Goal: Navigation & Orientation: Find specific page/section

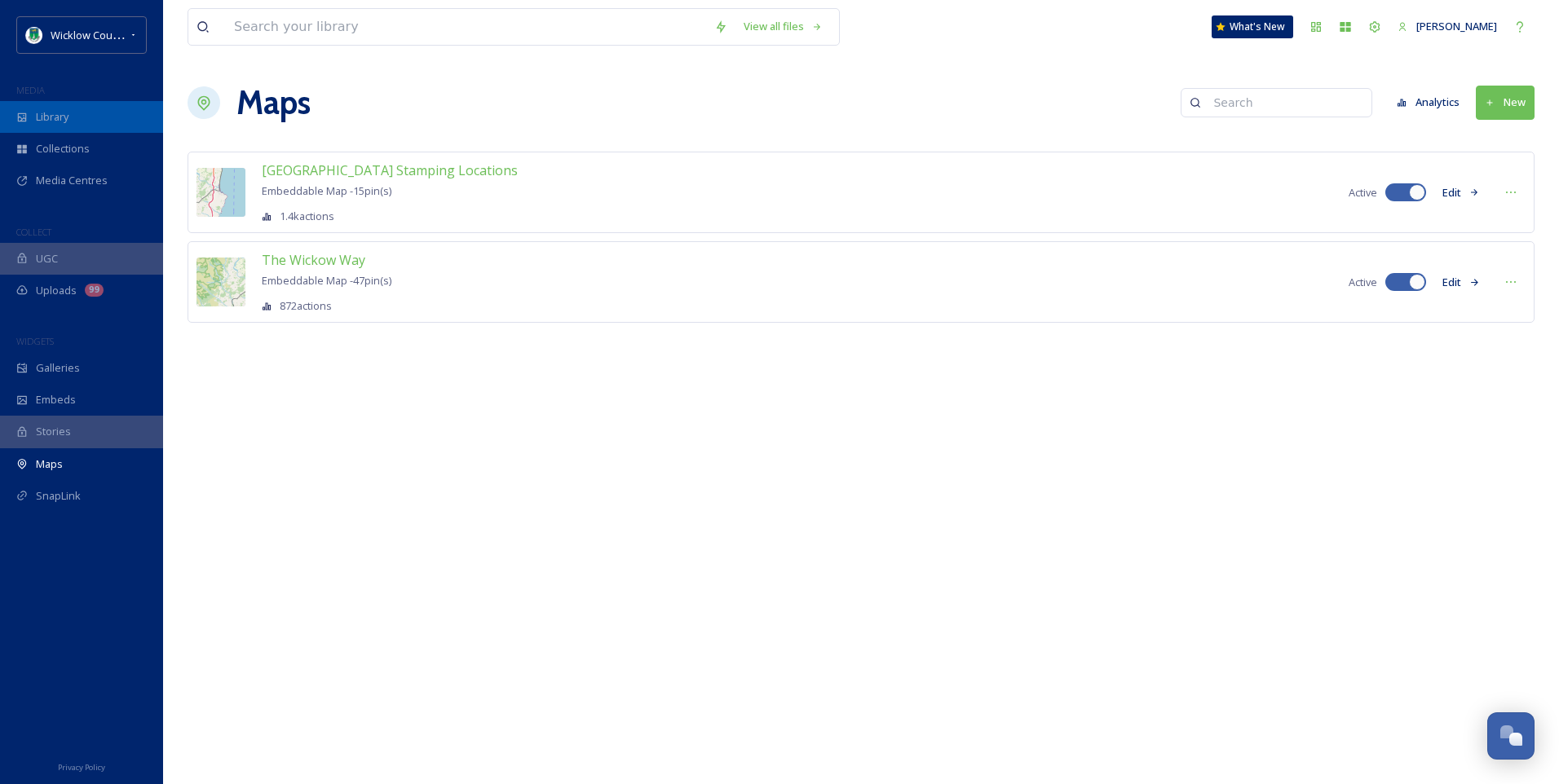
click at [59, 114] on span "Library" at bounding box center [53, 117] width 33 height 16
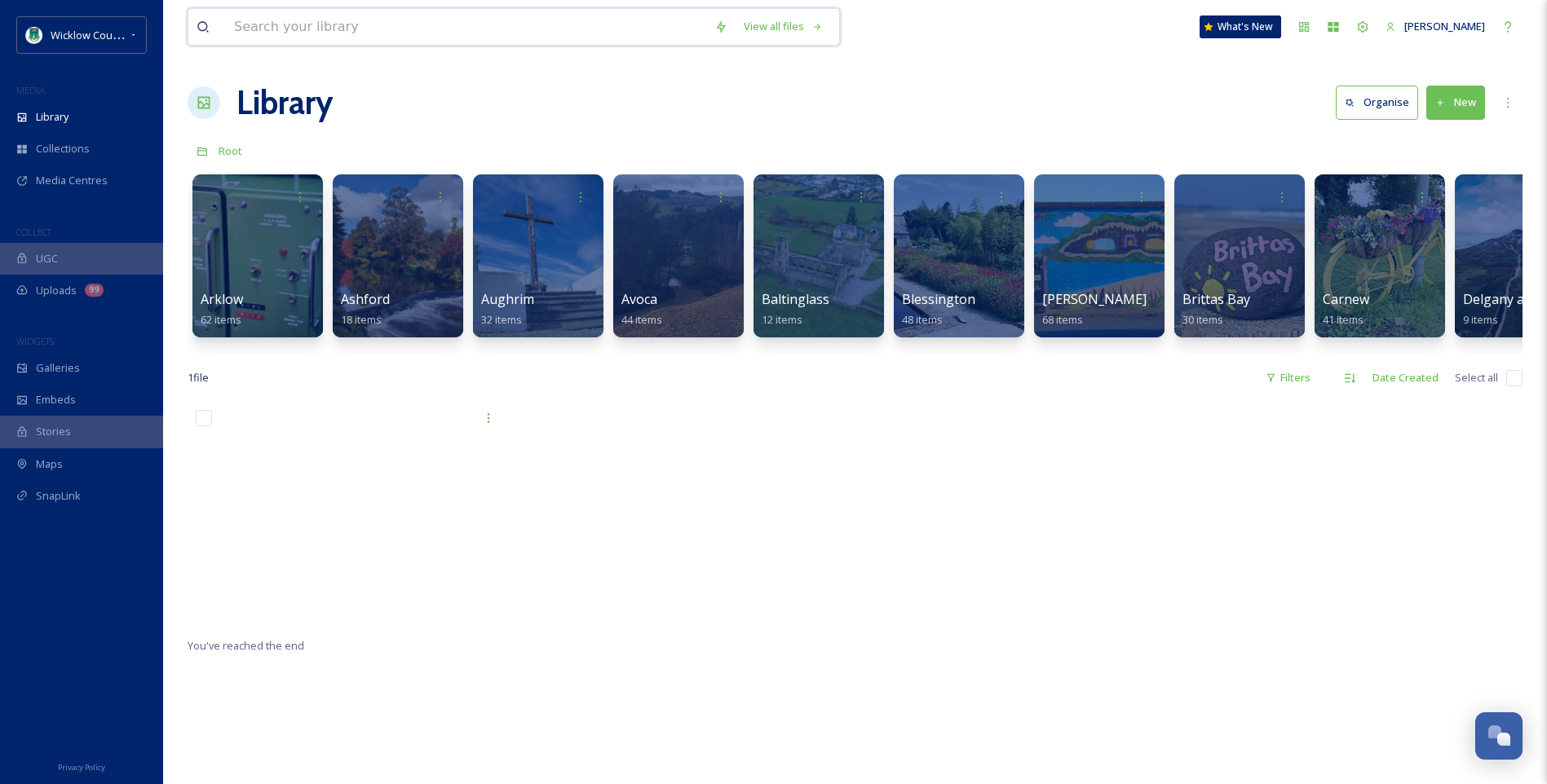
click at [295, 32] on input at bounding box center [465, 27] width 480 height 36
type input "the sugarloaf"
type input "t"
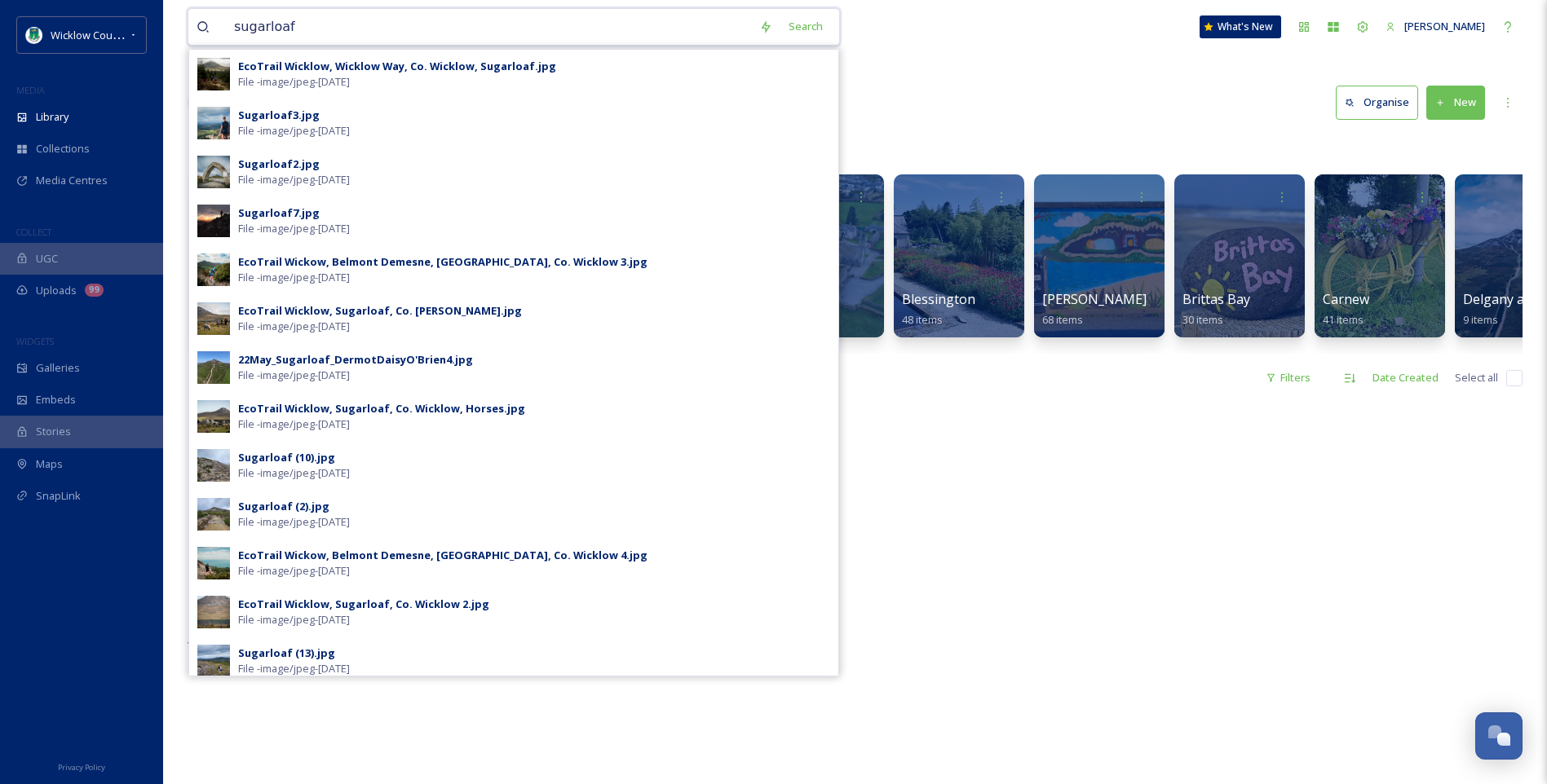
type input "sugarloaf"
click at [299, 140] on div "Sugarloaf3.jpg File - image/jpeg - [DATE]" at bounding box center [514, 123] width 649 height 49
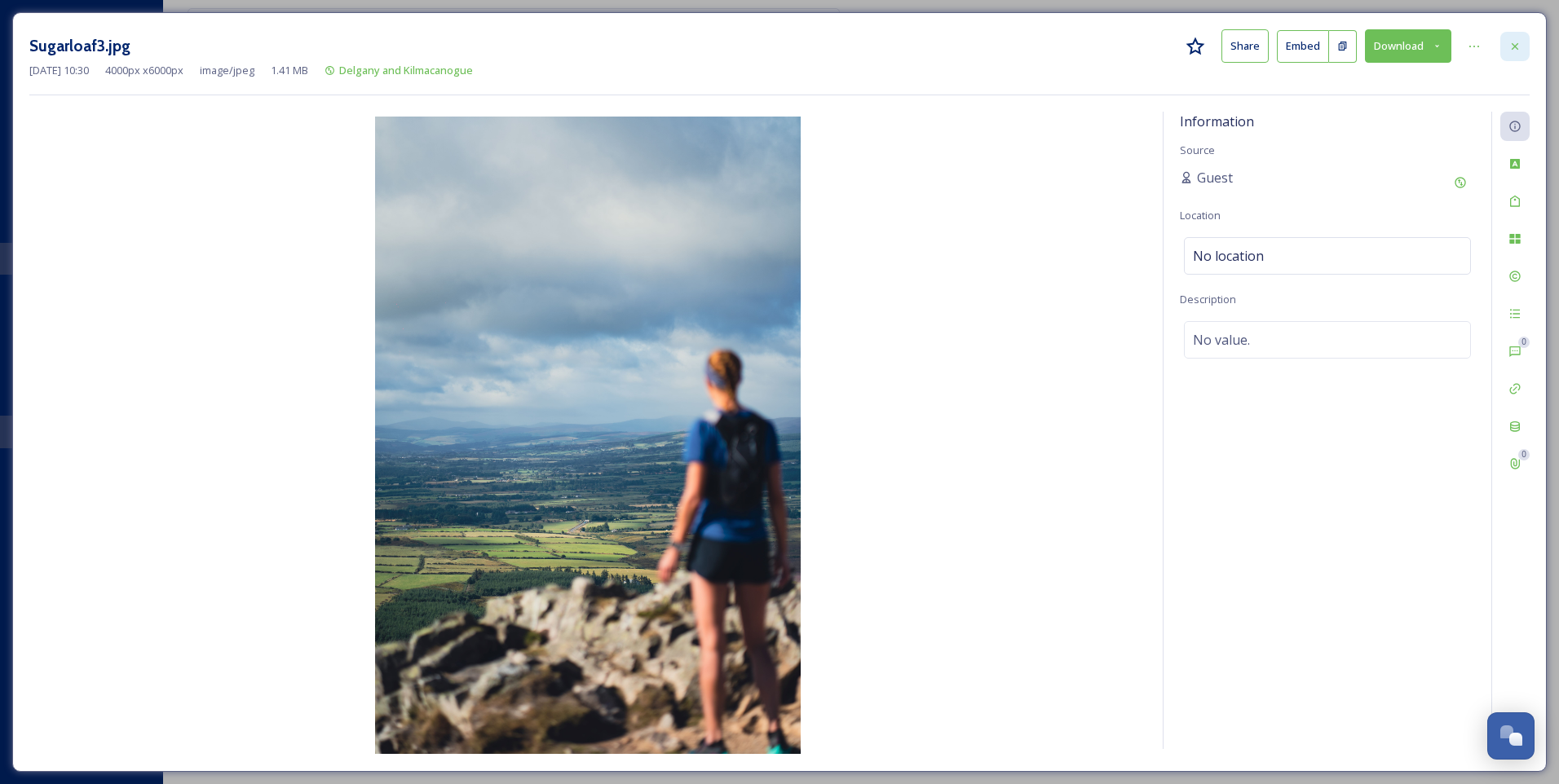
click at [1516, 45] on icon at bounding box center [1515, 45] width 7 height 7
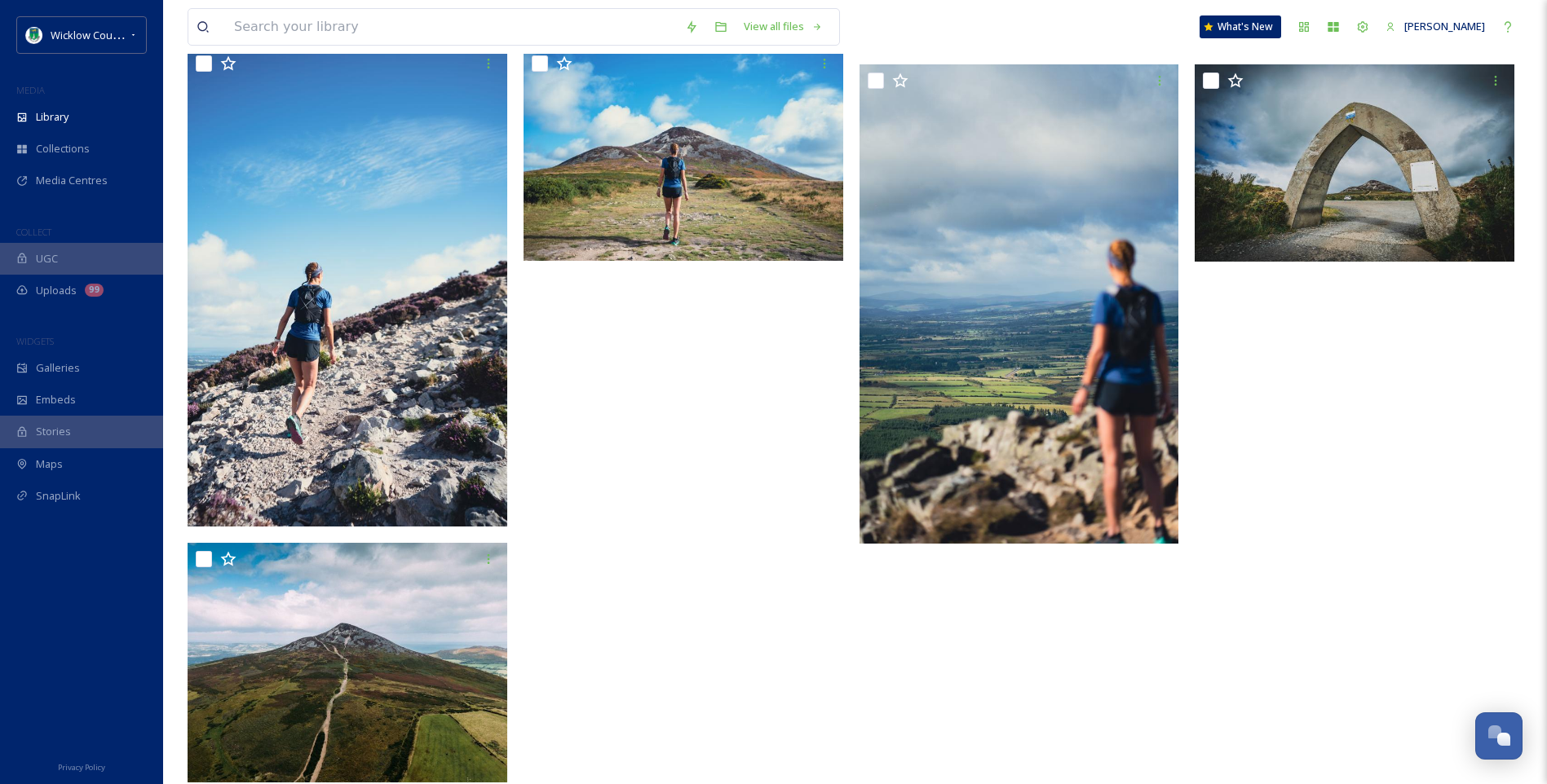
scroll to position [408, 0]
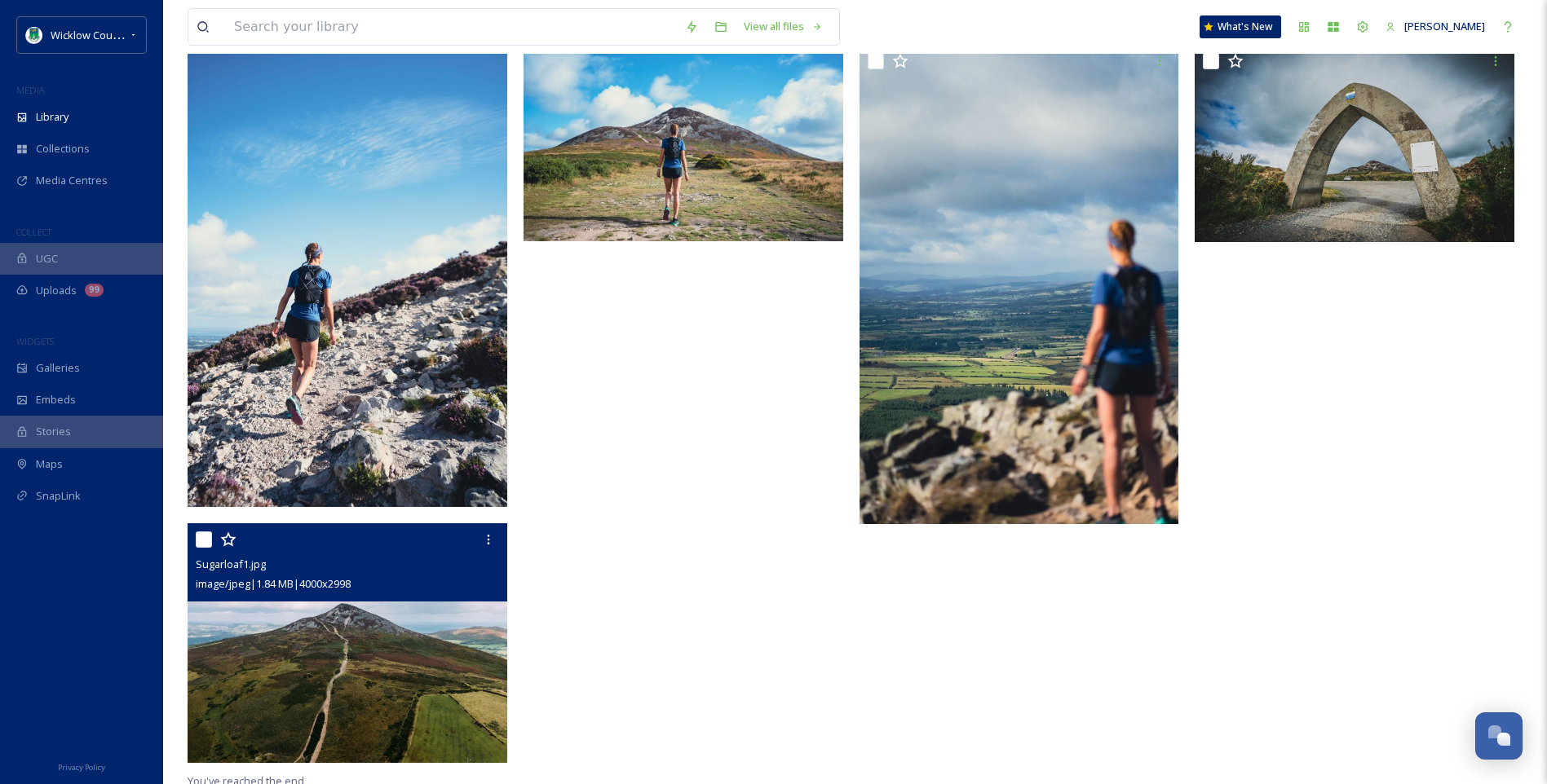
click at [336, 677] on img at bounding box center [348, 643] width 320 height 240
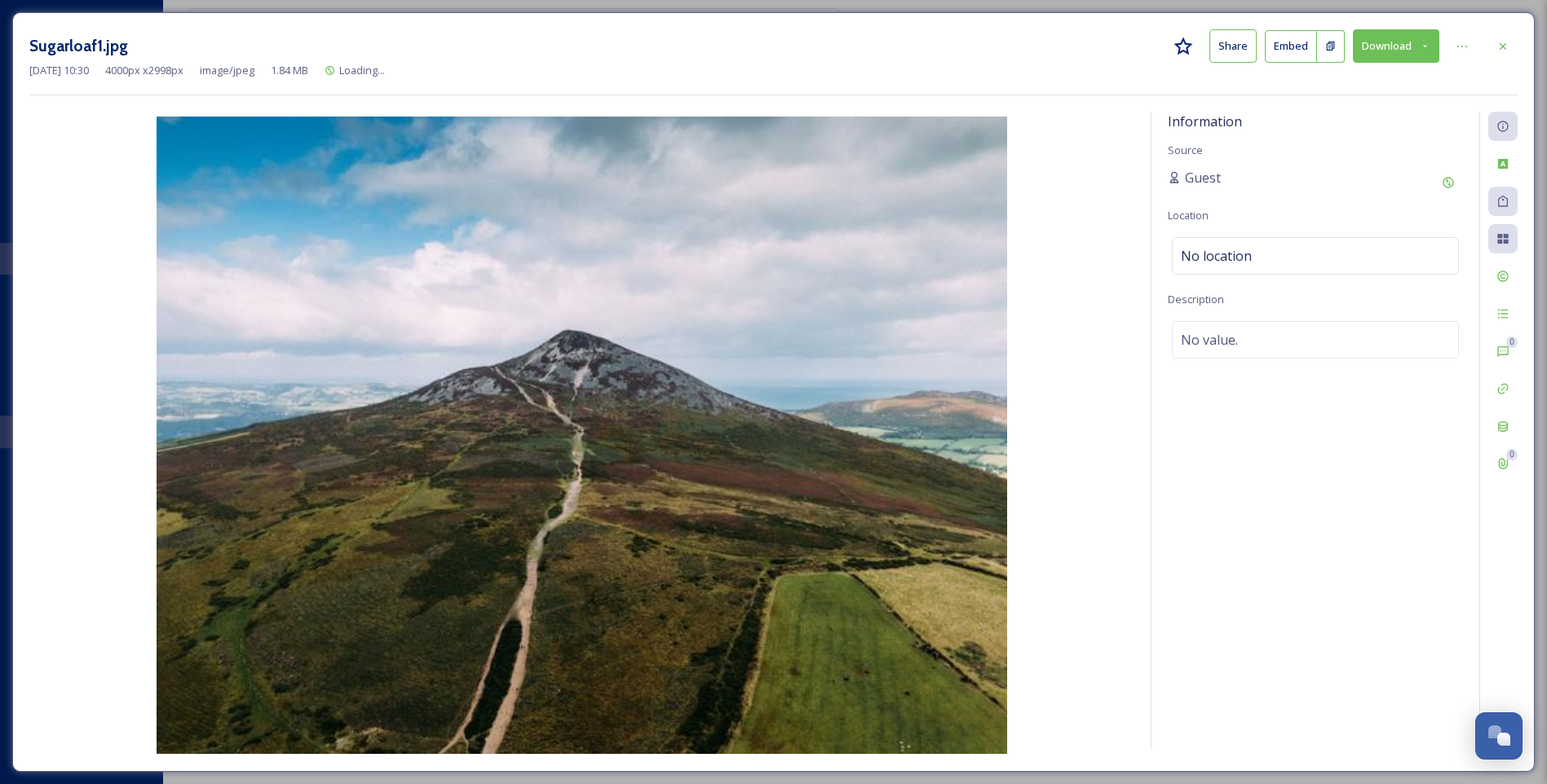
scroll to position [222, 0]
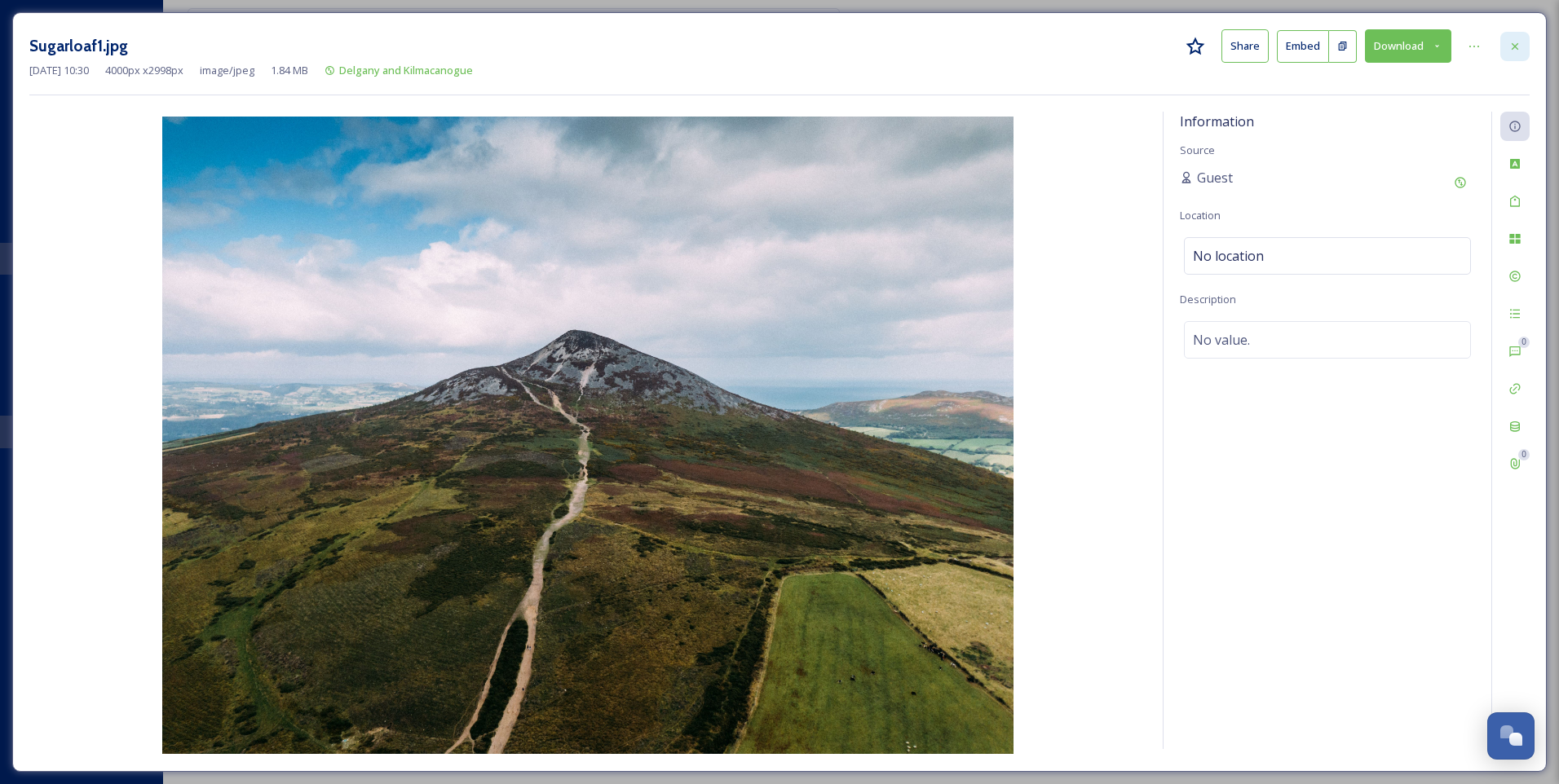
click at [1523, 45] on div at bounding box center [1515, 47] width 30 height 30
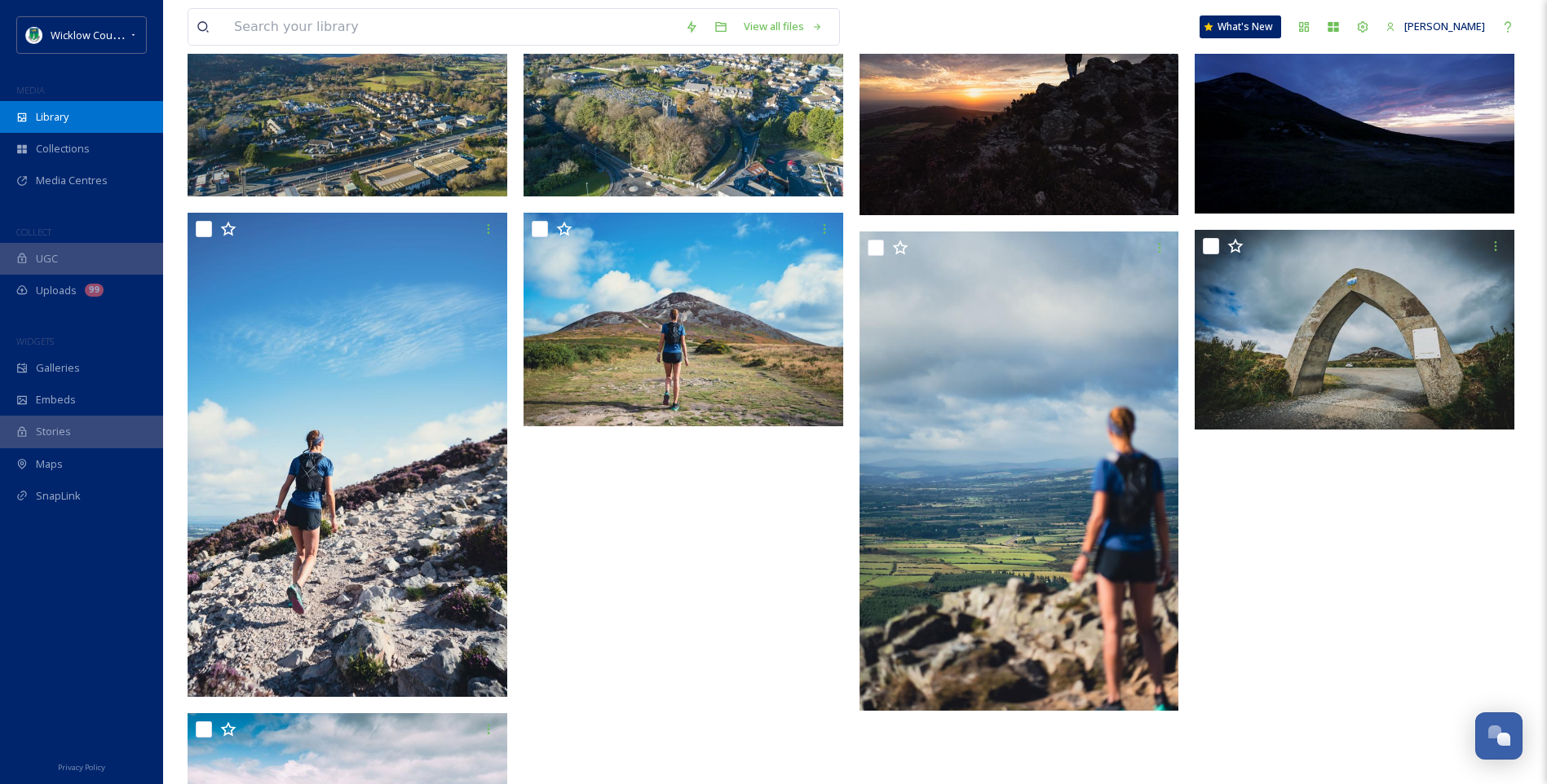
click at [63, 121] on span "Library" at bounding box center [53, 117] width 33 height 16
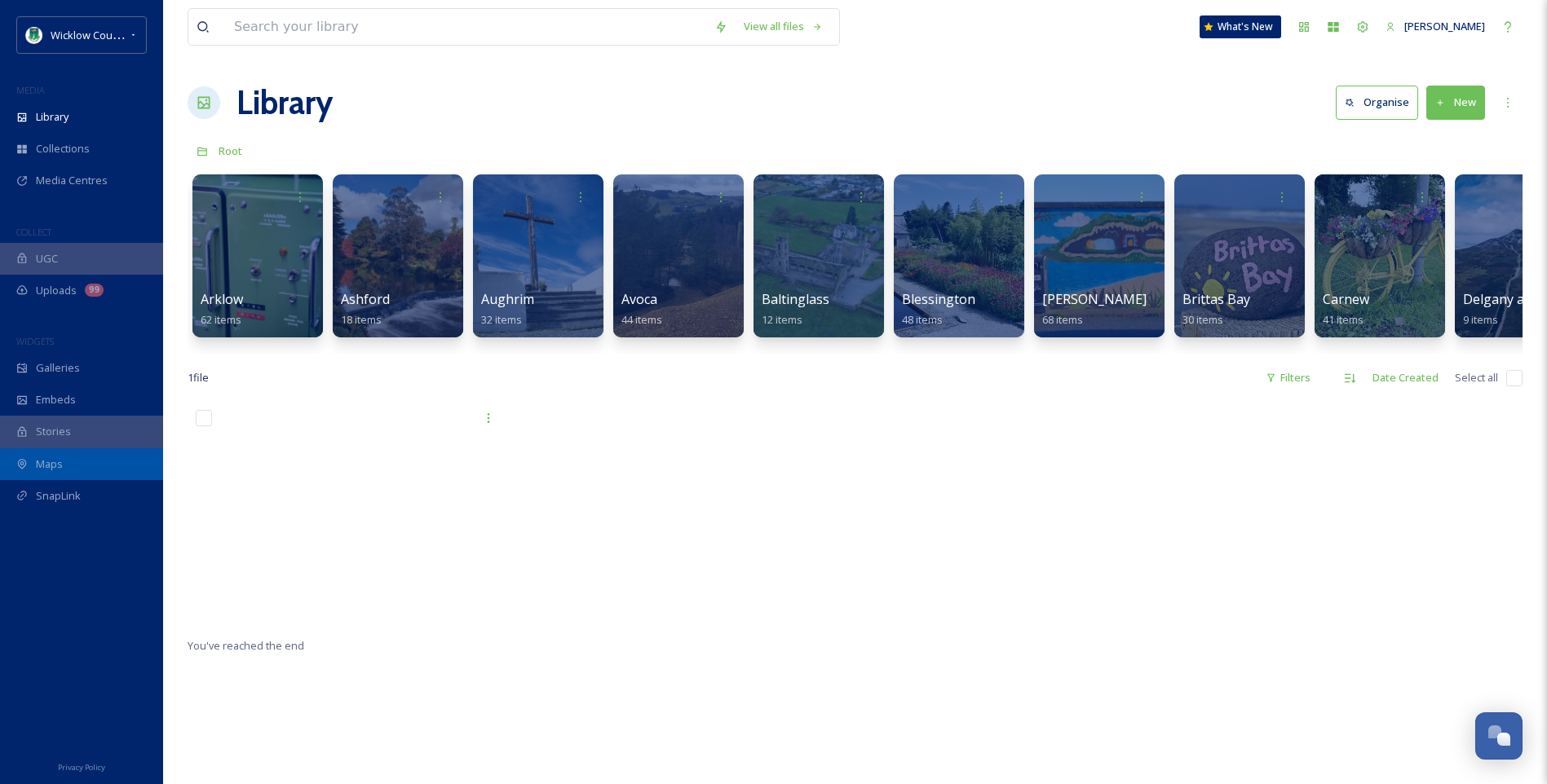
click at [54, 467] on span "Maps" at bounding box center [49, 464] width 27 height 16
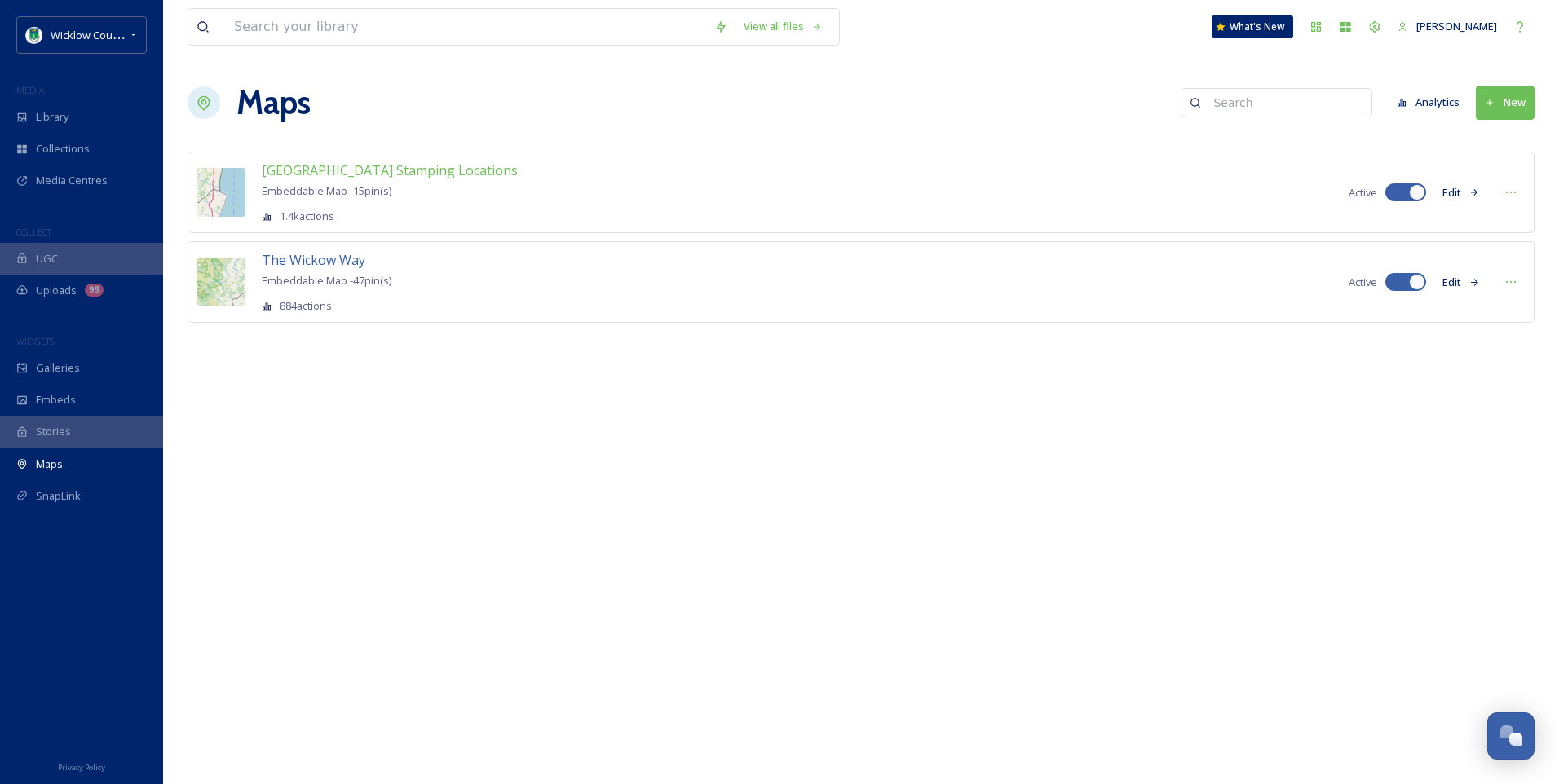
drag, startPoint x: 335, startPoint y: 255, endPoint x: 446, endPoint y: 279, distance: 113.6
click at [335, 256] on span "The Wickow Way" at bounding box center [314, 260] width 104 height 18
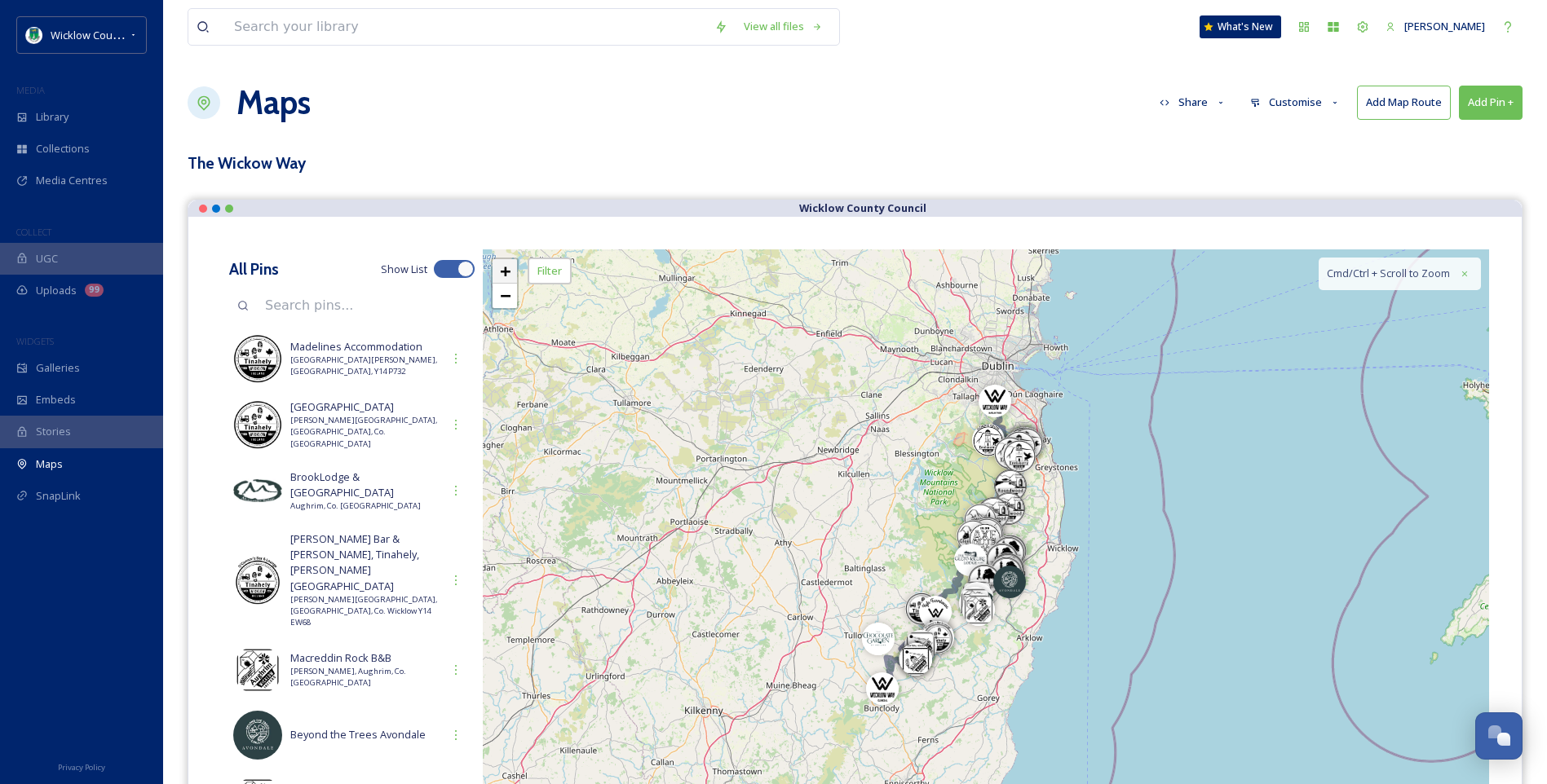
click at [506, 269] on span "+" at bounding box center [505, 271] width 11 height 21
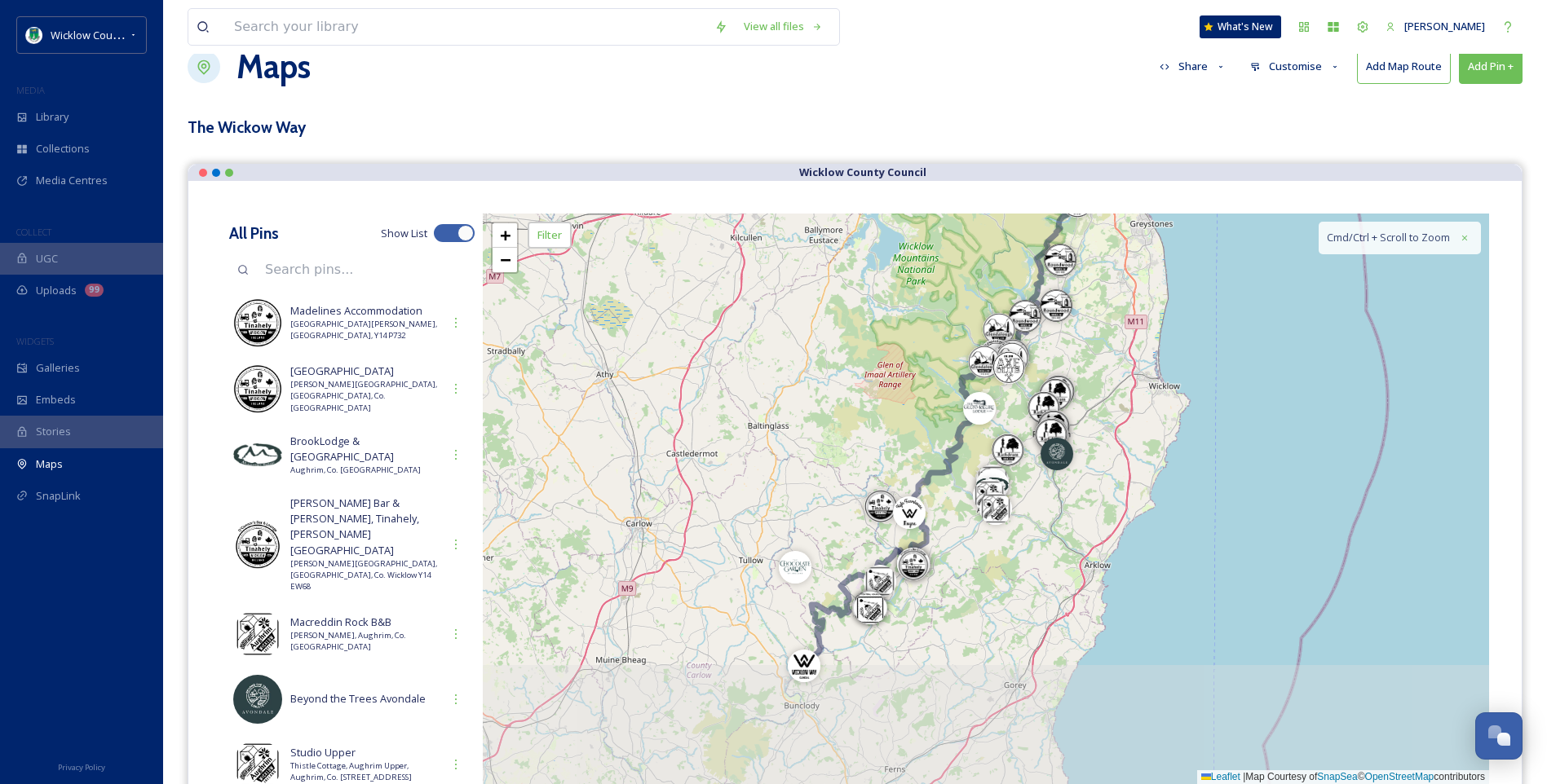
drag, startPoint x: 1136, startPoint y: 556, endPoint x: 1161, endPoint y: 415, distance: 143.2
click at [1161, 415] on div "+ − Leaflet | Map Courtesy of SnapSea © OpenStreetMap contributors Cmd/Ctrl + S…" at bounding box center [986, 498] width 1007 height 571
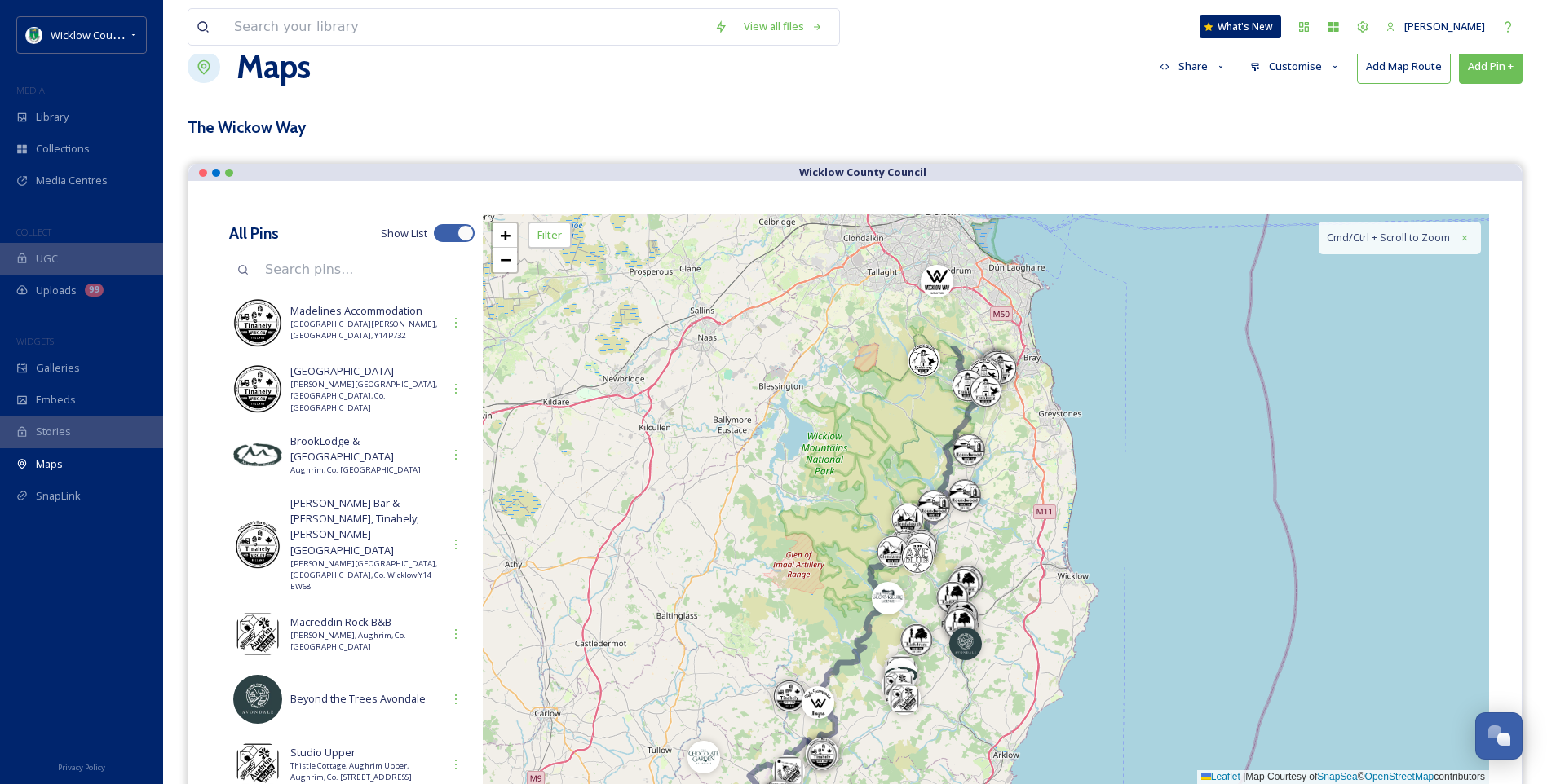
drag, startPoint x: 1160, startPoint y: 418, endPoint x: 1084, endPoint y: 611, distance: 207.4
click at [1068, 609] on div "+ − Leaflet | Map Courtesy of SnapSea © OpenStreetMap contributors Cmd/Ctrl + S…" at bounding box center [986, 498] width 1007 height 571
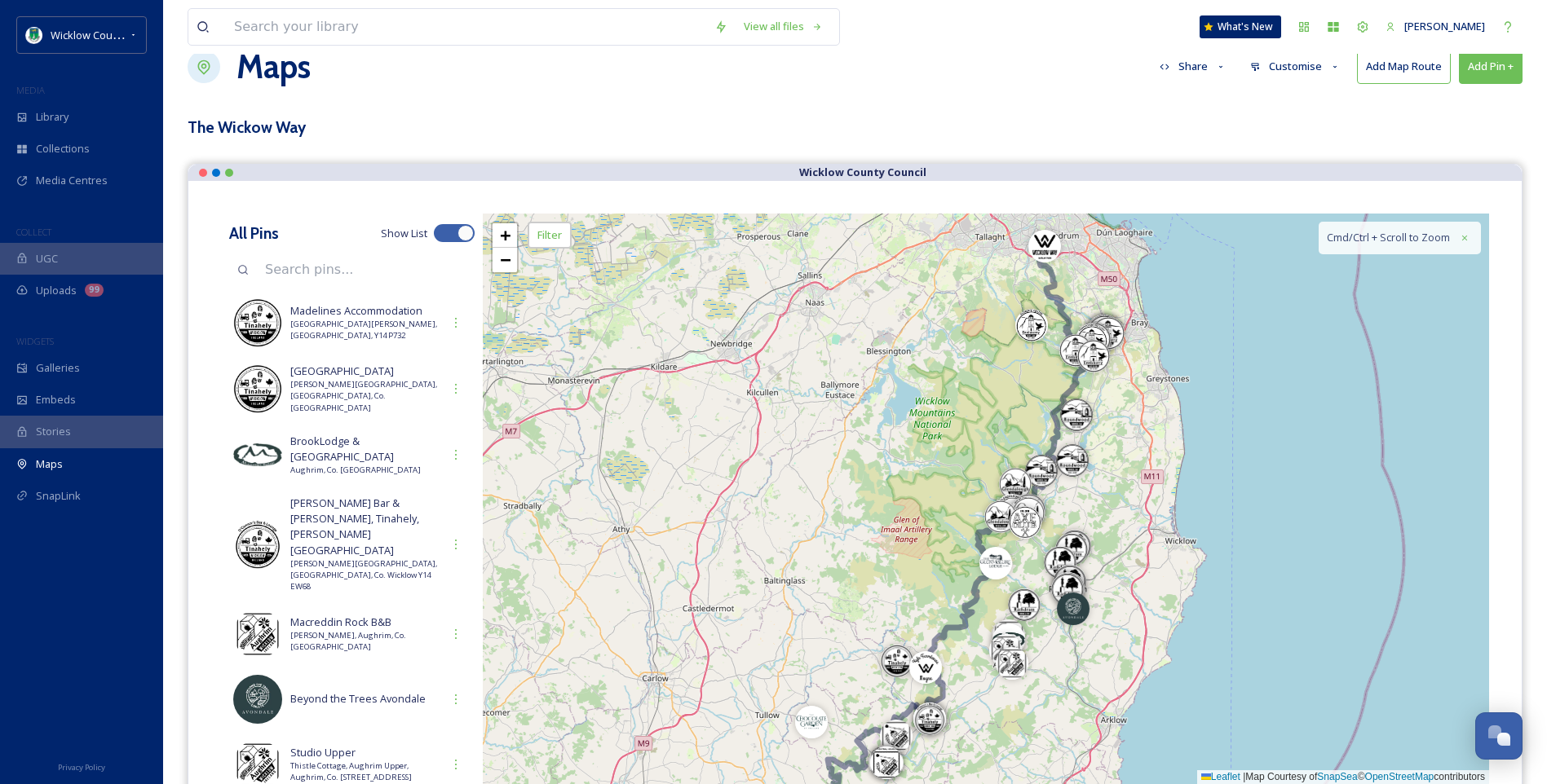
drag, startPoint x: 1048, startPoint y: 522, endPoint x: 1156, endPoint y: 486, distance: 113.8
click at [1156, 486] on div "+ − Leaflet | Map Courtesy of SnapSea © OpenStreetMap contributors Cmd/Ctrl + S…" at bounding box center [986, 498] width 1007 height 571
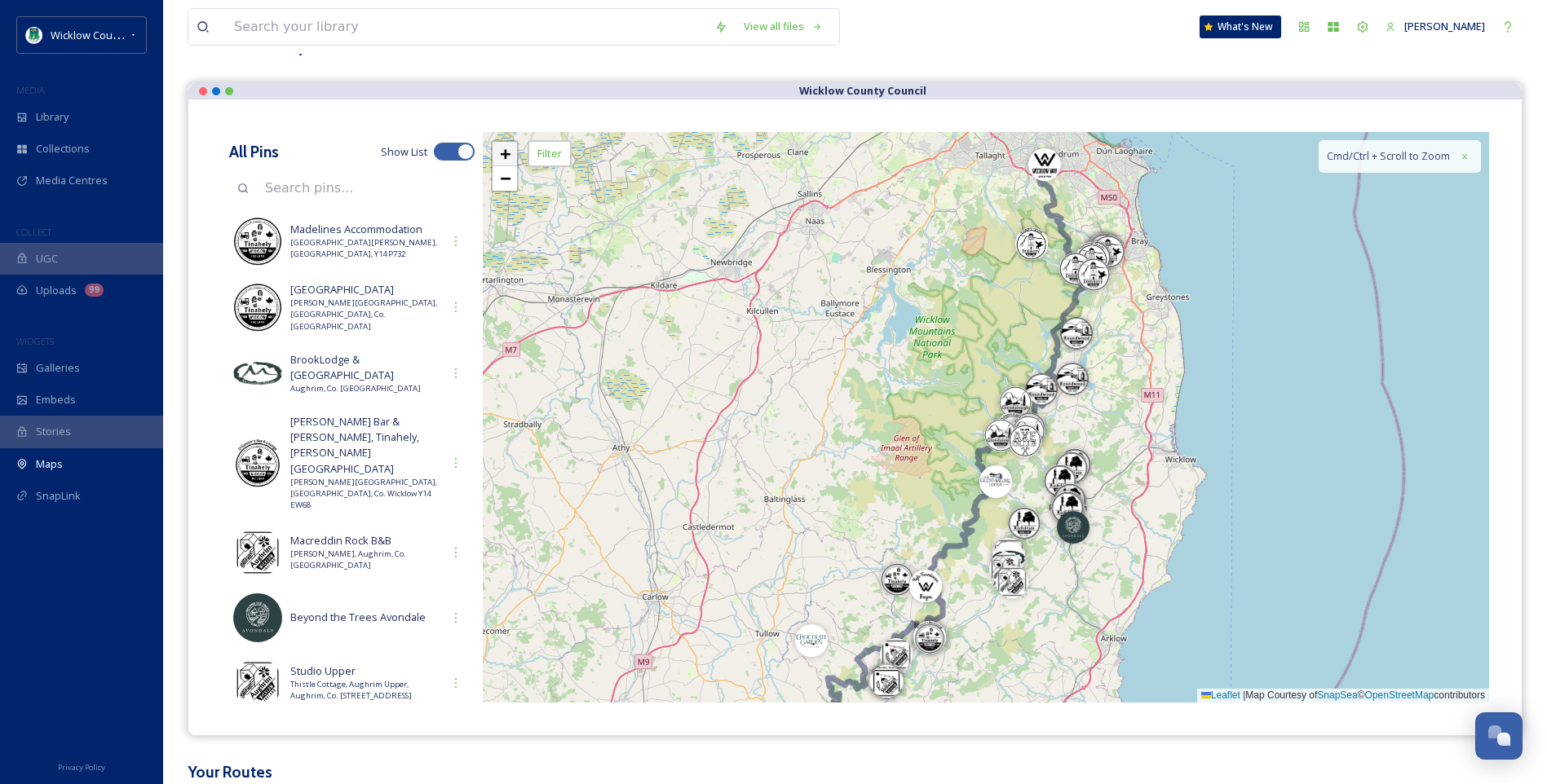
click at [506, 150] on span "+" at bounding box center [505, 153] width 11 height 21
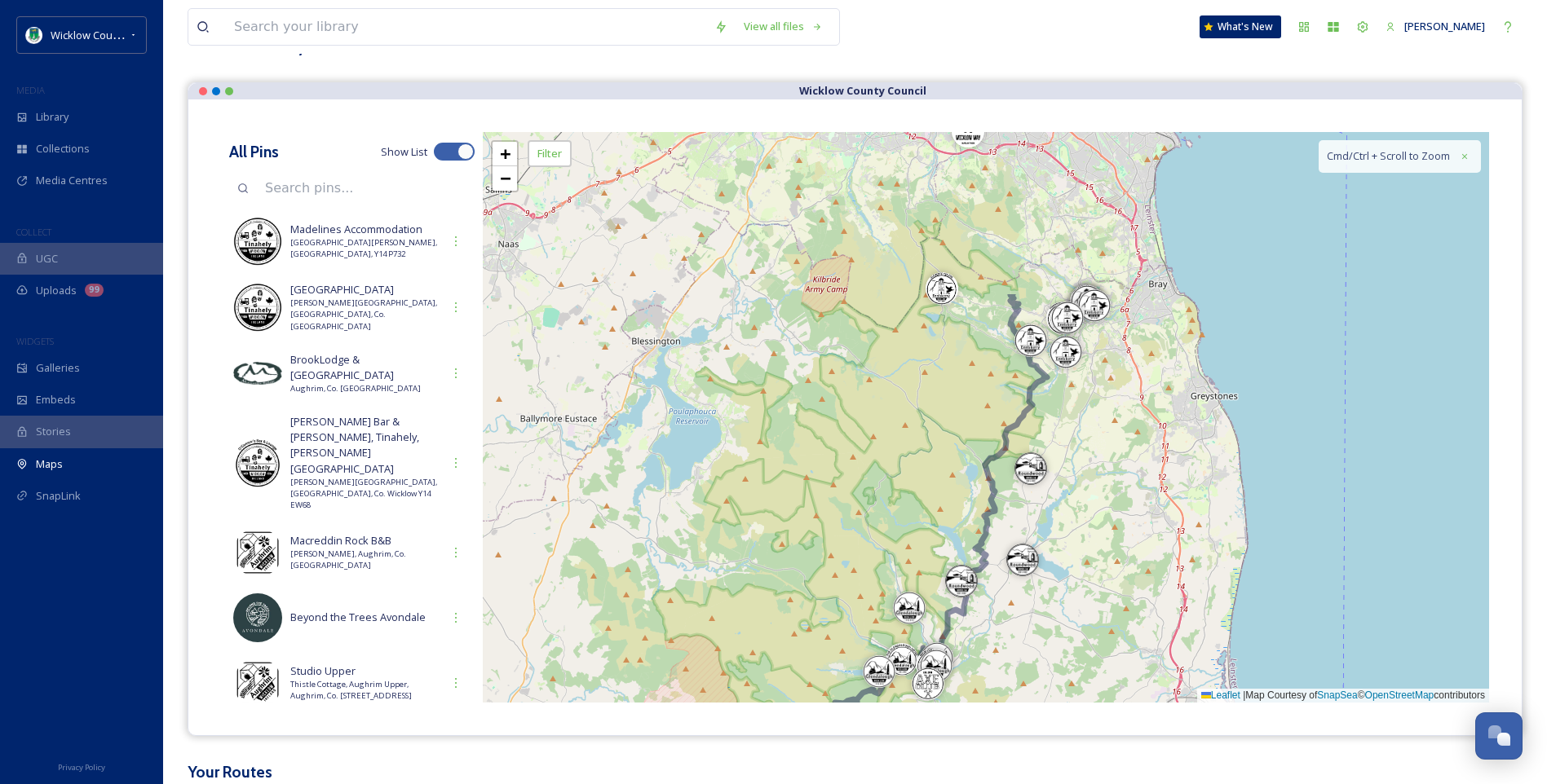
drag, startPoint x: 1236, startPoint y: 371, endPoint x: 1142, endPoint y: 569, distance: 219.2
click at [1133, 570] on div "+ − Leaflet | Map Courtesy of SnapSea © OpenStreetMap contributors Cmd/Ctrl + S…" at bounding box center [986, 417] width 1007 height 571
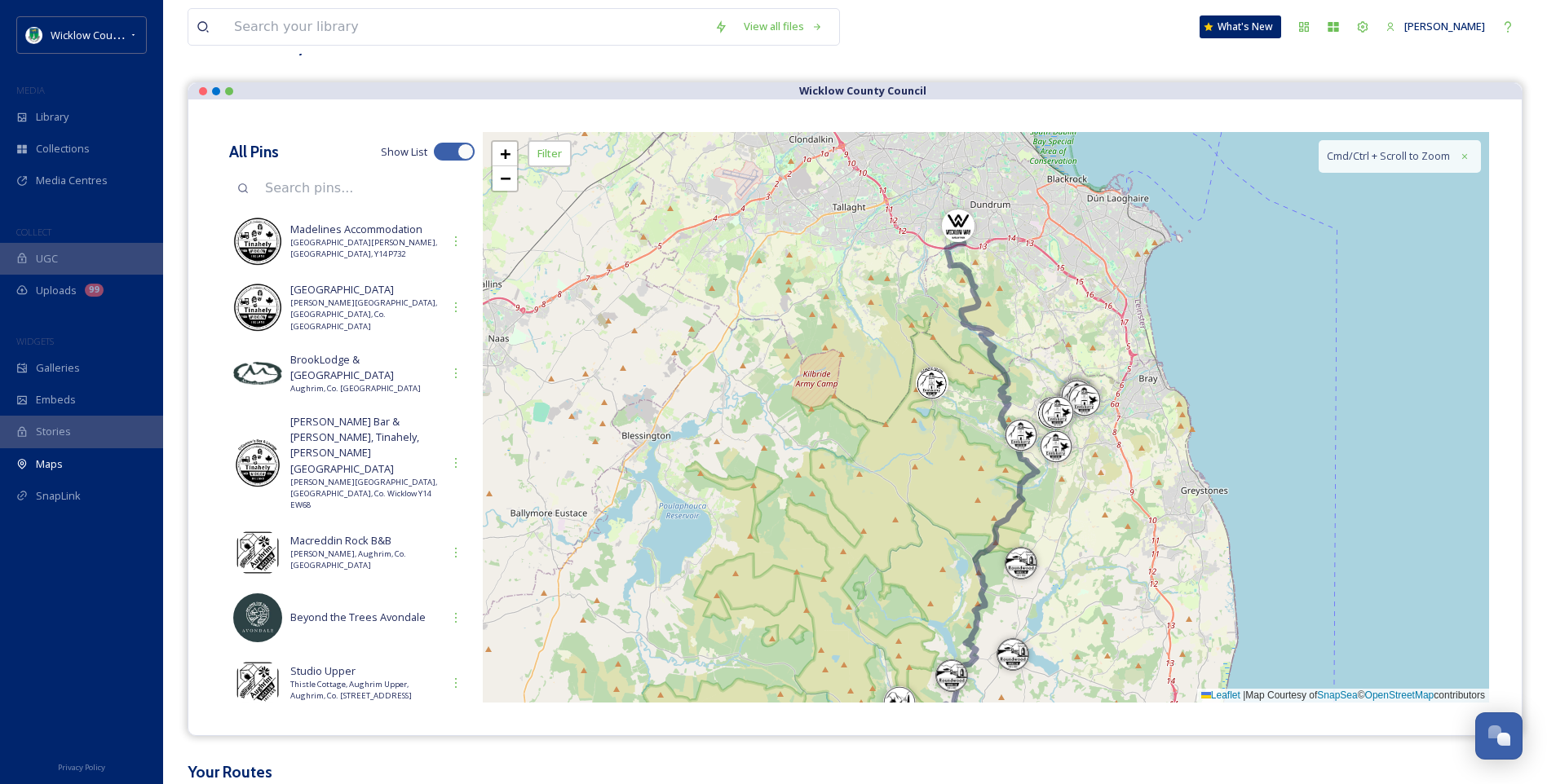
drag, startPoint x: 1118, startPoint y: 434, endPoint x: 1107, endPoint y: 530, distance: 96.6
click at [1107, 530] on div "+ − Leaflet | Map Courtesy of SnapSea © OpenStreetMap contributors Cmd/Ctrl + S…" at bounding box center [986, 417] width 1007 height 571
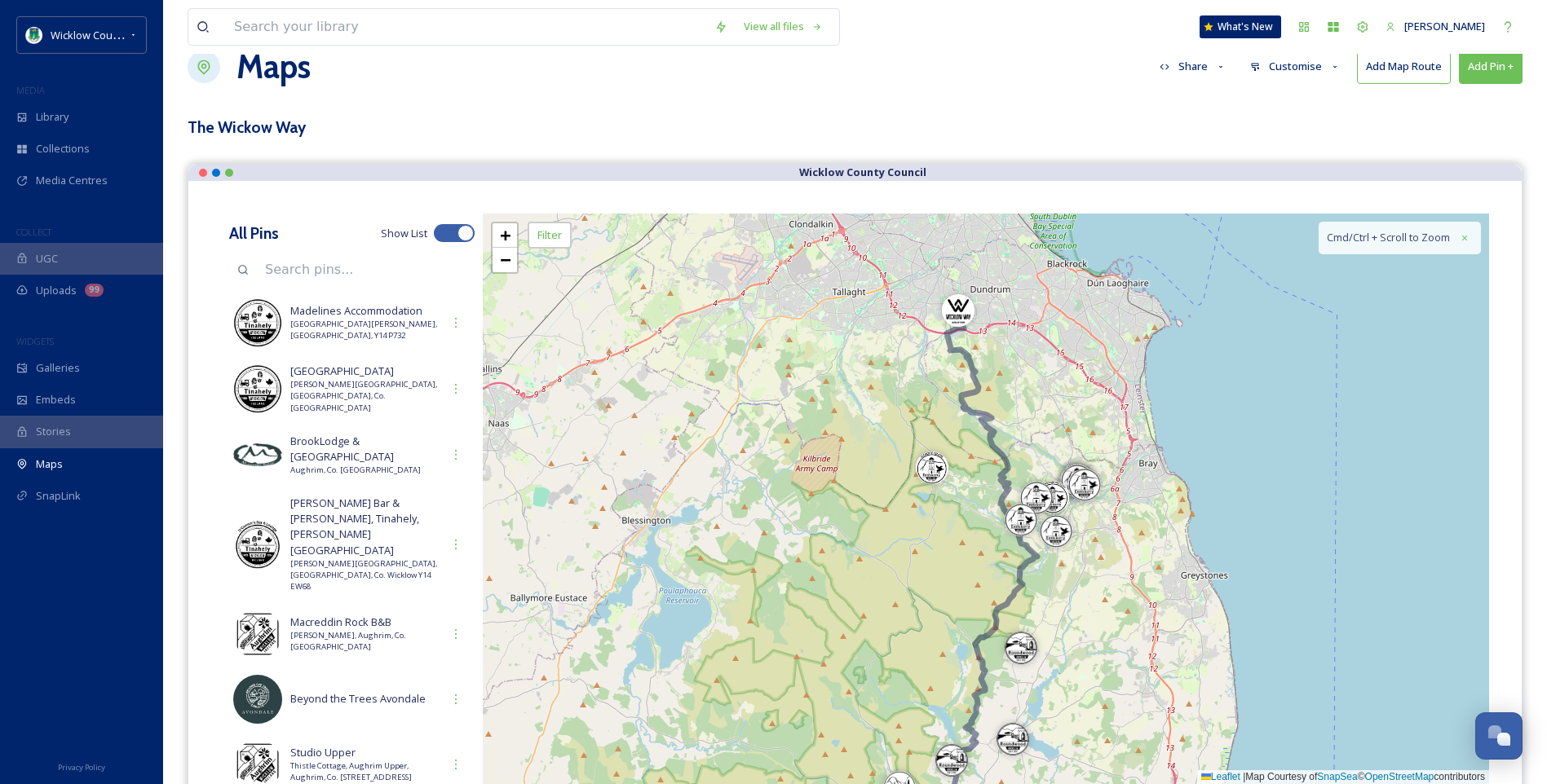
drag, startPoint x: 1070, startPoint y: 482, endPoint x: 1049, endPoint y: 483, distance: 21.0
click at [1049, 483] on div at bounding box center [1037, 498] width 33 height 33
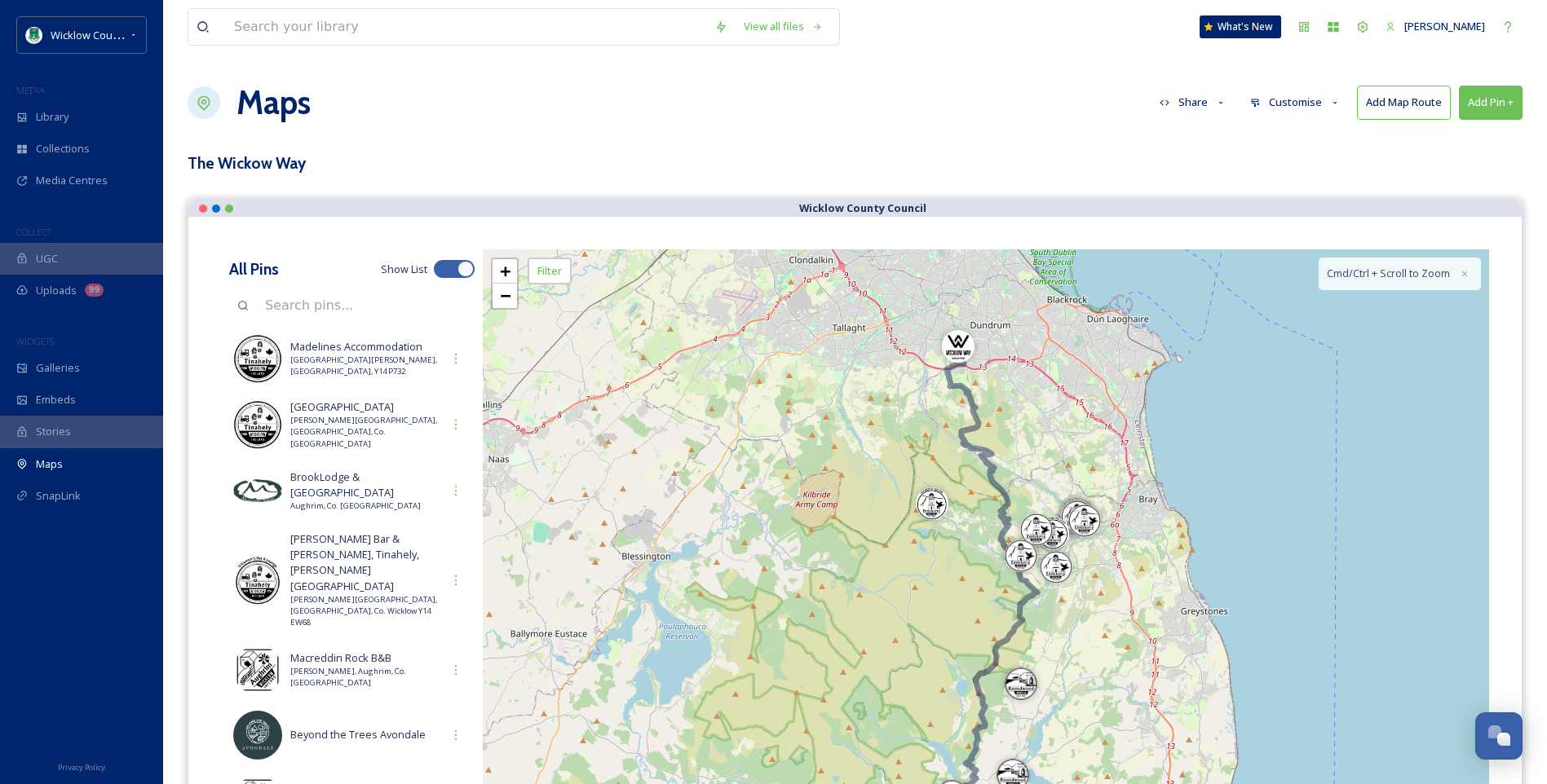
click at [1037, 530] on div at bounding box center [1037, 530] width 33 height 33
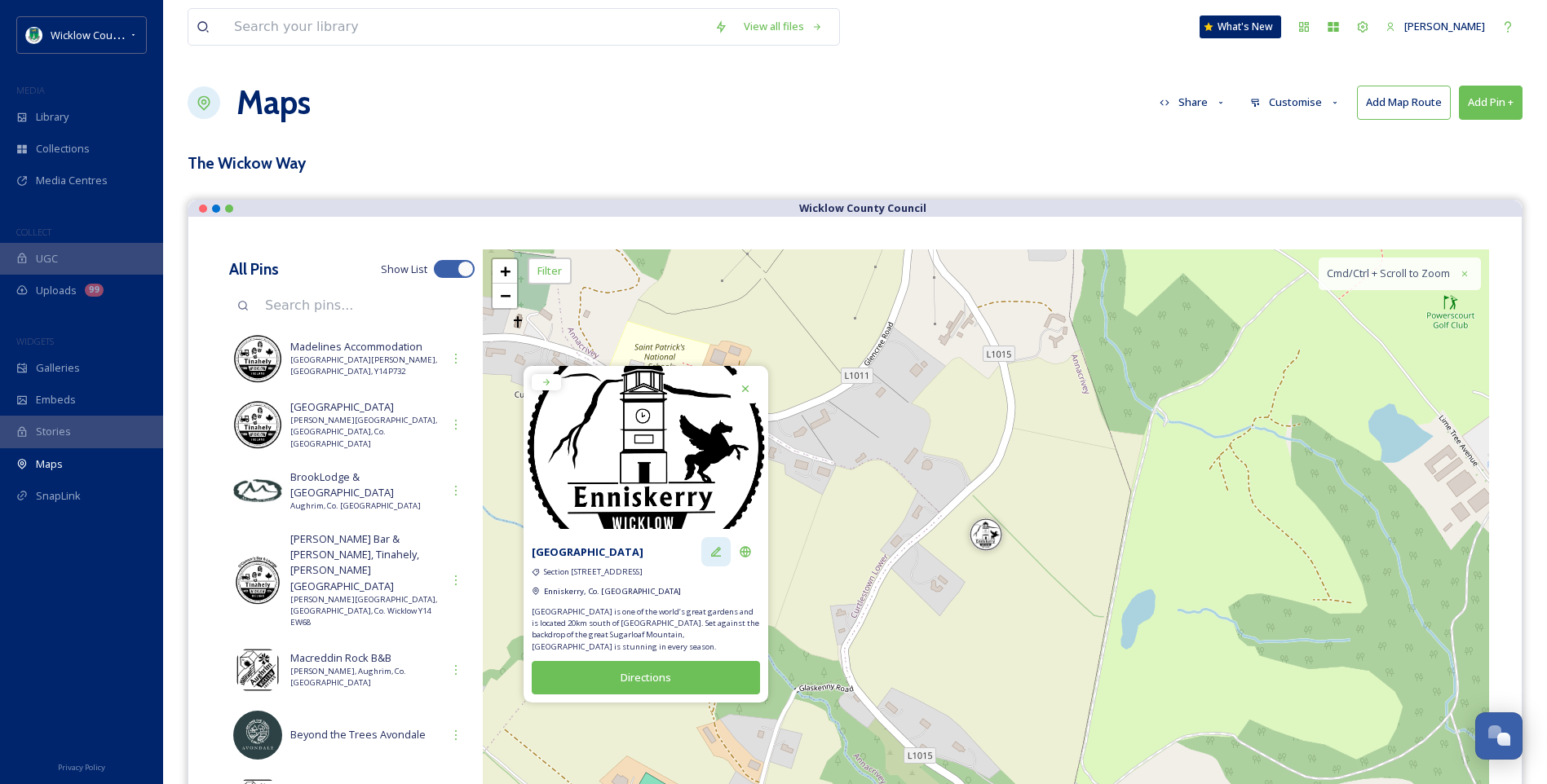
click at [712, 550] on icon at bounding box center [716, 552] width 13 height 13
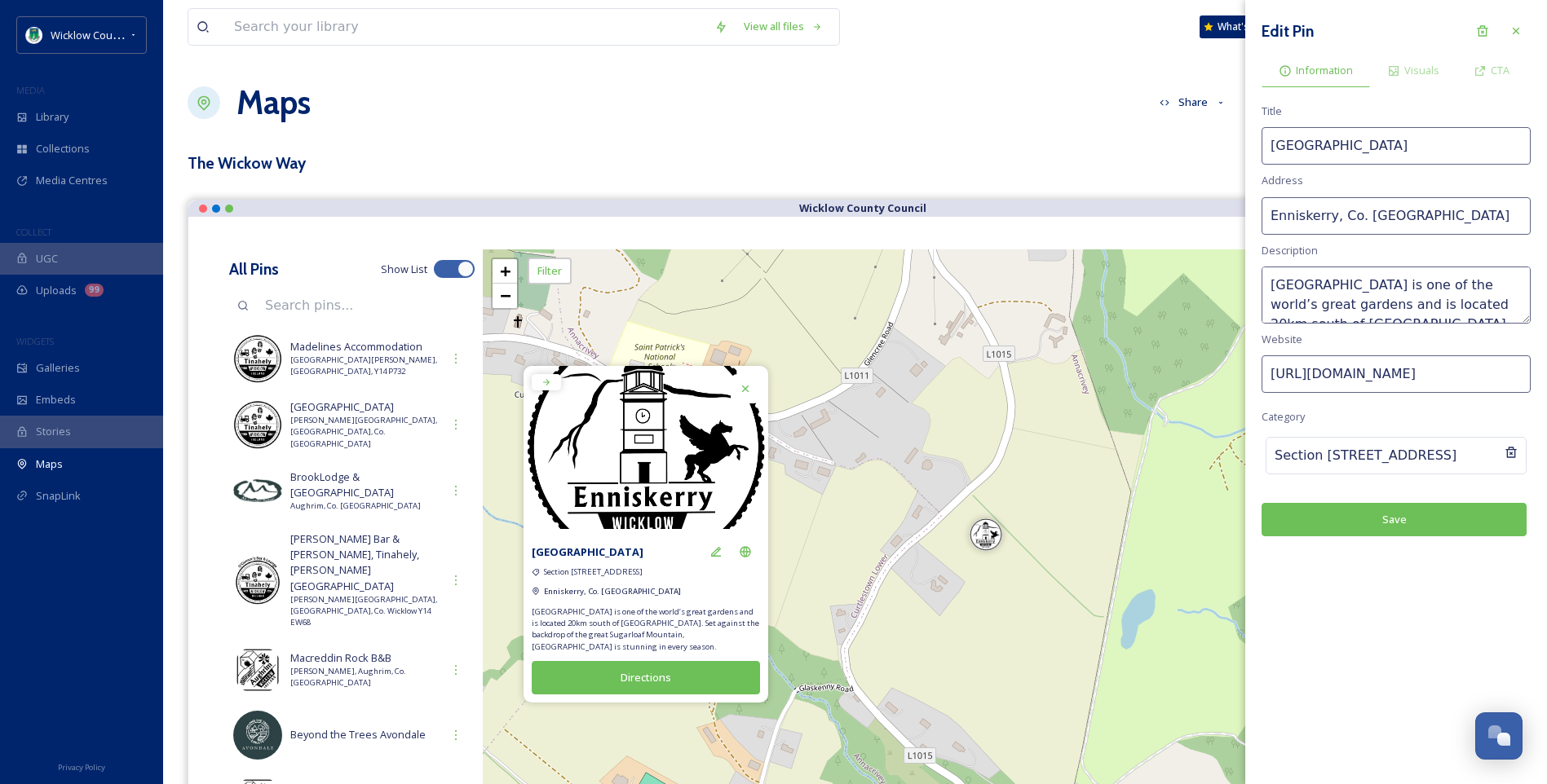
click at [1425, 522] on button "Save" at bounding box center [1395, 520] width 265 height 34
click at [1511, 29] on icon at bounding box center [1517, 31] width 13 height 13
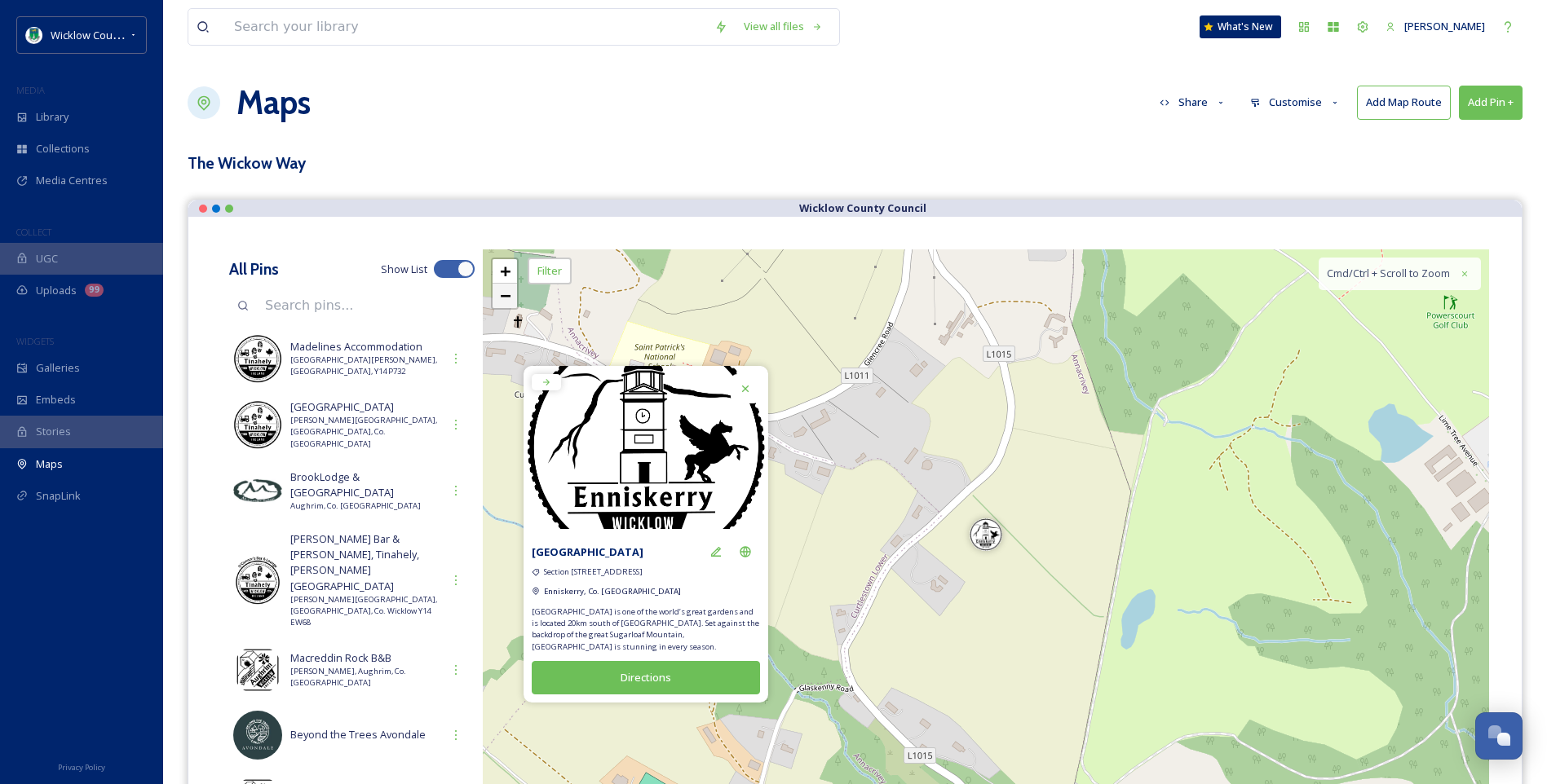
click at [496, 296] on link "−" at bounding box center [505, 296] width 25 height 25
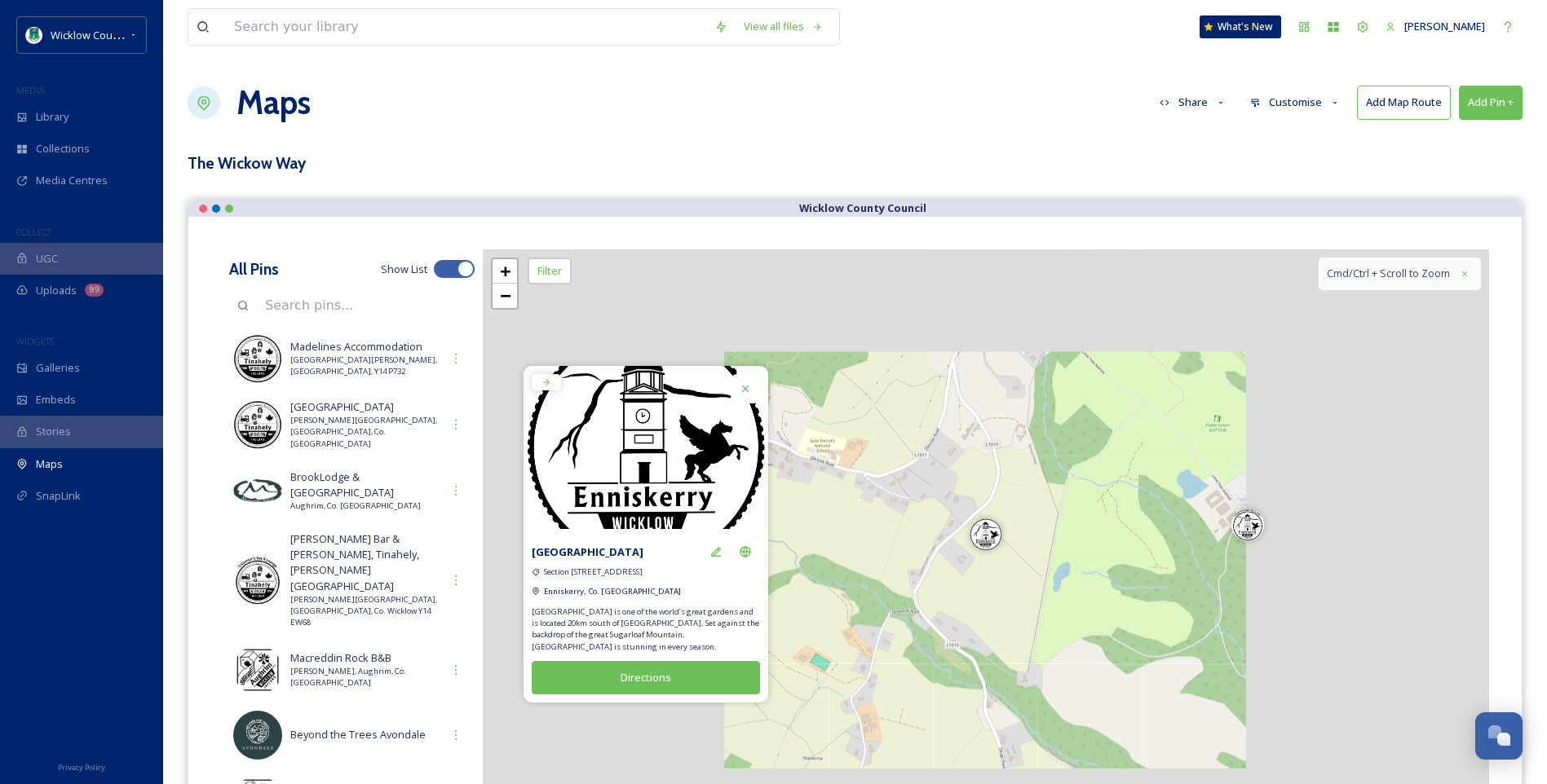
scroll to position [36, 0]
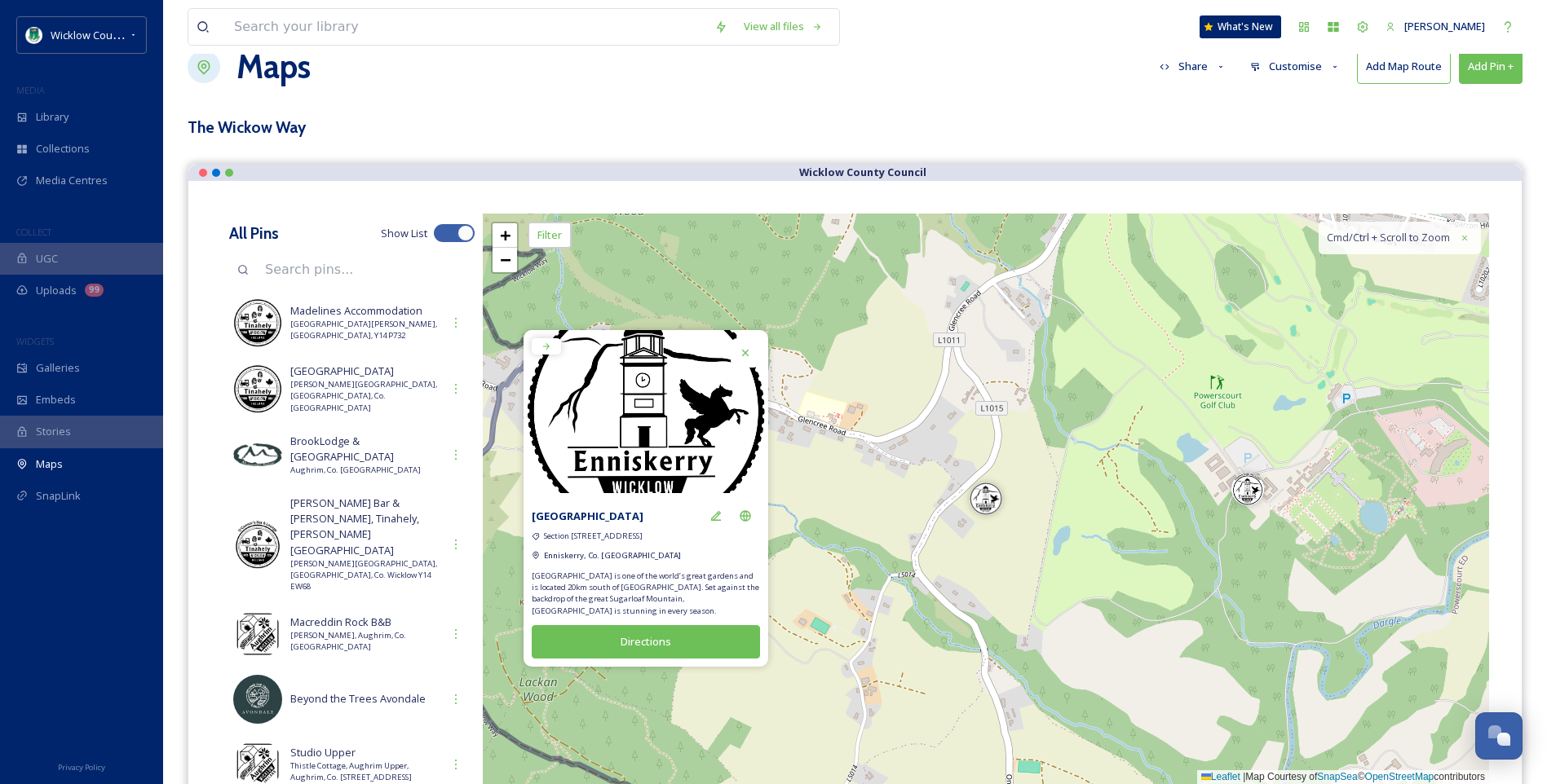
click at [746, 352] on icon at bounding box center [745, 353] width 7 height 7
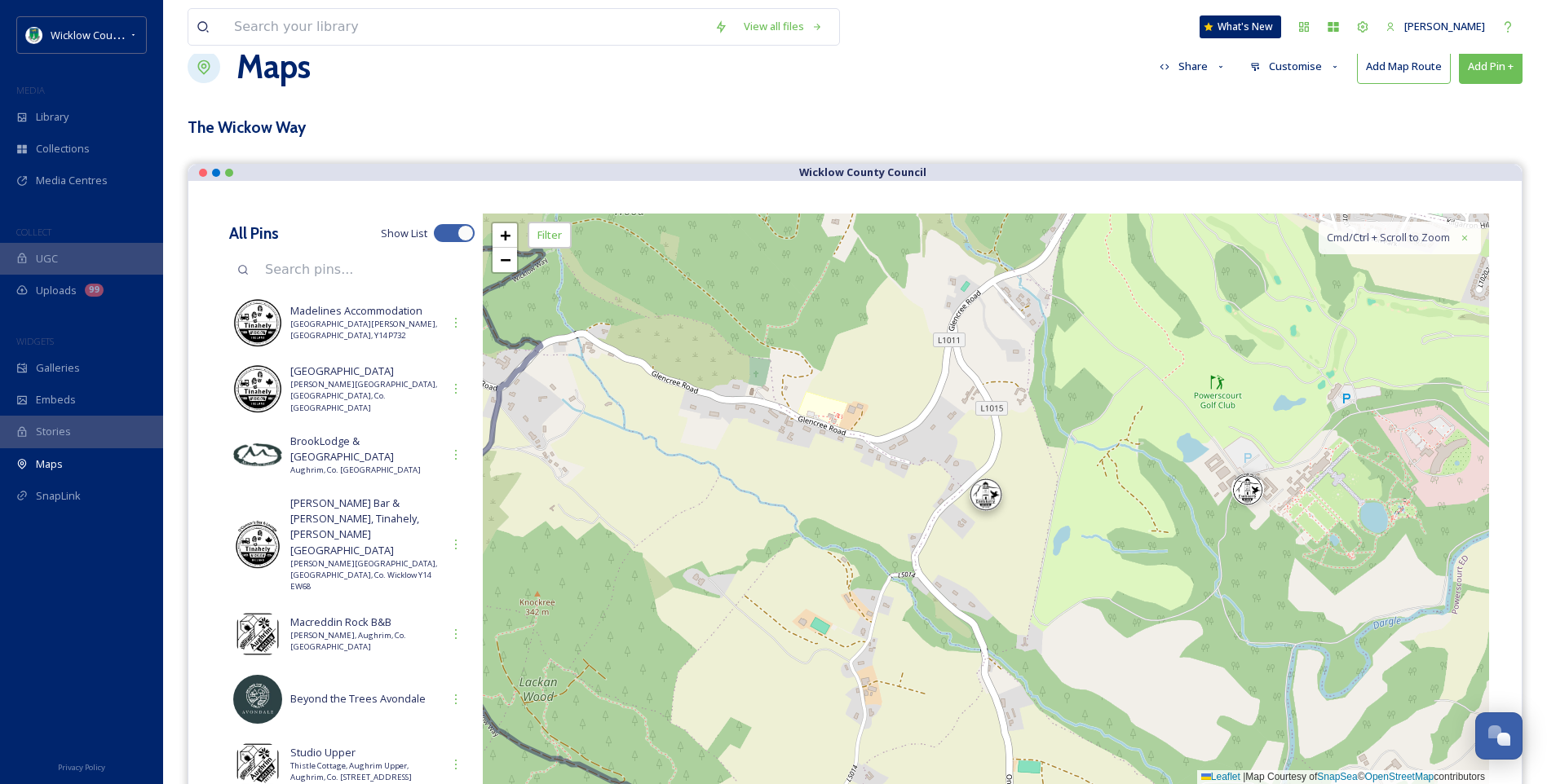
click at [993, 494] on div at bounding box center [986, 495] width 33 height 33
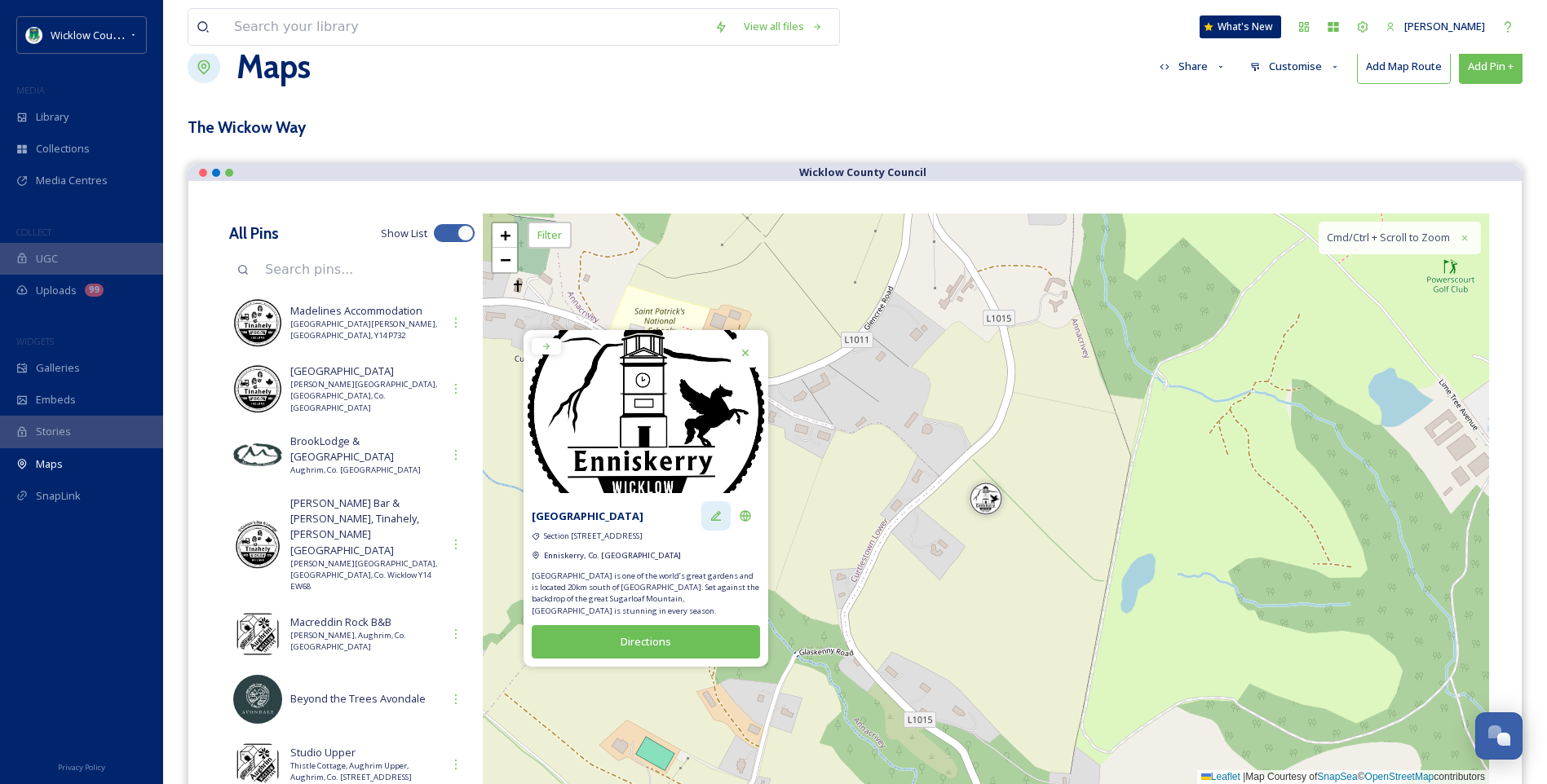
click at [713, 512] on icon at bounding box center [716, 516] width 13 height 13
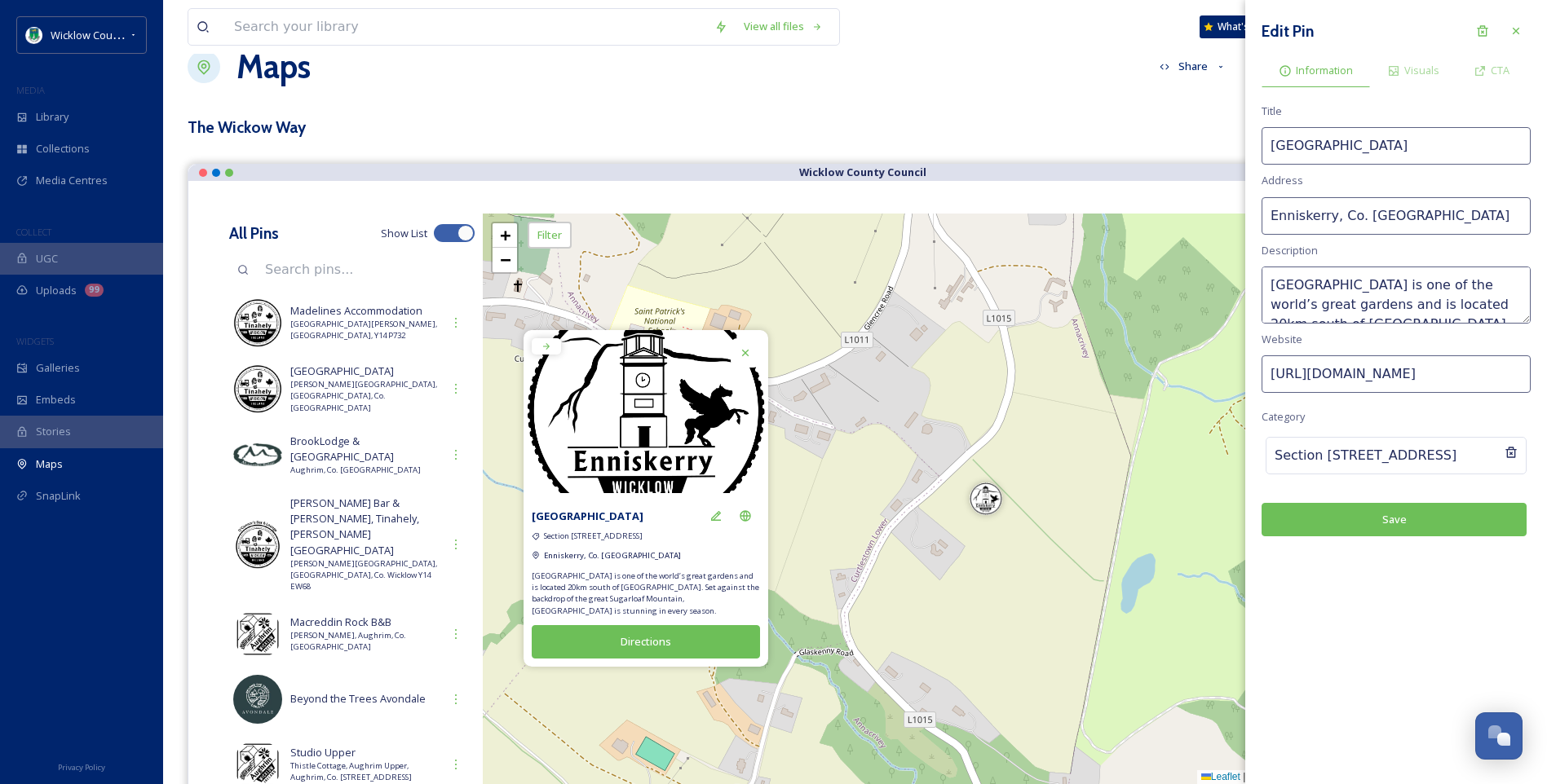
drag, startPoint x: 1458, startPoint y: 142, endPoint x: 1136, endPoint y: 106, distance: 324.0
click at [1136, 106] on div "View all files What's New [PERSON_NAME] Maps Share Customise Add Map Route Add …" at bounding box center [855, 665] width 1384 height 1403
type input "[GEOGRAPHIC_DATA]"
click at [1359, 520] on button "Save" at bounding box center [1395, 520] width 265 height 34
click at [1355, 517] on button "Save" at bounding box center [1395, 520] width 265 height 34
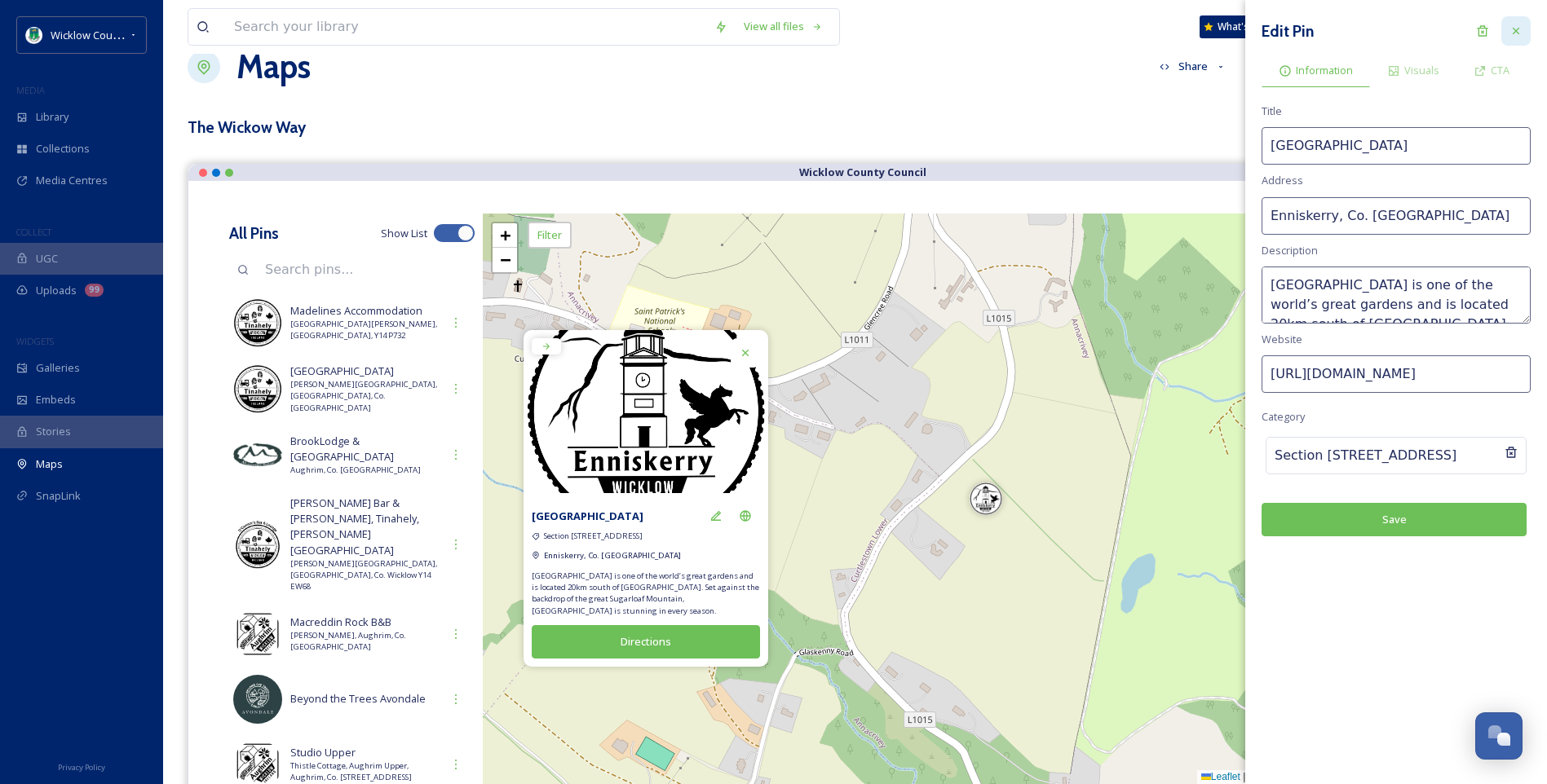
click at [1517, 29] on icon at bounding box center [1517, 31] width 13 height 13
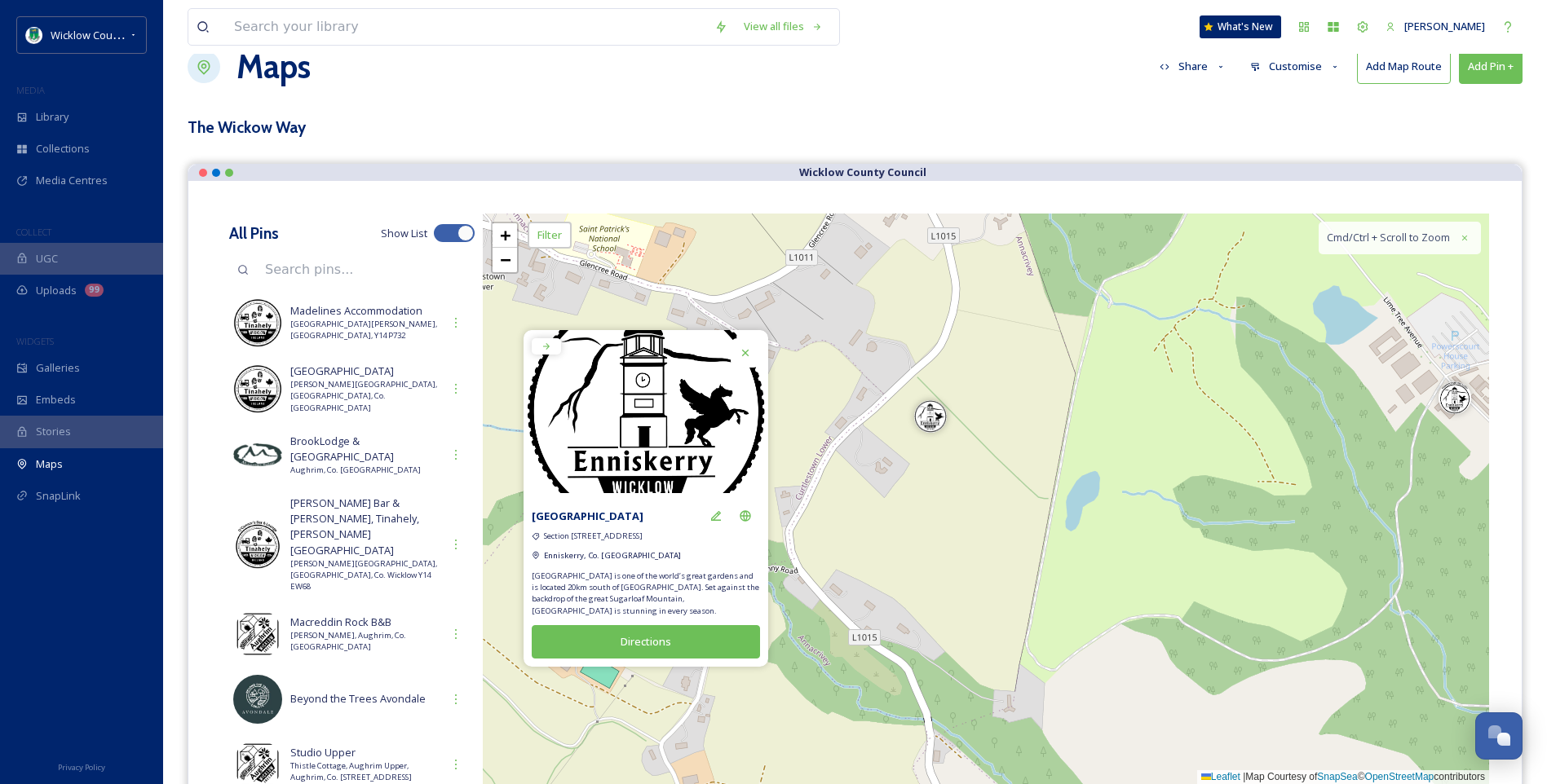
drag, startPoint x: 845, startPoint y: 376, endPoint x: 806, endPoint y: 293, distance: 91.7
click at [796, 293] on div "+ − Leaflet | Map Courtesy of SnapSea © OpenStreetMap contributors Cmd/Ctrl + S…" at bounding box center [986, 498] width 1007 height 571
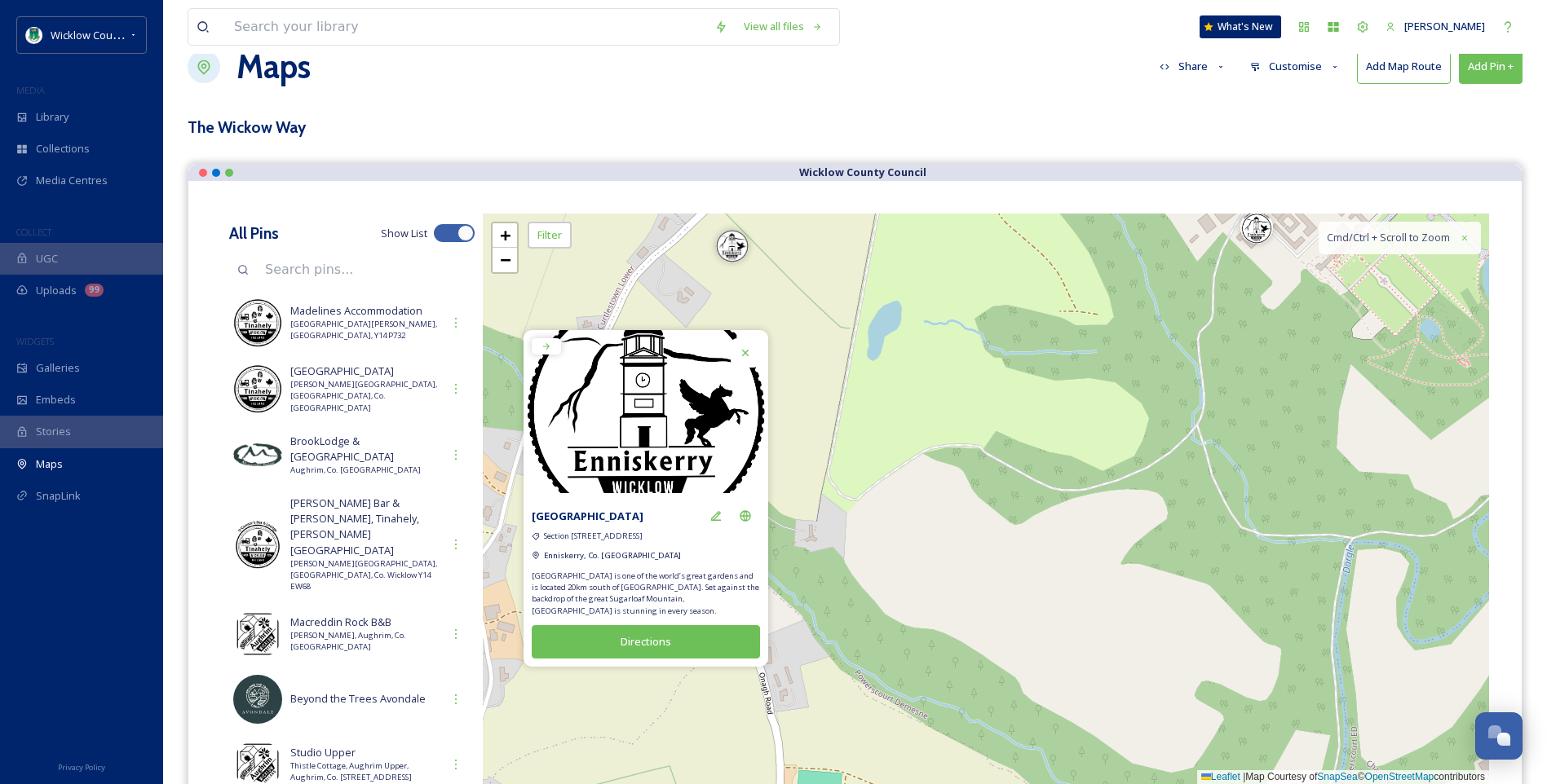
drag, startPoint x: 1318, startPoint y: 656, endPoint x: 1112, endPoint y: 485, distance: 267.7
click at [1112, 485] on div "+ − Leaflet | Map Courtesy of SnapSea © OpenStreetMap contributors Cmd/Ctrl + S…" at bounding box center [986, 498] width 1007 height 571
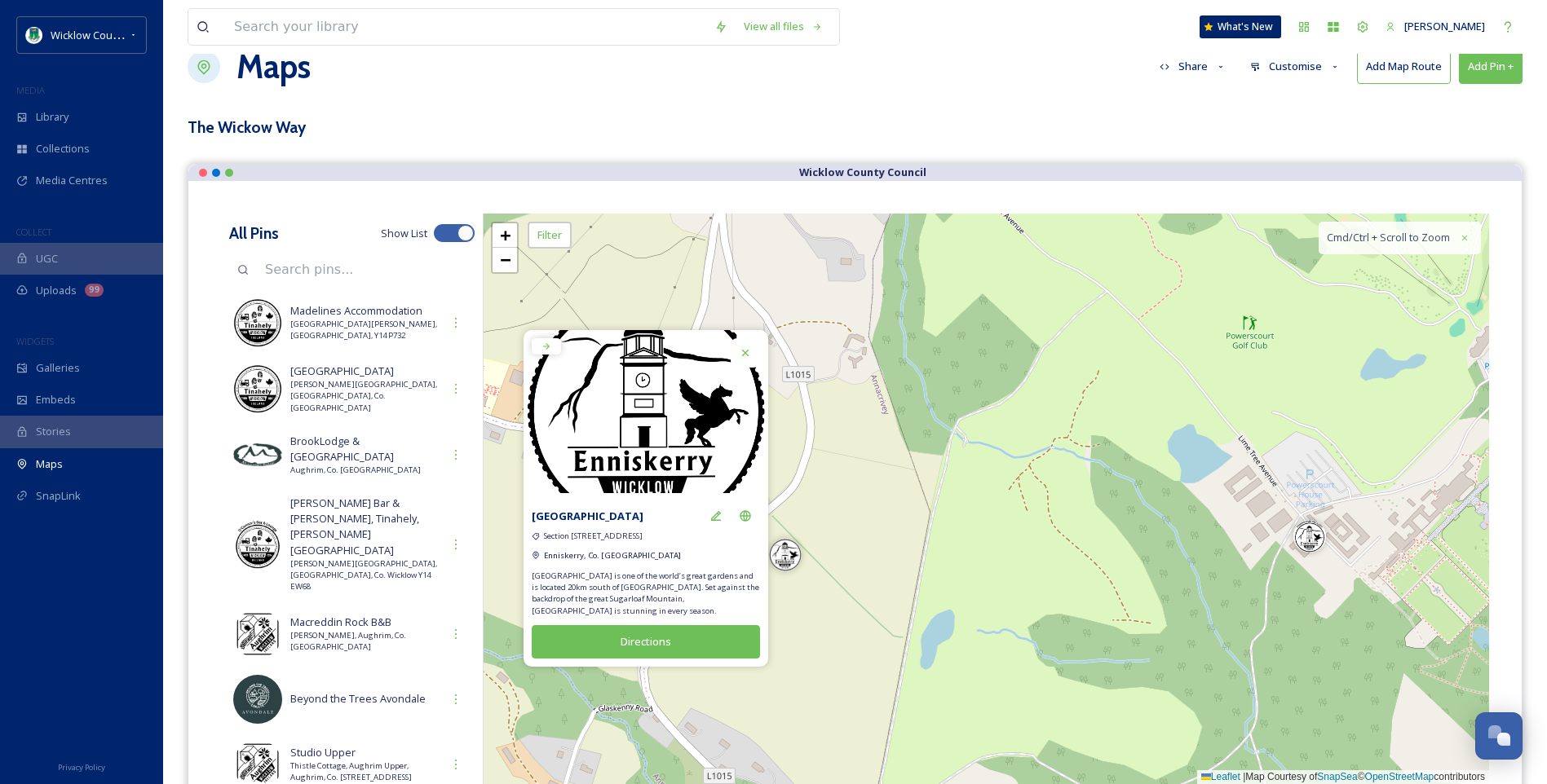
drag, startPoint x: 1287, startPoint y: 368, endPoint x: 1340, endPoint y: 677, distance: 313.5
click at [1340, 677] on div "+ − Leaflet | Map Courtesy of SnapSea © OpenStreetMap contributors Cmd/Ctrl + S…" at bounding box center [986, 498] width 1007 height 571
click at [1311, 530] on div at bounding box center [1310, 533] width 33 height 33
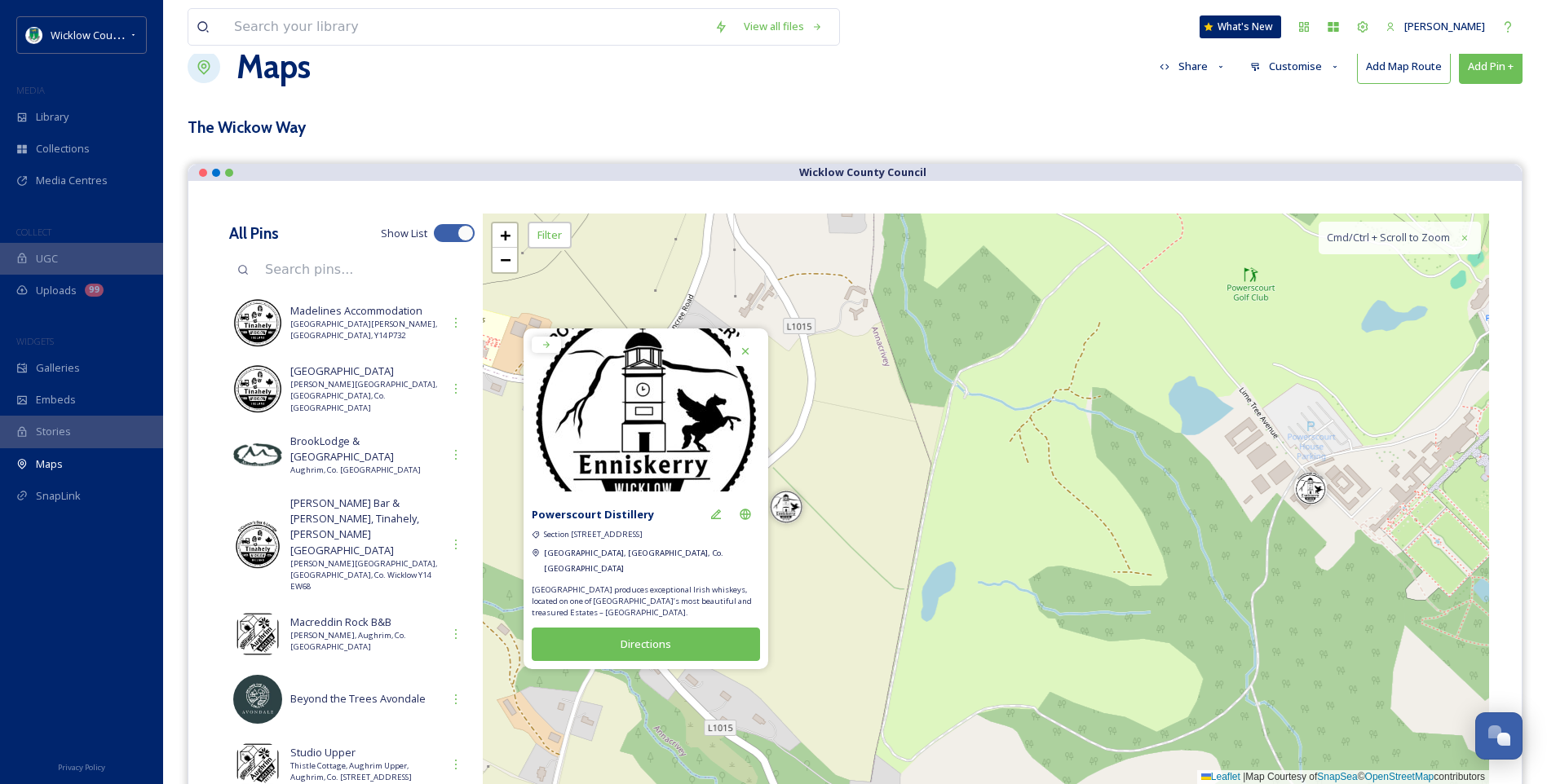
drag, startPoint x: 883, startPoint y: 618, endPoint x: 1207, endPoint y: 607, distance: 324.2
click at [1207, 607] on div "+ − Leaflet | Map Courtesy of SnapSea © OpenStreetMap contributors Cmd/Ctrl + S…" at bounding box center [986, 498] width 1007 height 571
drag, startPoint x: 788, startPoint y: 500, endPoint x: 1451, endPoint y: 433, distance: 666.4
click at [1451, 433] on div at bounding box center [1450, 436] width 33 height 33
click at [1449, 434] on div at bounding box center [1449, 434] width 33 height 33
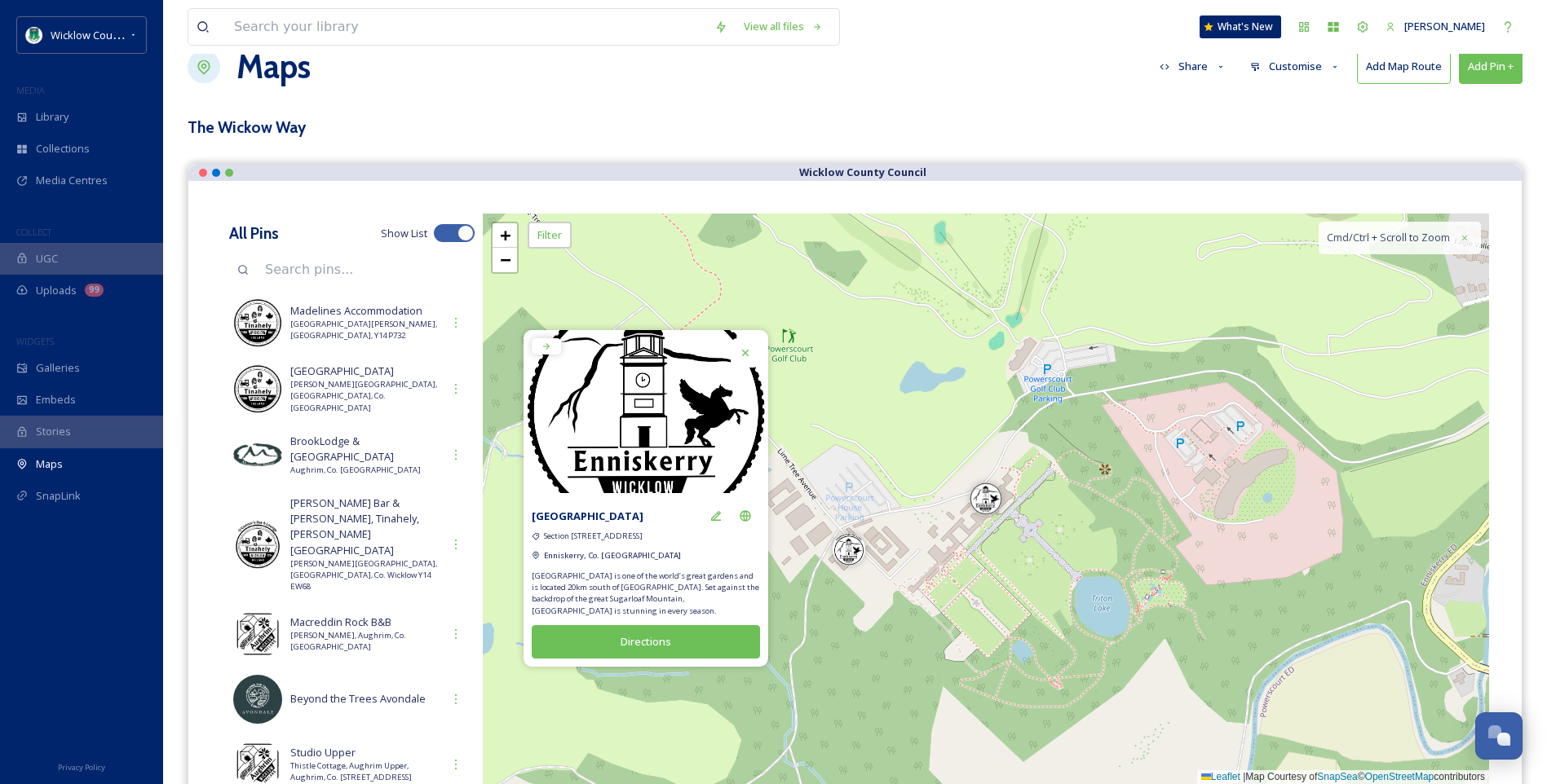
click at [526, 95] on div "View all files What's New [PERSON_NAME] Maps Share Customise Add Map Route Add …" at bounding box center [855, 665] width 1384 height 1403
click at [336, 692] on span "Beyond the Trees Avondale" at bounding box center [365, 699] width 151 height 16
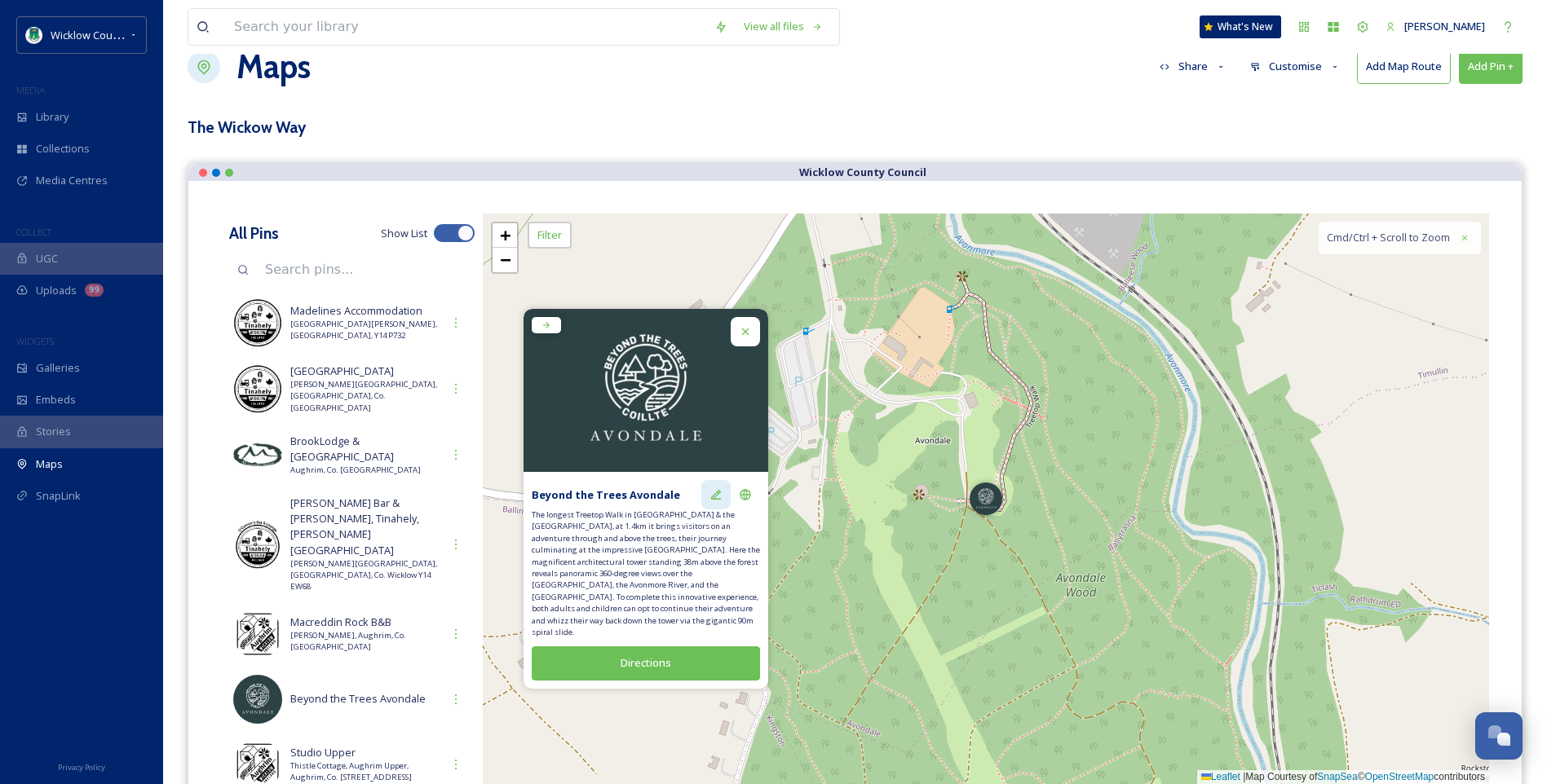
click at [713, 500] on icon at bounding box center [716, 495] width 10 height 10
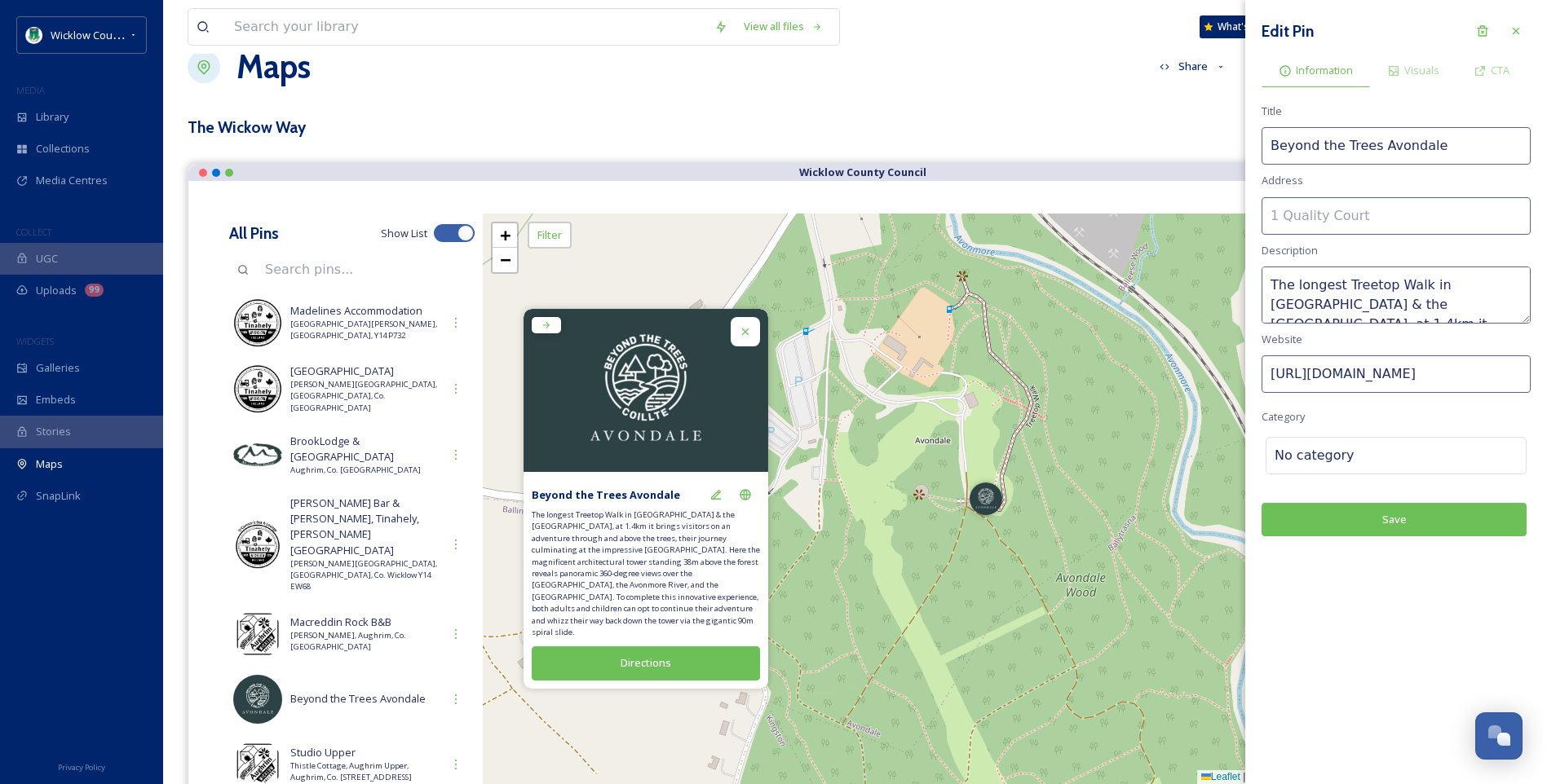
click at [1339, 205] on input at bounding box center [1396, 217] width 269 height 38
type input "R"
type input "[GEOGRAPHIC_DATA], [GEOGRAPHIC_DATA], [GEOGRAPHIC_DATA], Co. Wicklow, A67 P303"
click at [1328, 456] on div "No category" at bounding box center [1396, 456] width 261 height 38
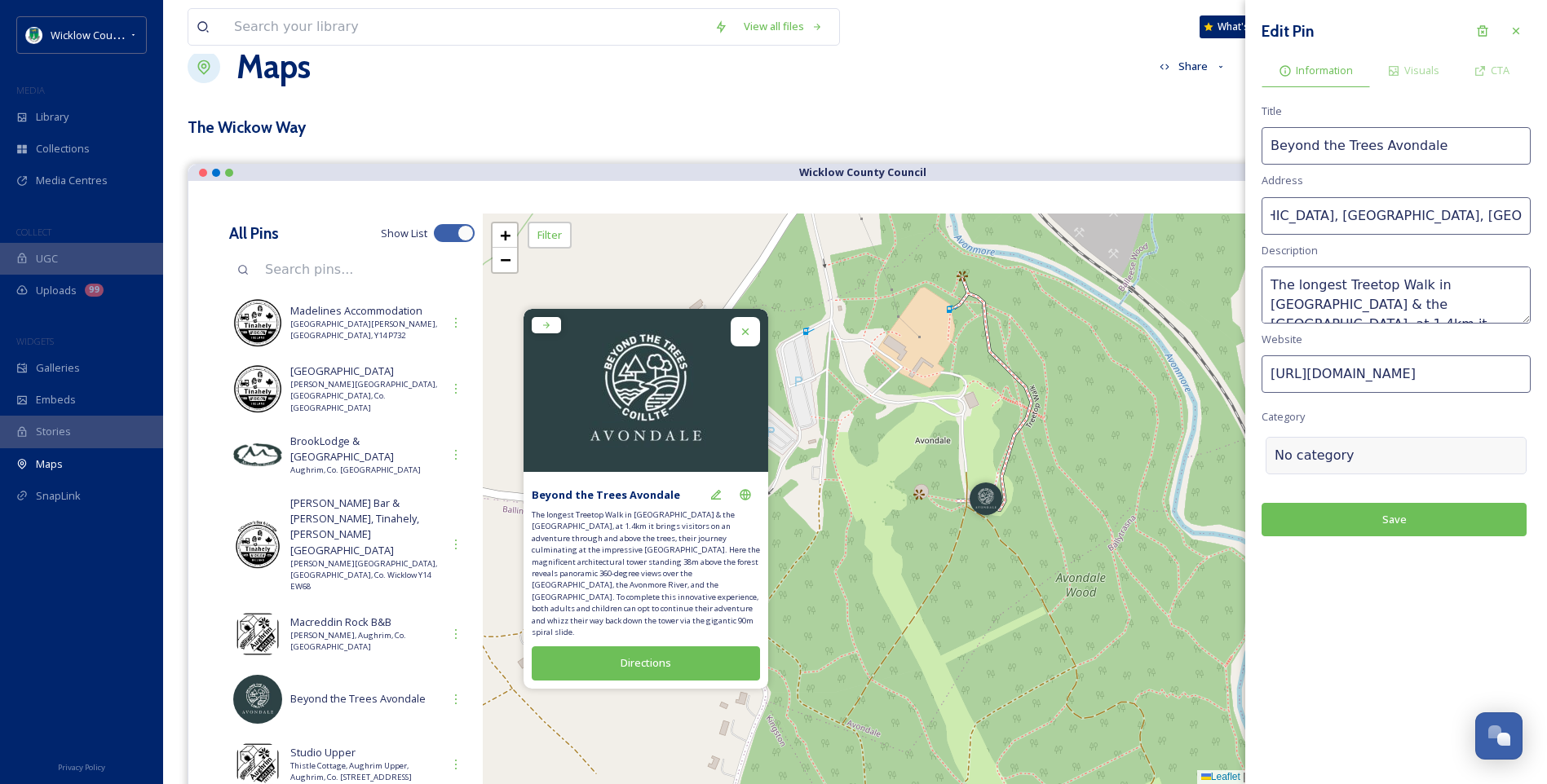
scroll to position [0, 0]
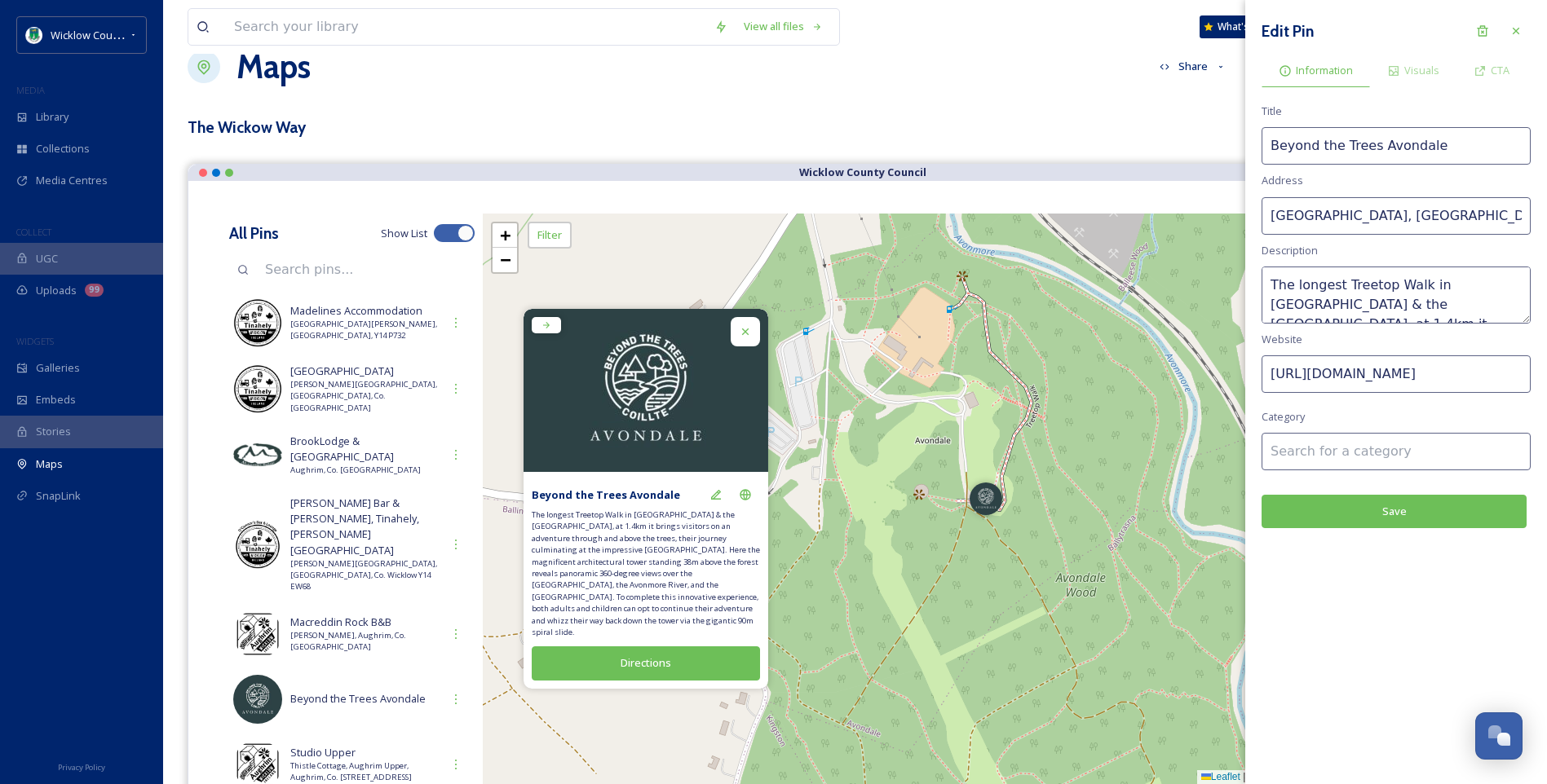
click at [1303, 451] on input at bounding box center [1396, 452] width 269 height 38
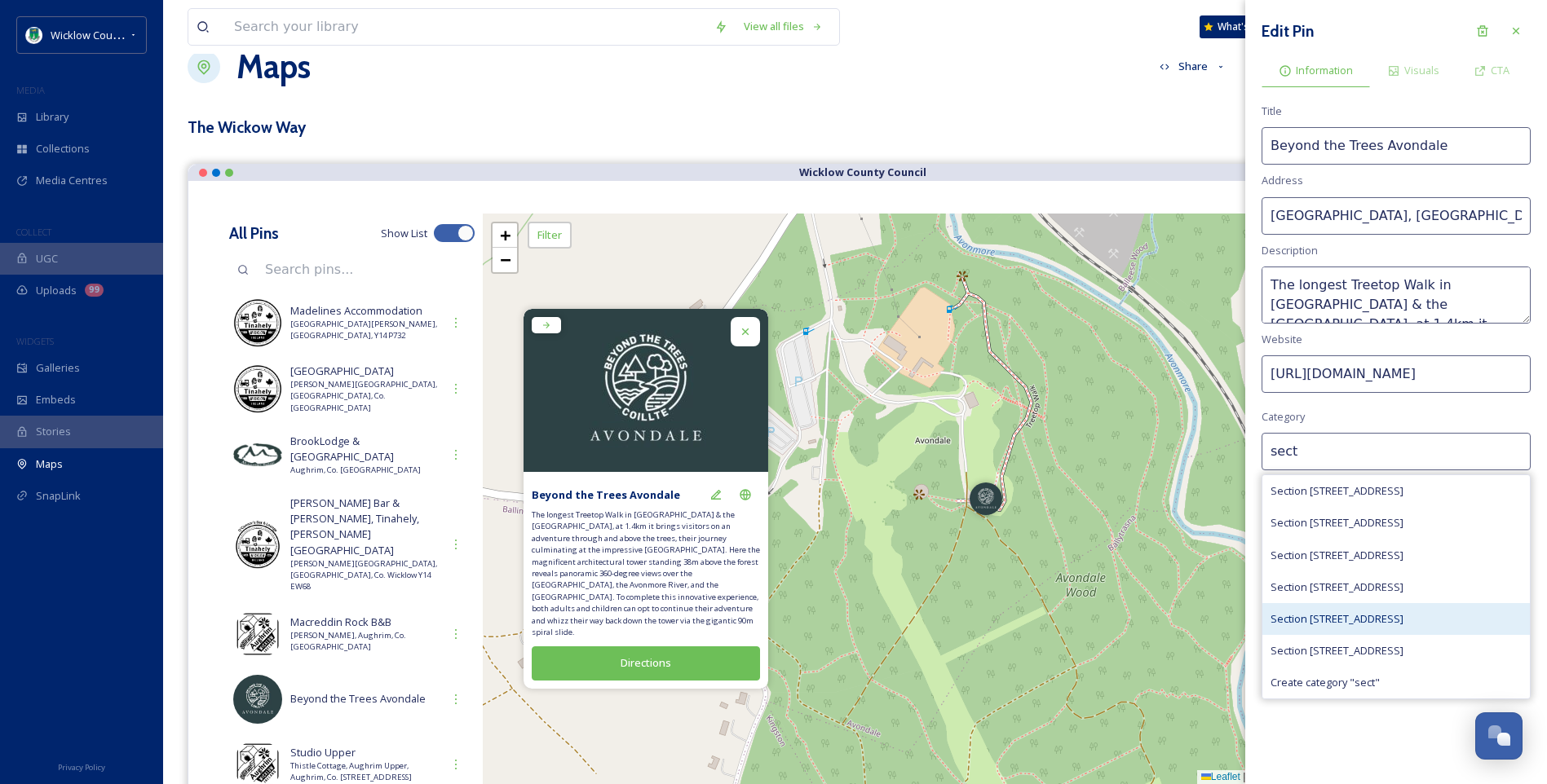
type input "sect"
click at [1332, 618] on span "Section [STREET_ADDRESS]" at bounding box center [1337, 619] width 133 height 16
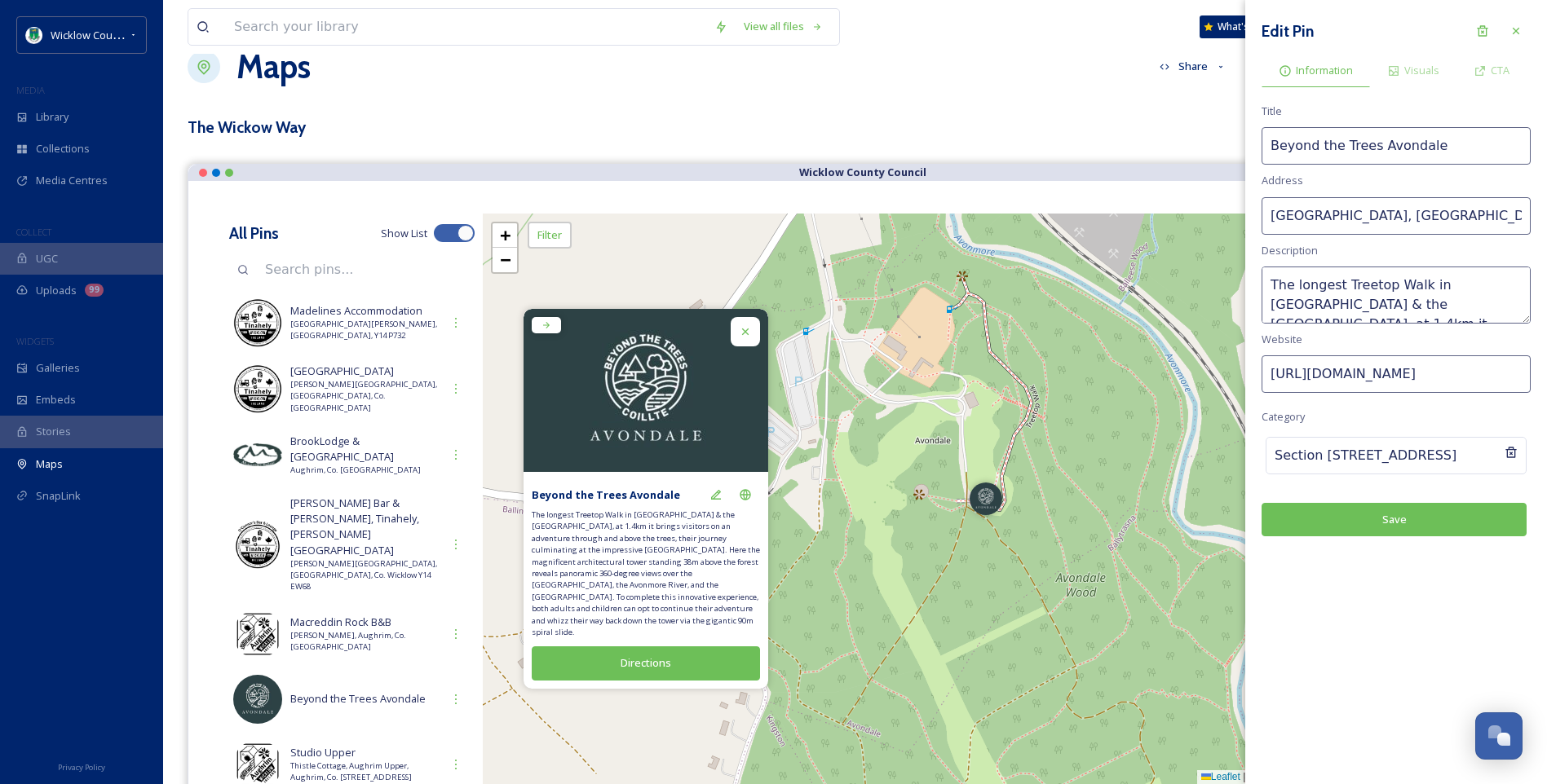
click at [1421, 523] on button "Save" at bounding box center [1395, 520] width 265 height 34
click at [1420, 521] on button "Save" at bounding box center [1395, 520] width 265 height 34
click at [1423, 74] on span "Visuals" at bounding box center [1422, 70] width 35 height 16
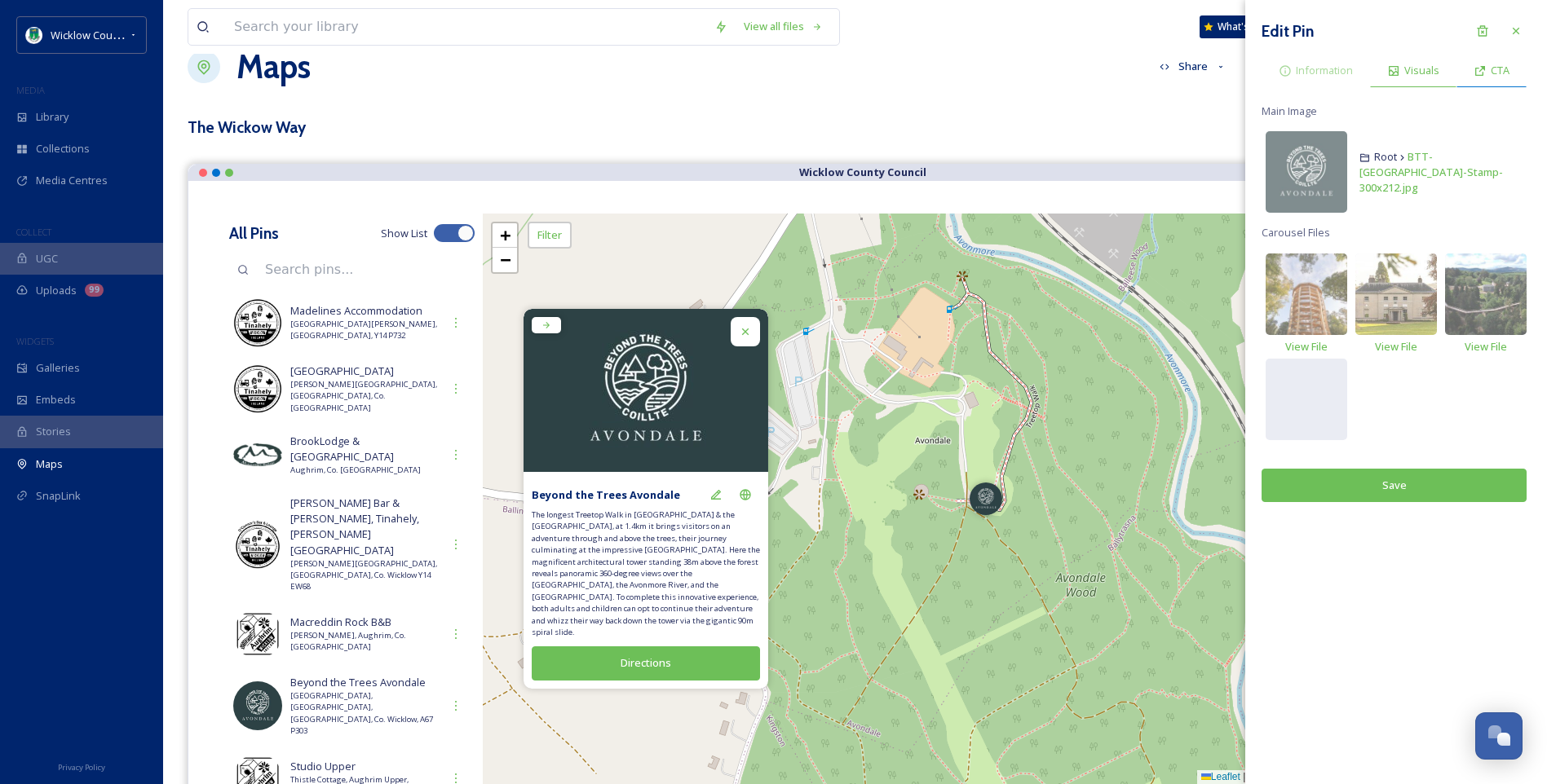
click at [1506, 74] on span "CTA" at bounding box center [1500, 70] width 19 height 16
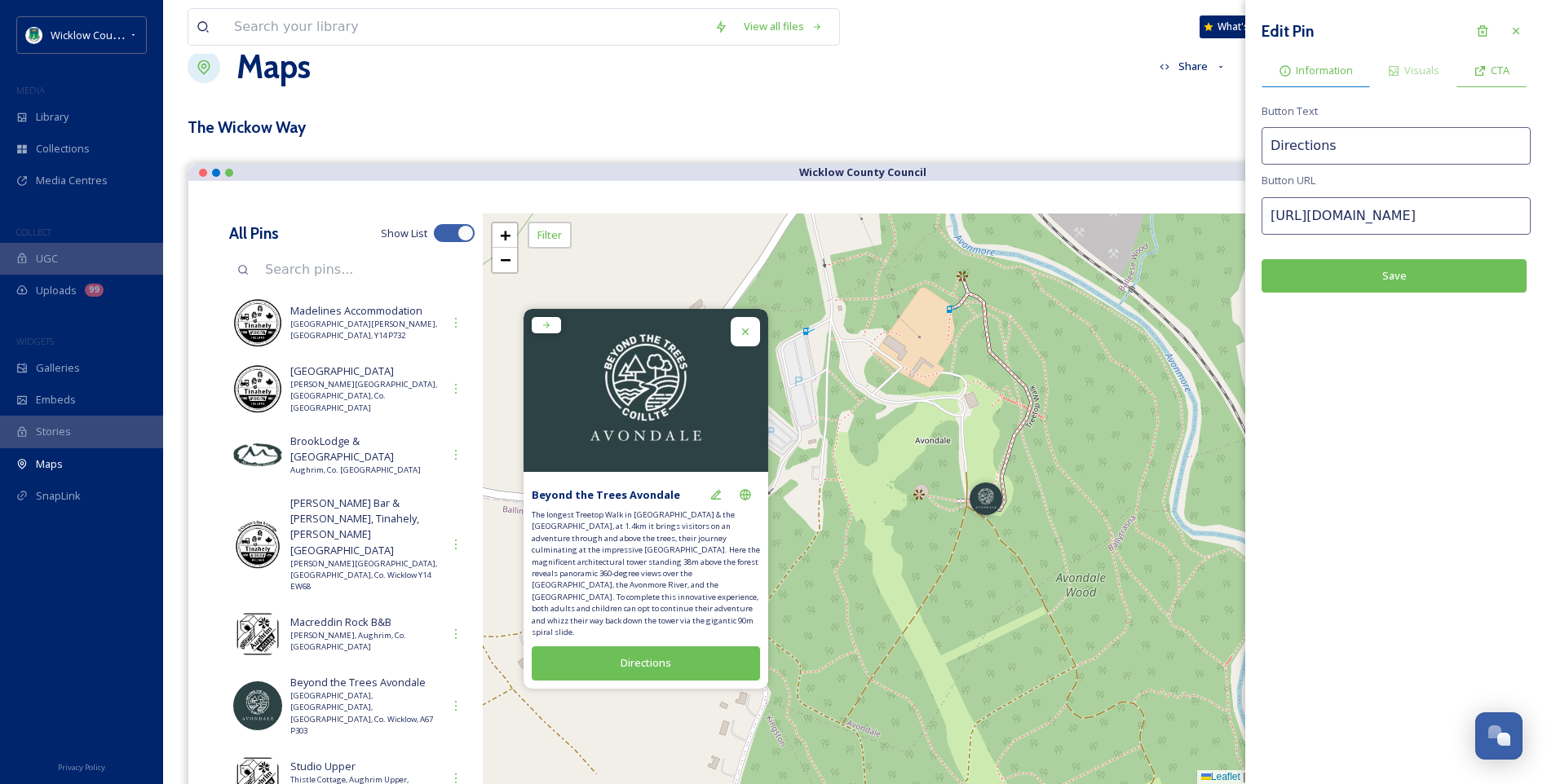
click at [1317, 74] on span "Information" at bounding box center [1324, 70] width 57 height 16
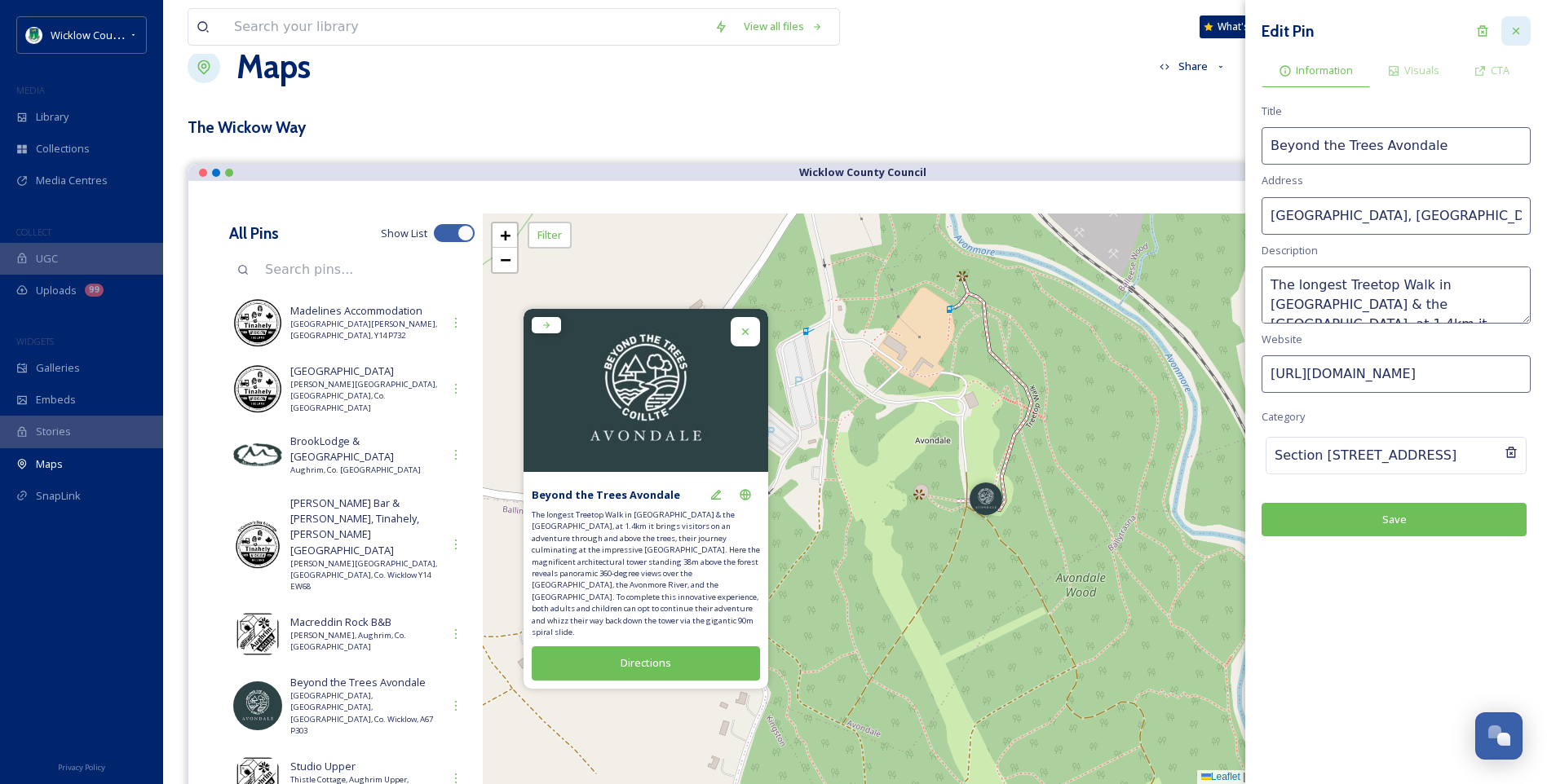
click at [1516, 29] on icon at bounding box center [1517, 31] width 13 height 13
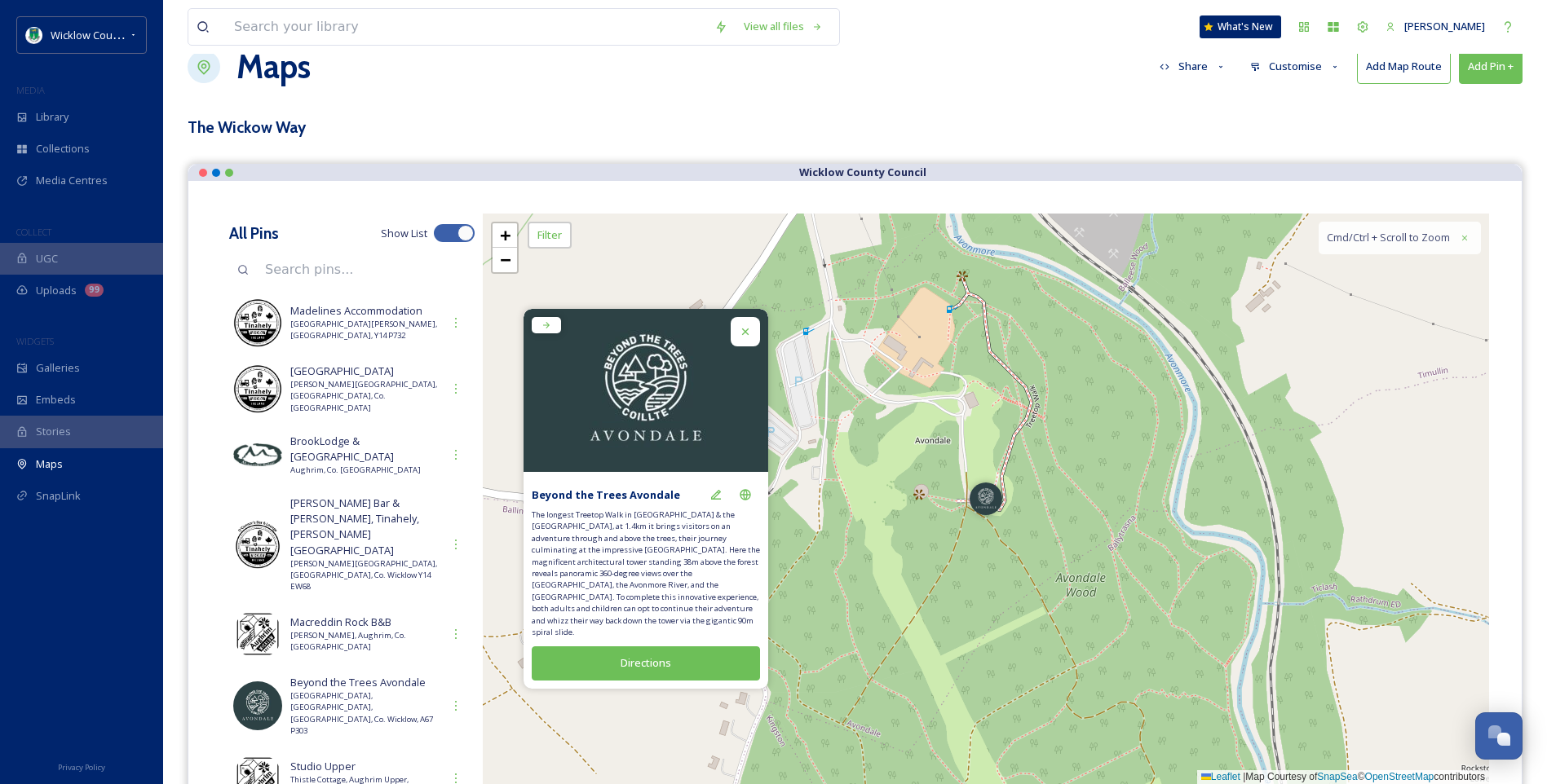
click at [738, 342] on div at bounding box center [745, 332] width 30 height 30
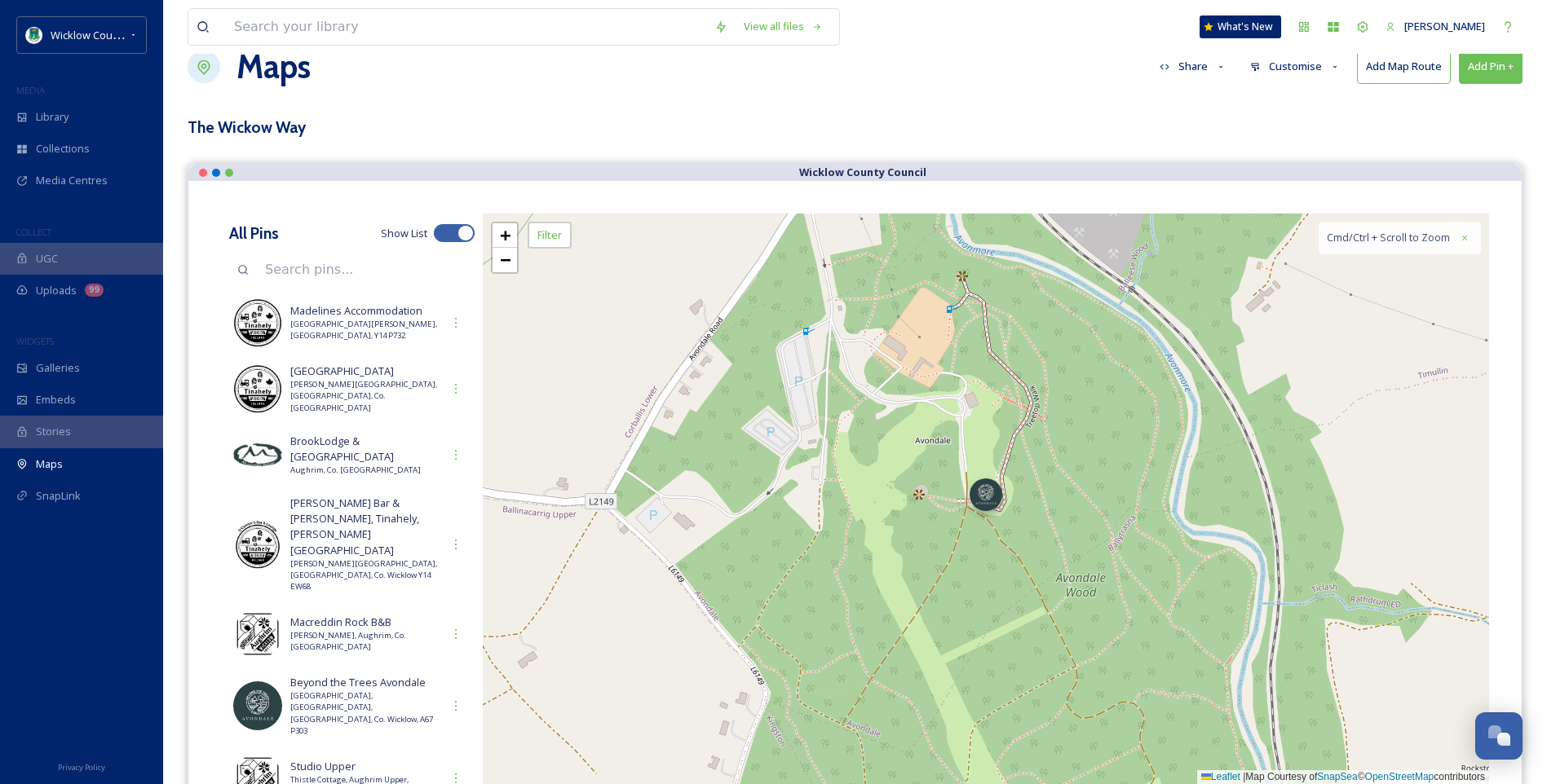
click at [981, 502] on div at bounding box center [986, 495] width 33 height 33
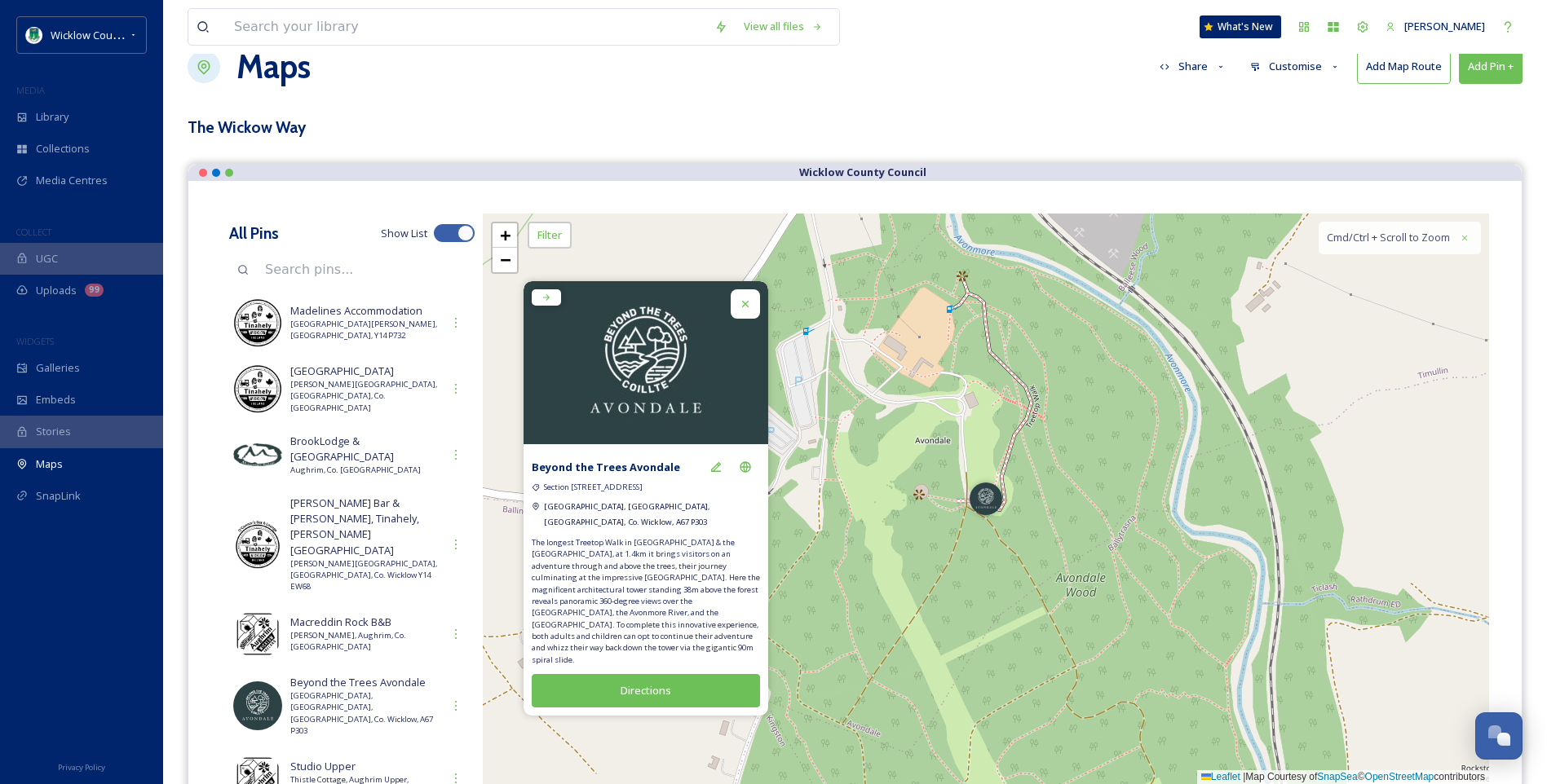
click at [743, 310] on icon at bounding box center [745, 304] width 13 height 13
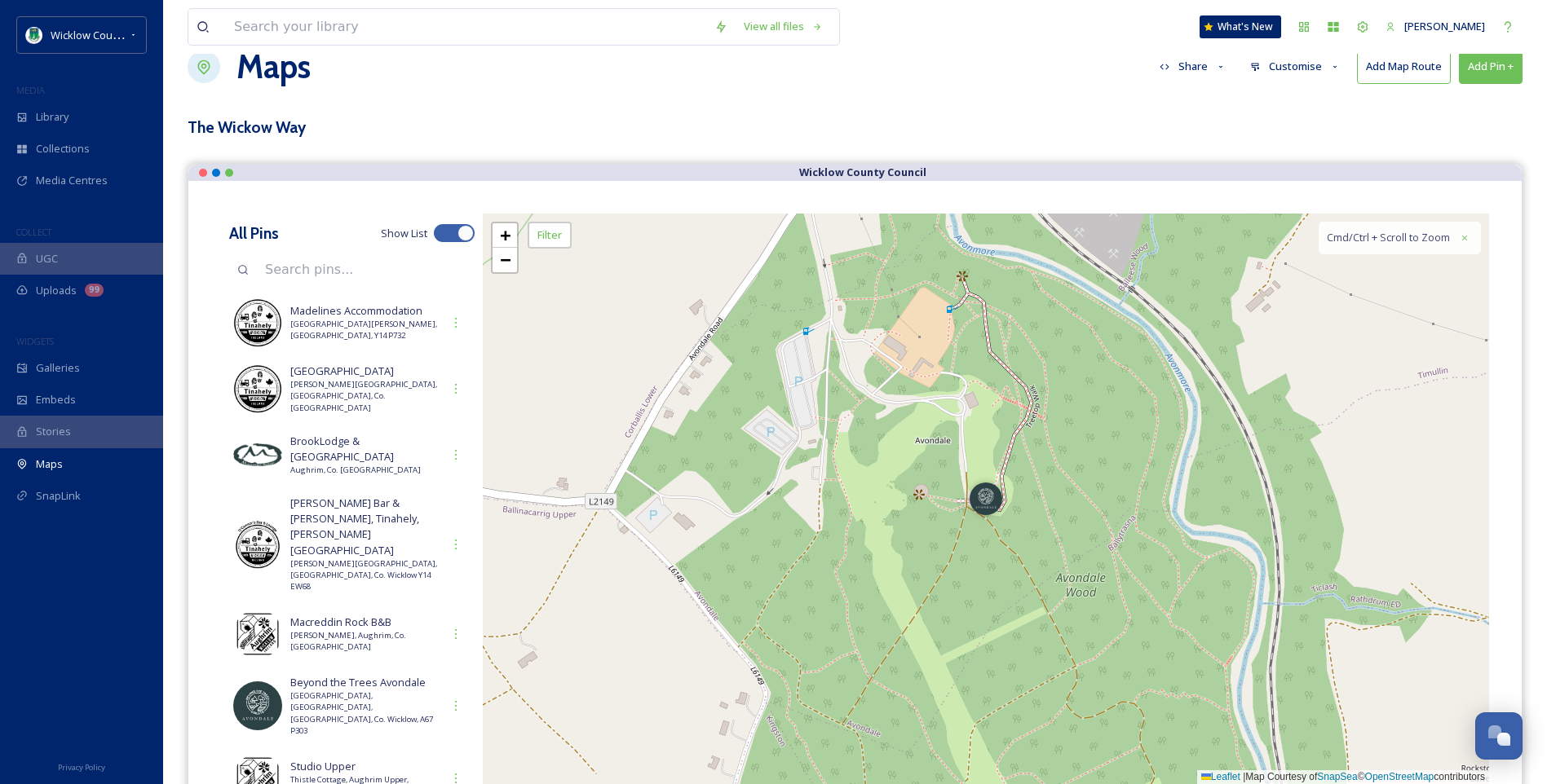
scroll to position [199, 0]
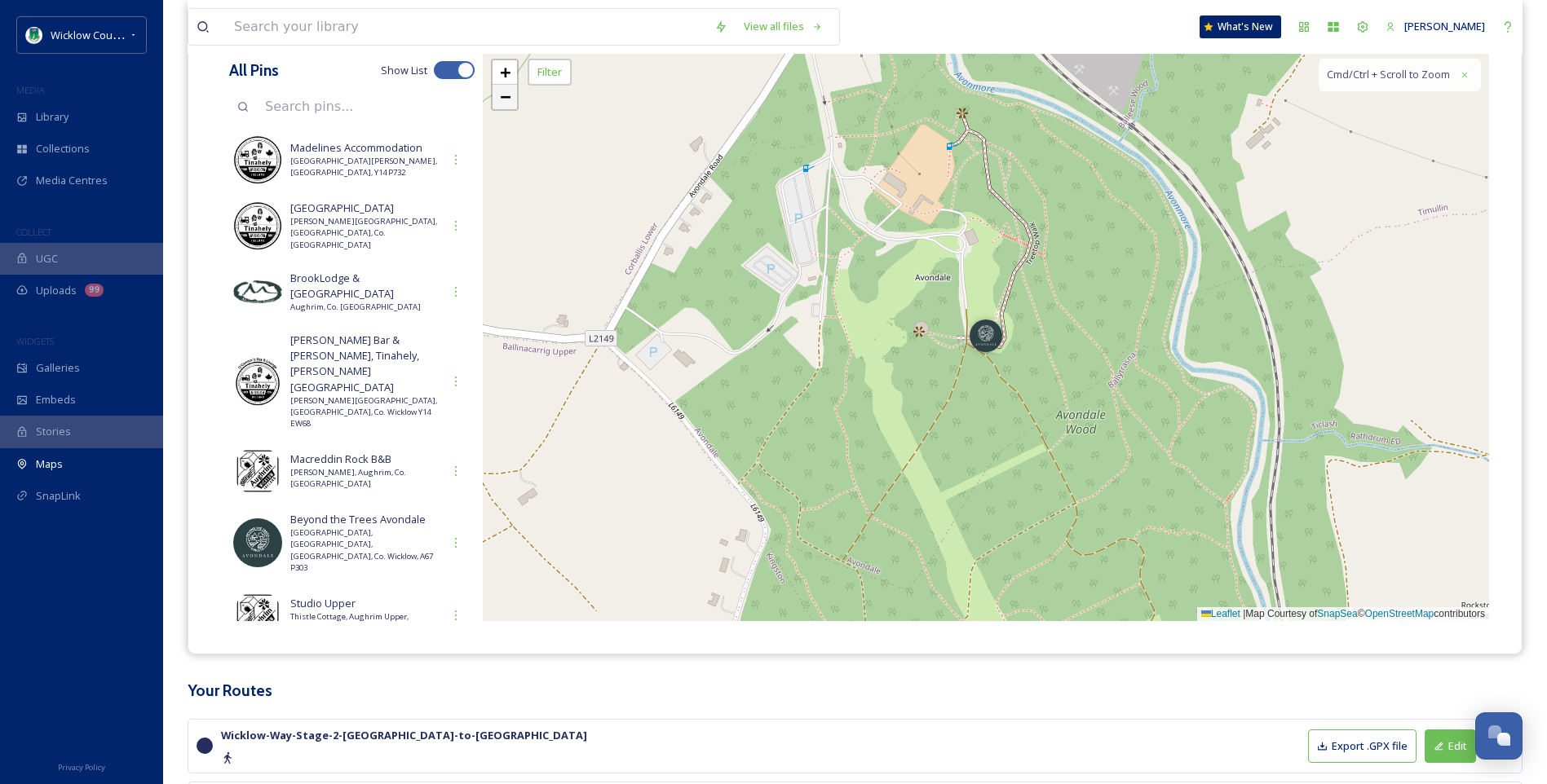
click at [503, 96] on span "−" at bounding box center [505, 96] width 11 height 21
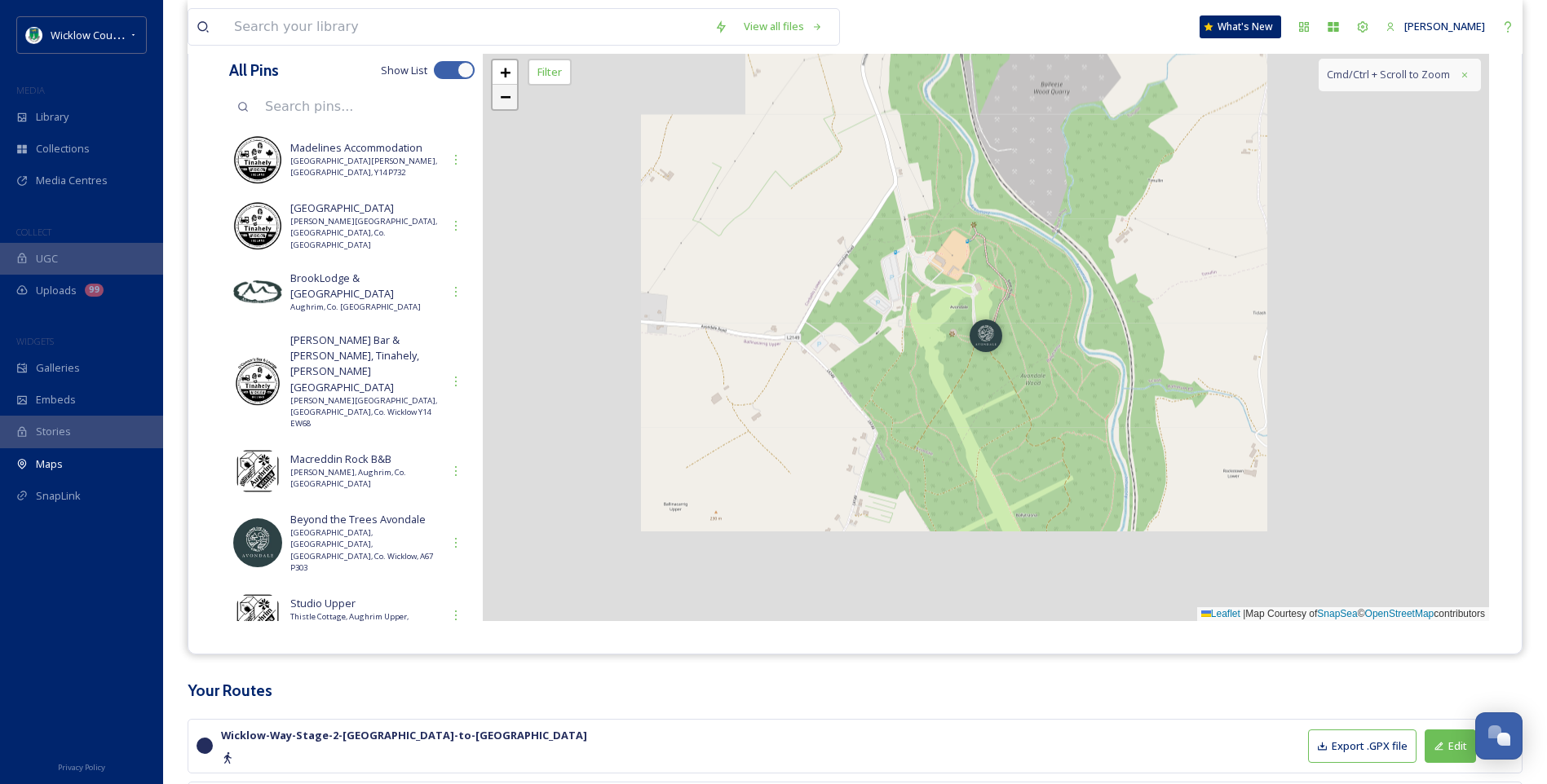
click at [503, 96] on span "−" at bounding box center [505, 96] width 11 height 21
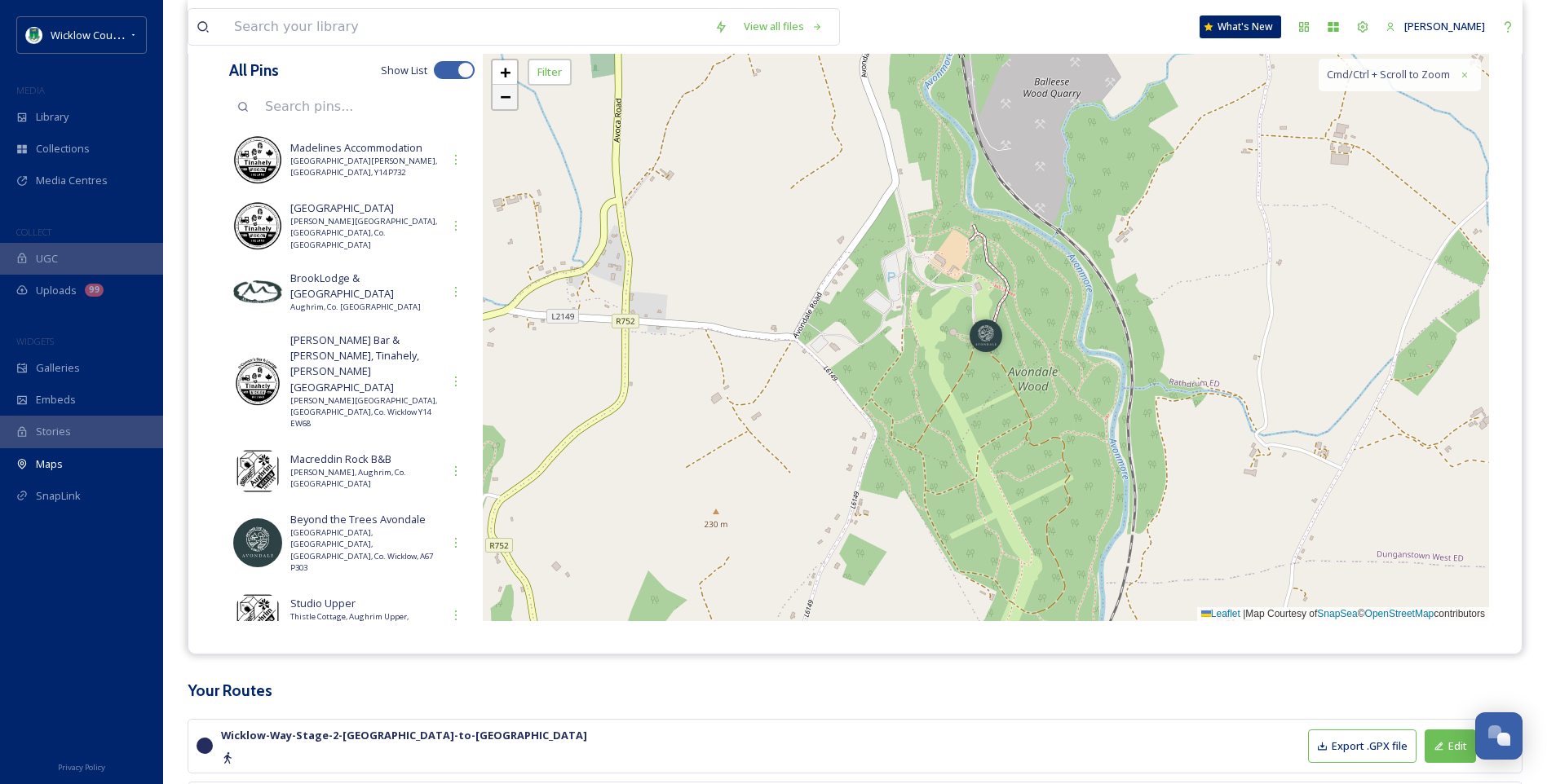
click at [503, 96] on span "−" at bounding box center [505, 96] width 11 height 21
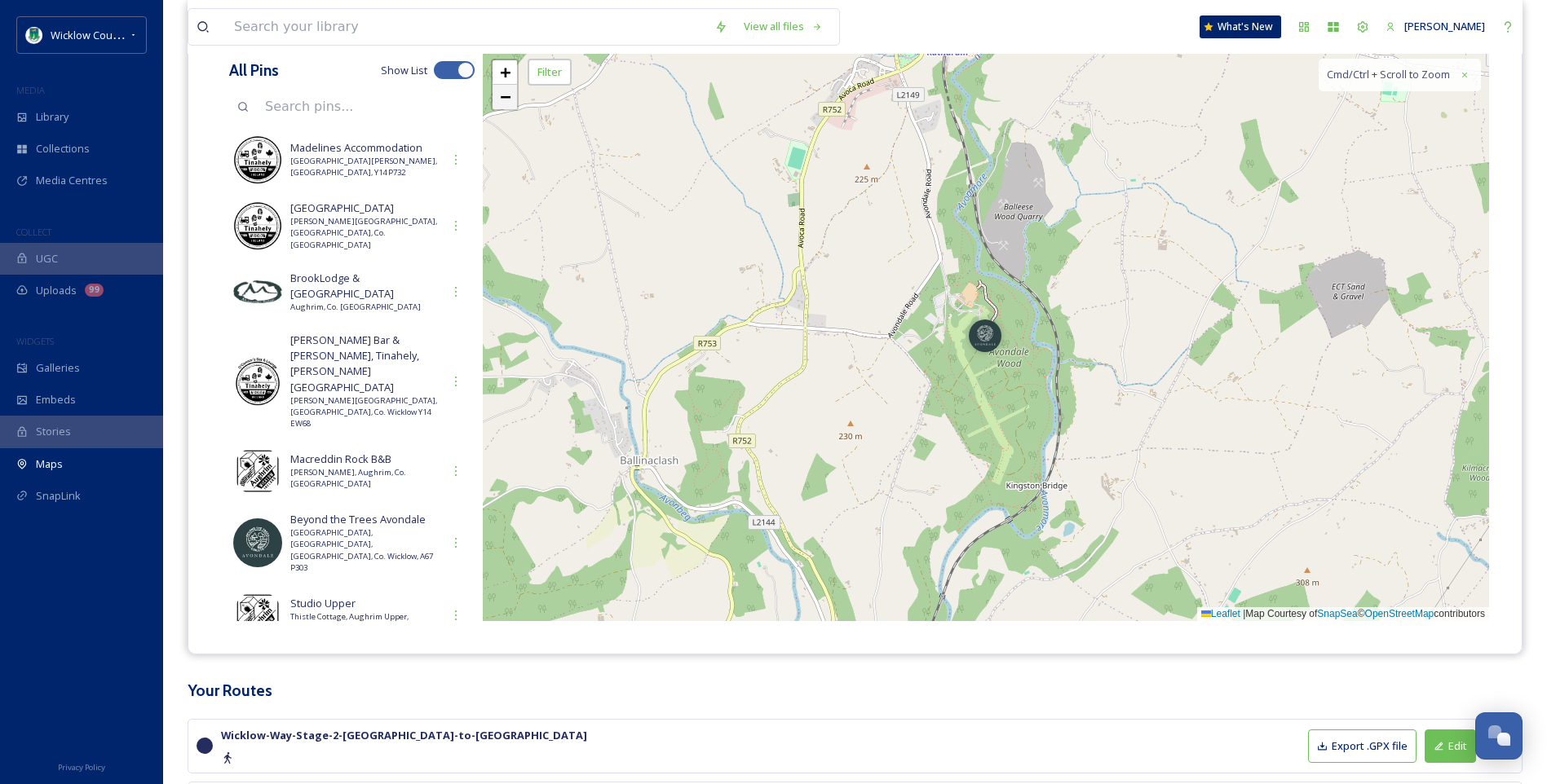
click at [503, 96] on span "−" at bounding box center [505, 96] width 11 height 21
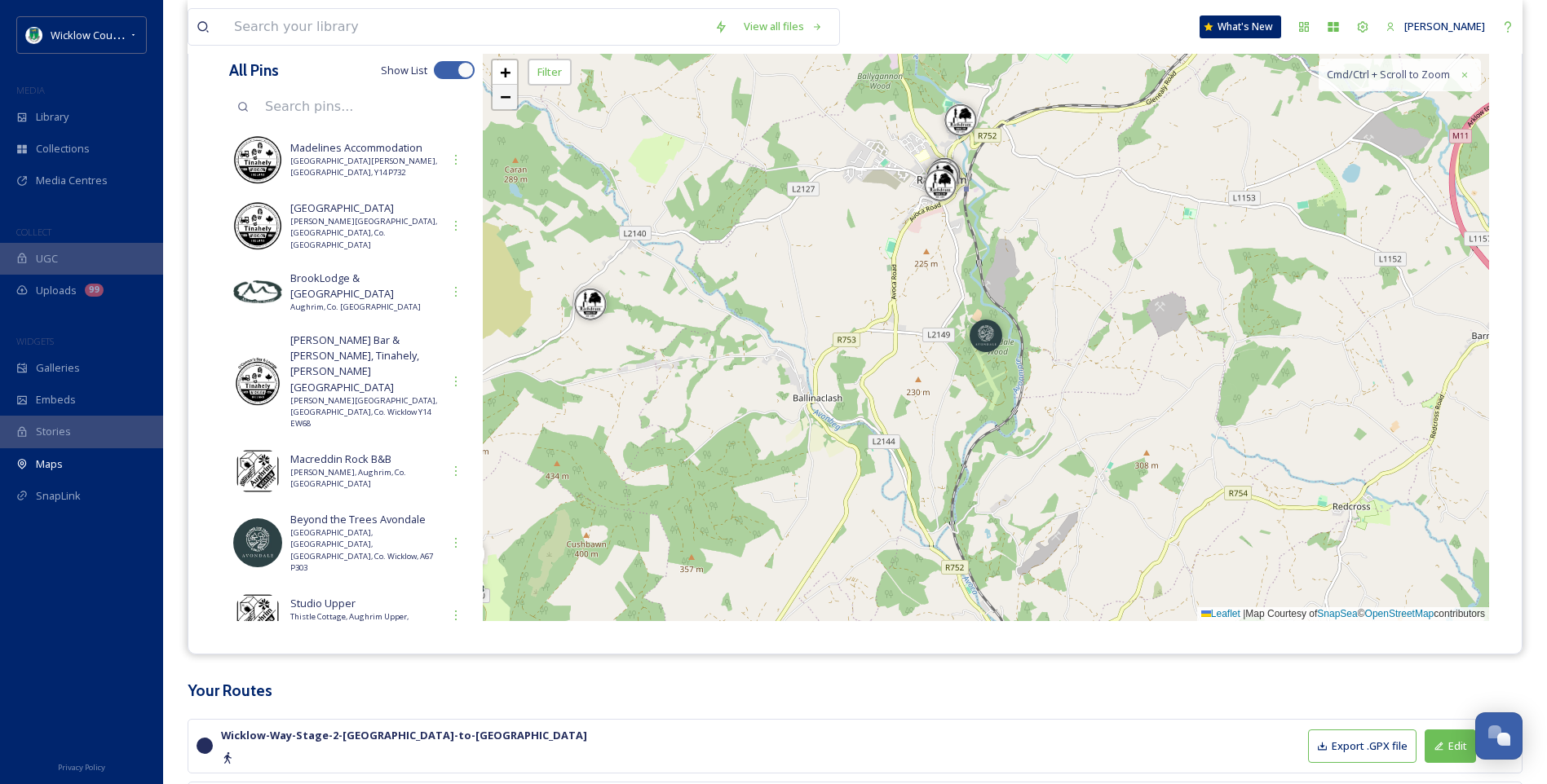
click at [507, 99] on span "−" at bounding box center [505, 96] width 11 height 21
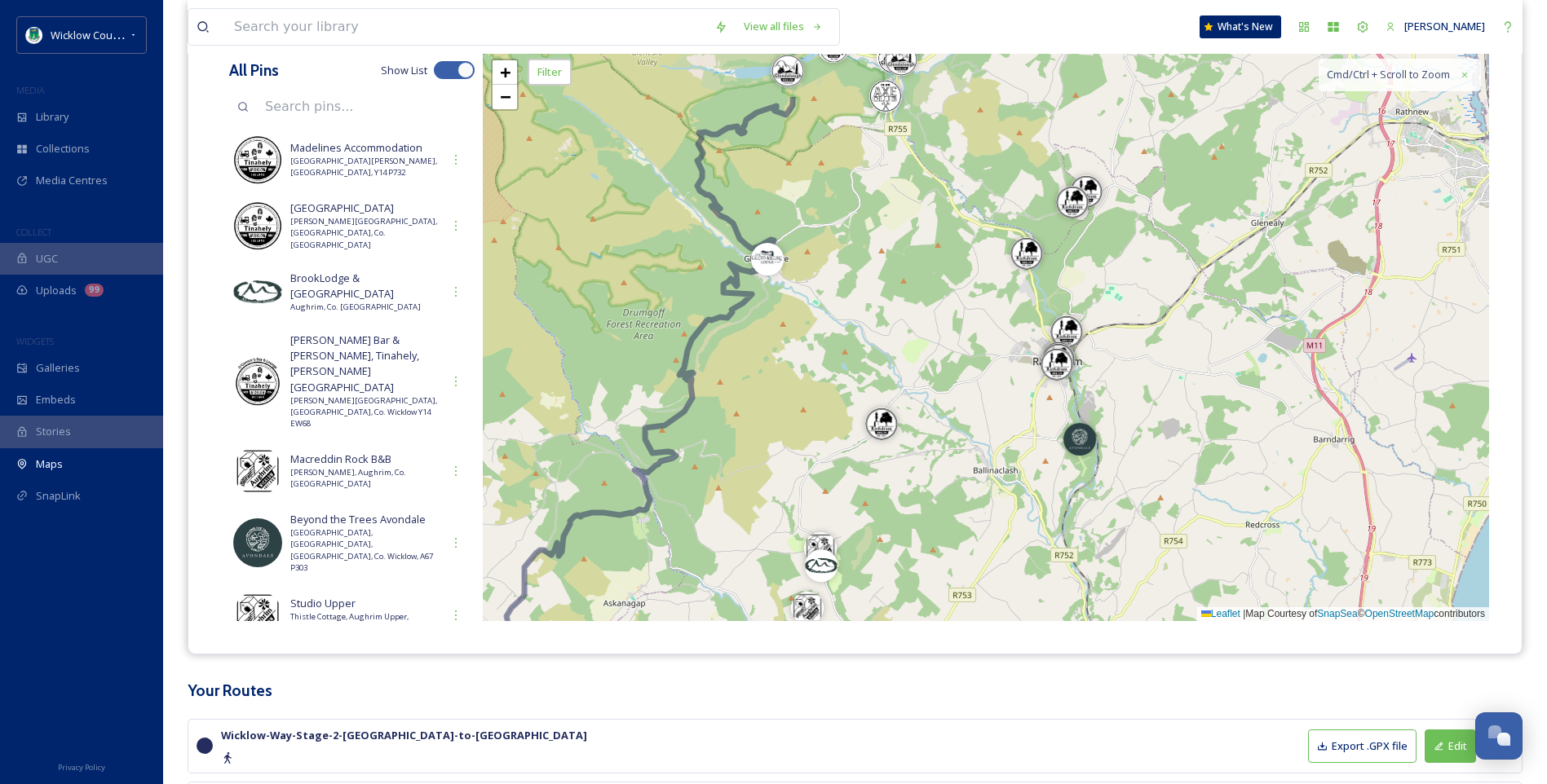
drag, startPoint x: 792, startPoint y: 376, endPoint x: 883, endPoint y: 477, distance: 135.9
click at [882, 477] on div "+ − Leaflet | Map Courtesy of SnapSea © OpenStreetMap contributors Cmd/Ctrl + S…" at bounding box center [986, 335] width 1007 height 571
click at [685, 372] on icon at bounding box center [636, 469] width 259 height 419
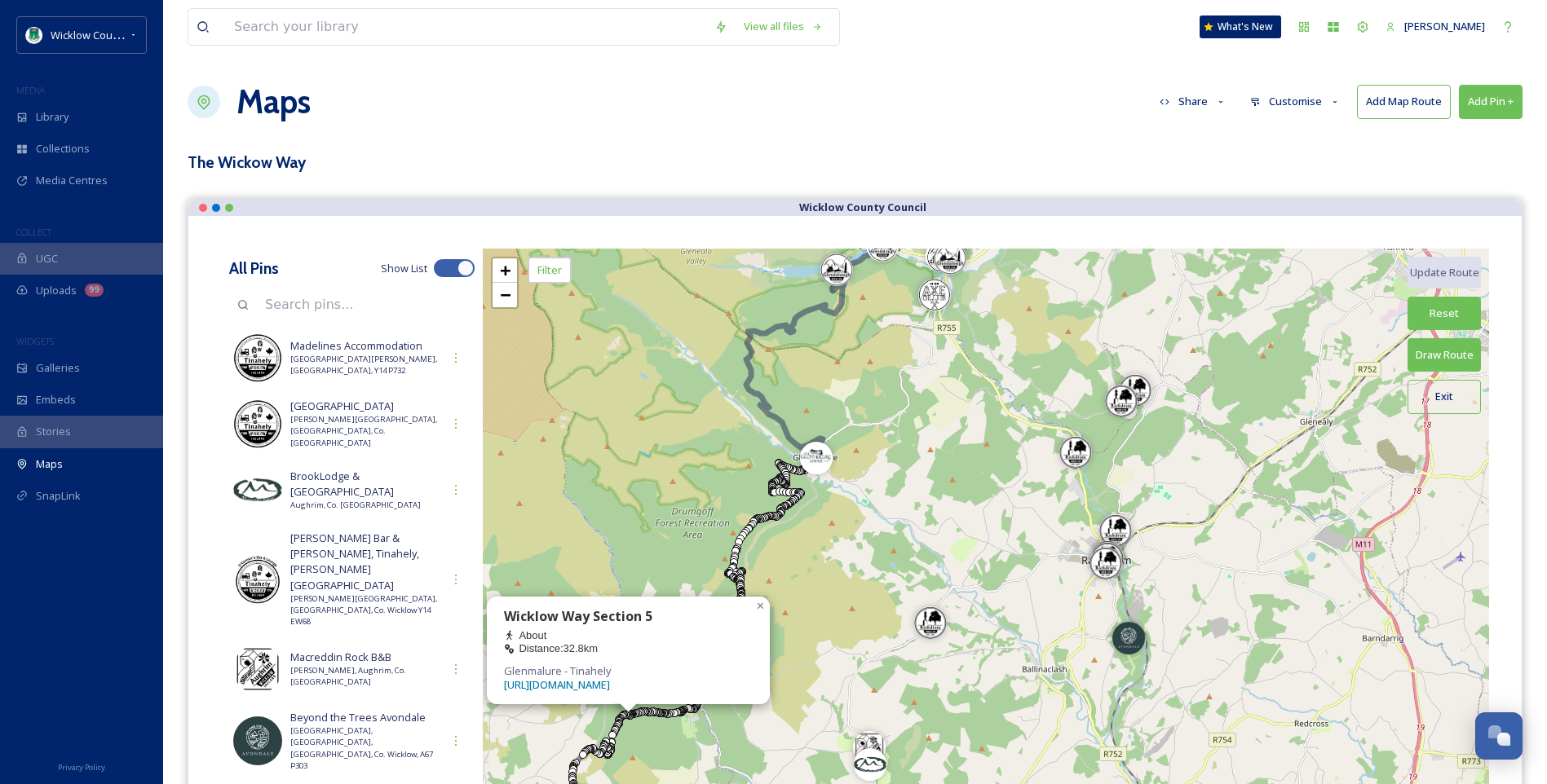
scroll to position [0, 0]
click at [507, 271] on span "+" at bounding box center [505, 271] width 11 height 21
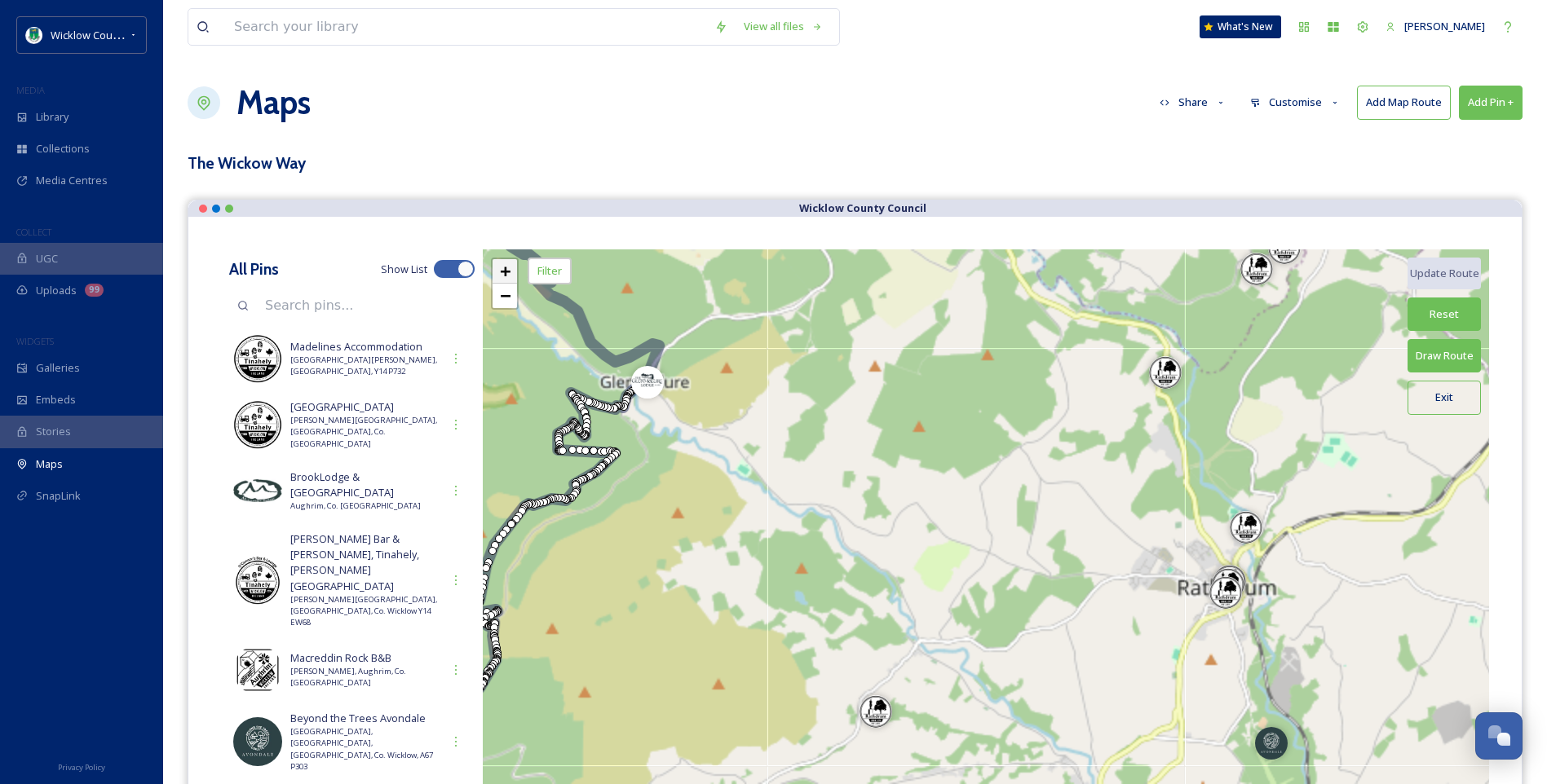
scroll to position [36, 0]
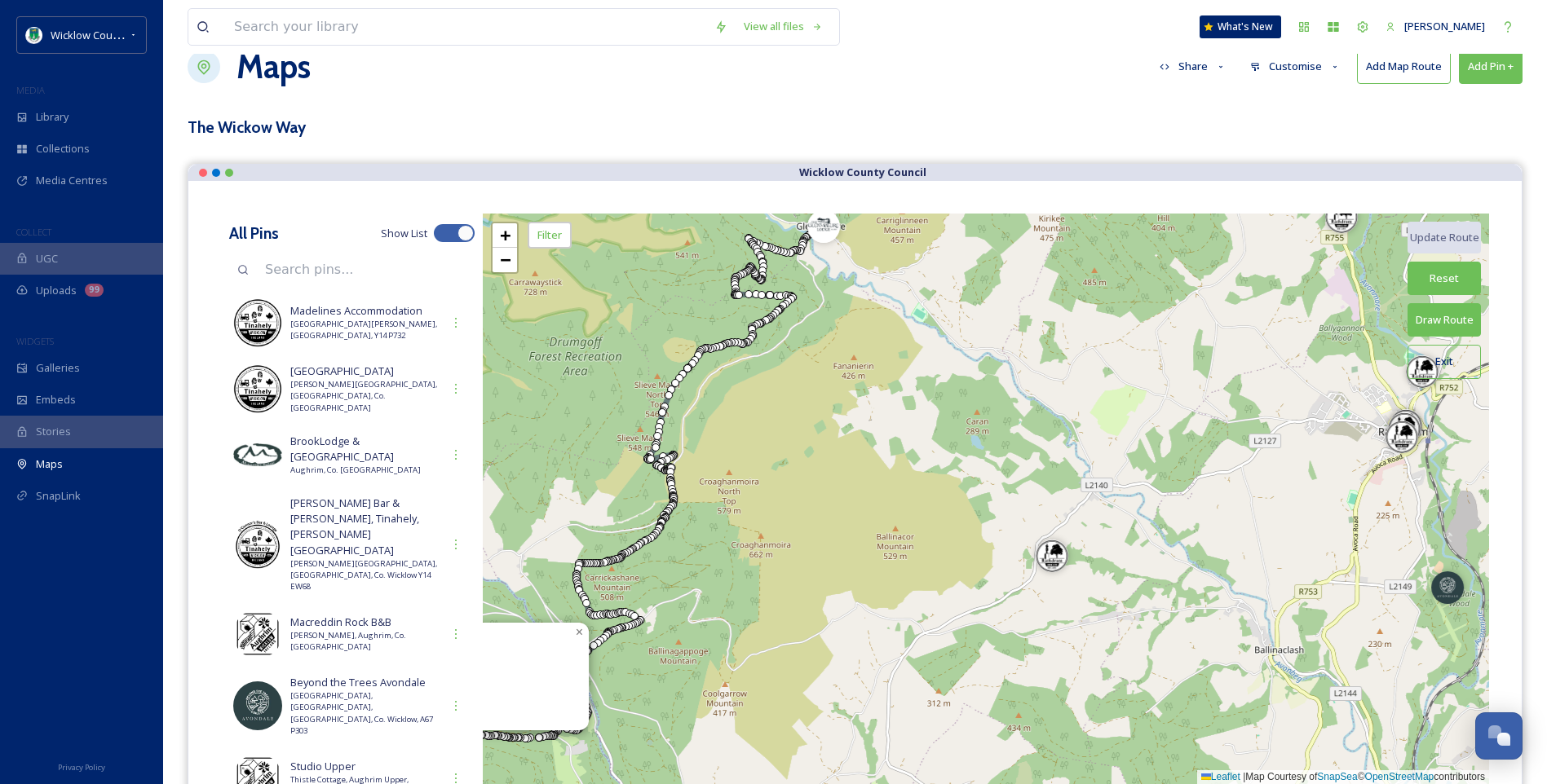
drag, startPoint x: 694, startPoint y: 622, endPoint x: 811, endPoint y: 445, distance: 212.2
click at [857, 514] on div "Wicklow Way Section 5 About Distance: 32.8km [GEOGRAPHIC_DATA] - [GEOGRAPHIC_DA…" at bounding box center [986, 498] width 1007 height 571
click at [508, 235] on span "+" at bounding box center [505, 235] width 11 height 21
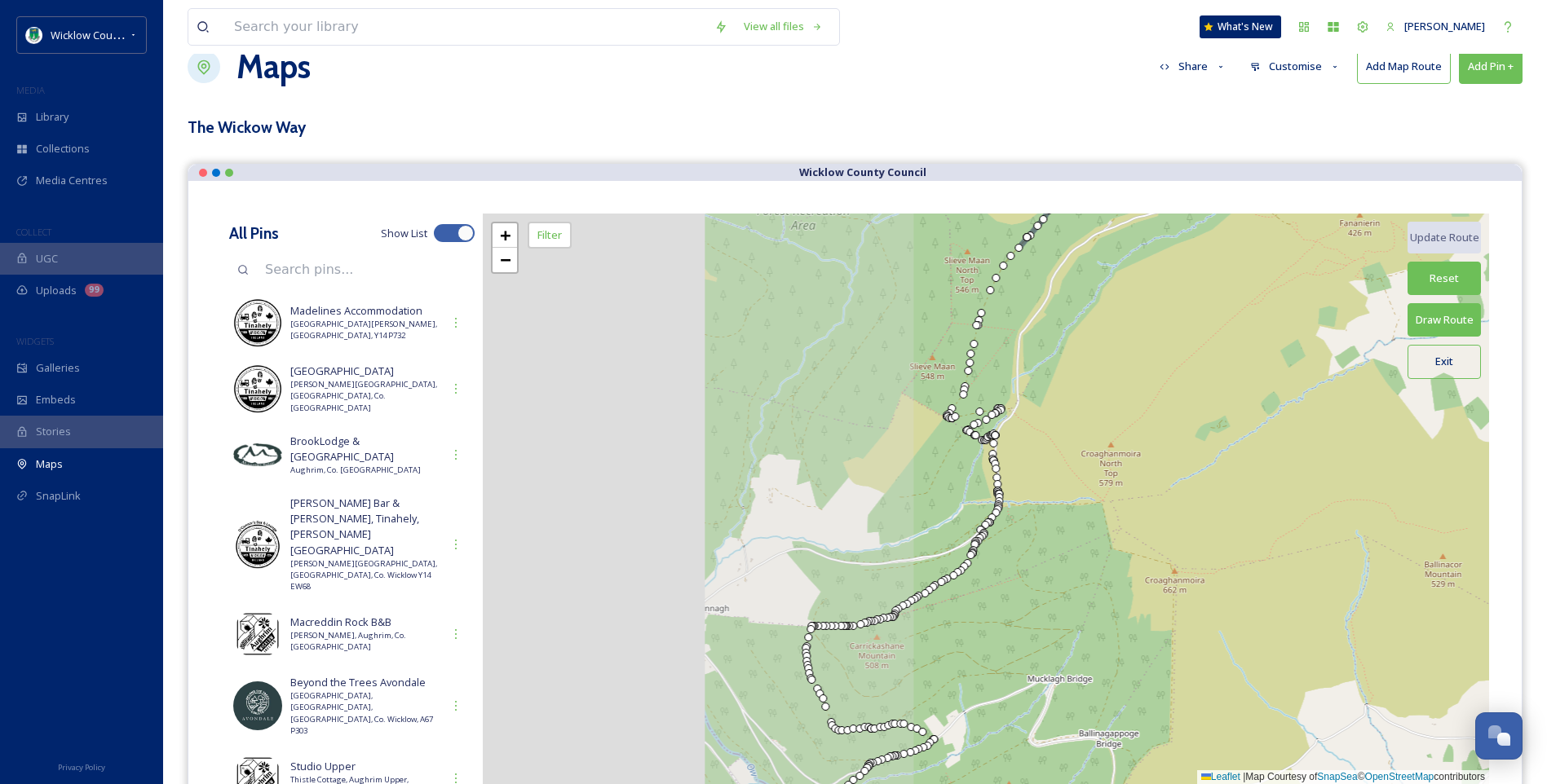
drag, startPoint x: 839, startPoint y: 481, endPoint x: 1297, endPoint y: 483, distance: 458.0
click at [1292, 482] on div "Wicklow Way Section 5 About Distance: 32.8km [GEOGRAPHIC_DATA] - [GEOGRAPHIC_DA…" at bounding box center [986, 498] width 1007 height 571
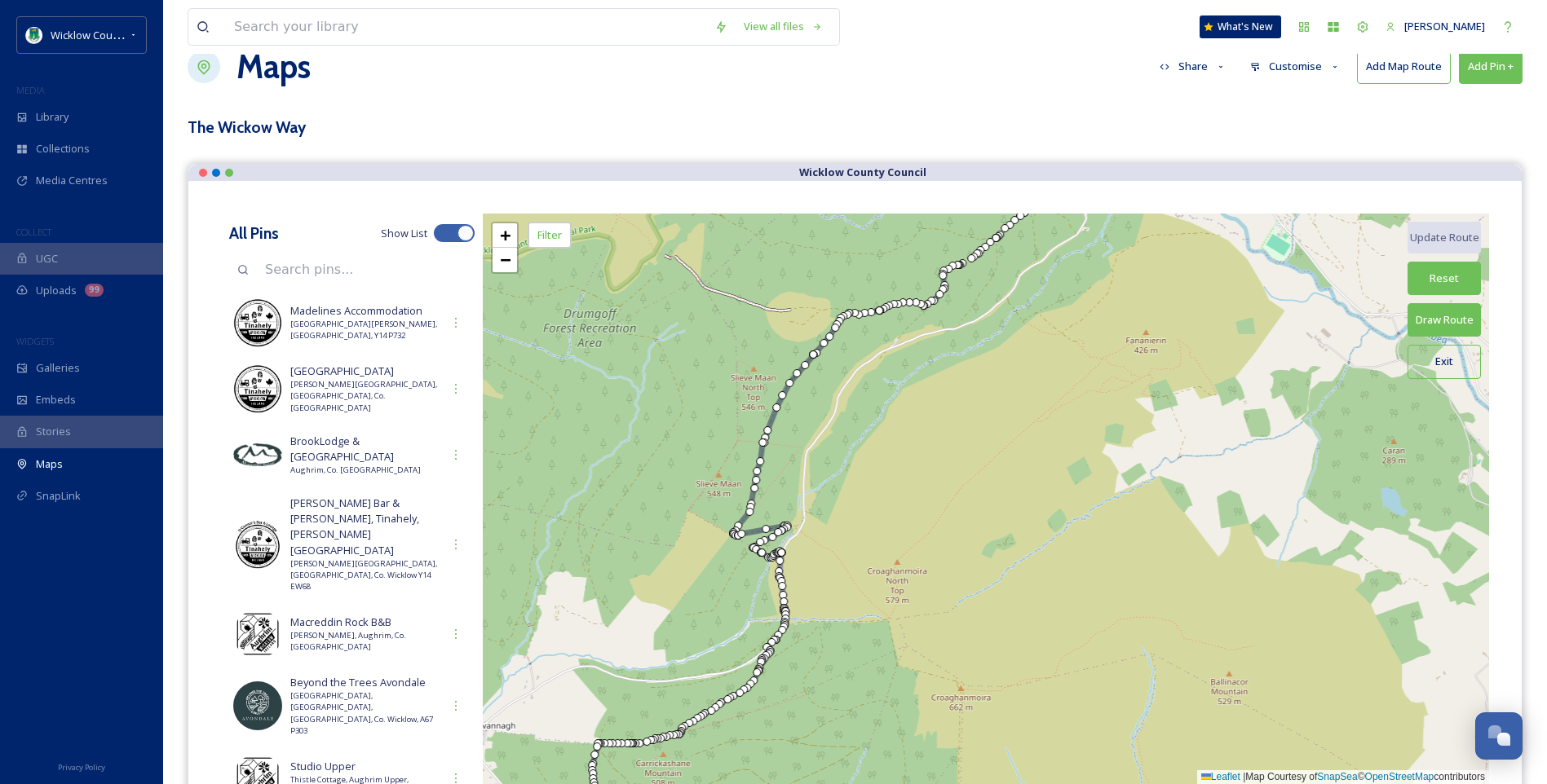
drag, startPoint x: 1212, startPoint y: 491, endPoint x: 981, endPoint y: 658, distance: 285.0
click at [989, 661] on div "Wicklow Way Section 5 About Distance: 32.8km [GEOGRAPHIC_DATA] - [GEOGRAPHIC_DA…" at bounding box center [986, 498] width 1007 height 571
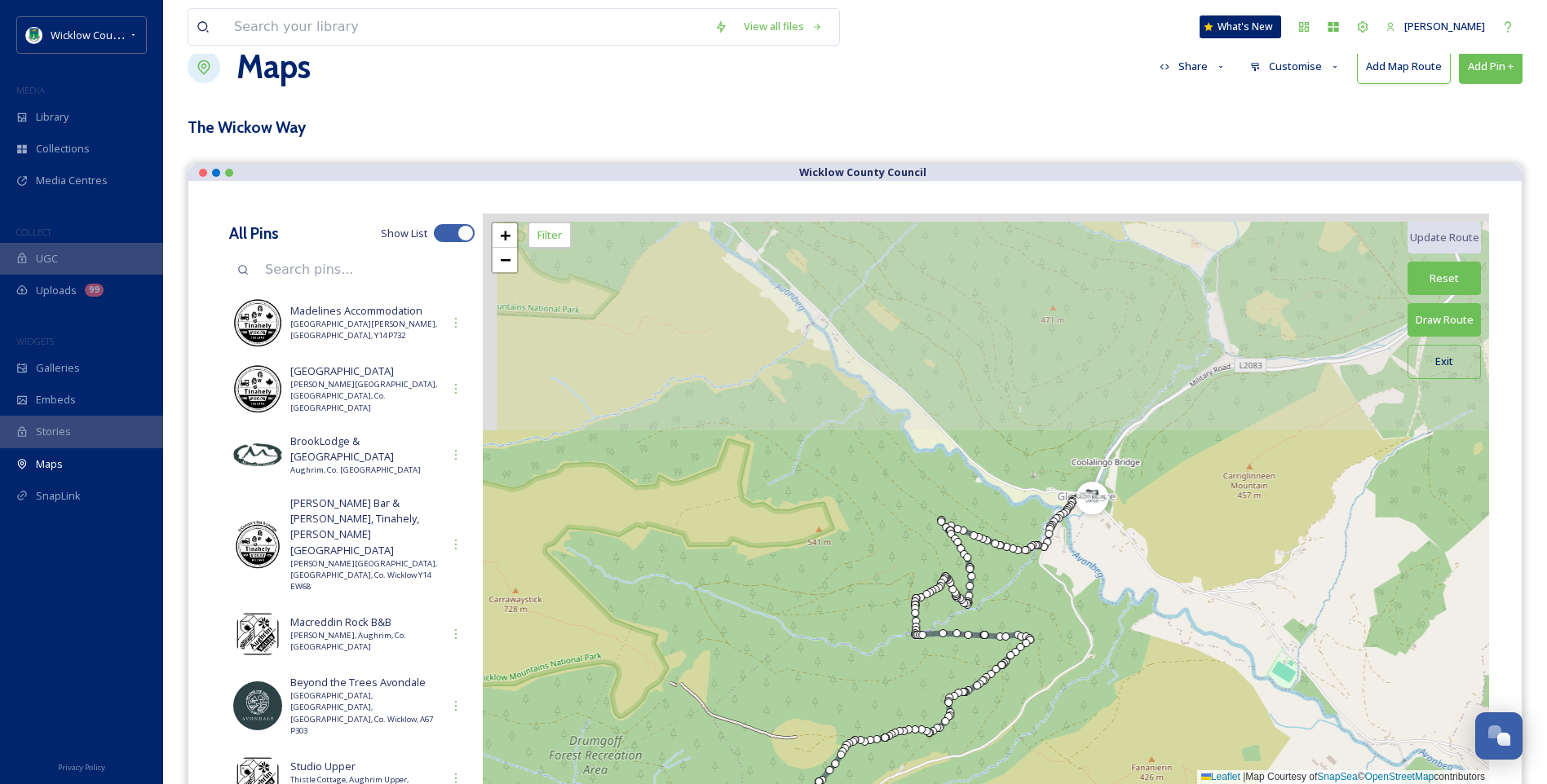
drag, startPoint x: 1121, startPoint y: 390, endPoint x: 1136, endPoint y: 776, distance: 386.3
click at [1136, 776] on div "Wicklow Way Section 5 About Distance: 32.8km [GEOGRAPHIC_DATA] - [GEOGRAPHIC_DA…" at bounding box center [986, 498] width 1007 height 571
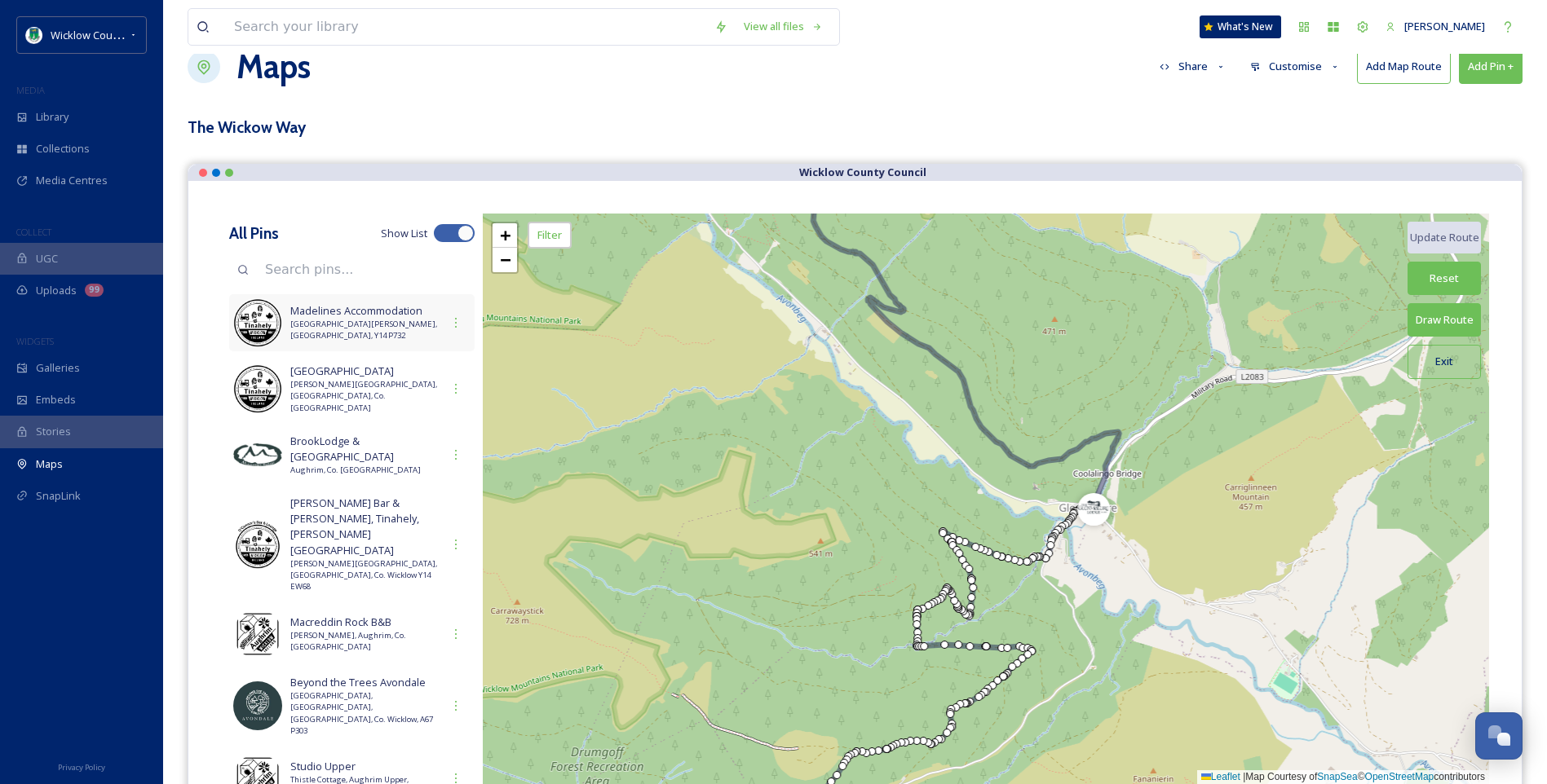
click at [325, 316] on span "Madelines Accommodation" at bounding box center [365, 310] width 151 height 16
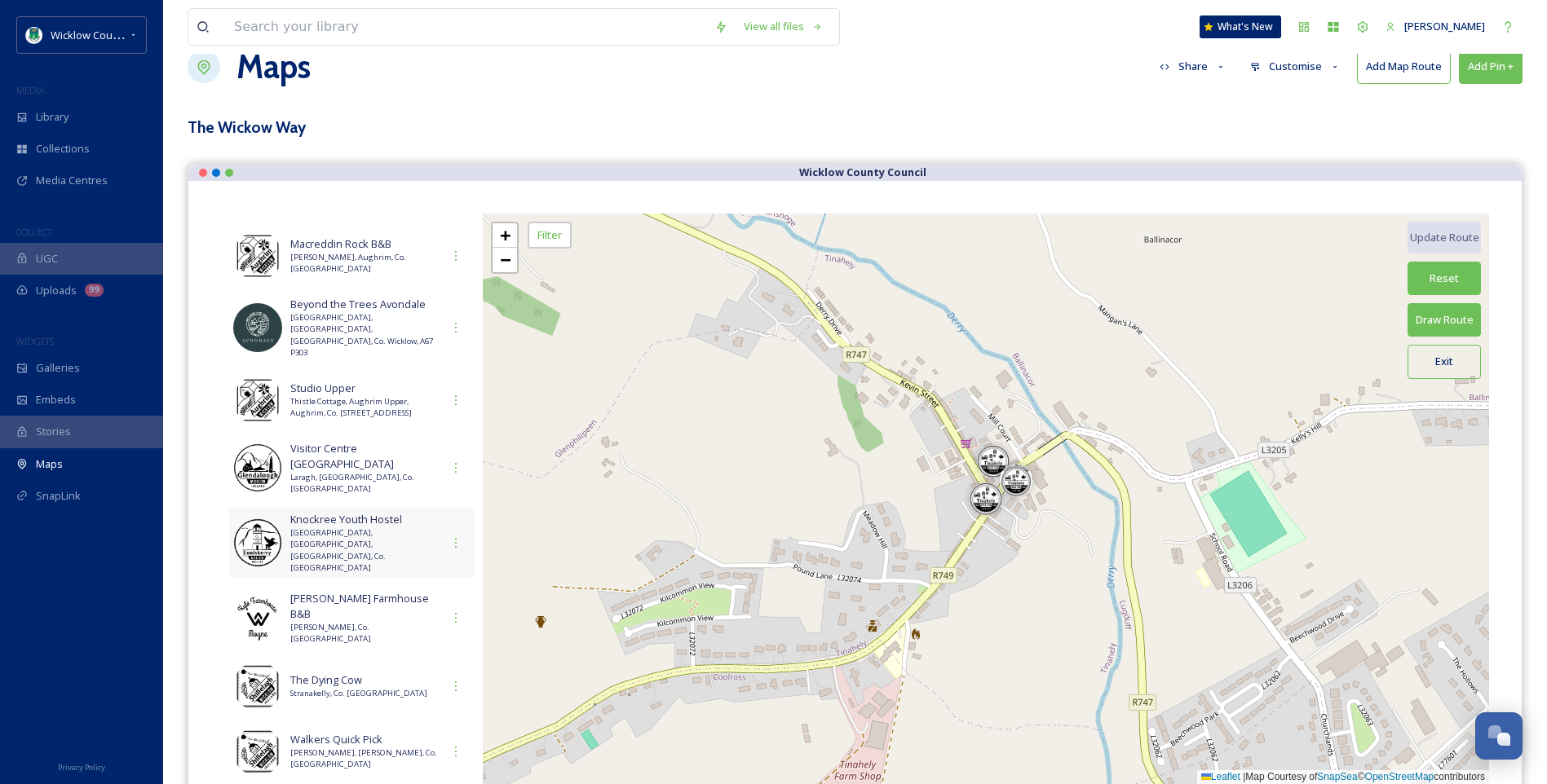
scroll to position [408, 0]
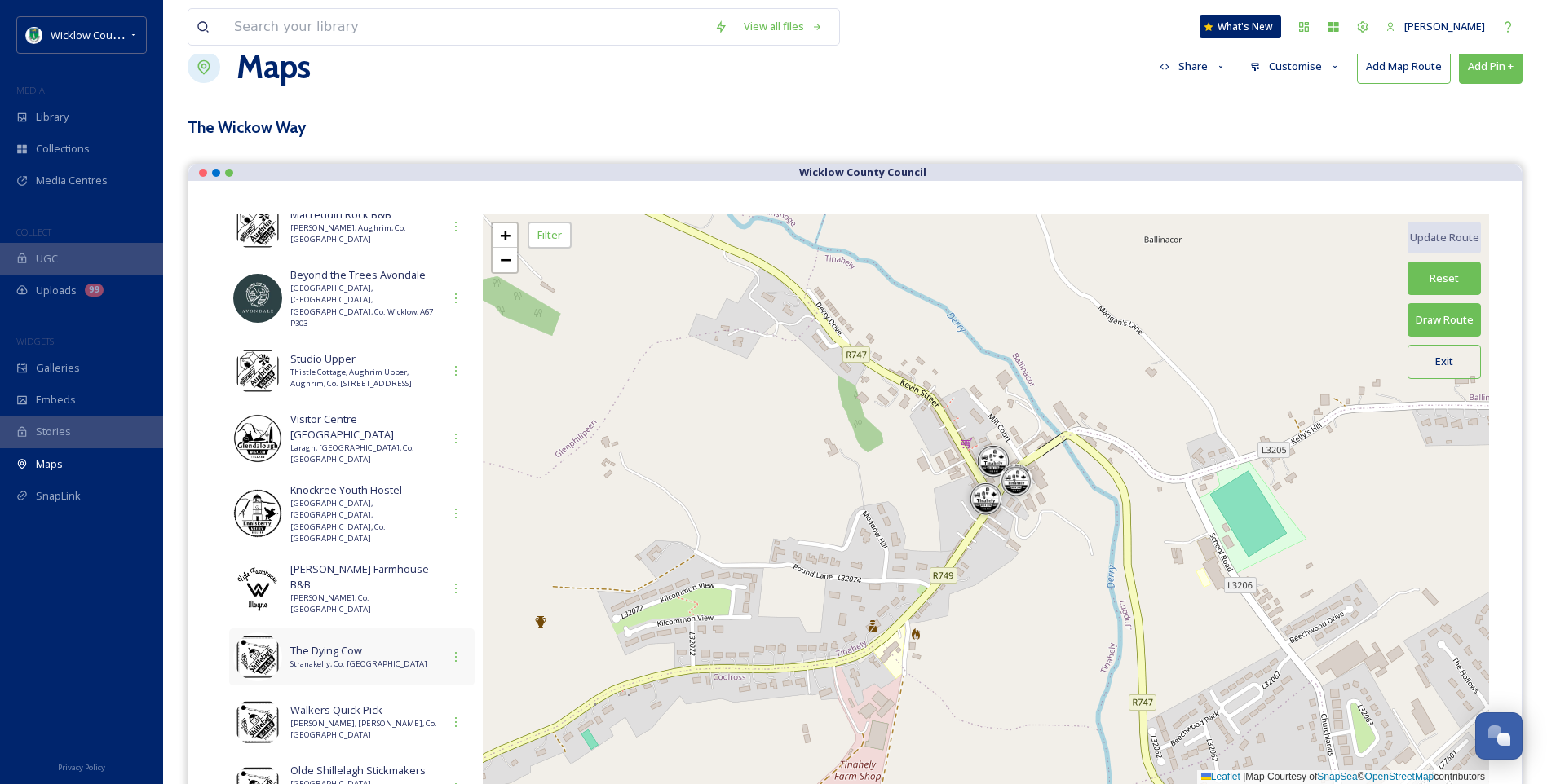
click at [251, 632] on img at bounding box center [257, 656] width 49 height 49
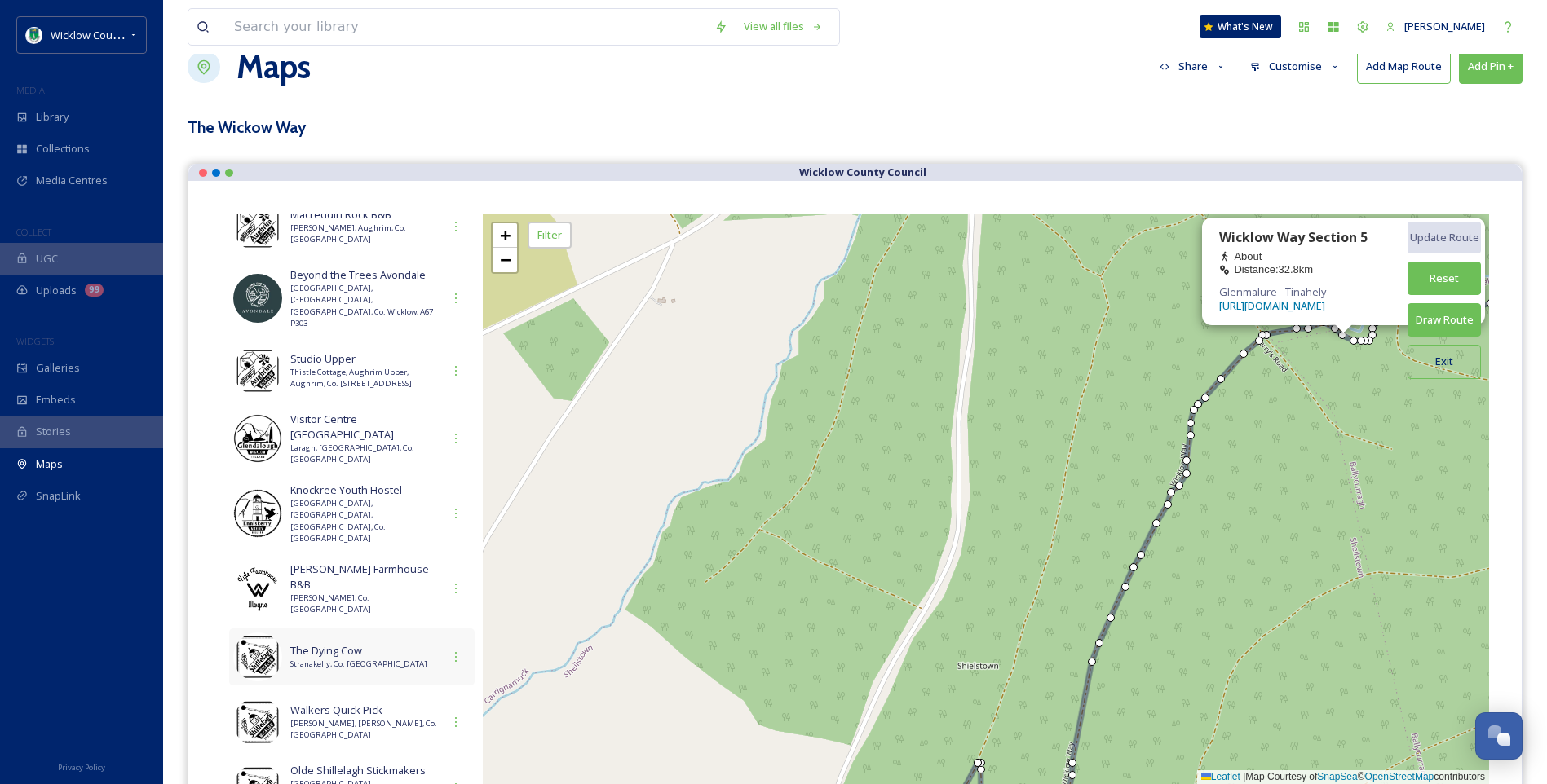
click at [331, 643] on span "The Dying Cow" at bounding box center [365, 651] width 151 height 16
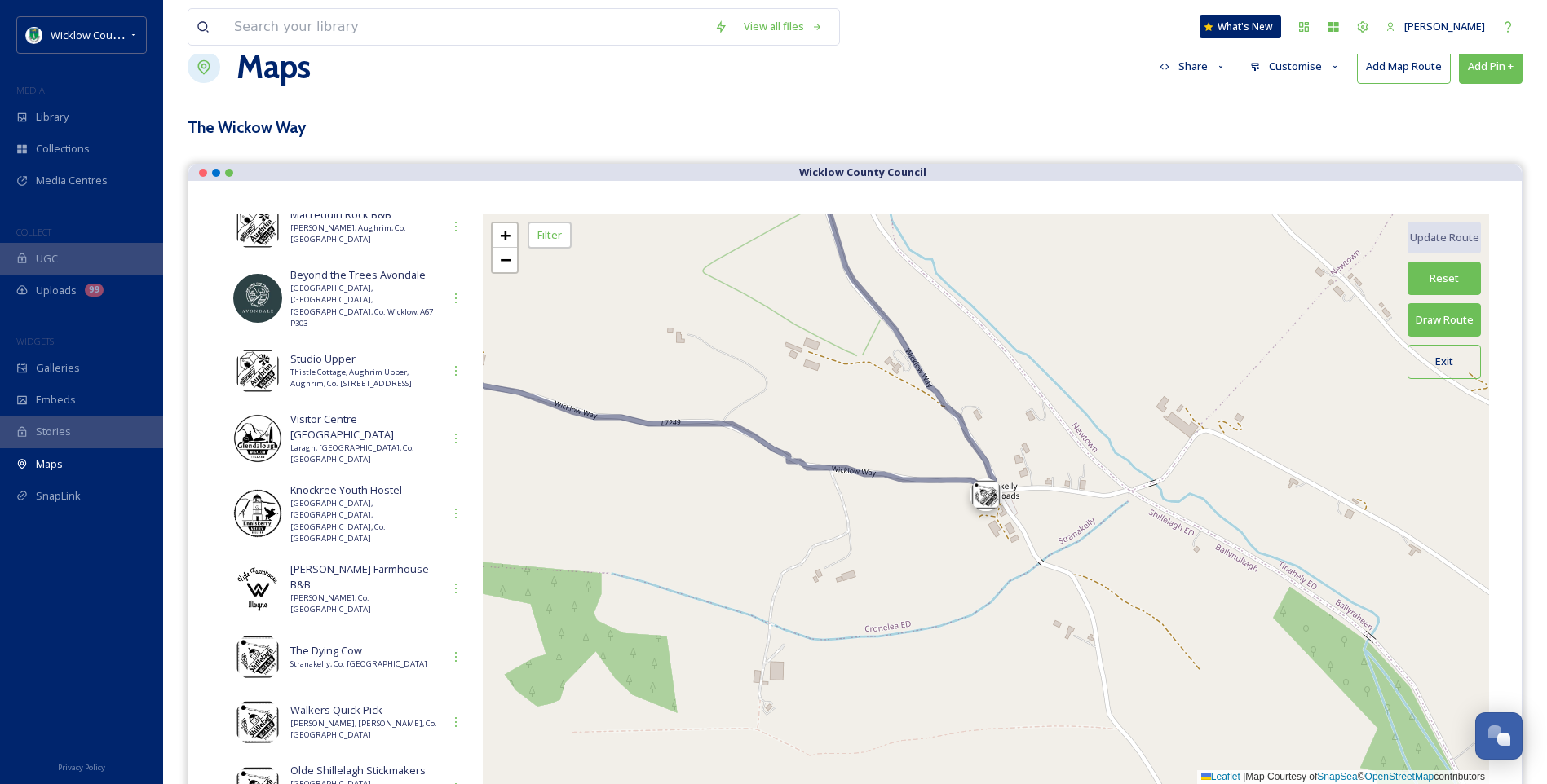
click at [992, 499] on div at bounding box center [986, 495] width 33 height 33
click at [987, 495] on div at bounding box center [986, 495] width 33 height 33
click at [343, 643] on span "The Dying Cow" at bounding box center [365, 651] width 151 height 16
click at [980, 485] on div at bounding box center [986, 495] width 33 height 33
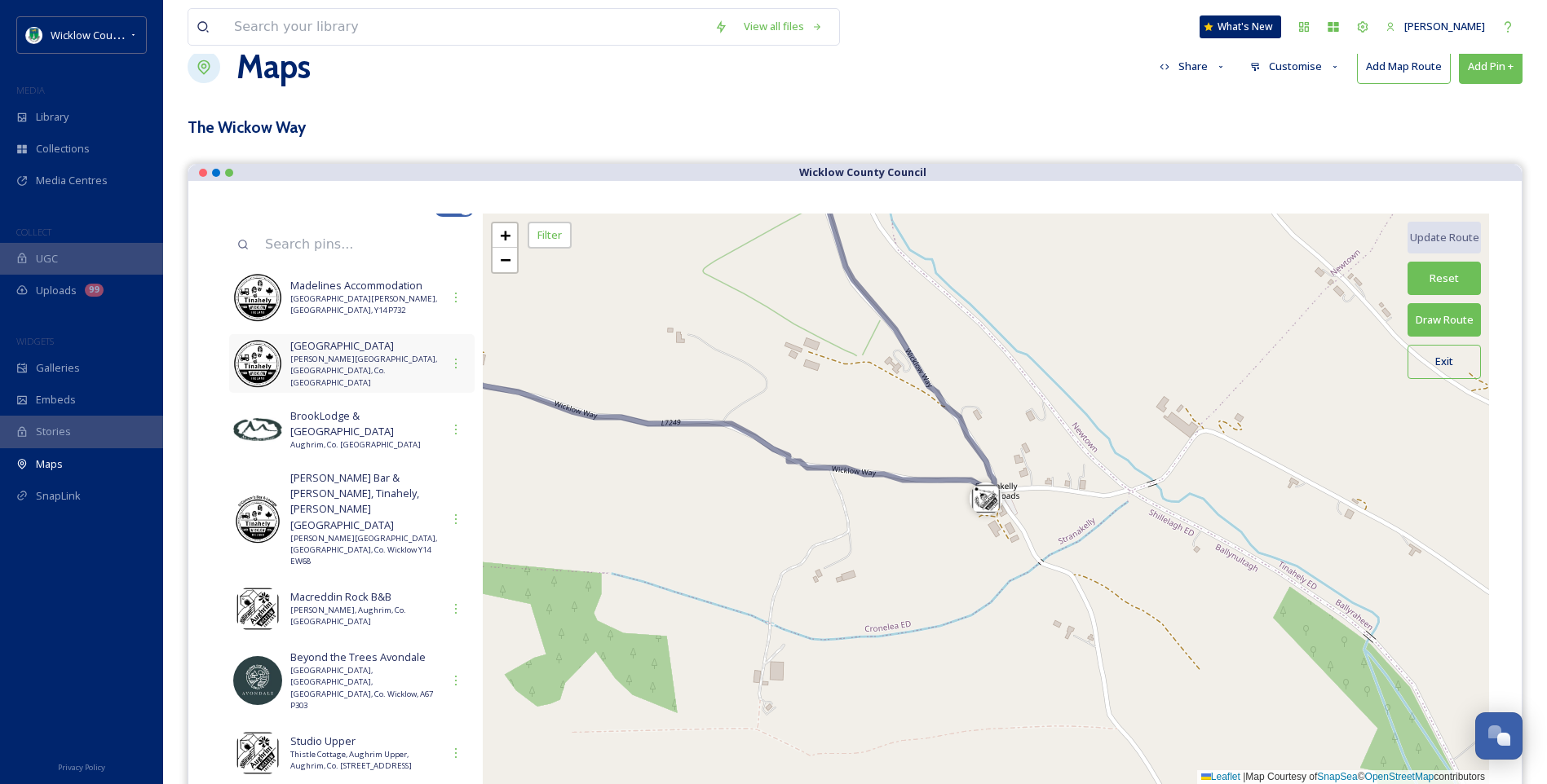
scroll to position [0, 0]
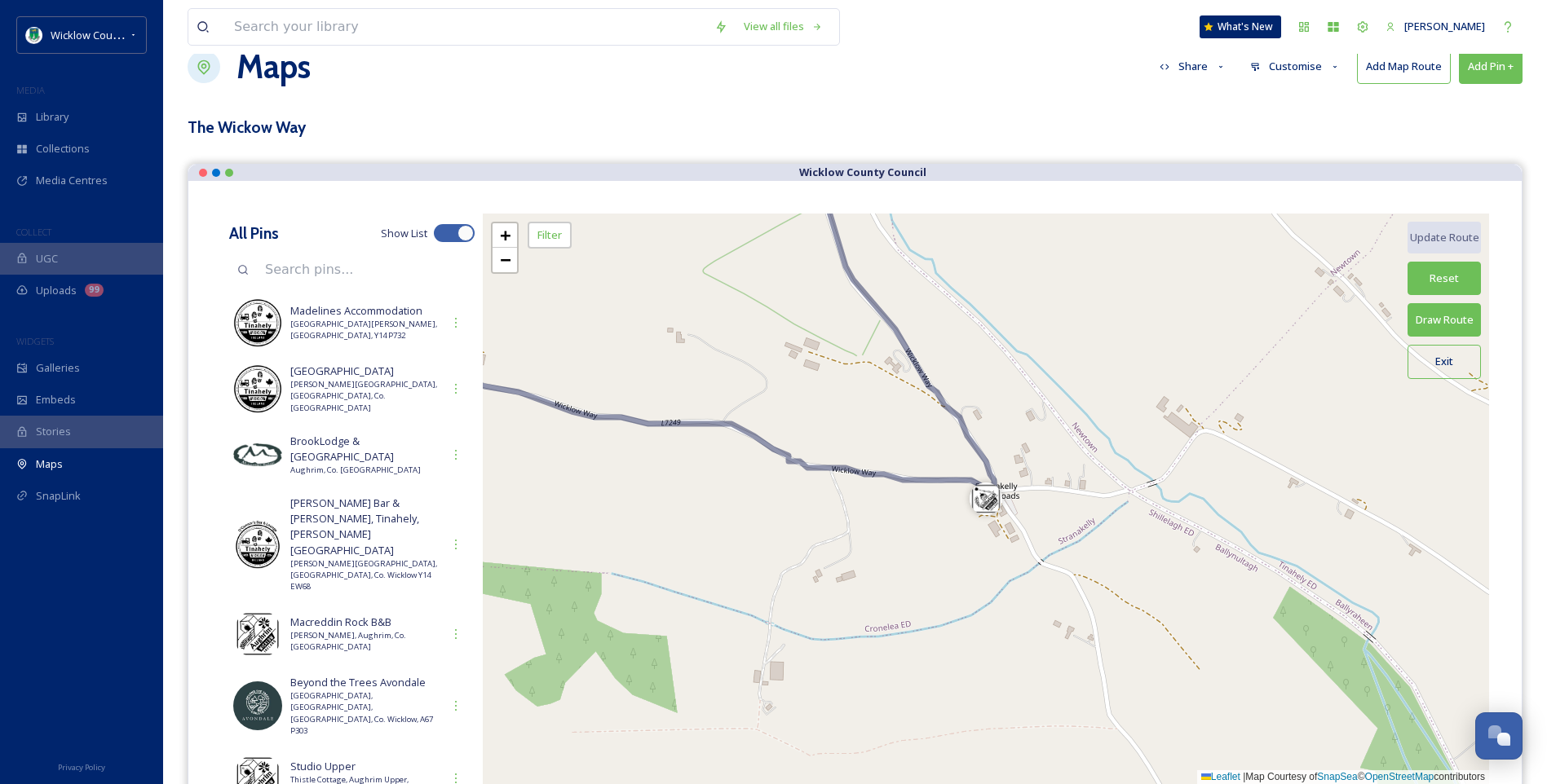
click at [303, 269] on input at bounding box center [366, 270] width 217 height 36
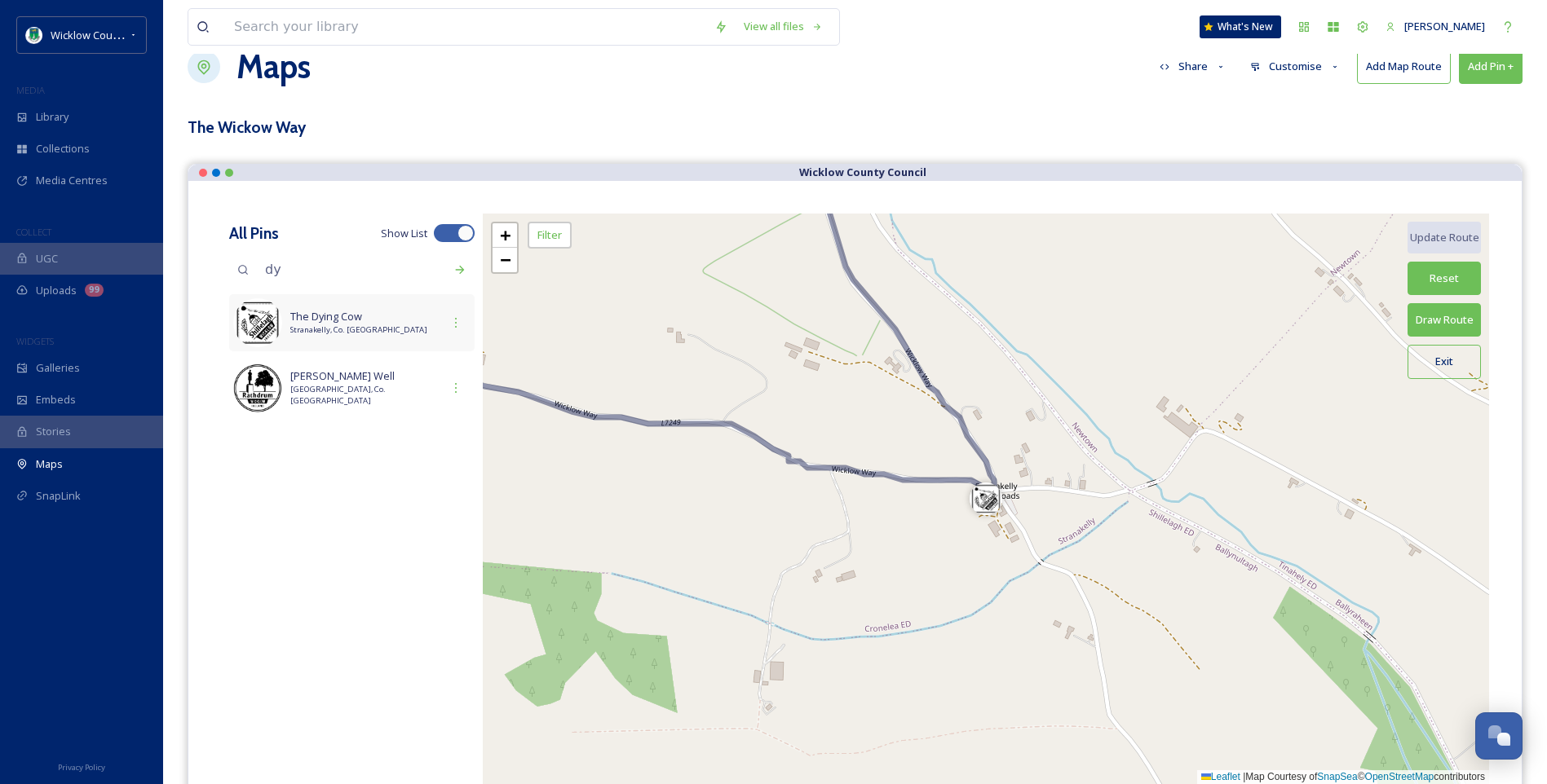
type input "dy"
click at [322, 324] on span "Stranakelly, Co. [GEOGRAPHIC_DATA]" at bounding box center [365, 330] width 151 height 12
click at [984, 489] on div at bounding box center [986, 495] width 33 height 33
click at [456, 325] on icon at bounding box center [456, 323] width 13 height 13
click at [447, 356] on span "Edit" at bounding box center [438, 358] width 18 height 16
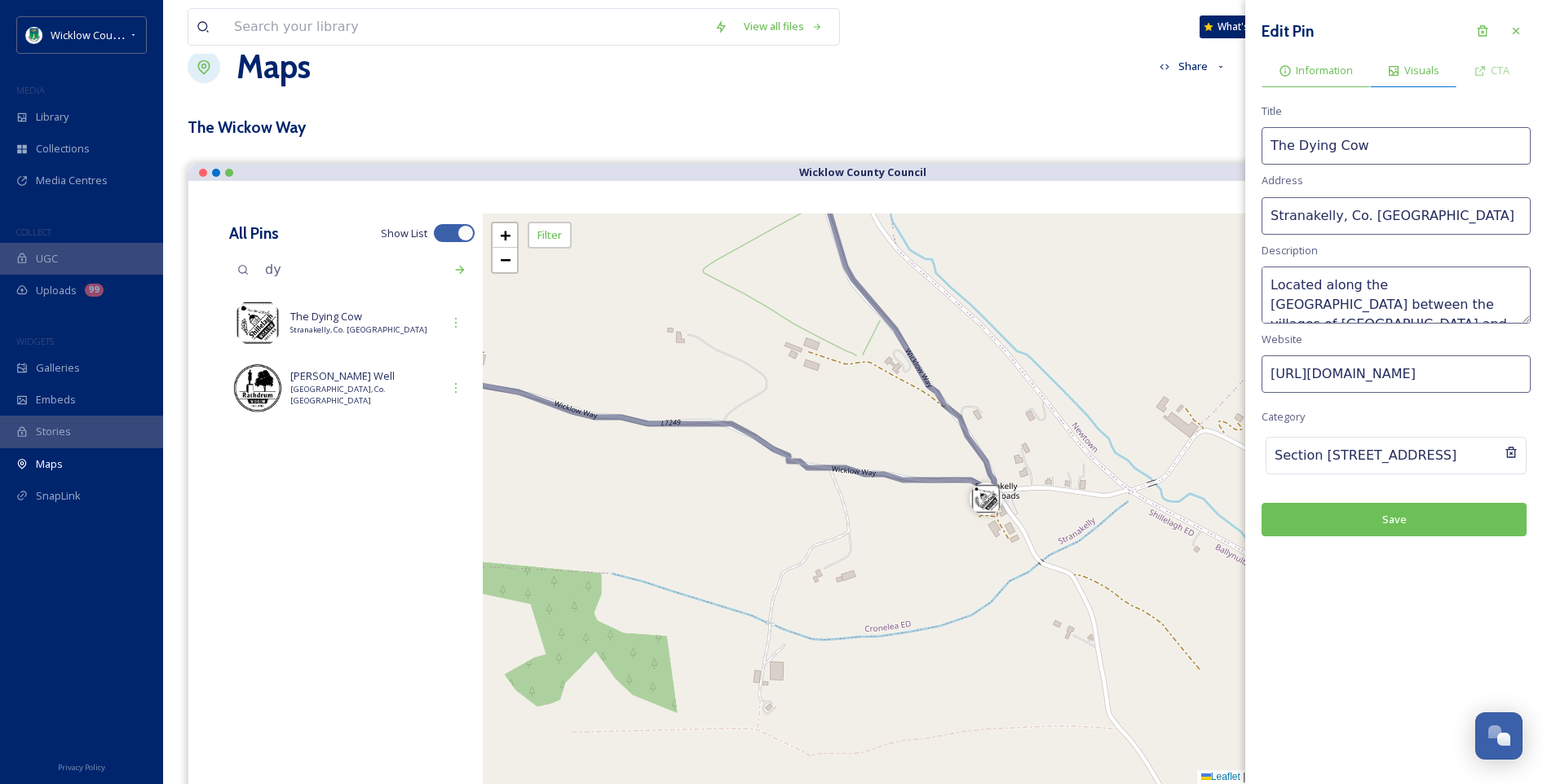
click at [1409, 67] on span "Visuals" at bounding box center [1422, 70] width 35 height 16
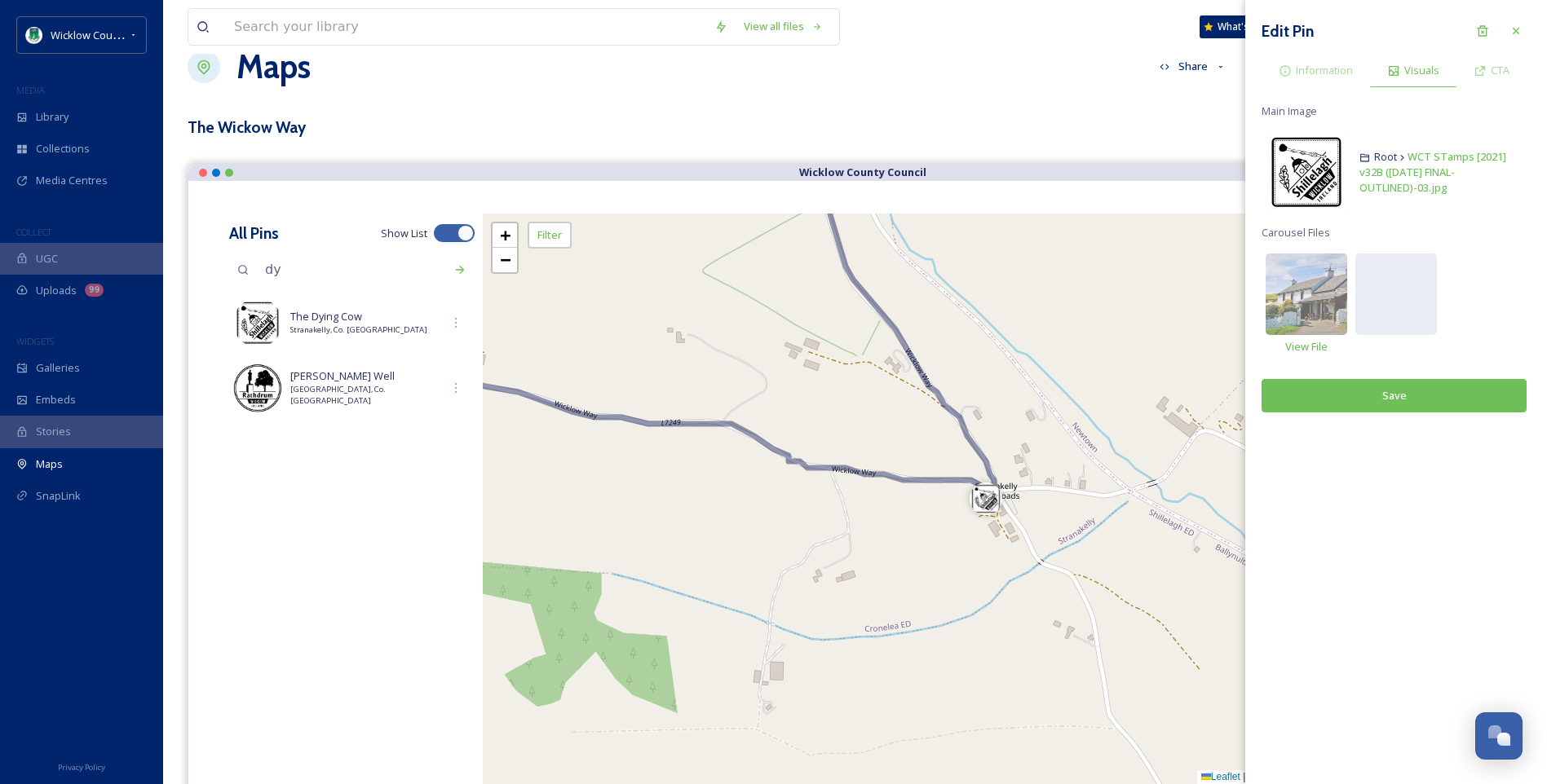
click at [1303, 170] on img at bounding box center [1306, 171] width 82 height 82
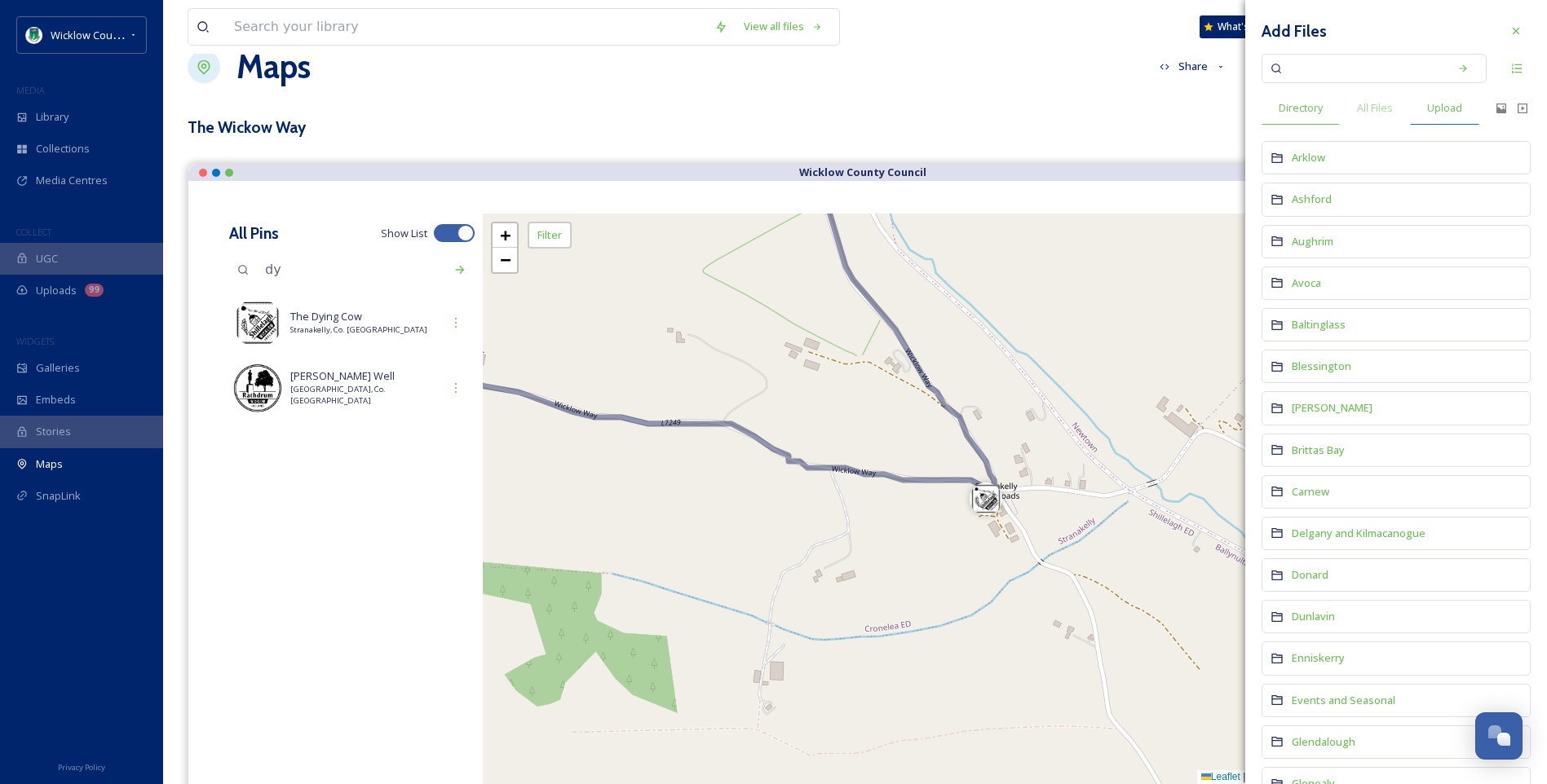
click at [1438, 112] on span "Upload" at bounding box center [1445, 108] width 35 height 16
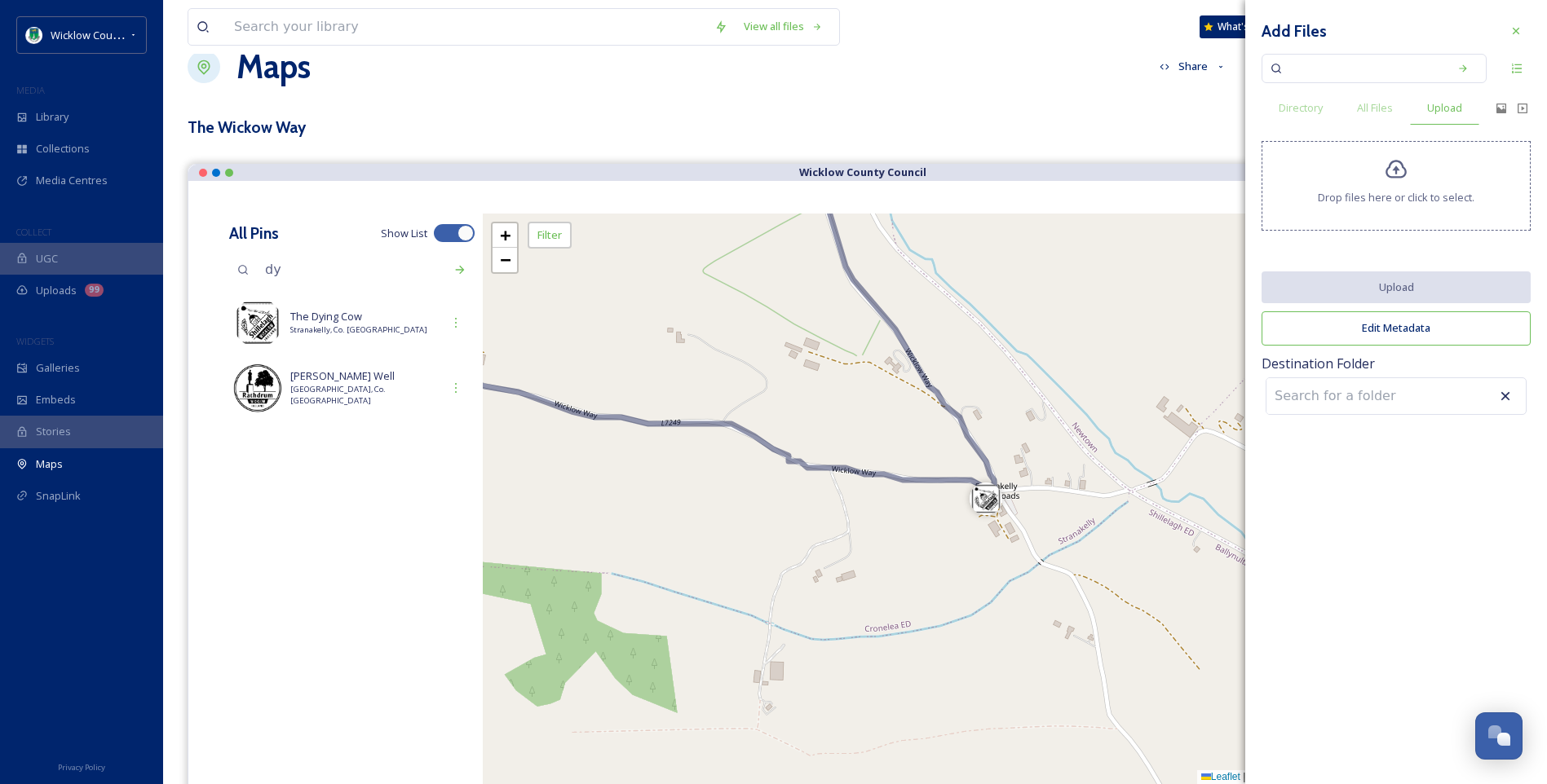
click at [1399, 172] on icon at bounding box center [1396, 170] width 24 height 24
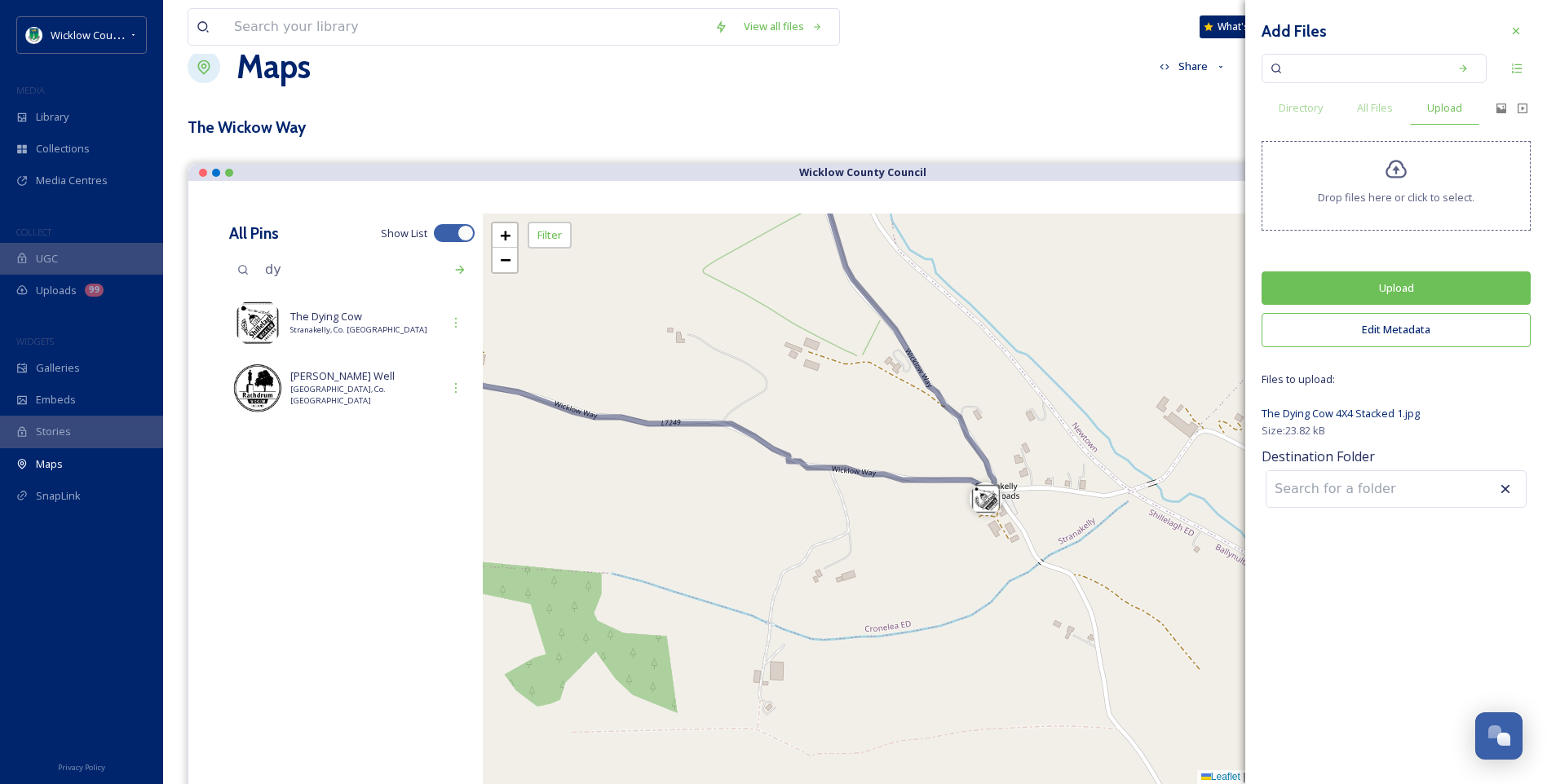
click at [1310, 490] on input at bounding box center [1357, 489] width 180 height 36
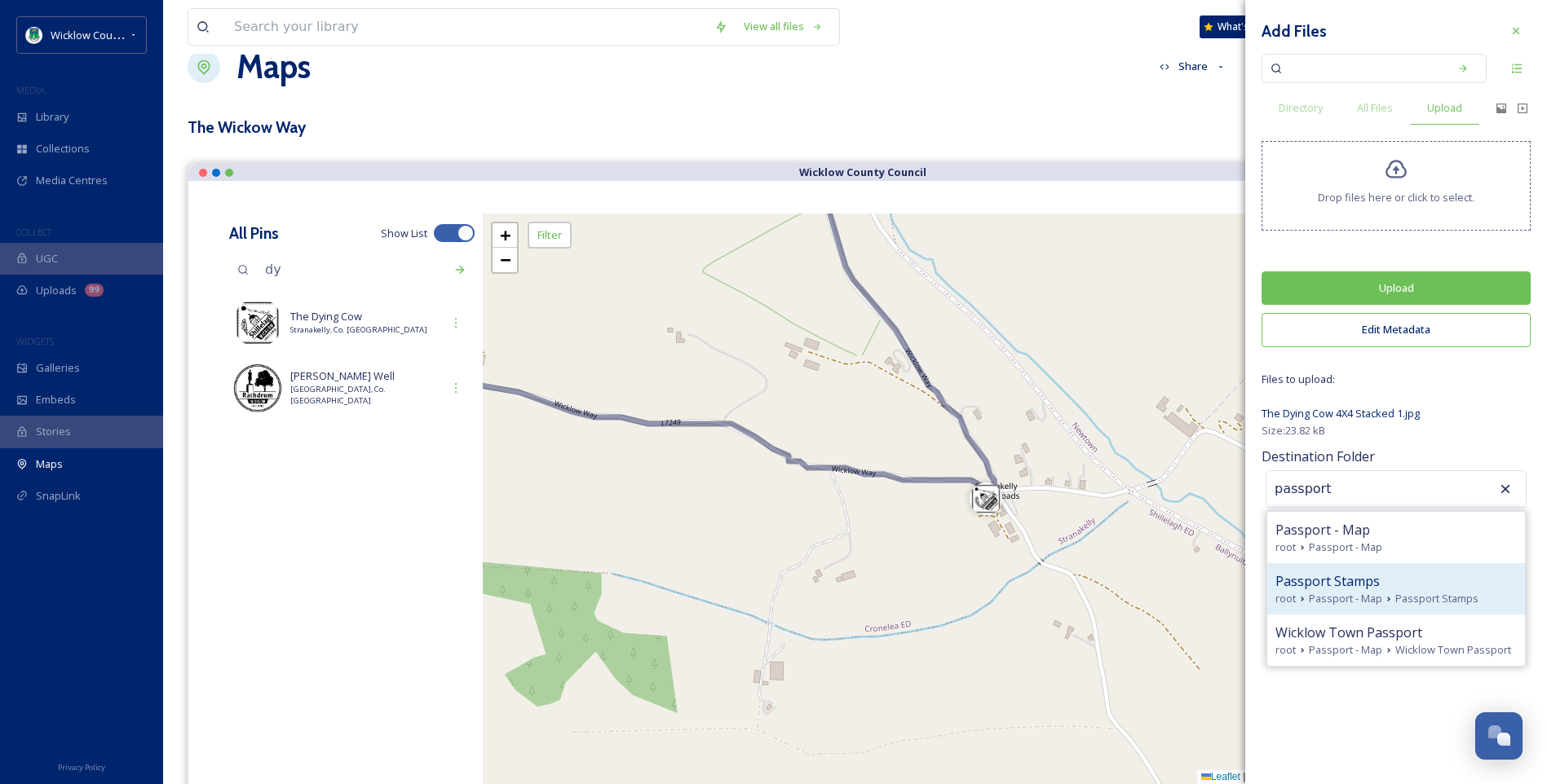
click at [1363, 597] on span "Passport - Map" at bounding box center [1345, 599] width 73 height 16
type input "Passport Stamps"
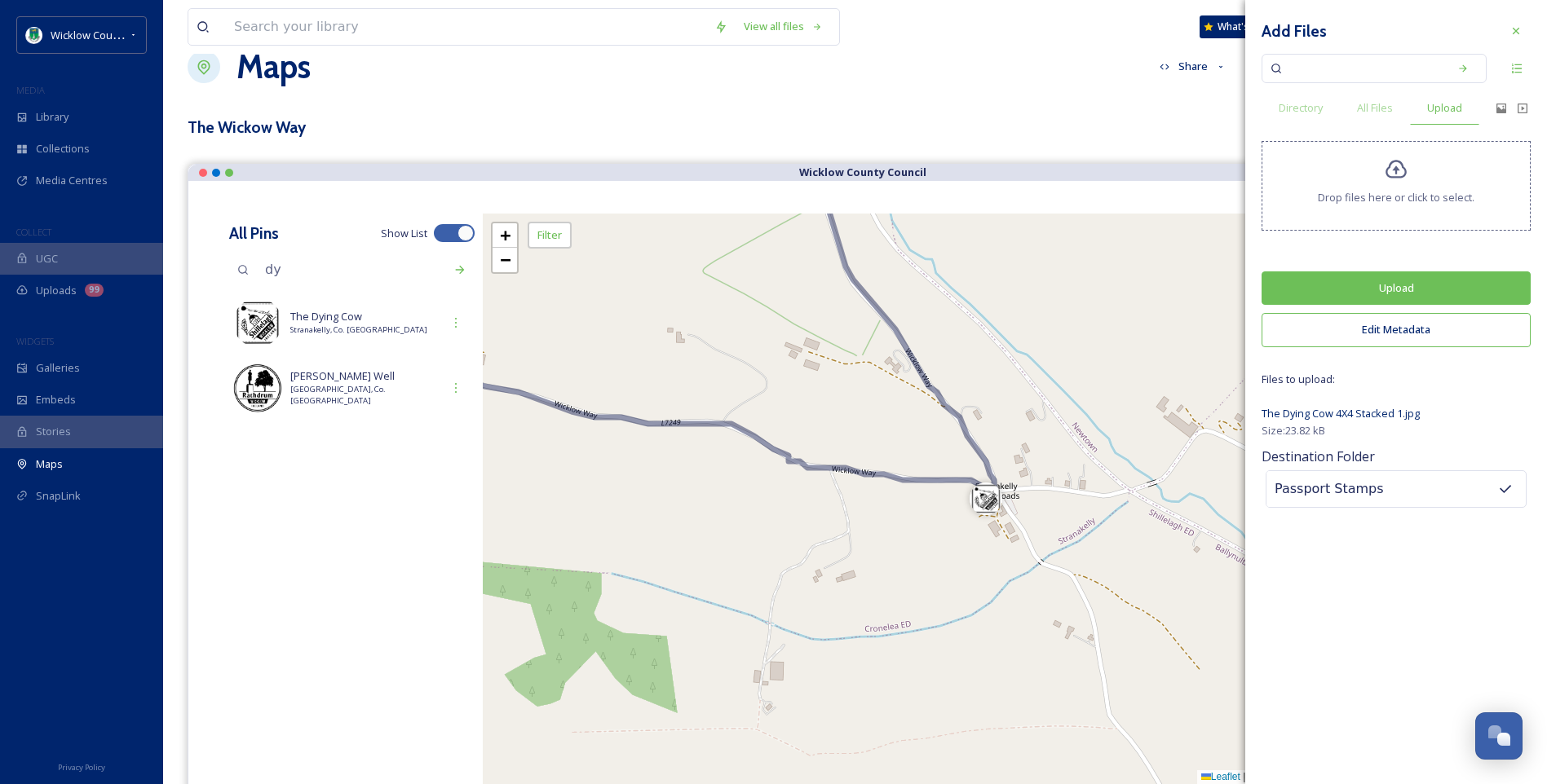
click at [1363, 291] on button "Upload" at bounding box center [1396, 288] width 269 height 34
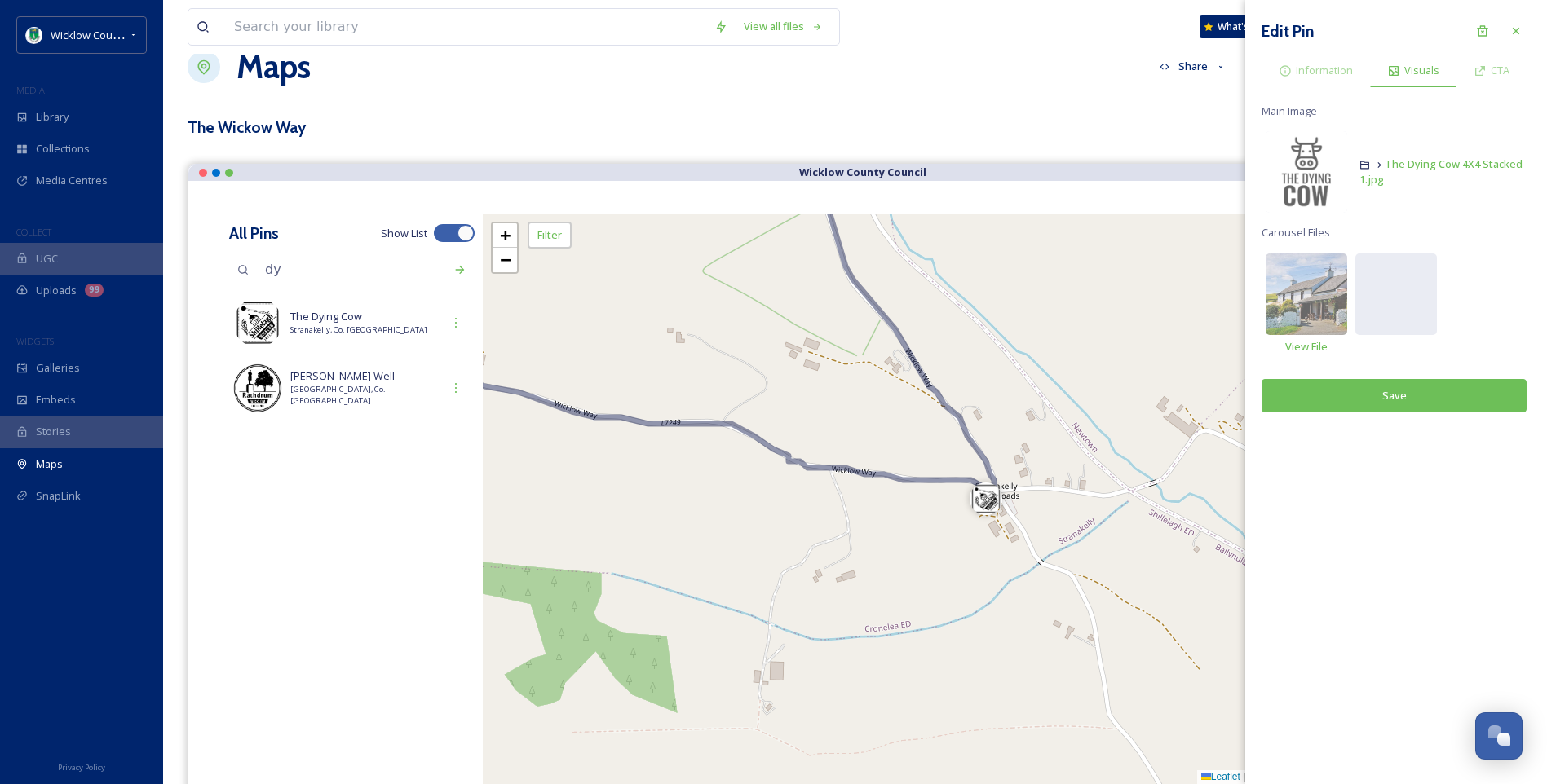
click at [1342, 390] on button "Save" at bounding box center [1395, 395] width 265 height 34
click at [1513, 36] on icon at bounding box center [1517, 31] width 13 height 13
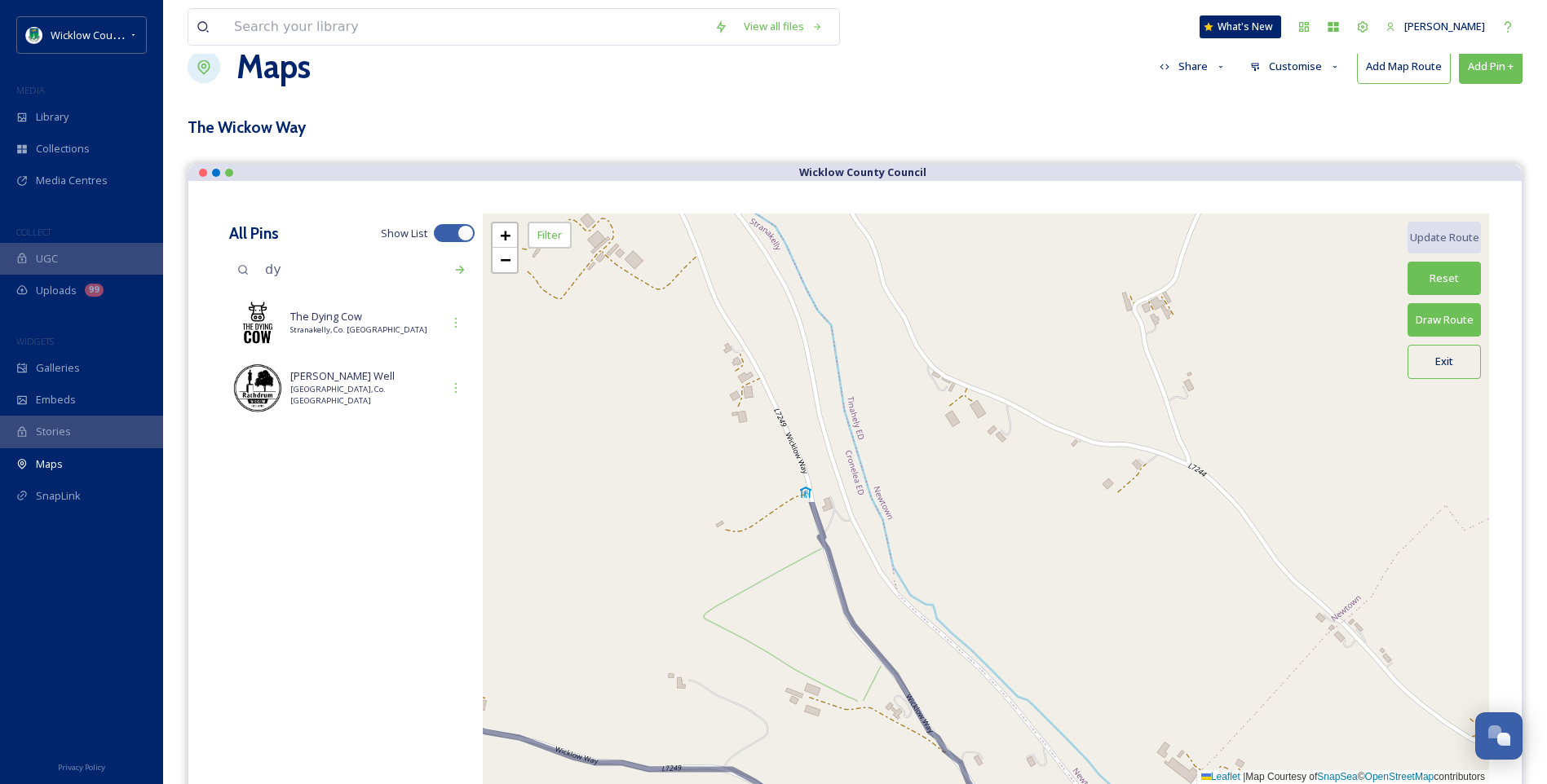
drag, startPoint x: 1012, startPoint y: 371, endPoint x: 1040, endPoint y: 772, distance: 402.0
click at [1038, 772] on div "+ − Leaflet | Map Courtesy of SnapSea © OpenStreetMap contributors Update Route…" at bounding box center [986, 498] width 1007 height 571
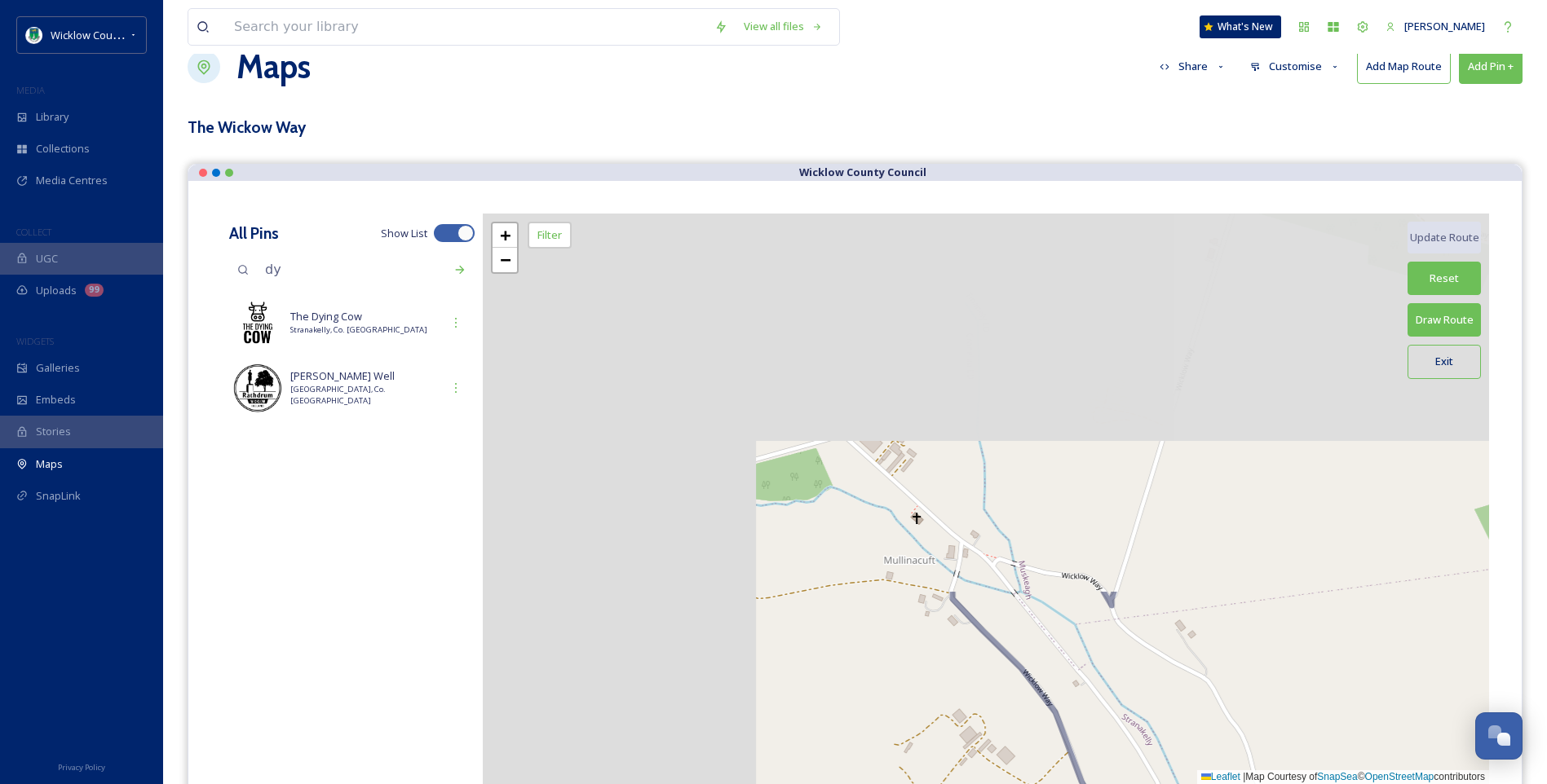
drag, startPoint x: 900, startPoint y: 384, endPoint x: 1321, endPoint y: 819, distance: 605.4
click at [1321, 783] on html "Wicklow County Council MEDIA Library Collections Media Centres COLLECT UGC Uplo…" at bounding box center [774, 665] width 1547 height 1403
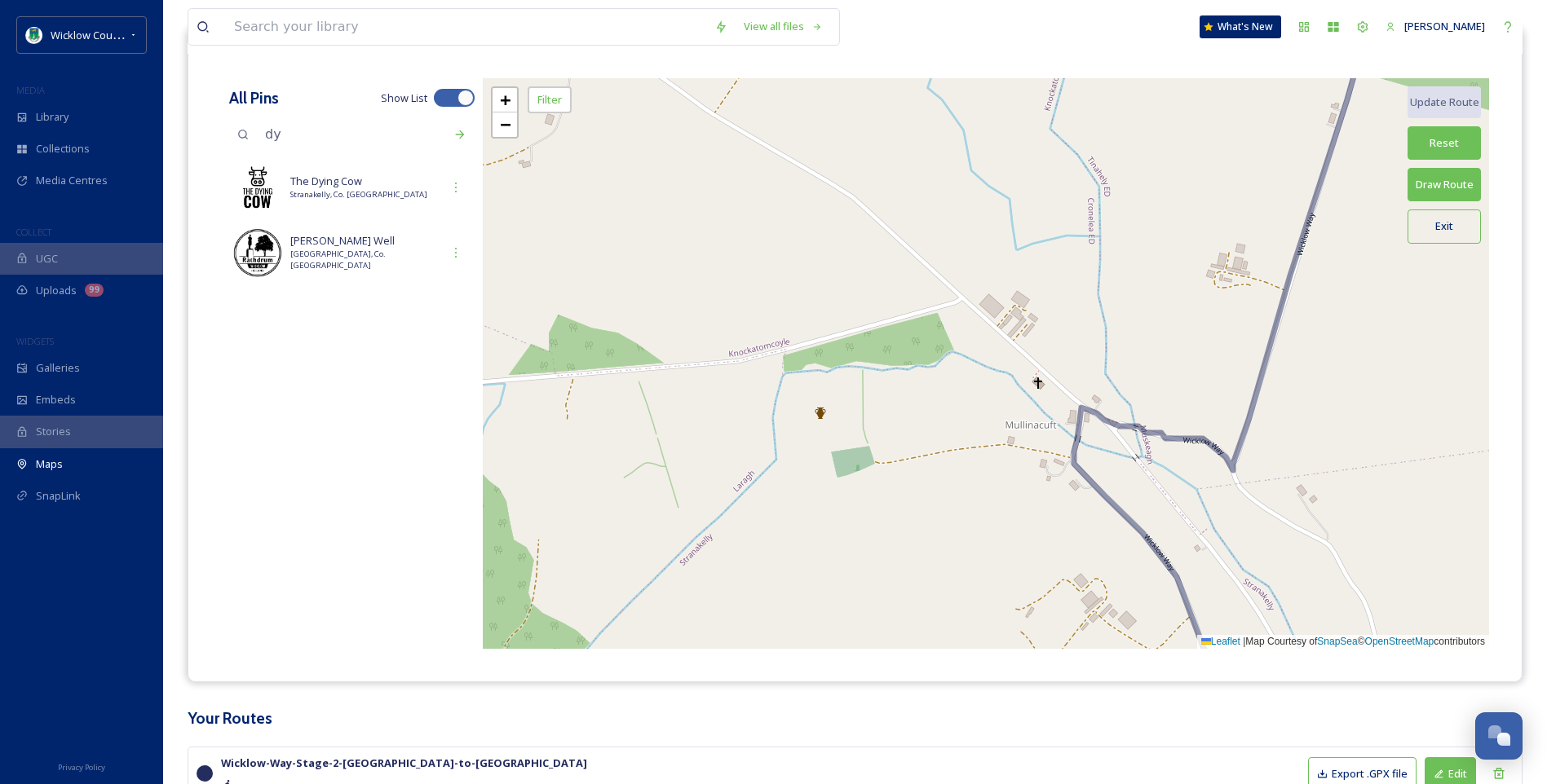
scroll to position [36, 0]
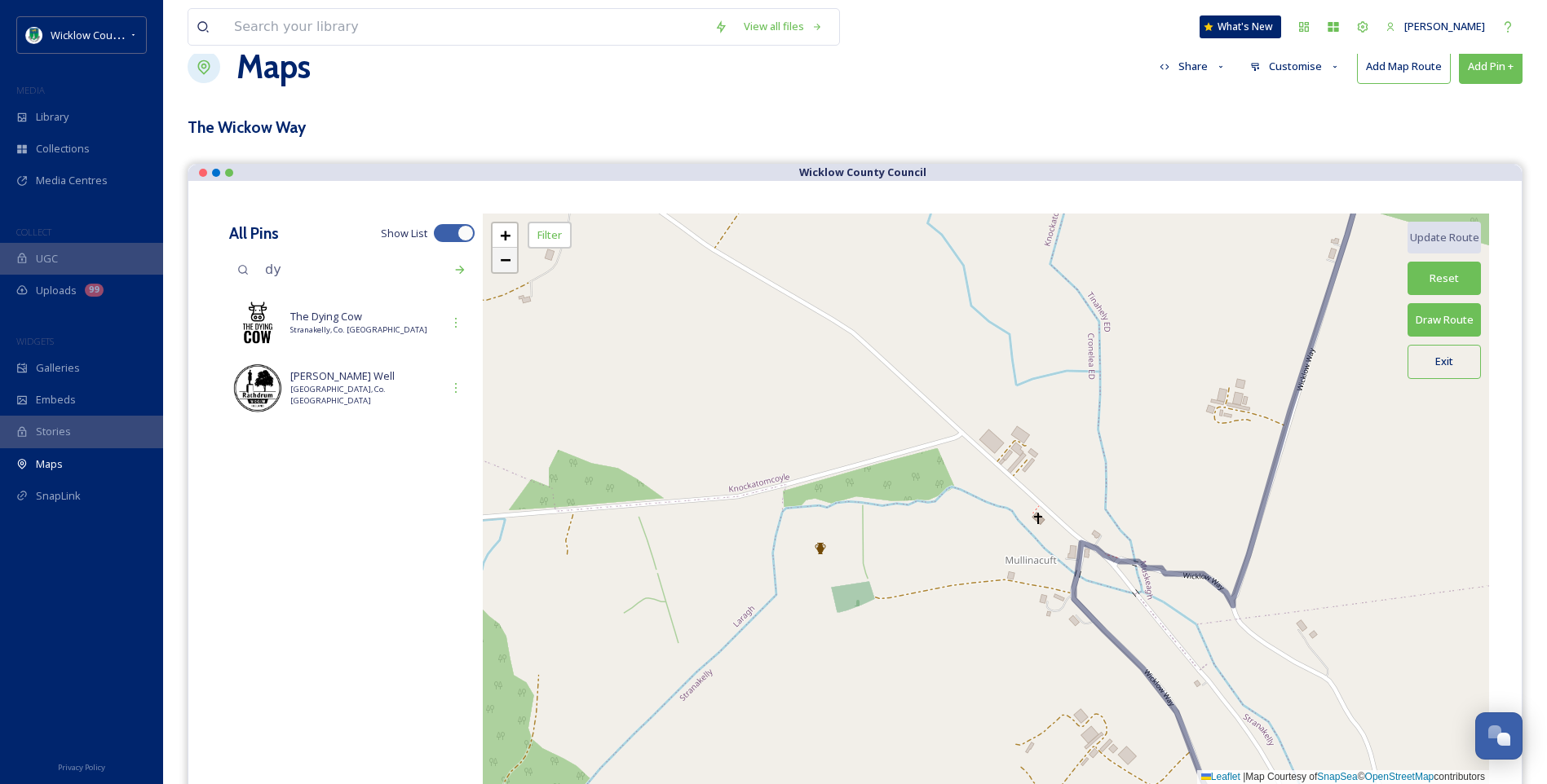
click at [506, 261] on span "−" at bounding box center [505, 259] width 11 height 21
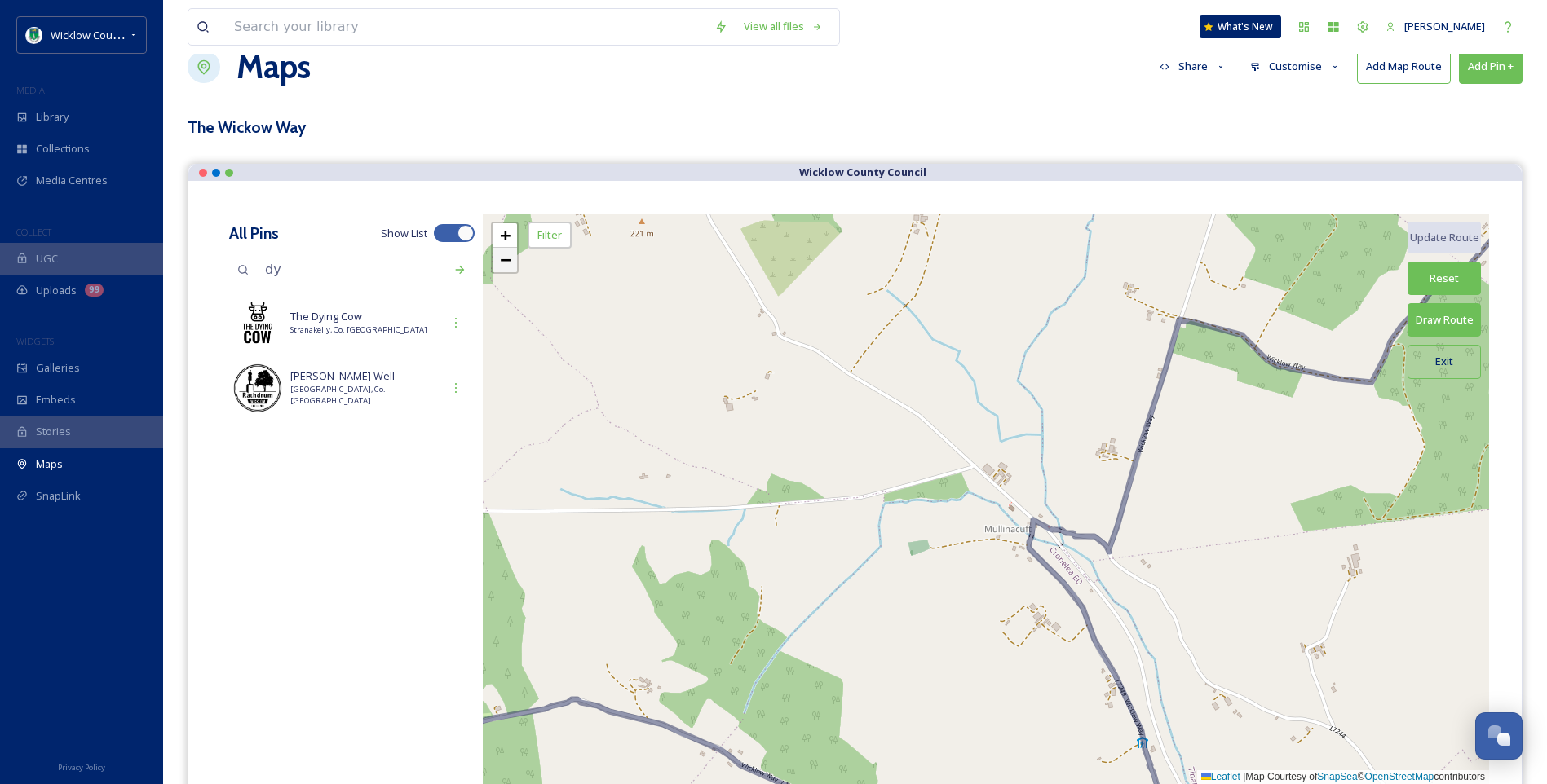
click at [506, 260] on span "−" at bounding box center [505, 259] width 11 height 21
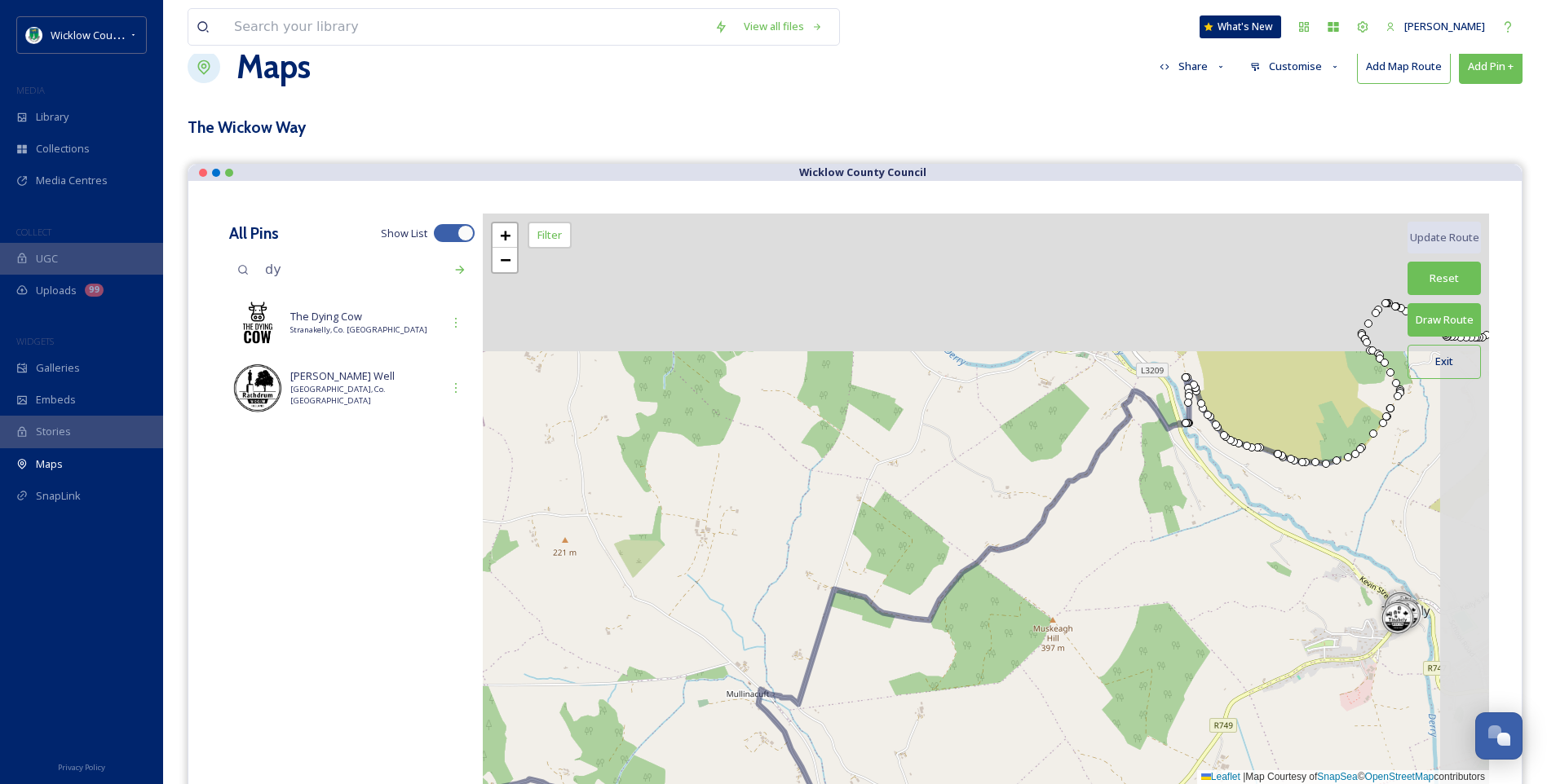
drag, startPoint x: 1278, startPoint y: 464, endPoint x: 968, endPoint y: 744, distance: 417.7
click at [968, 743] on div "+ − Leaflet | Map Courtesy of SnapSea © OpenStreetMap contributors Update Route…" at bounding box center [986, 498] width 1007 height 571
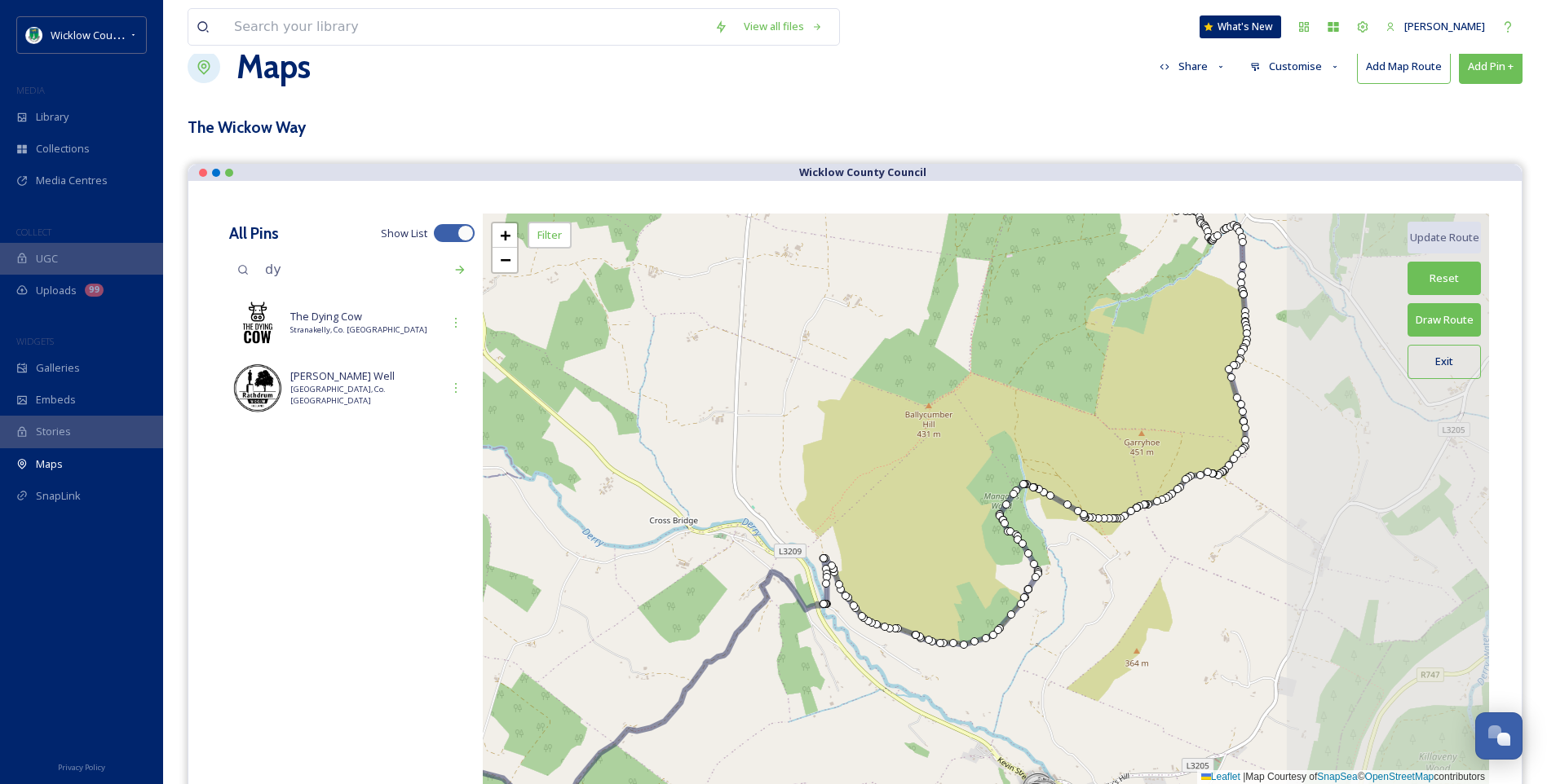
drag, startPoint x: 1205, startPoint y: 630, endPoint x: 895, endPoint y: 716, distance: 321.7
click at [896, 716] on div "+ − Leaflet | Map Courtesy of SnapSea © OpenStreetMap contributors Update Route…" at bounding box center [986, 498] width 1007 height 571
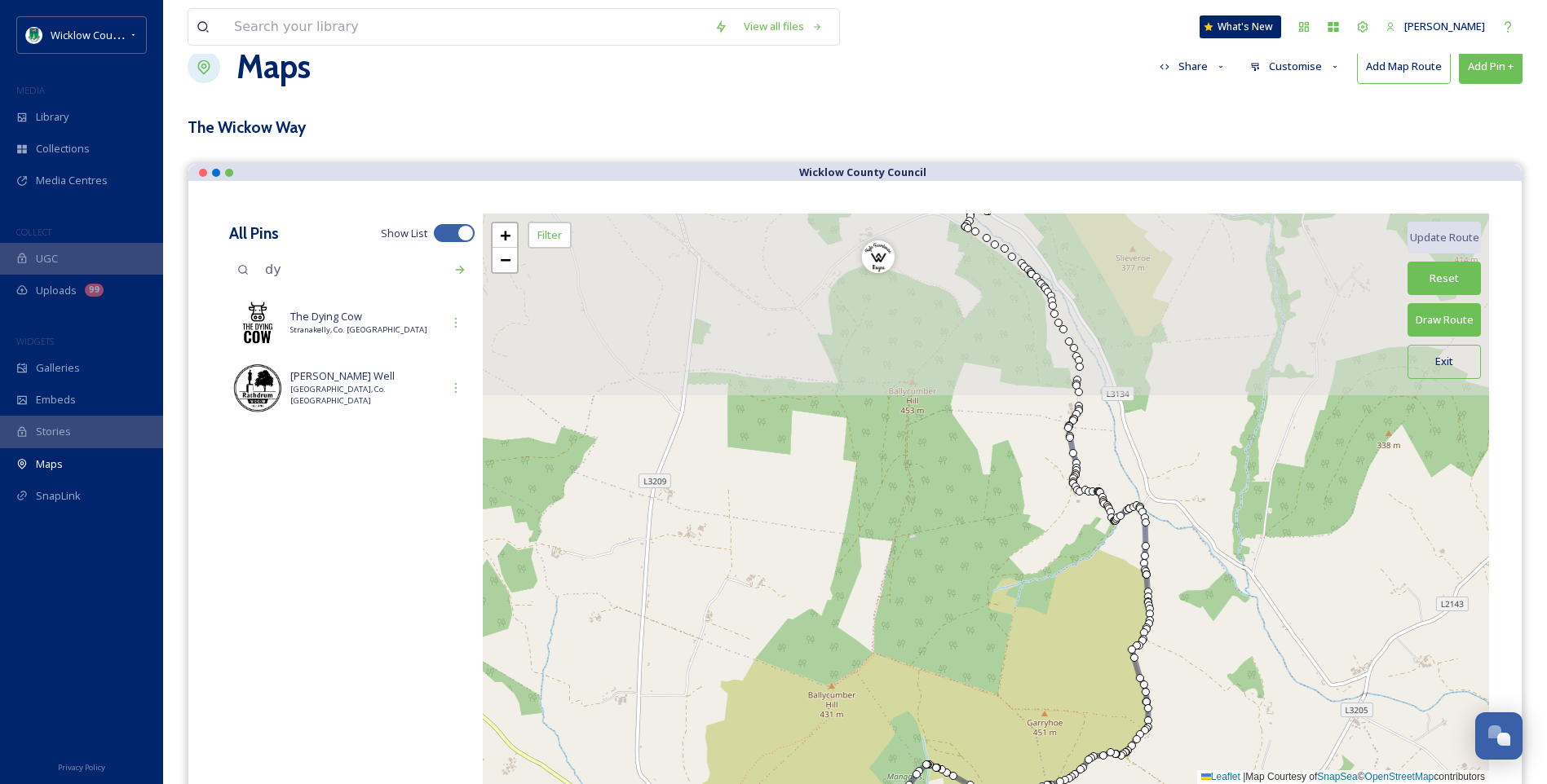
drag, startPoint x: 1259, startPoint y: 472, endPoint x: 1158, endPoint y: 753, distance: 298.6
click at [1159, 753] on div "+ − Leaflet | Map Courtesy of SnapSea © OpenStreetMap contributors Update Route…" at bounding box center [986, 498] width 1007 height 571
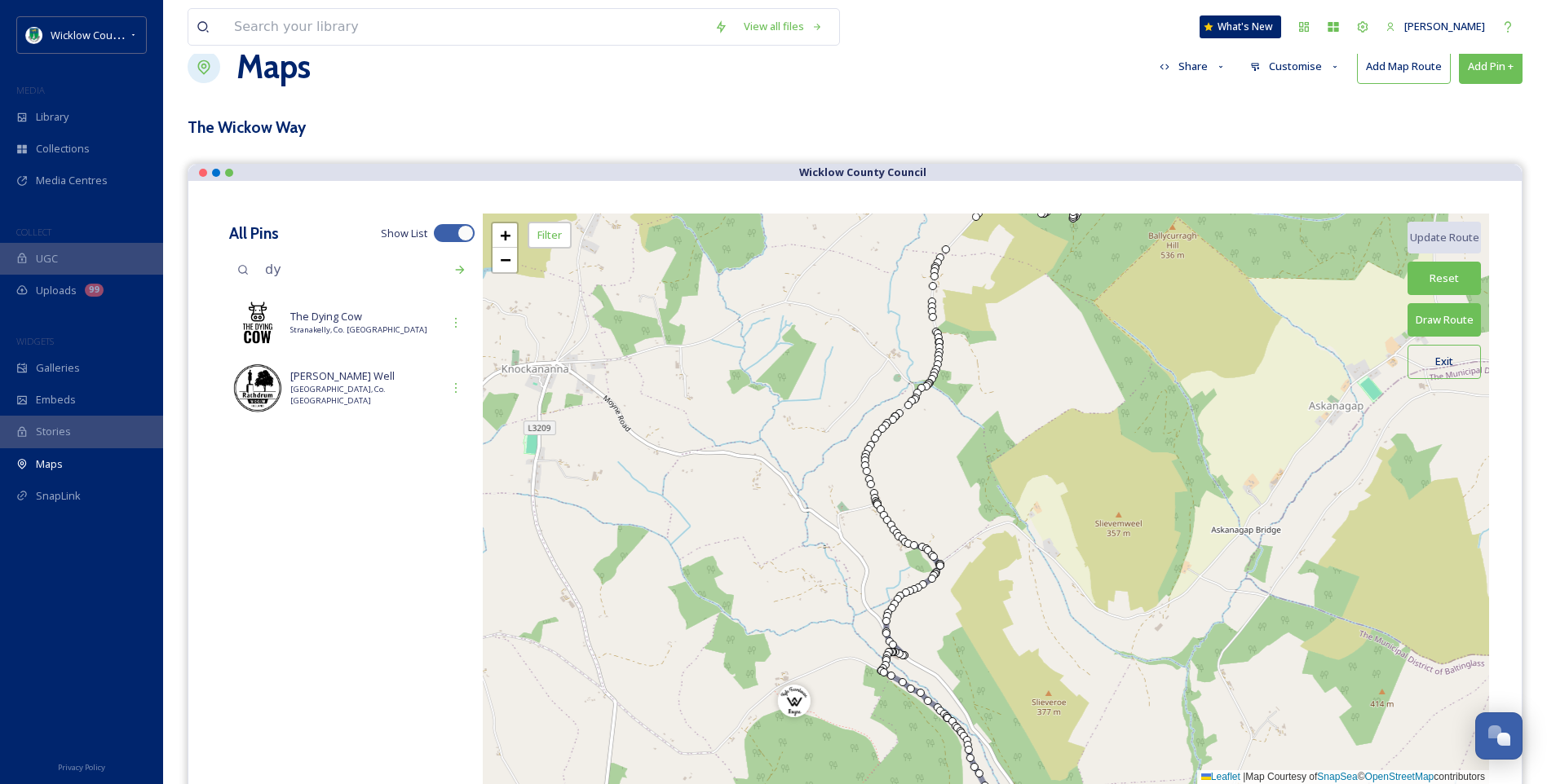
drag, startPoint x: 1105, startPoint y: 405, endPoint x: 1041, endPoint y: 783, distance: 383.4
click at [1041, 781] on div "+ − Leaflet | Map Courtesy of SnapSea © OpenStreetMap contributors Update Route…" at bounding box center [986, 498] width 1007 height 571
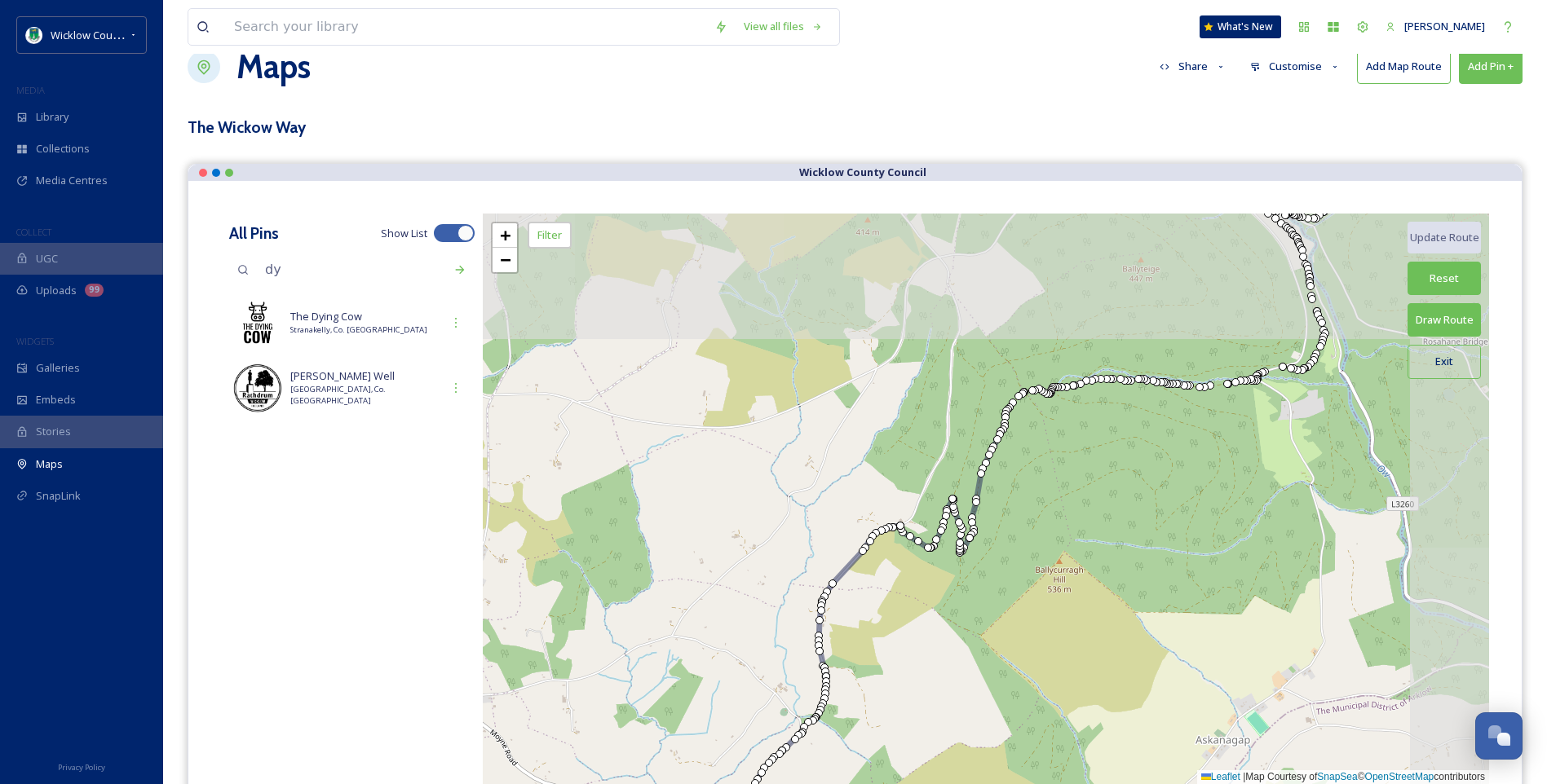
drag, startPoint x: 1153, startPoint y: 370, endPoint x: 1031, endPoint y: 707, distance: 358.4
click at [1031, 707] on div "+ − Leaflet | Map Courtesy of SnapSea © OpenStreetMap contributors Update Route…" at bounding box center [986, 498] width 1007 height 571
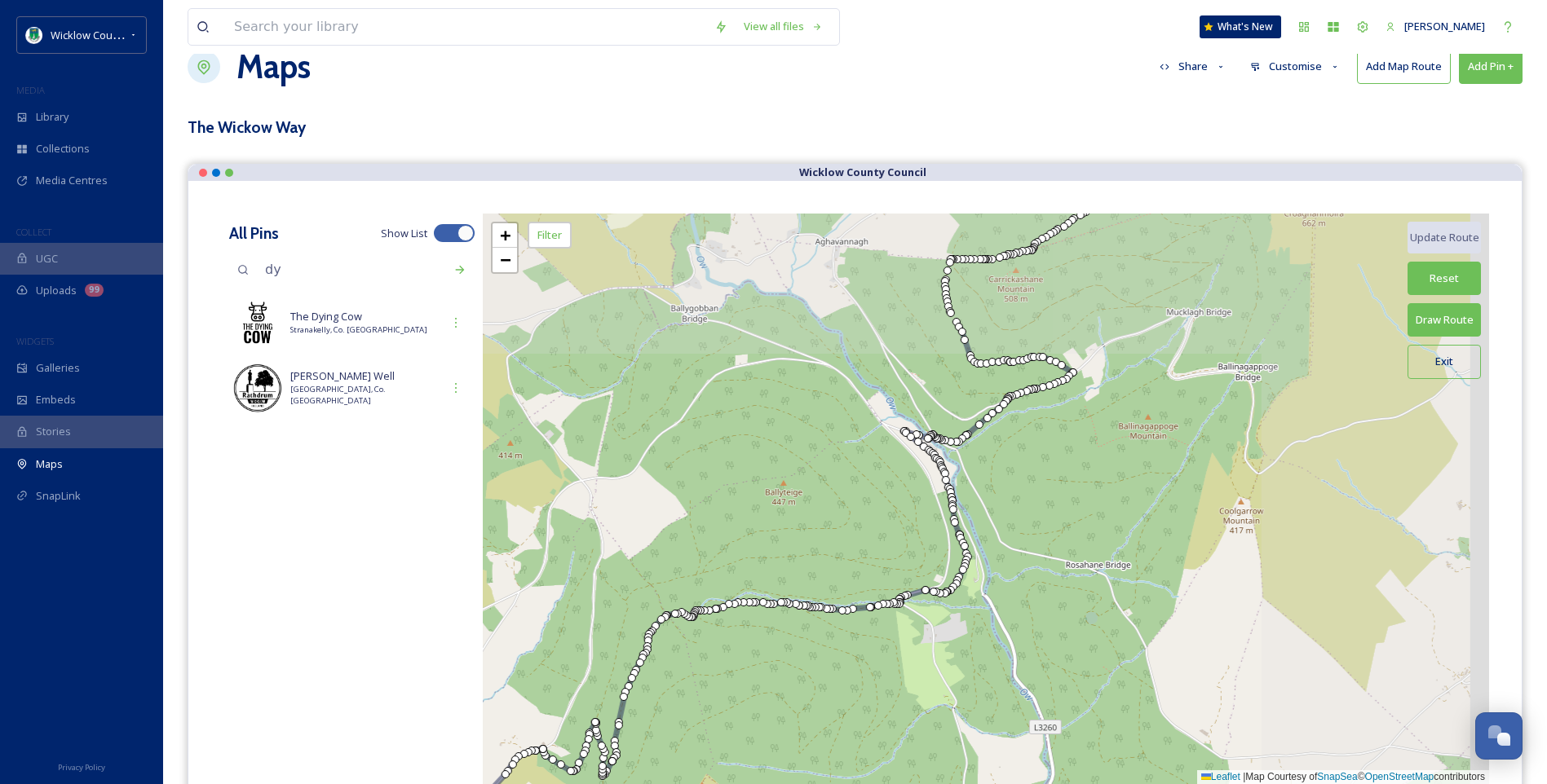
drag, startPoint x: 1256, startPoint y: 561, endPoint x: 908, endPoint y: 741, distance: 391.8
click at [908, 740] on div "+ − Leaflet | Map Courtesy of SnapSea © OpenStreetMap contributors Update Route…" at bounding box center [986, 498] width 1007 height 571
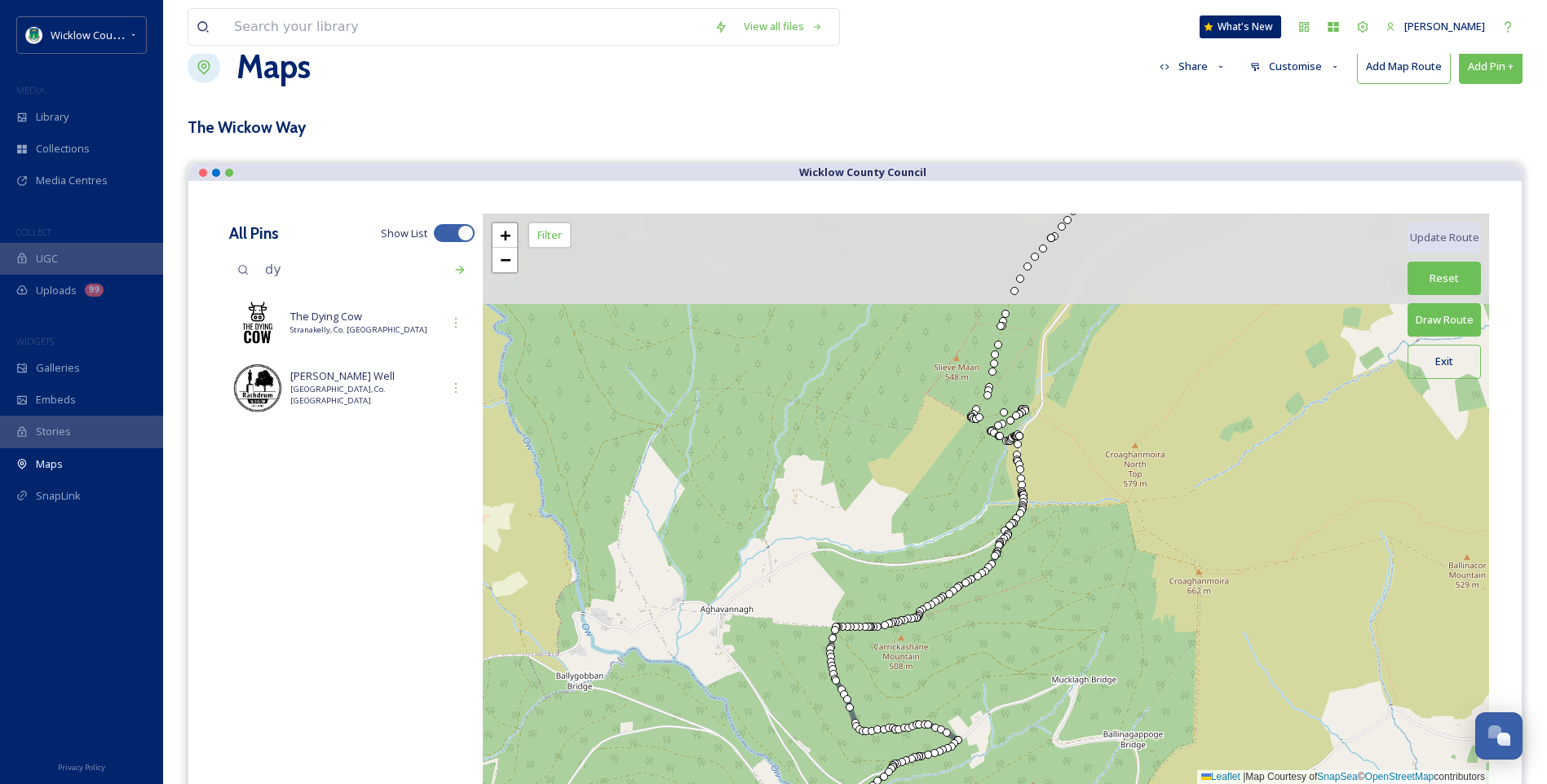
drag, startPoint x: 1126, startPoint y: 492, endPoint x: 1033, endPoint y: 735, distance: 260.2
click at [1038, 734] on div "+ − Leaflet | Map Courtesy of SnapSea © OpenStreetMap contributors Update Route…" at bounding box center [986, 498] width 1007 height 571
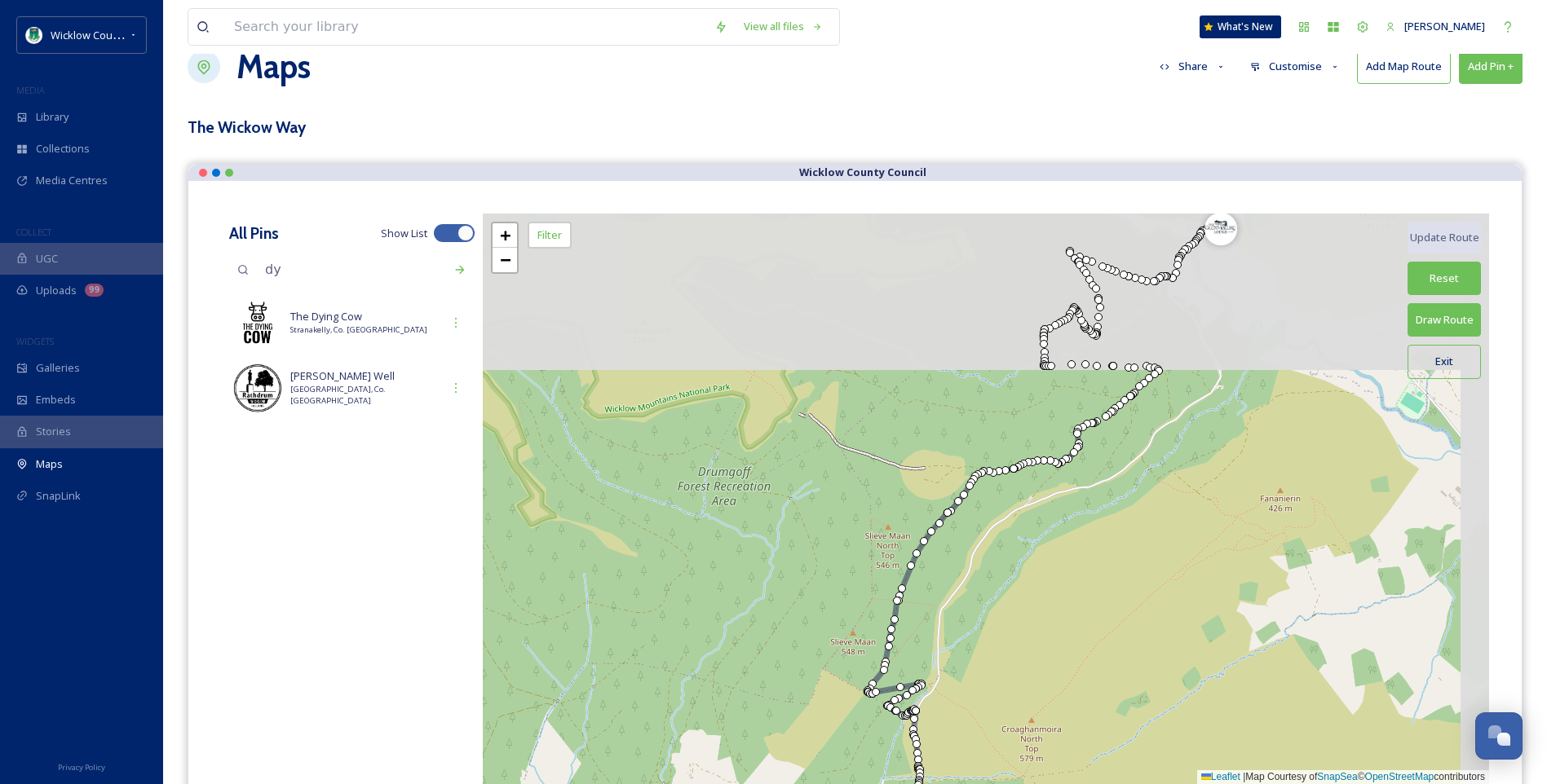
drag, startPoint x: 1138, startPoint y: 398, endPoint x: 961, endPoint y: 762, distance: 404.8
click at [974, 762] on div "+ − Leaflet | Map Courtesy of SnapSea © OpenStreetMap contributors Update Route…" at bounding box center [986, 498] width 1007 height 571
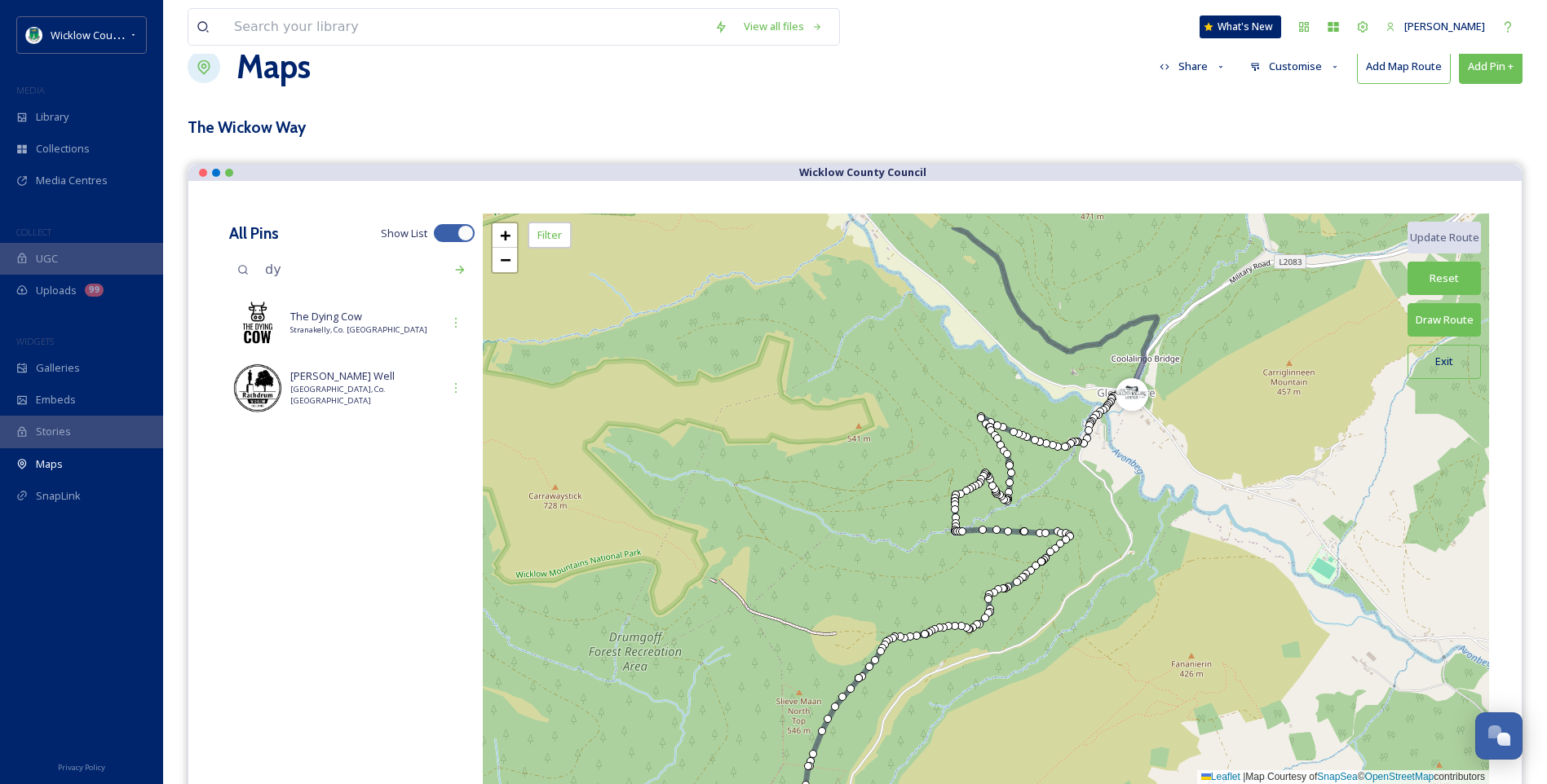
drag, startPoint x: 1176, startPoint y: 435, endPoint x: 1079, endPoint y: 718, distance: 299.2
click at [1080, 716] on div "+ − Leaflet | Map Courtesy of SnapSea © OpenStreetMap contributors Update Route…" at bounding box center [986, 498] width 1007 height 571
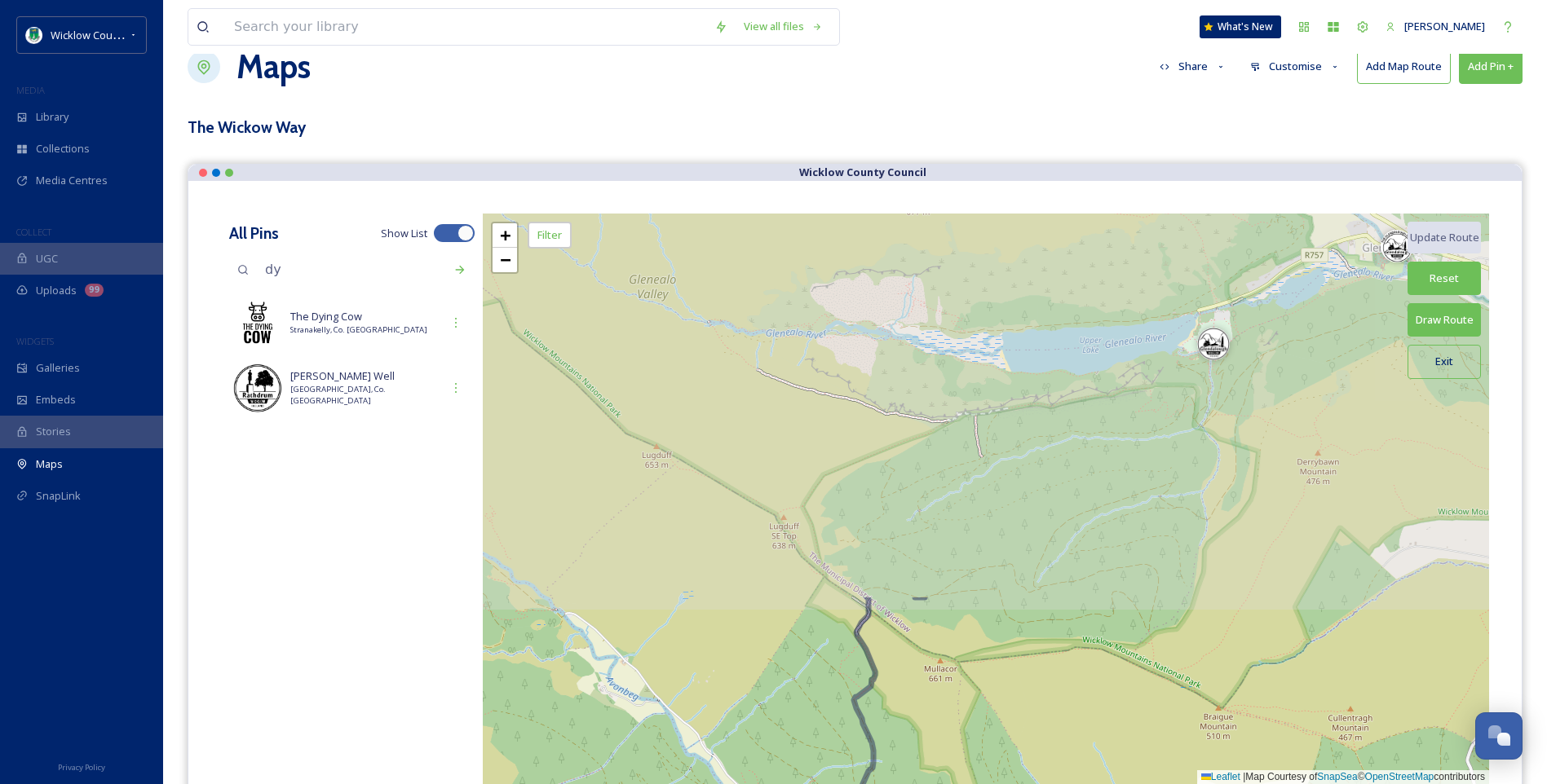
drag, startPoint x: 998, startPoint y: 461, endPoint x: 1059, endPoint y: 759, distance: 304.2
click at [1058, 760] on div "+ − Leaflet | Map Courtesy of SnapSea © OpenStreetMap contributors Update Route…" at bounding box center [986, 498] width 1007 height 571
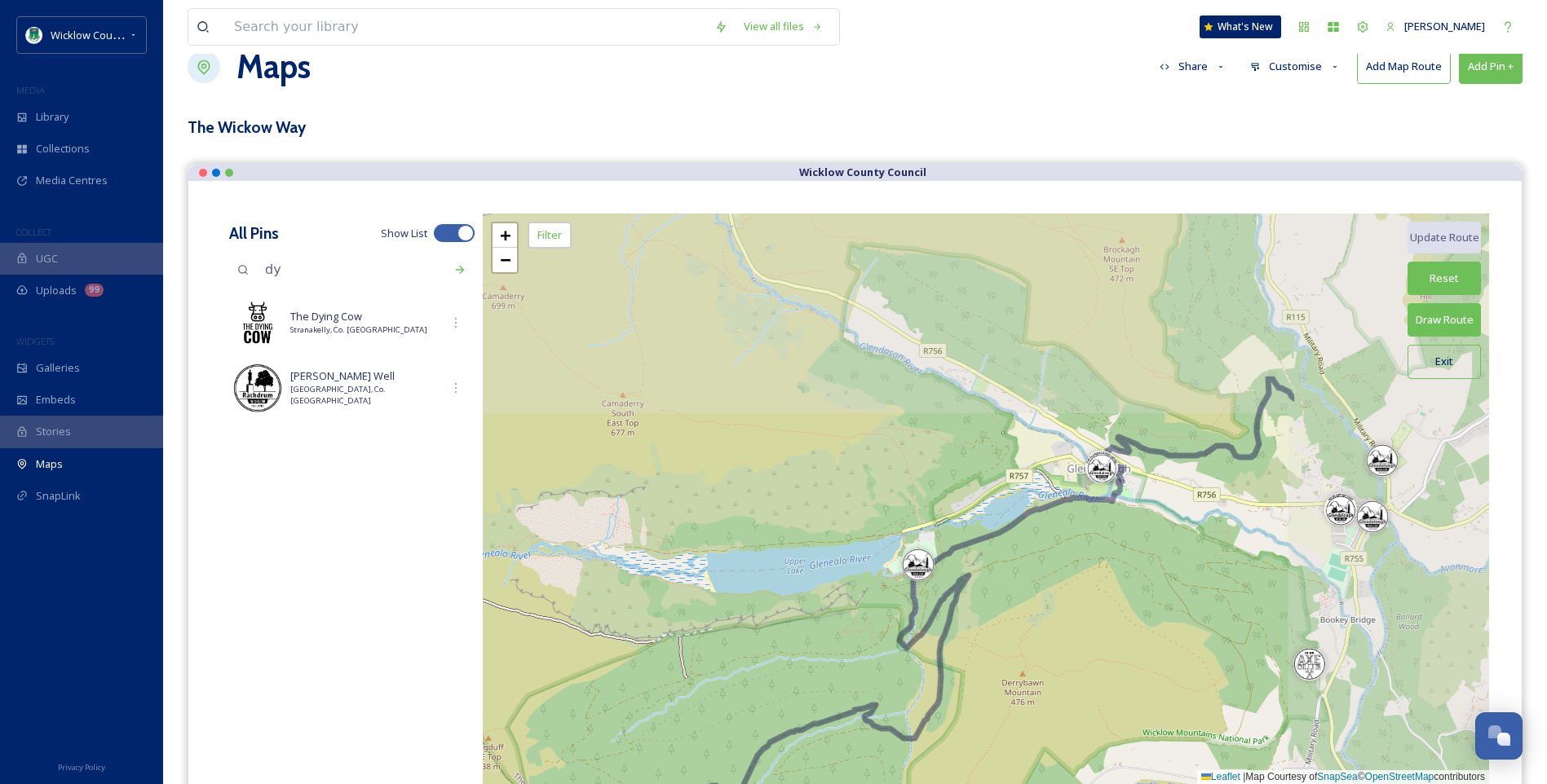
drag, startPoint x: 1364, startPoint y: 497, endPoint x: 1063, endPoint y: 726, distance: 378.2
click at [1063, 726] on div "+ − Leaflet | Map Courtesy of SnapSea © OpenStreetMap contributors Update Route…" at bounding box center [986, 498] width 1007 height 571
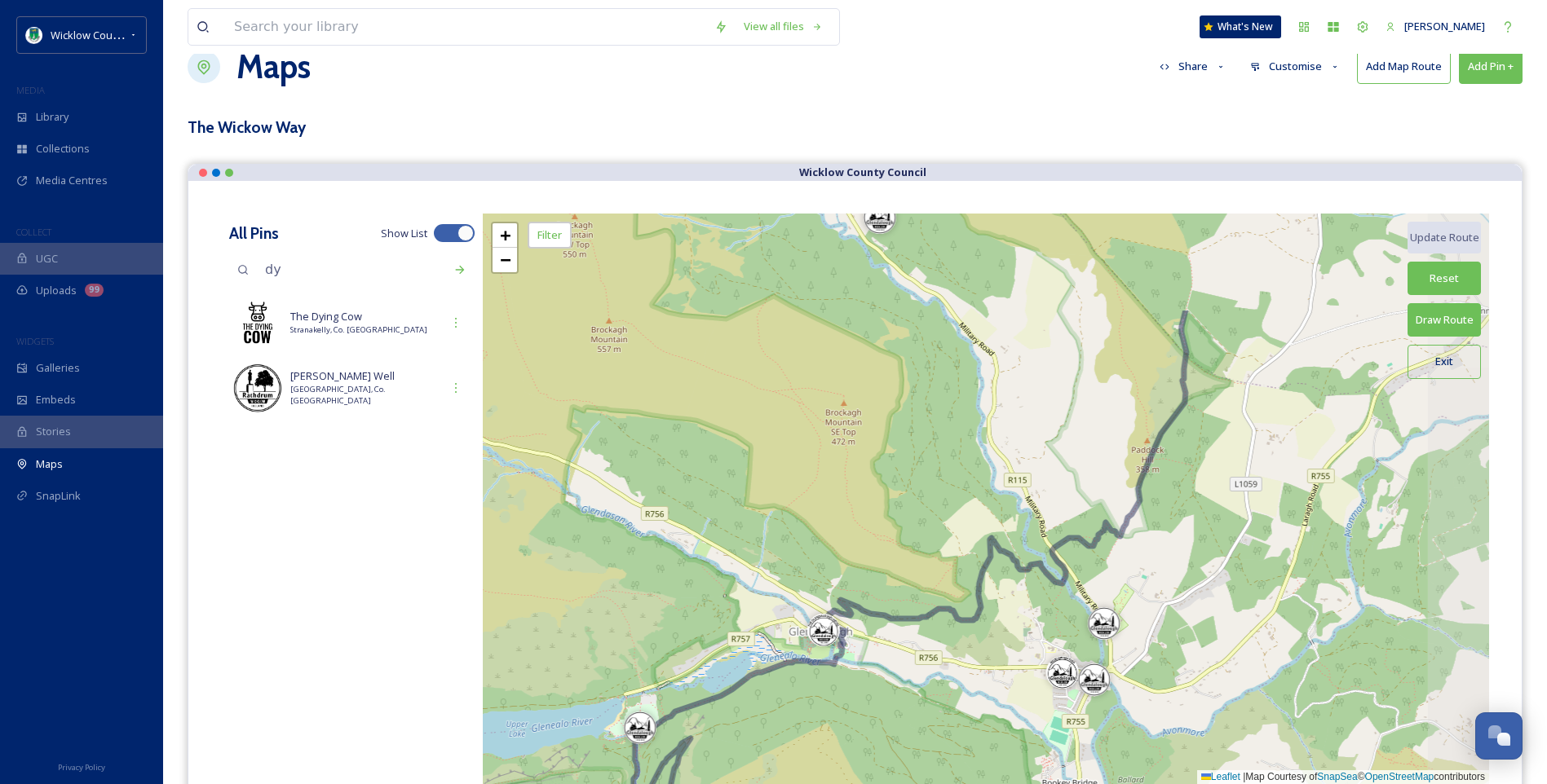
drag, startPoint x: 1224, startPoint y: 583, endPoint x: 975, endPoint y: 730, distance: 289.2
click at [965, 743] on div "+ − Leaflet | Map Courtesy of SnapSea © OpenStreetMap contributors Update Route…" at bounding box center [986, 498] width 1007 height 571
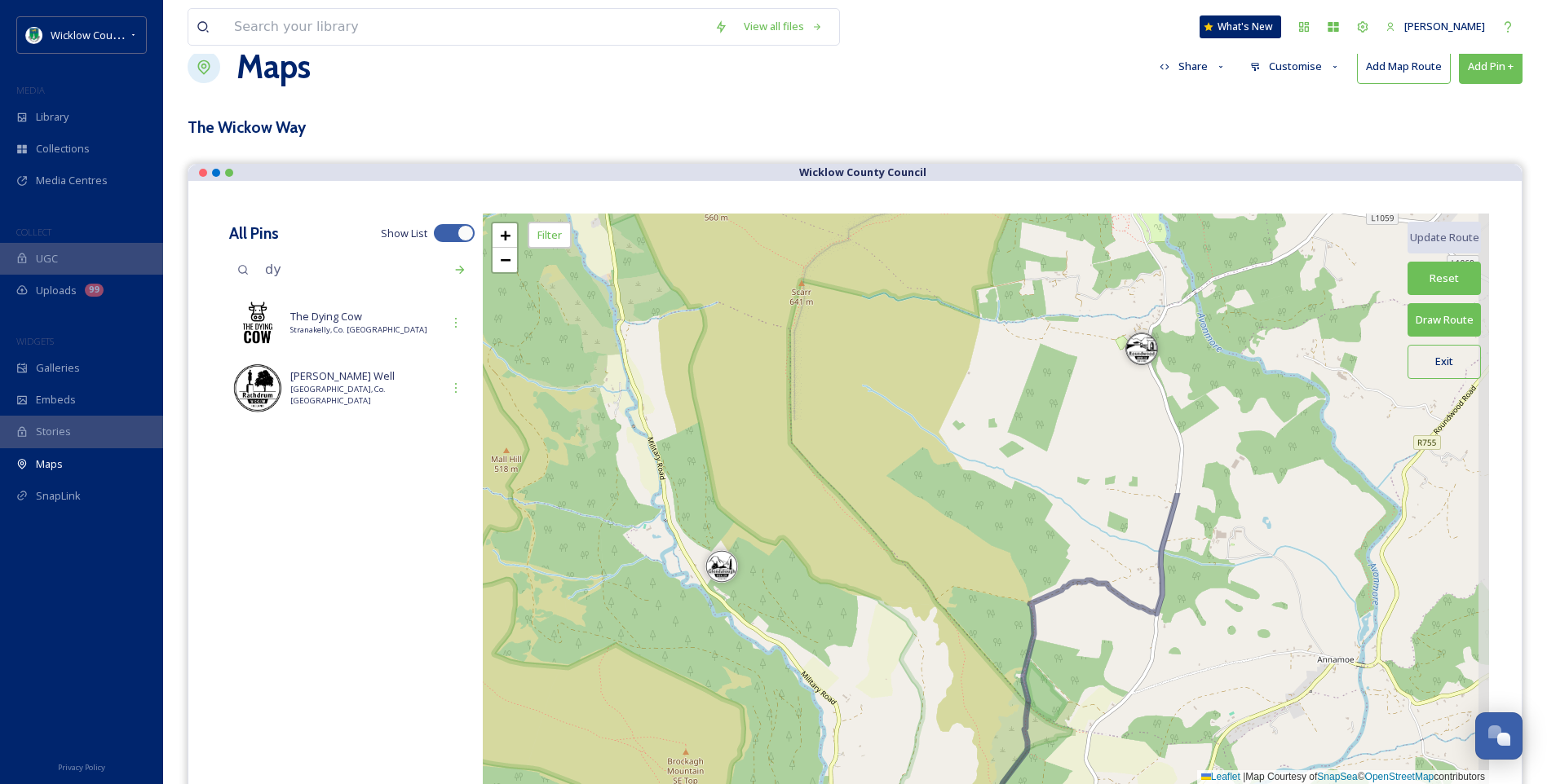
drag, startPoint x: 1215, startPoint y: 391, endPoint x: 1082, endPoint y: 709, distance: 344.7
click at [1082, 709] on div "+ − Leaflet | Map Courtesy of SnapSea © OpenStreetMap contributors Update Route…" at bounding box center [986, 498] width 1007 height 571
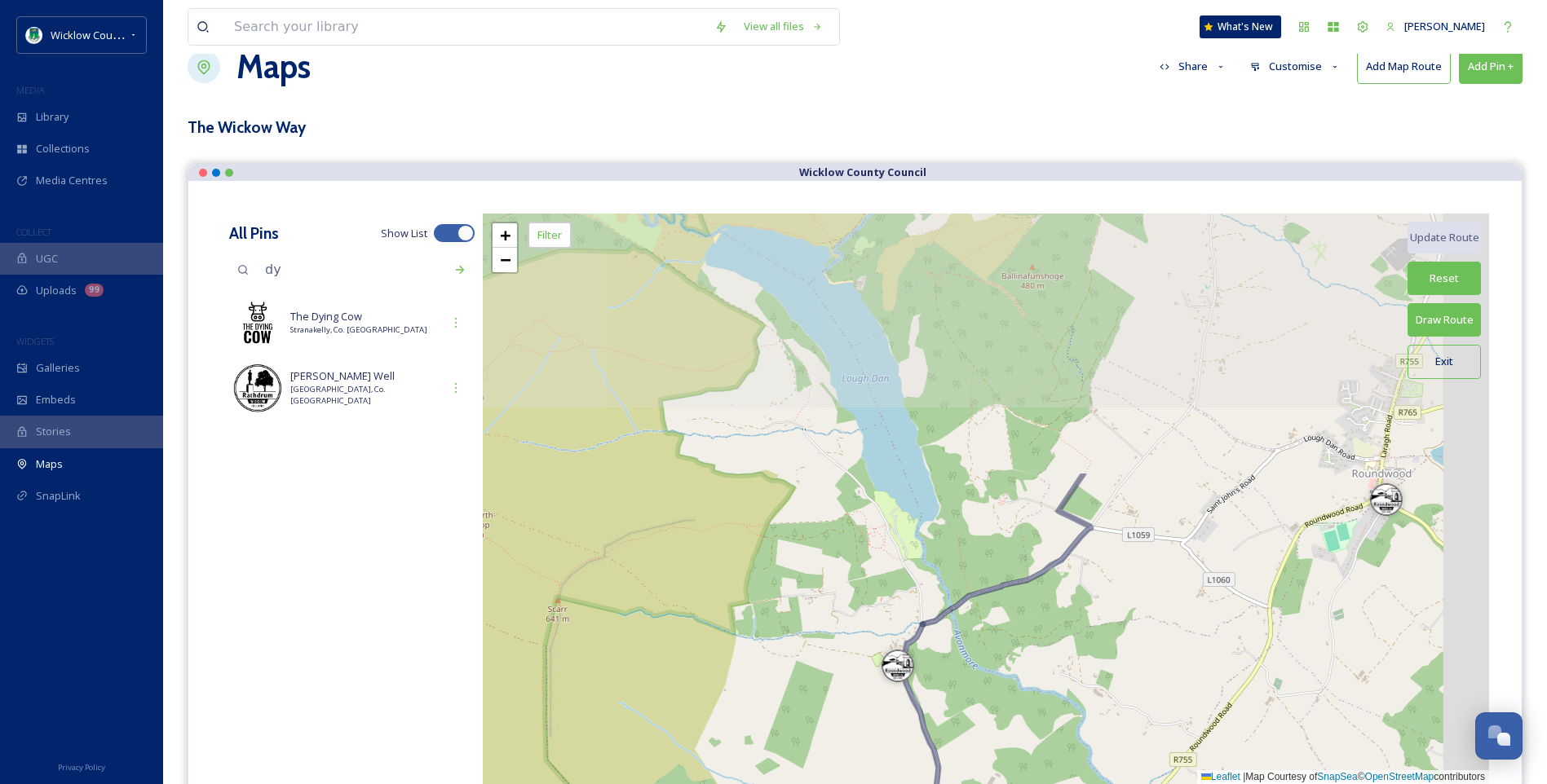
drag, startPoint x: 1261, startPoint y: 358, endPoint x: 1007, endPoint y: 706, distance: 430.8
click at [1005, 707] on div "+ − Leaflet | Map Courtesy of SnapSea © OpenStreetMap contributors Update Route…" at bounding box center [986, 498] width 1007 height 571
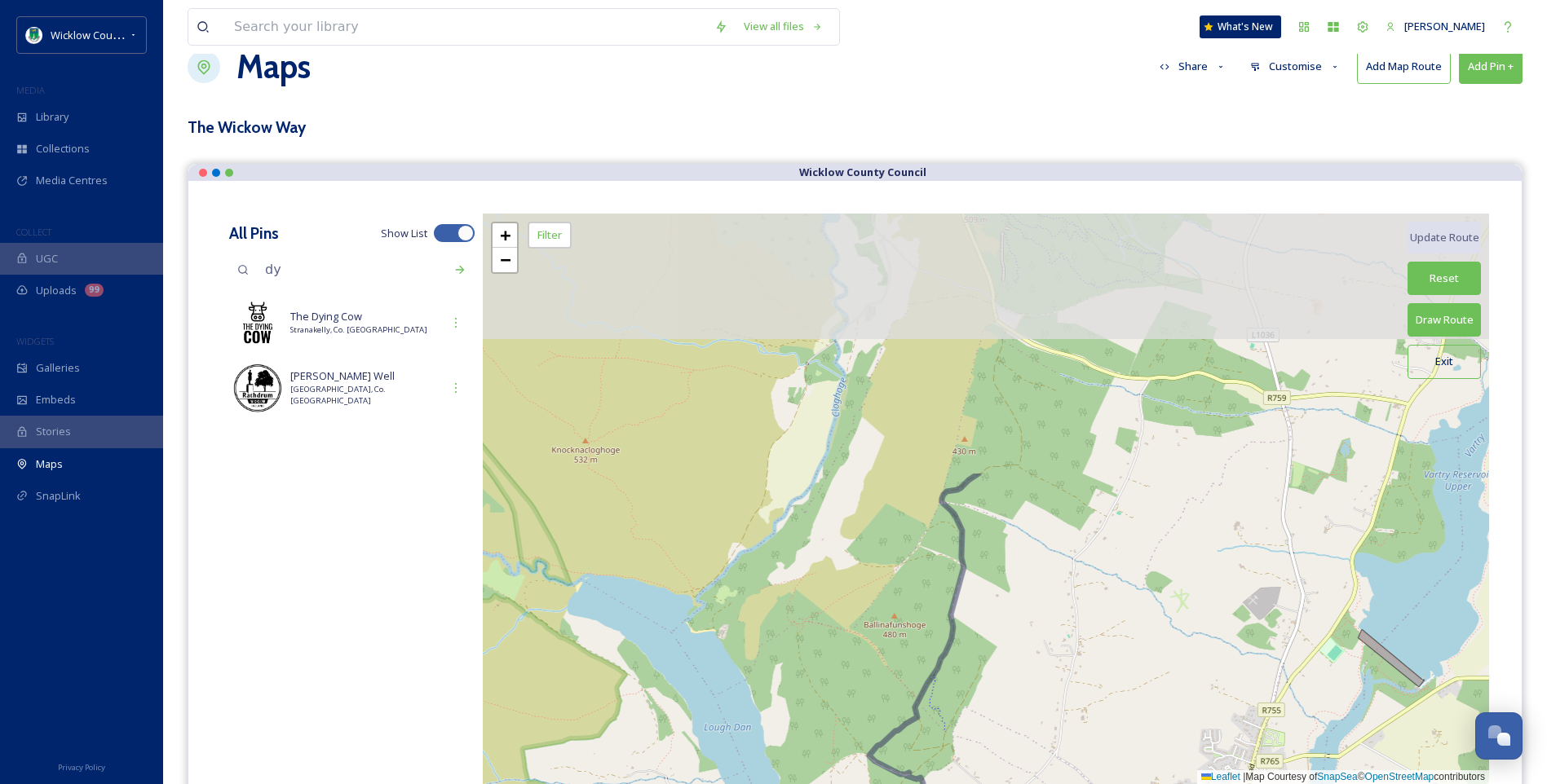
drag, startPoint x: 1129, startPoint y: 371, endPoint x: 988, endPoint y: 766, distance: 419.4
click at [988, 766] on div "+ − Leaflet | Map Courtesy of SnapSea © OpenStreetMap contributors Update Route…" at bounding box center [986, 498] width 1007 height 571
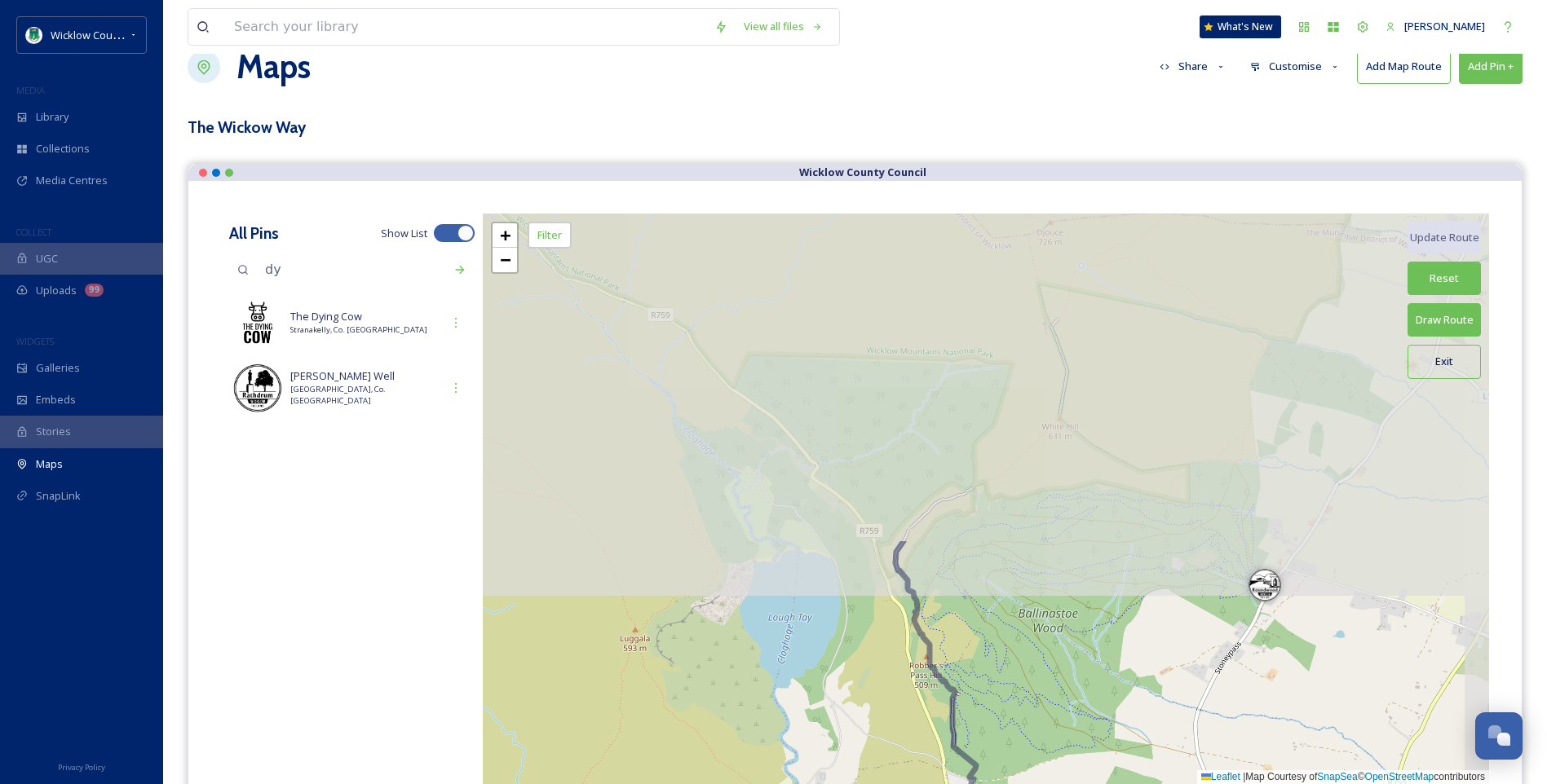
drag, startPoint x: 1091, startPoint y: 412, endPoint x: 1059, endPoint y: 819, distance: 408.3
click at [1059, 783] on html "Wicklow County Council MEDIA Library Collections Media Centres COLLECT UGC Uplo…" at bounding box center [774, 665] width 1547 height 1403
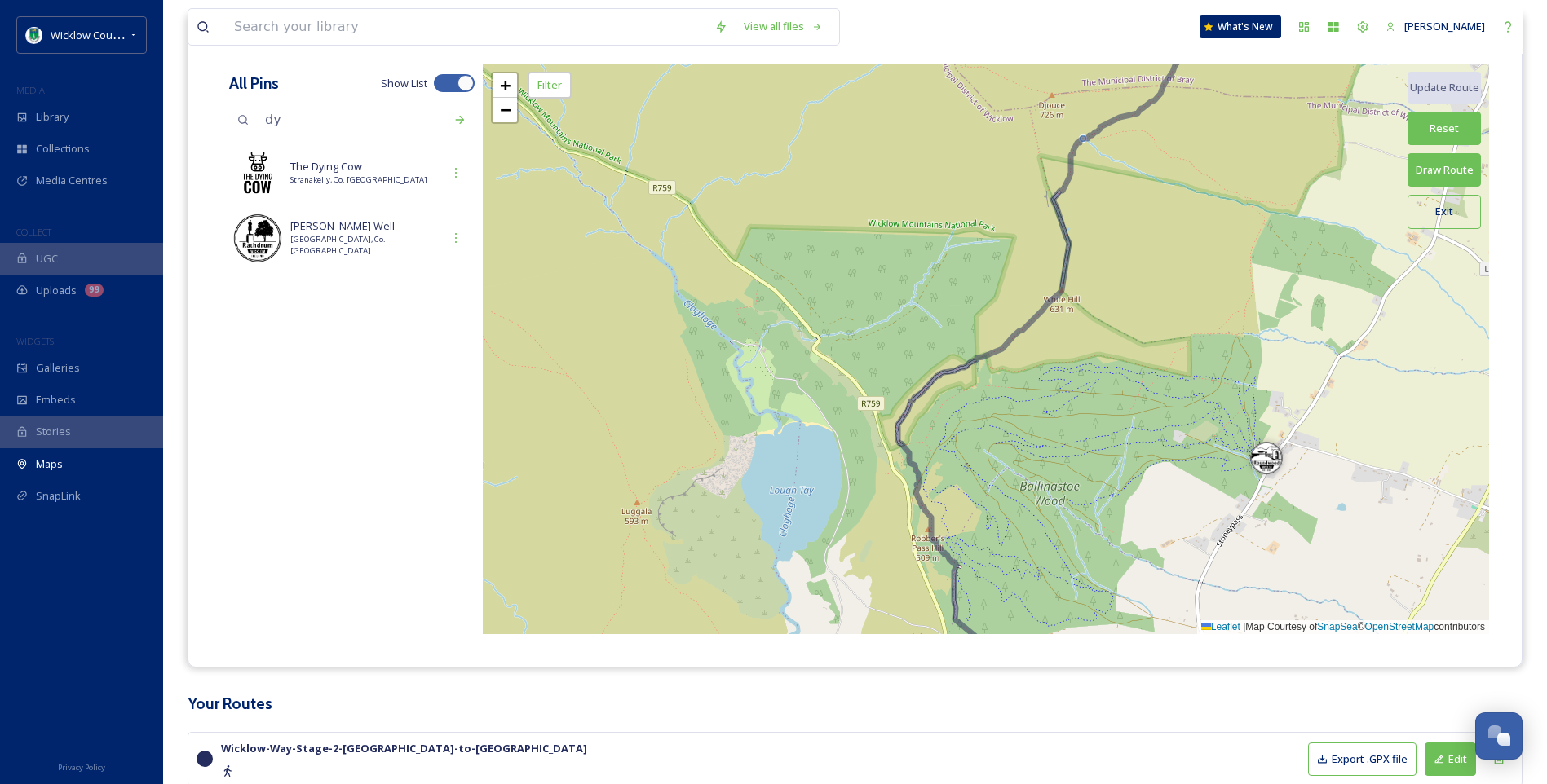
scroll to position [199, 0]
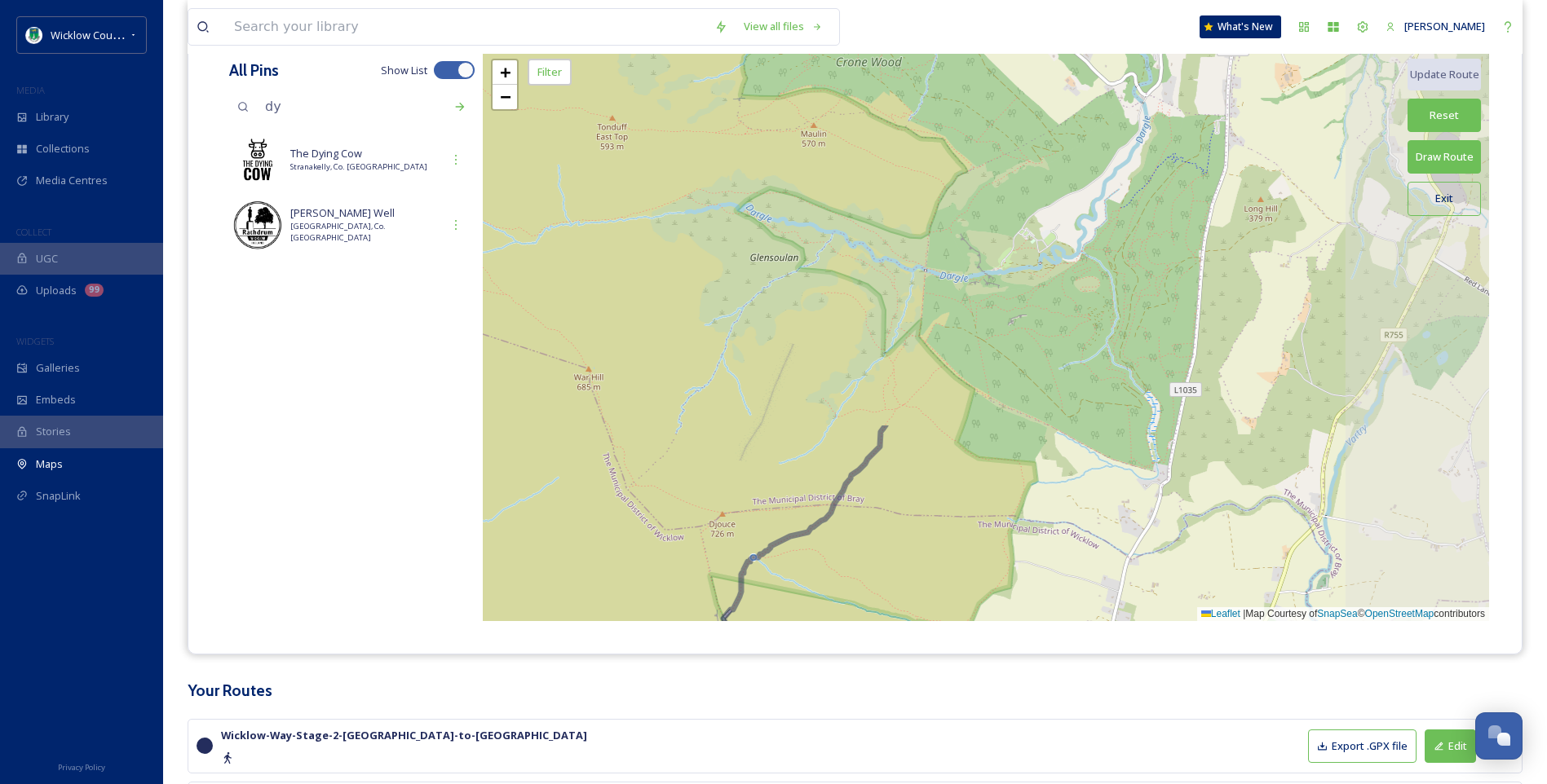
drag, startPoint x: 1111, startPoint y: 341, endPoint x: 777, endPoint y: 801, distance: 568.5
click at [777, 783] on html "Wicklow County Council MEDIA Library Collections Media Centres COLLECT UGC Uplo…" at bounding box center [774, 502] width 1547 height 1403
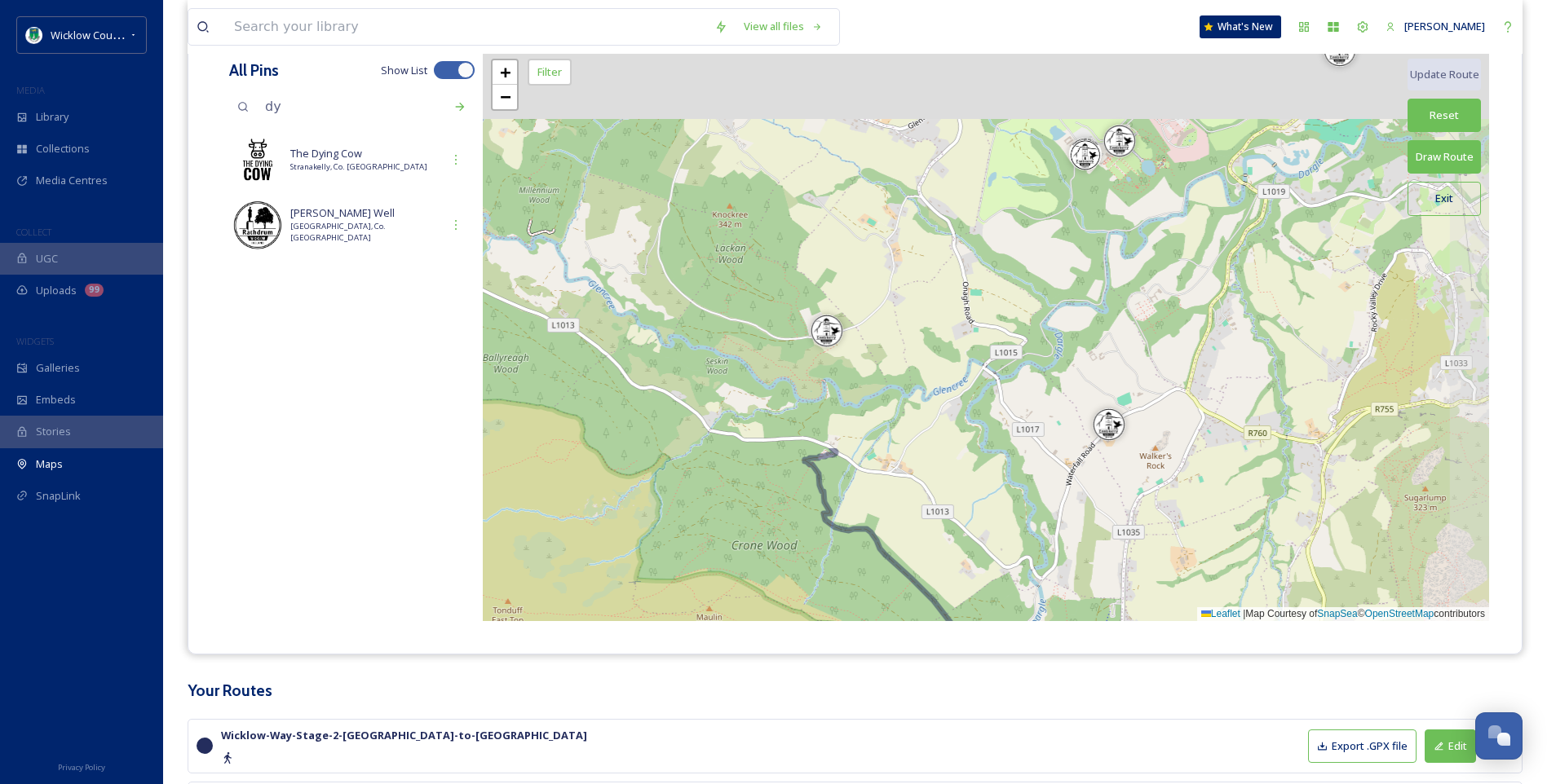
drag, startPoint x: 1136, startPoint y: 202, endPoint x: 1038, endPoint y: 653, distance: 461.5
click at [1038, 653] on div "All Pins Show List dy The Dying Cow Stranakelly, Co. Wicklow [PERSON_NAME][GEOG…" at bounding box center [855, 336] width 1334 height 636
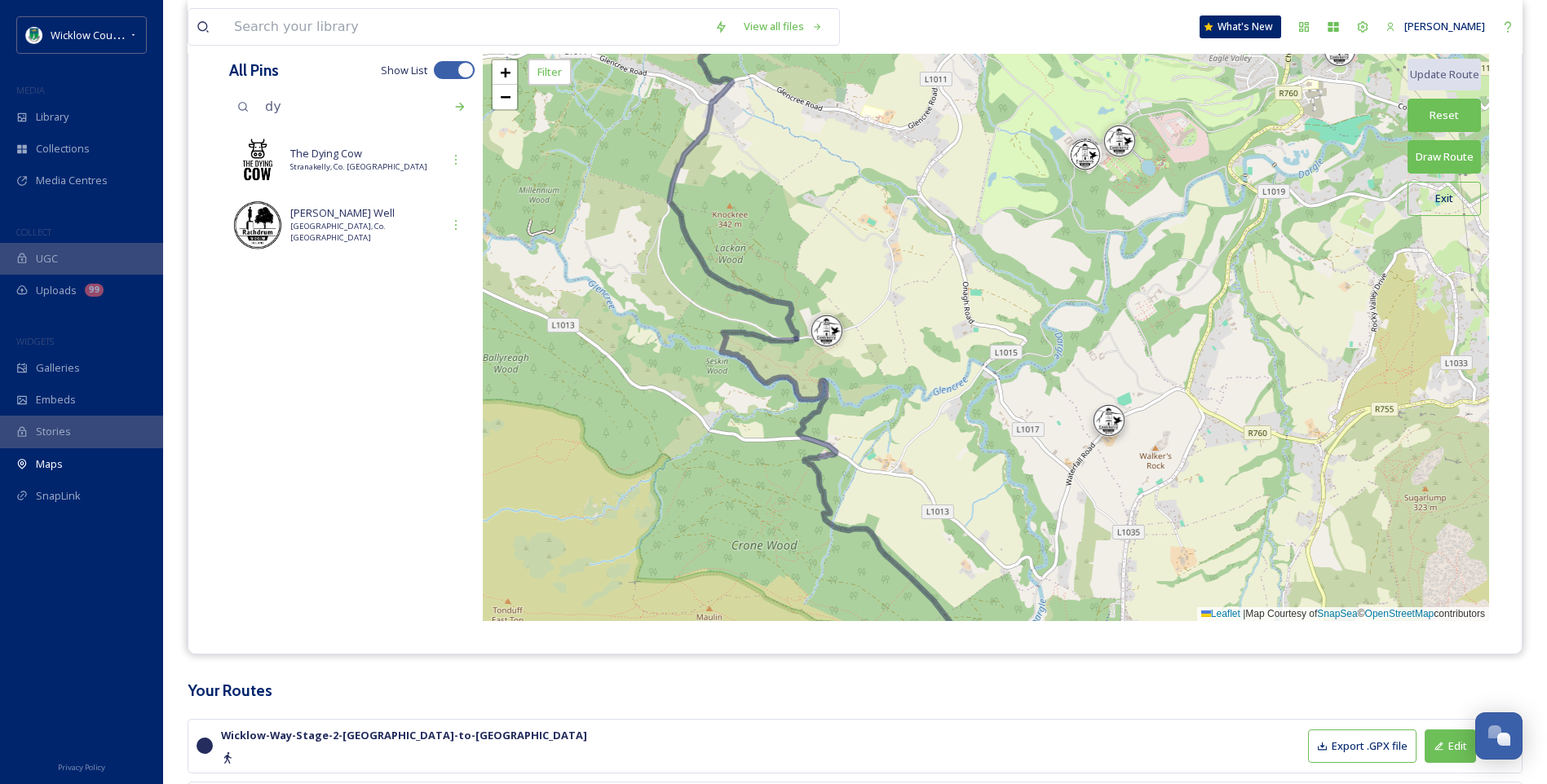
click at [1109, 423] on div at bounding box center [1110, 421] width 33 height 33
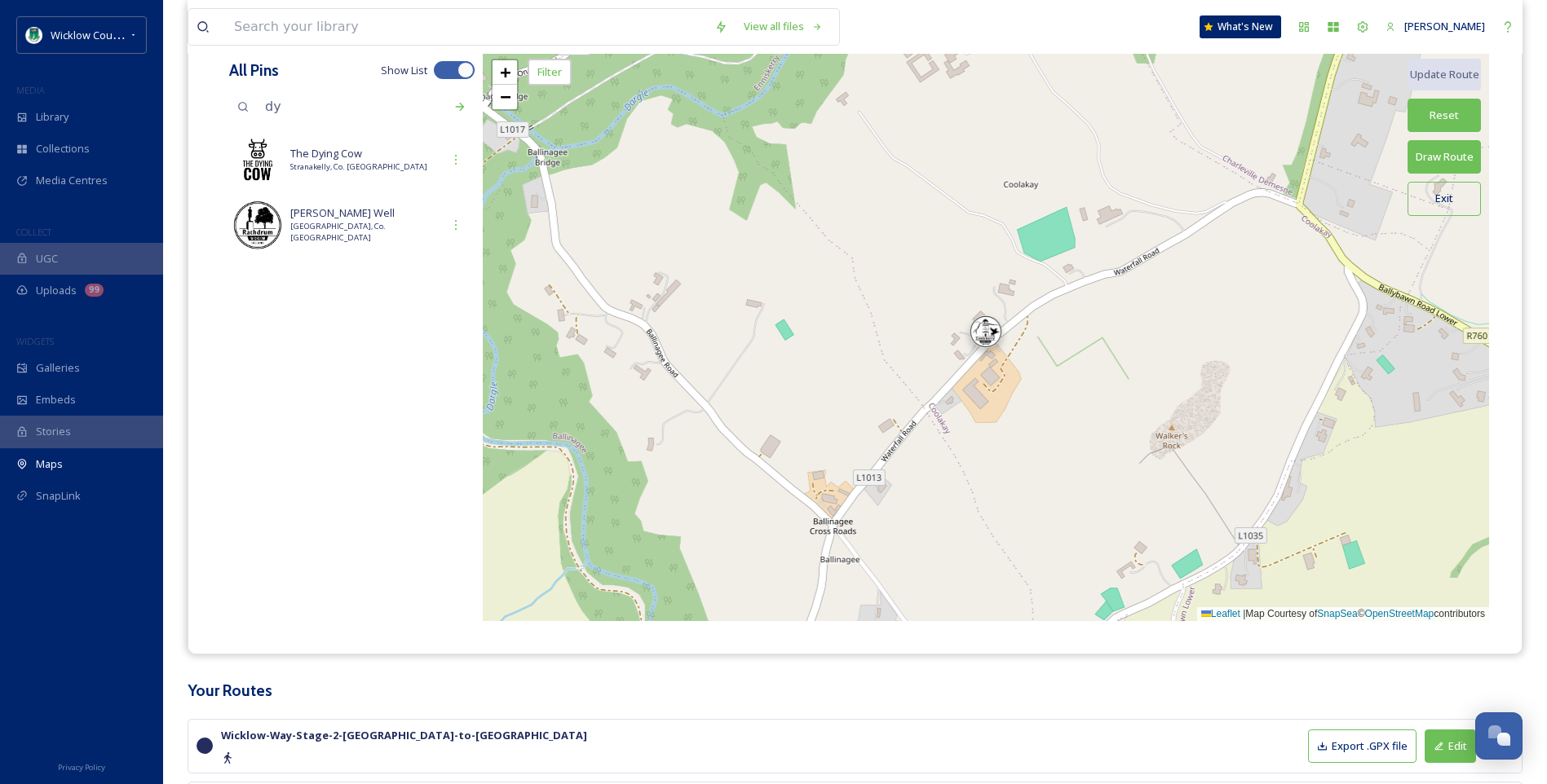
click at [987, 329] on div at bounding box center [986, 332] width 33 height 33
click at [297, 106] on input "dy" at bounding box center [366, 107] width 217 height 36
type input "d"
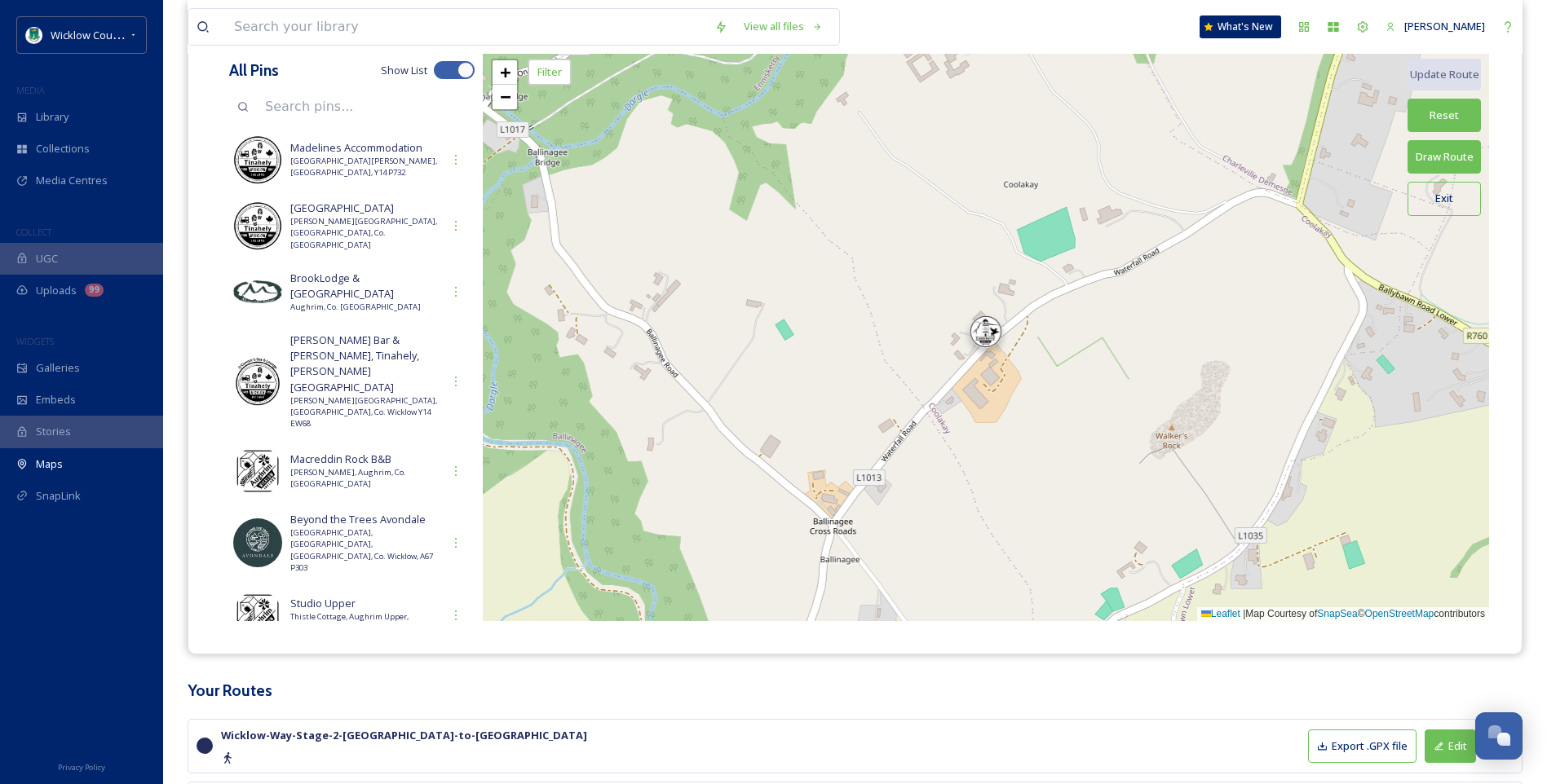
click at [994, 330] on div at bounding box center [986, 332] width 33 height 33
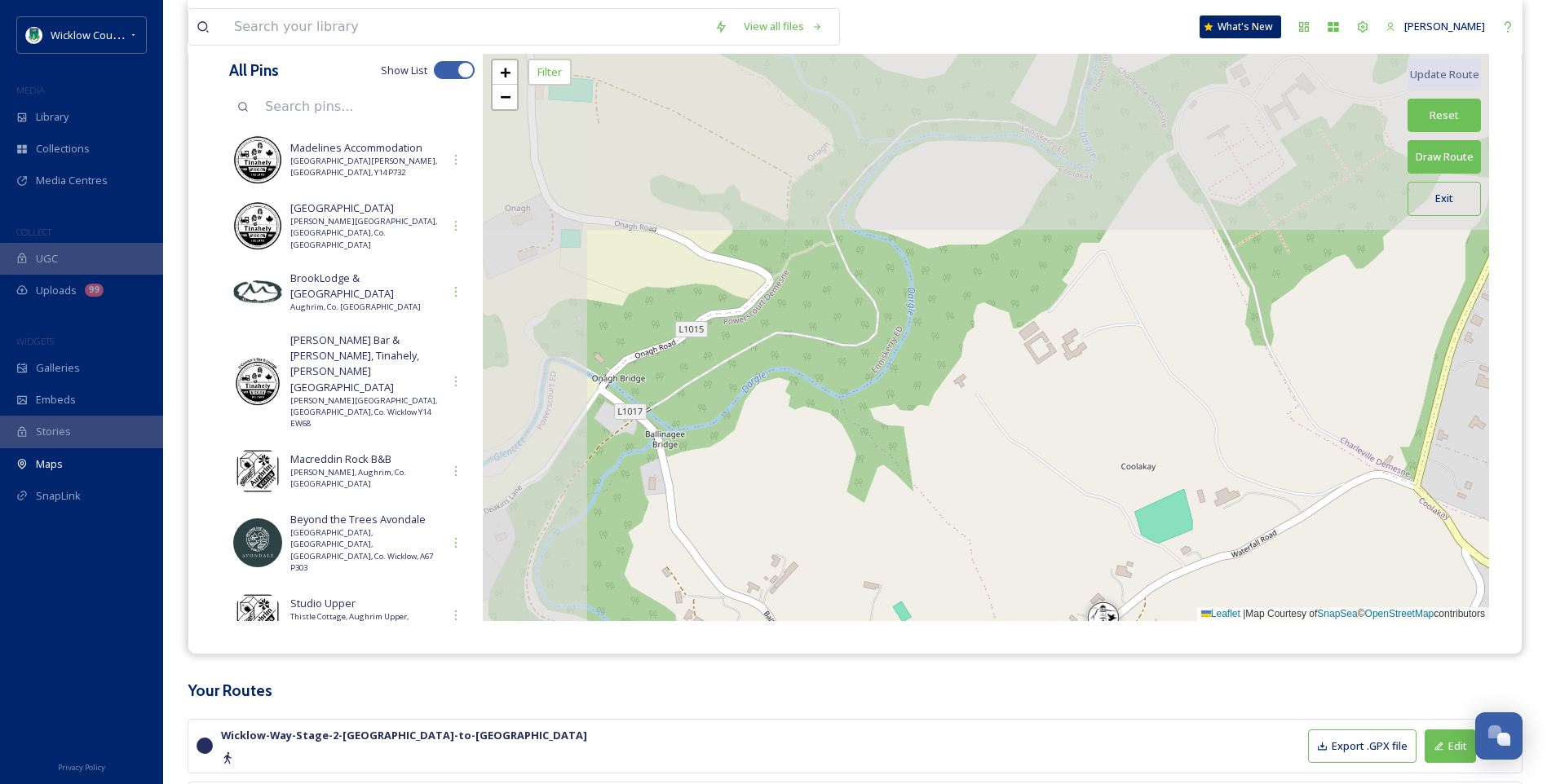
drag, startPoint x: 682, startPoint y: 212, endPoint x: 872, endPoint y: 629, distance: 458.2
click at [871, 629] on div "All Pins Show List Madelines Accommodation [GEOGRAPHIC_DATA][PERSON_NAME][PERSO…" at bounding box center [855, 336] width 1334 height 636
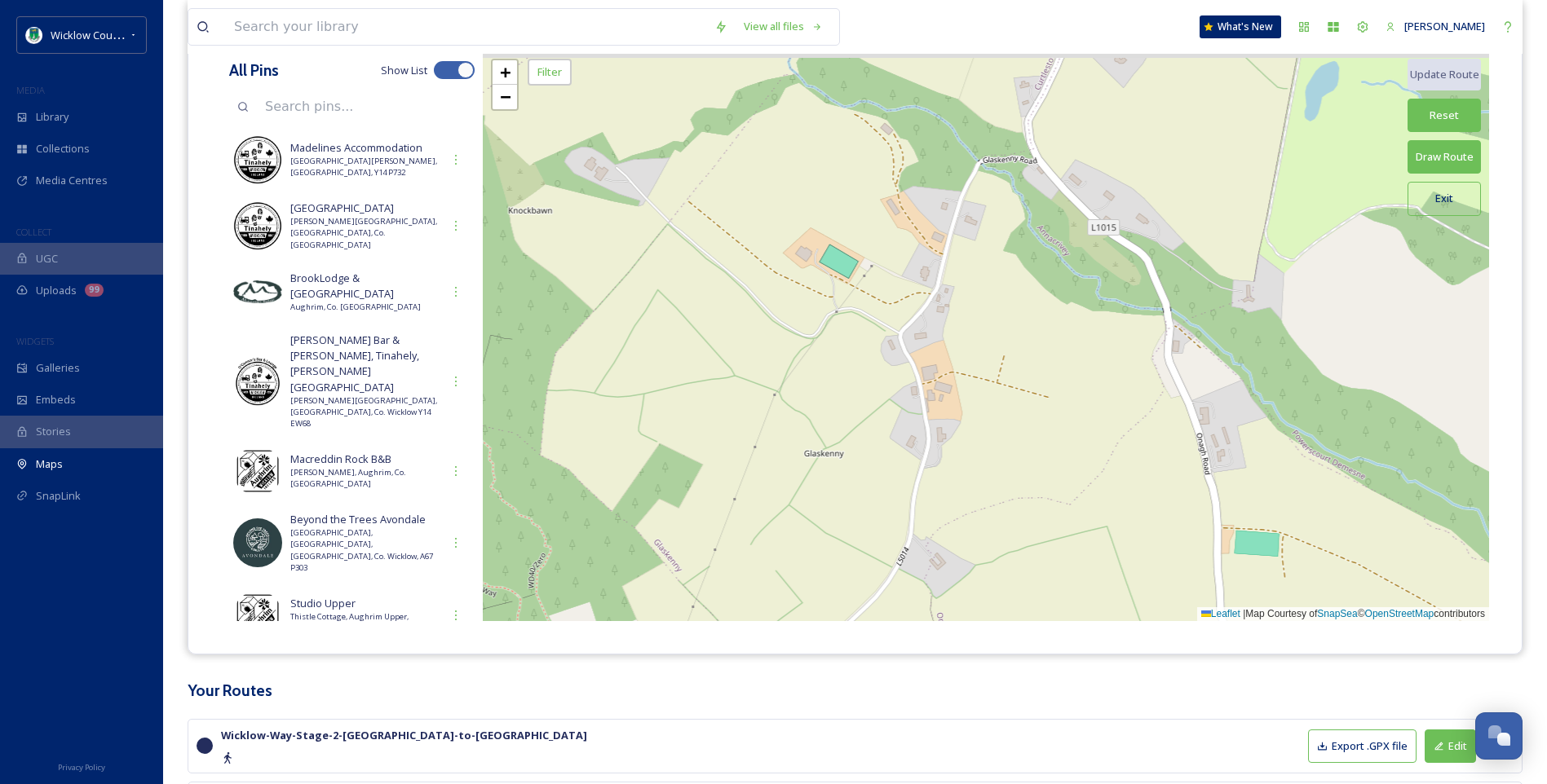
drag, startPoint x: 813, startPoint y: 308, endPoint x: 1362, endPoint y: 567, distance: 607.0
click at [1425, 628] on div "All Pins Show List Madelines Accommodation [GEOGRAPHIC_DATA][PERSON_NAME][PERSO…" at bounding box center [855, 336] width 1334 height 636
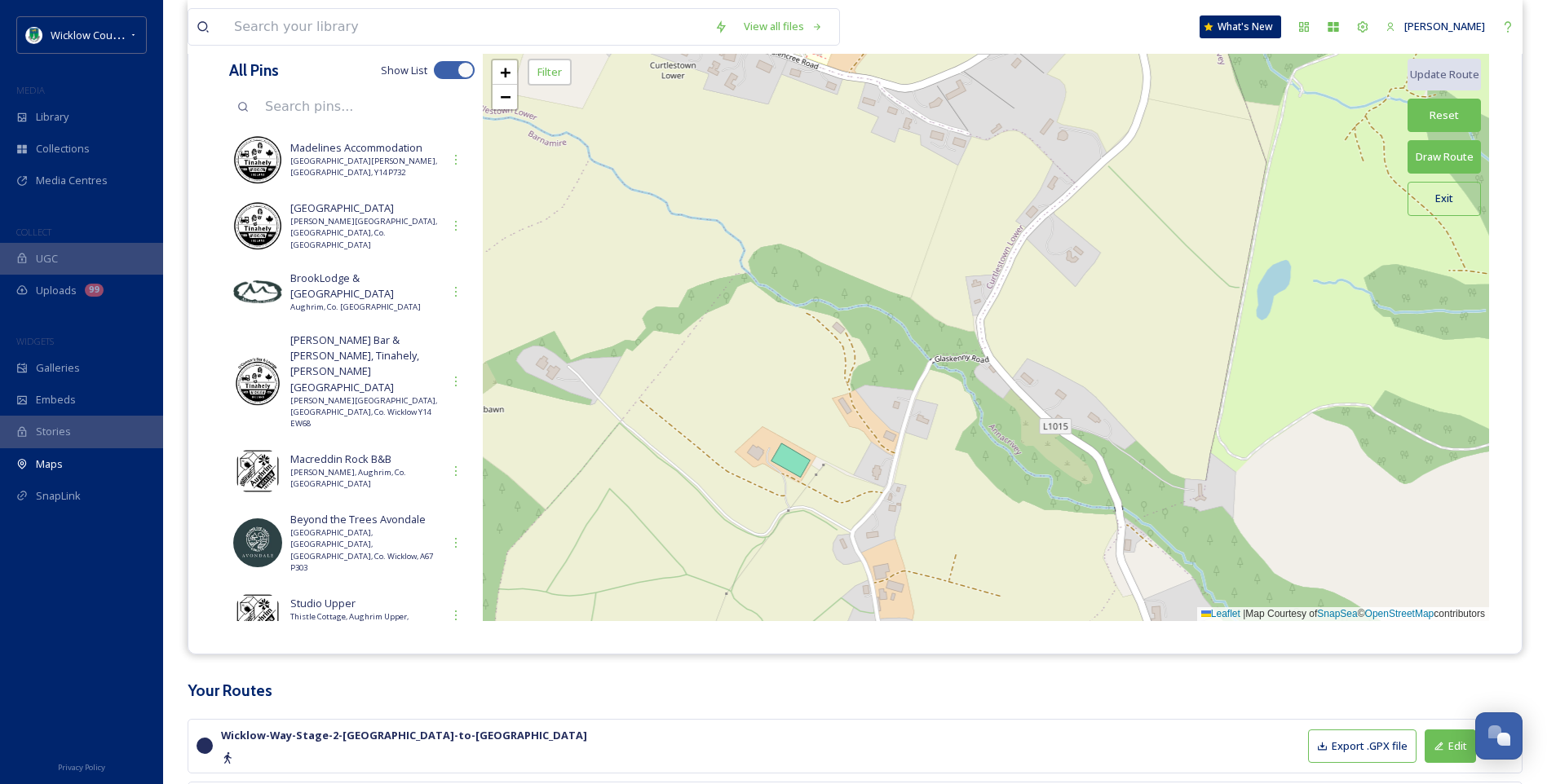
drag, startPoint x: 1082, startPoint y: 262, endPoint x: 1119, endPoint y: 692, distance: 431.6
click at [1119, 692] on div "View all files What's New [PERSON_NAME] Maps Share Customise Add Map Route Add …" at bounding box center [855, 502] width 1384 height 1403
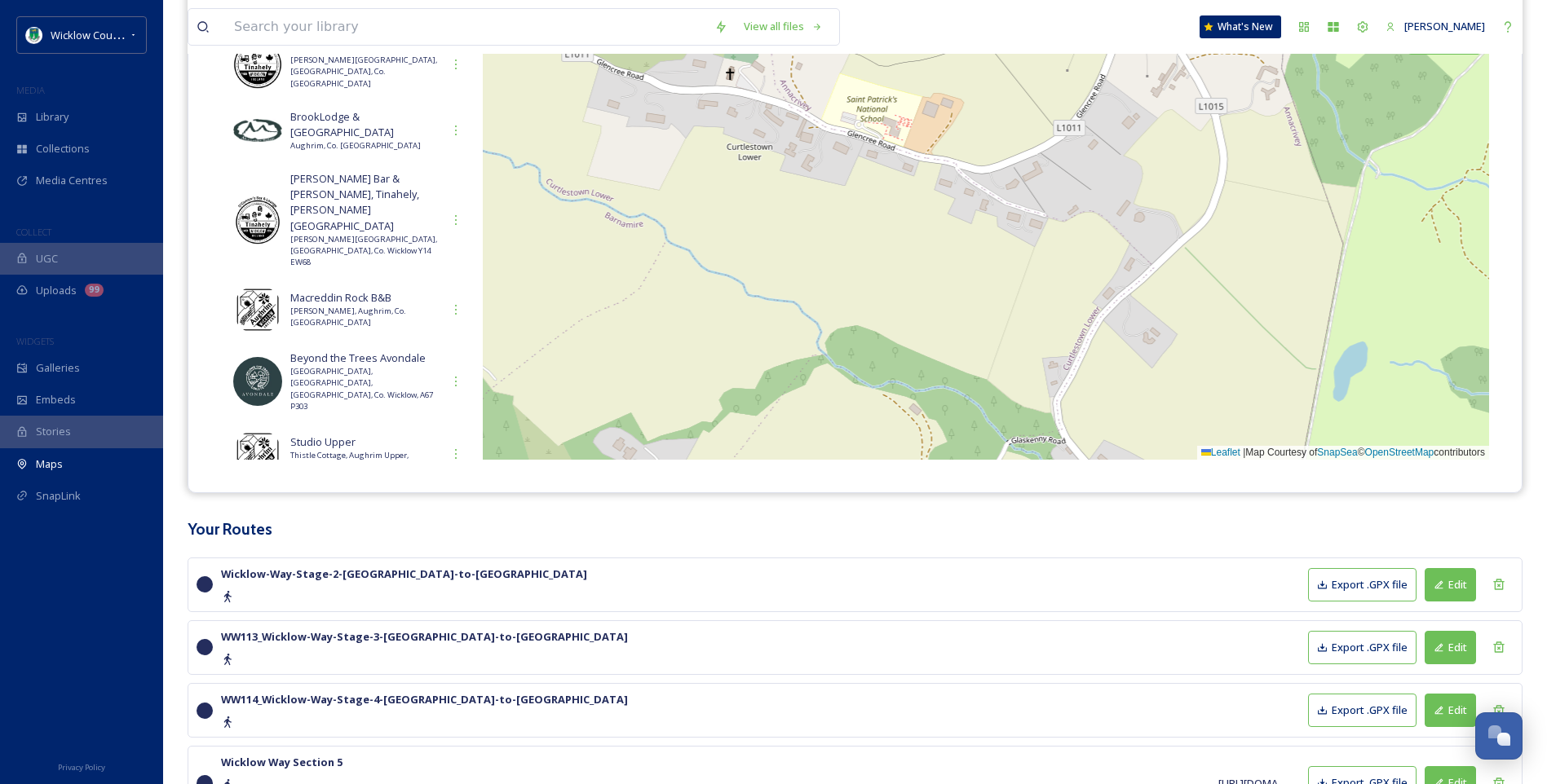
scroll to position [362, 0]
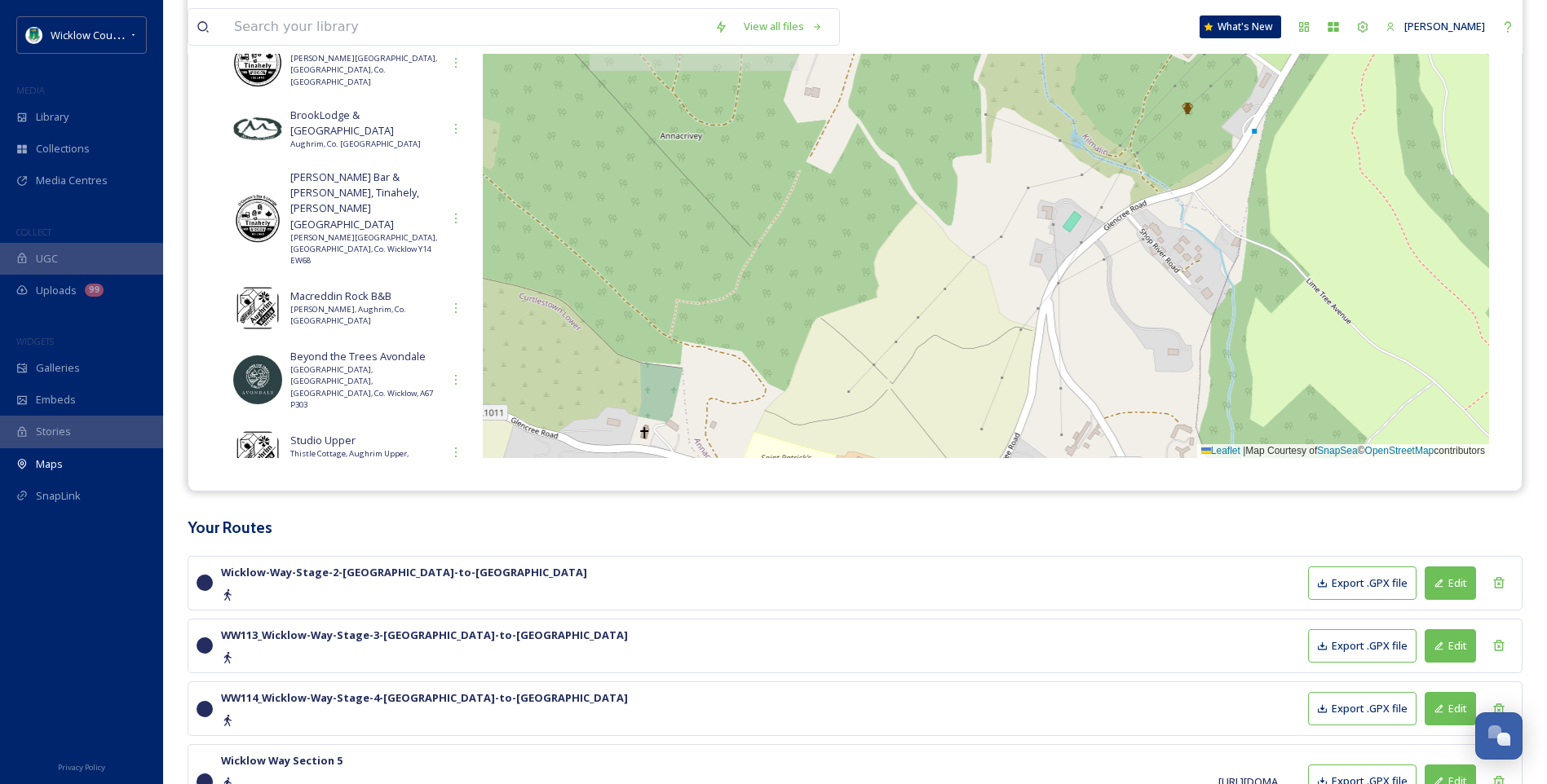
drag, startPoint x: 995, startPoint y: 247, endPoint x: 944, endPoint y: 515, distance: 272.8
click at [944, 515] on div "View all files What's New [PERSON_NAME] Maps Share Customise Add Map Route Add …" at bounding box center [855, 339] width 1384 height 1403
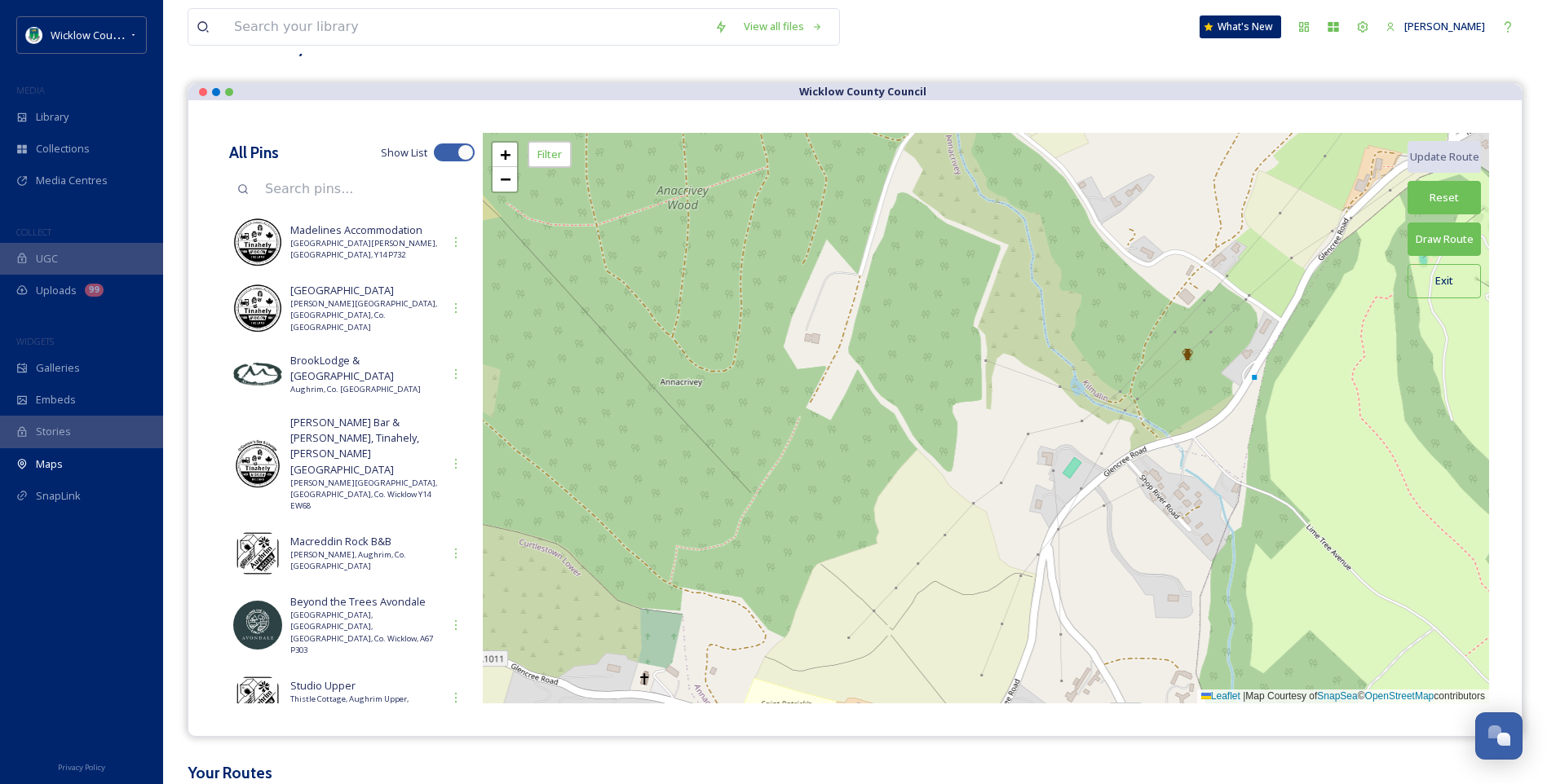
scroll to position [111, 0]
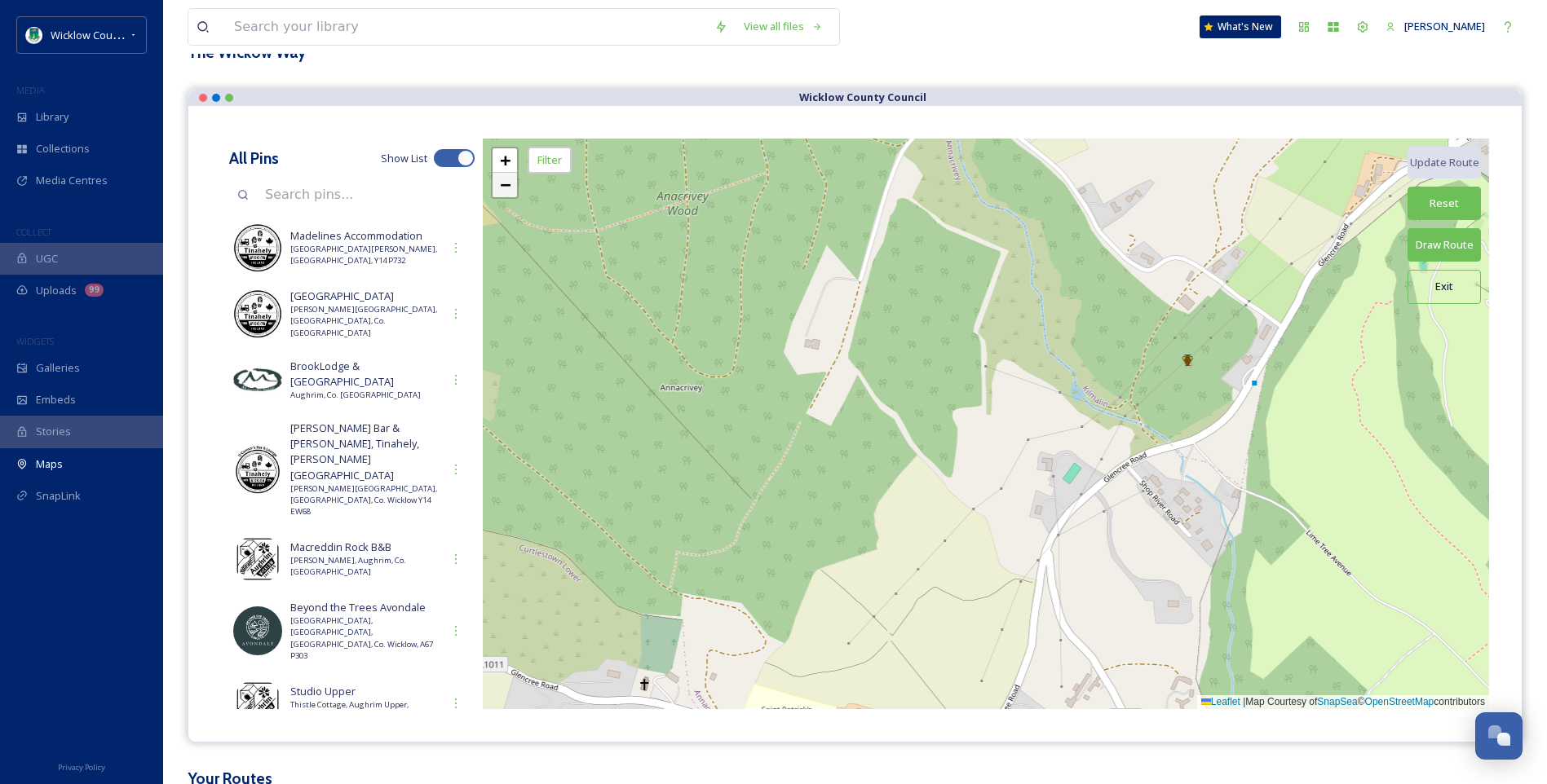
click at [510, 180] on span "−" at bounding box center [505, 184] width 11 height 21
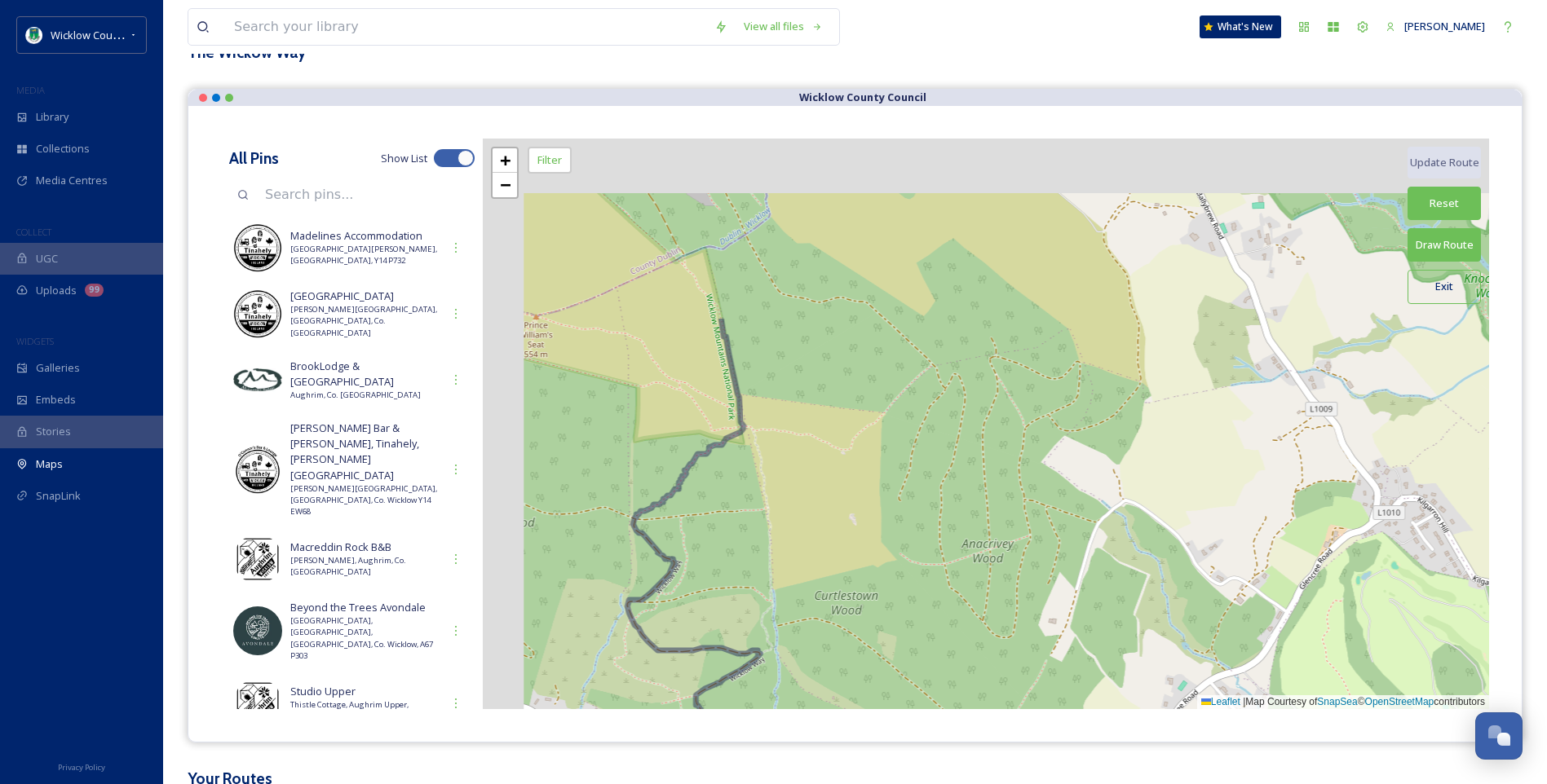
drag, startPoint x: 839, startPoint y: 419, endPoint x: 1078, endPoint y: 676, distance: 351.0
click at [1077, 676] on div "+ − Leaflet | Map Courtesy of SnapSea © OpenStreetMap contributors Update Route…" at bounding box center [986, 423] width 1007 height 571
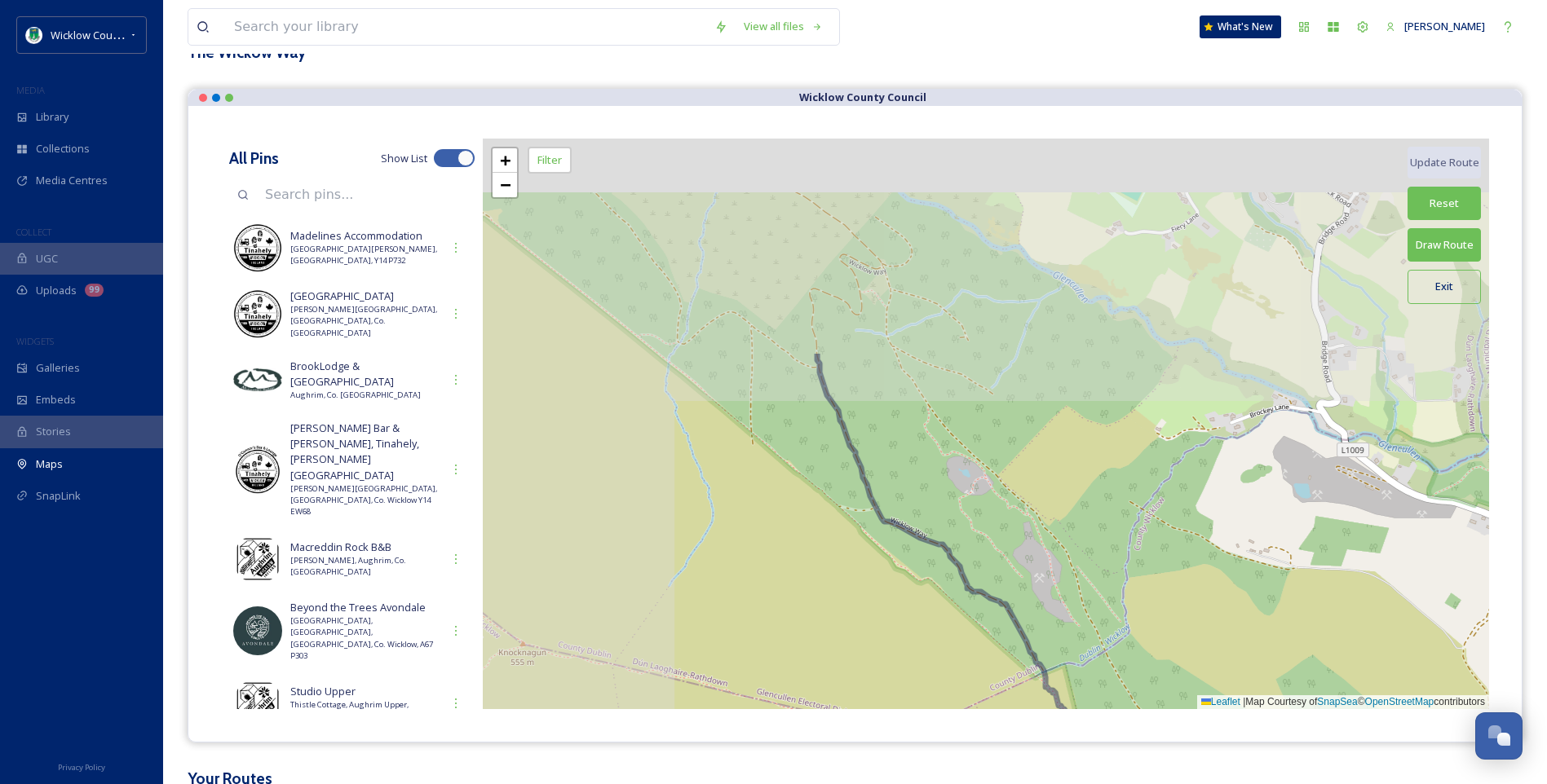
drag, startPoint x: 946, startPoint y: 420, endPoint x: 1157, endPoint y: 693, distance: 345.0
click at [1157, 693] on div "+ − Leaflet | Map Courtesy of SnapSea © OpenStreetMap contributors Update Route…" at bounding box center [986, 423] width 1007 height 571
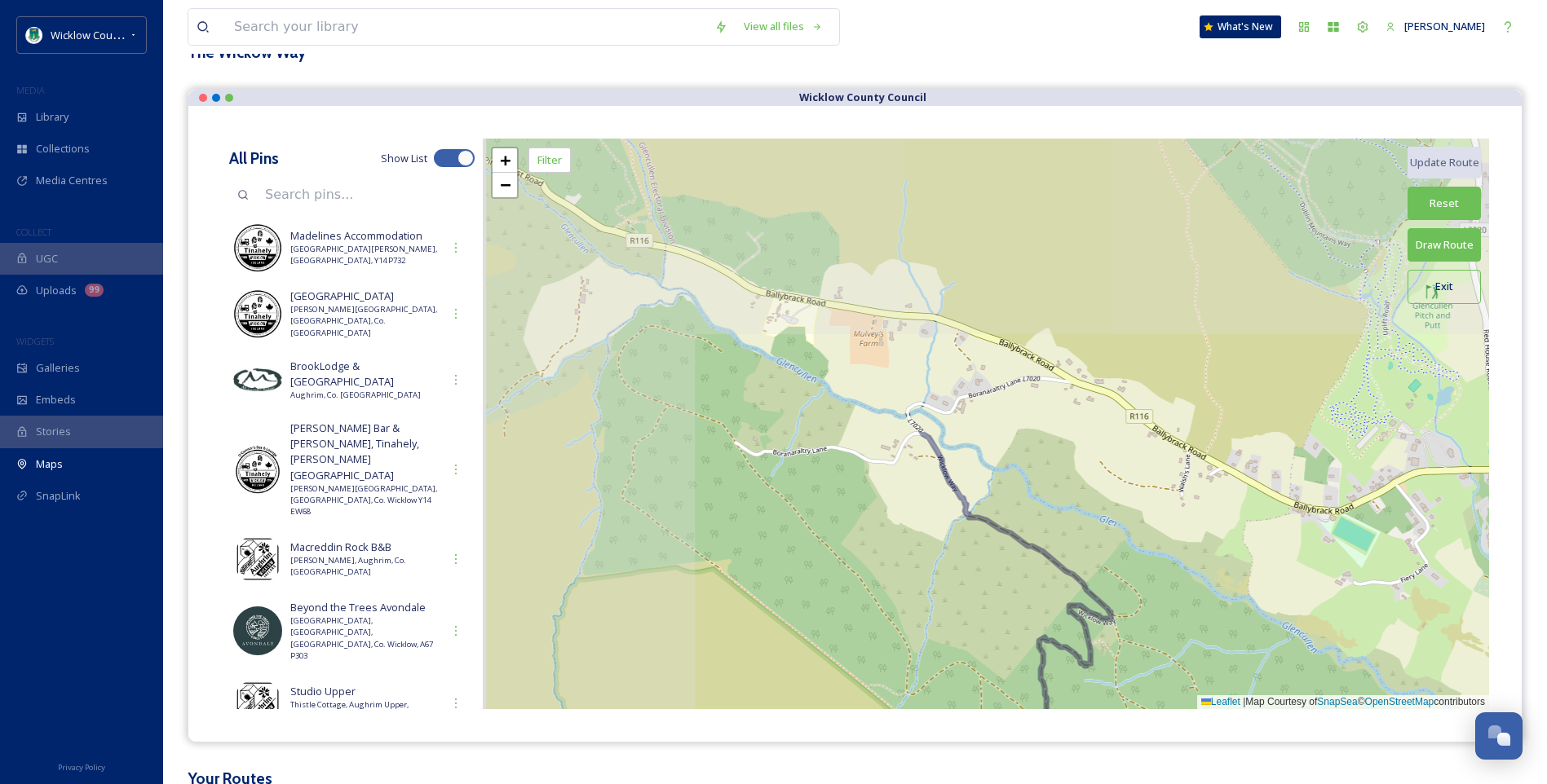
drag, startPoint x: 854, startPoint y: 236, endPoint x: 1179, endPoint y: 636, distance: 515.4
click at [1156, 633] on icon at bounding box center [1120, 775] width 395 height 685
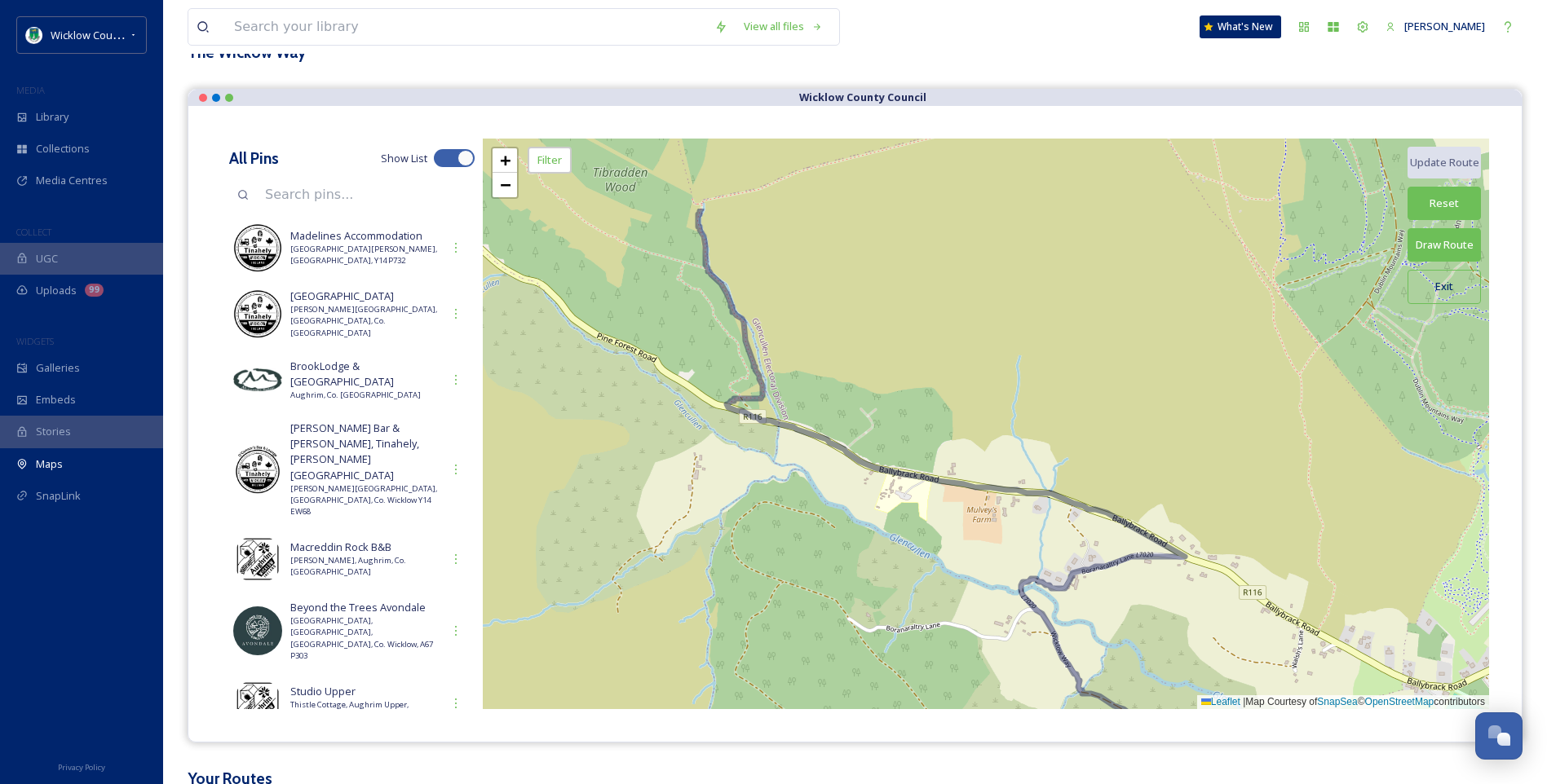
drag, startPoint x: 794, startPoint y: 489, endPoint x: 881, endPoint y: 718, distance: 245.0
click at [892, 716] on div "All Pins Show List Madelines Accommodation [GEOGRAPHIC_DATA][PERSON_NAME][PERSO…" at bounding box center [855, 424] width 1334 height 636
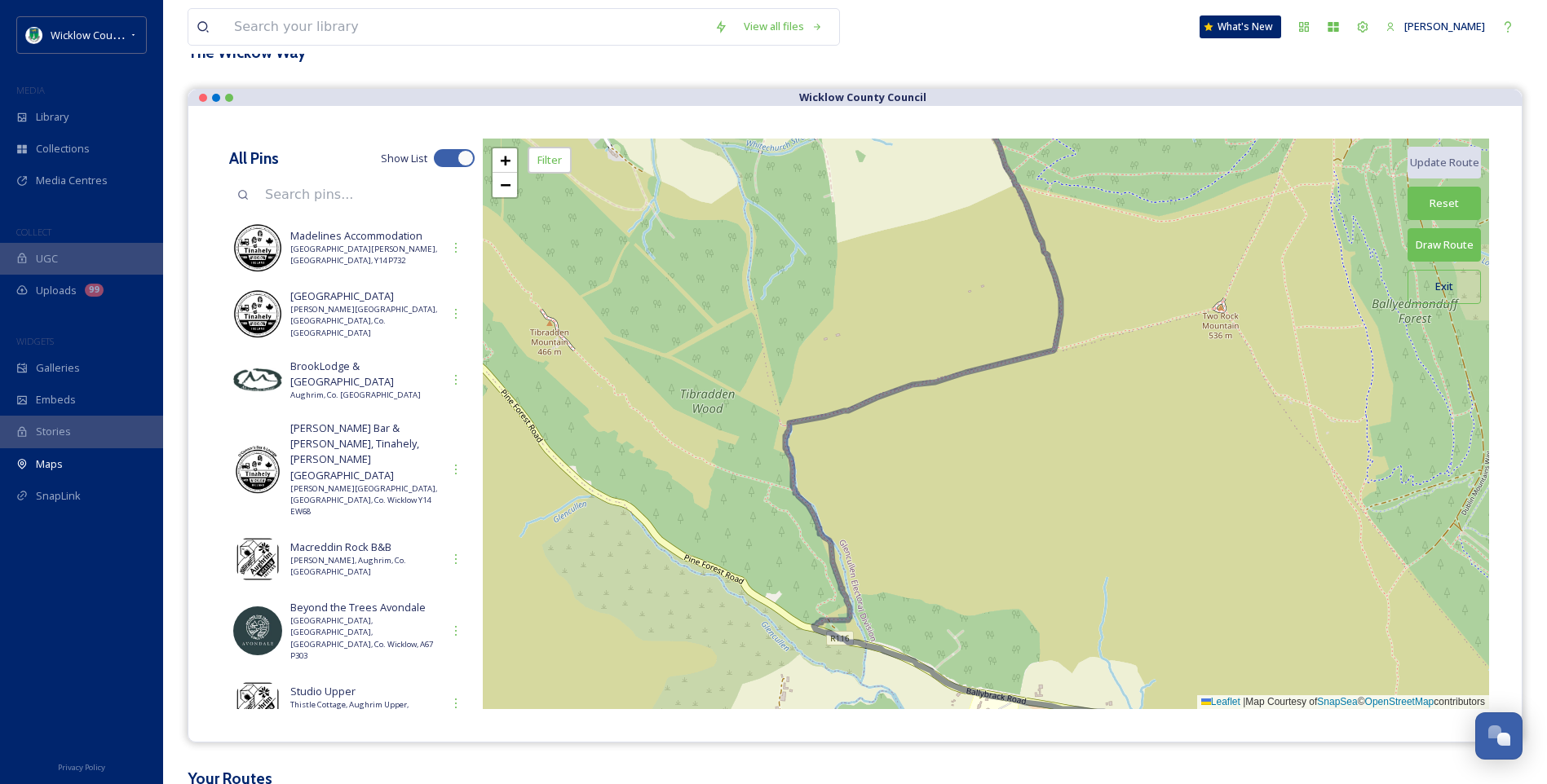
drag, startPoint x: 991, startPoint y: 432, endPoint x: 811, endPoint y: 744, distance: 360.2
click at [828, 738] on div "All Pins Show List Madelines Accommodation [GEOGRAPHIC_DATA][PERSON_NAME][PERSO…" at bounding box center [855, 424] width 1334 height 636
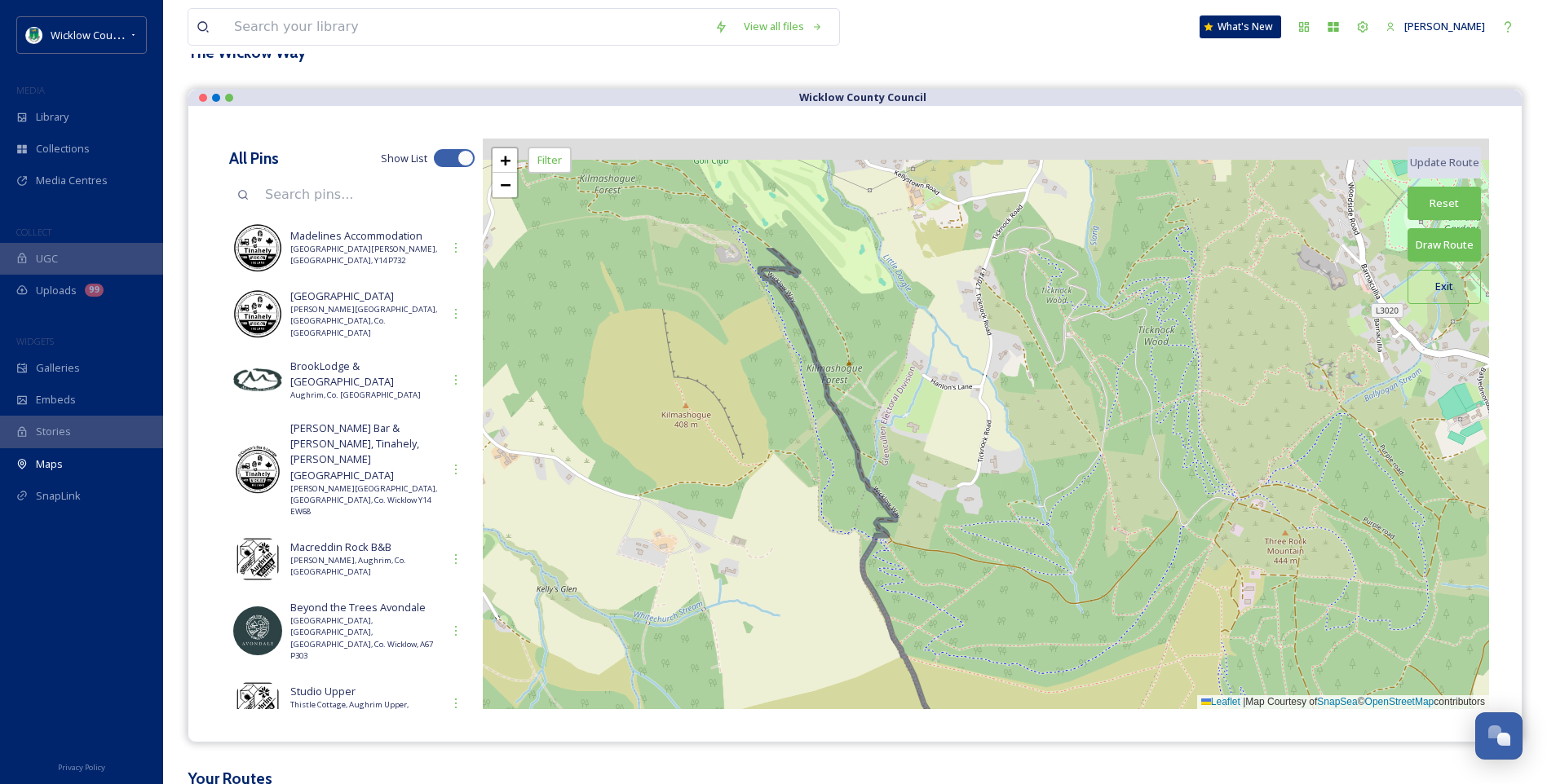
drag, startPoint x: 926, startPoint y: 491, endPoint x: 1063, endPoint y: 725, distance: 271.2
click at [1061, 725] on div "All Pins Show List Madelines Accommodation [GEOGRAPHIC_DATA][PERSON_NAME][PERSO…" at bounding box center [855, 424] width 1334 height 636
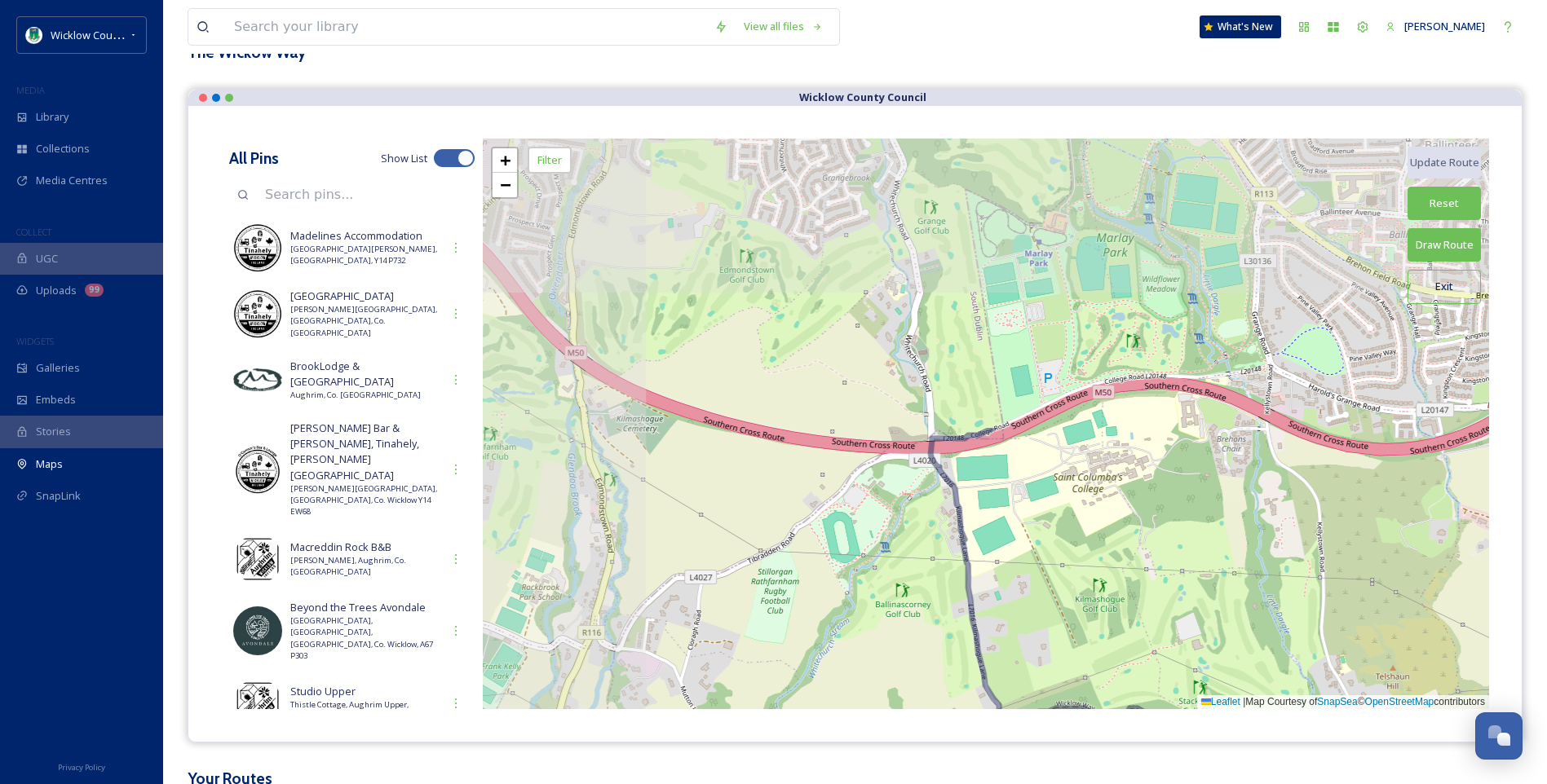
drag, startPoint x: 732, startPoint y: 287, endPoint x: 1121, endPoint y: 648, distance: 530.7
click at [1118, 648] on div "+ − Leaflet | Map Courtesy of SnapSea © OpenStreetMap contributors Update Route…" at bounding box center [986, 423] width 1007 height 571
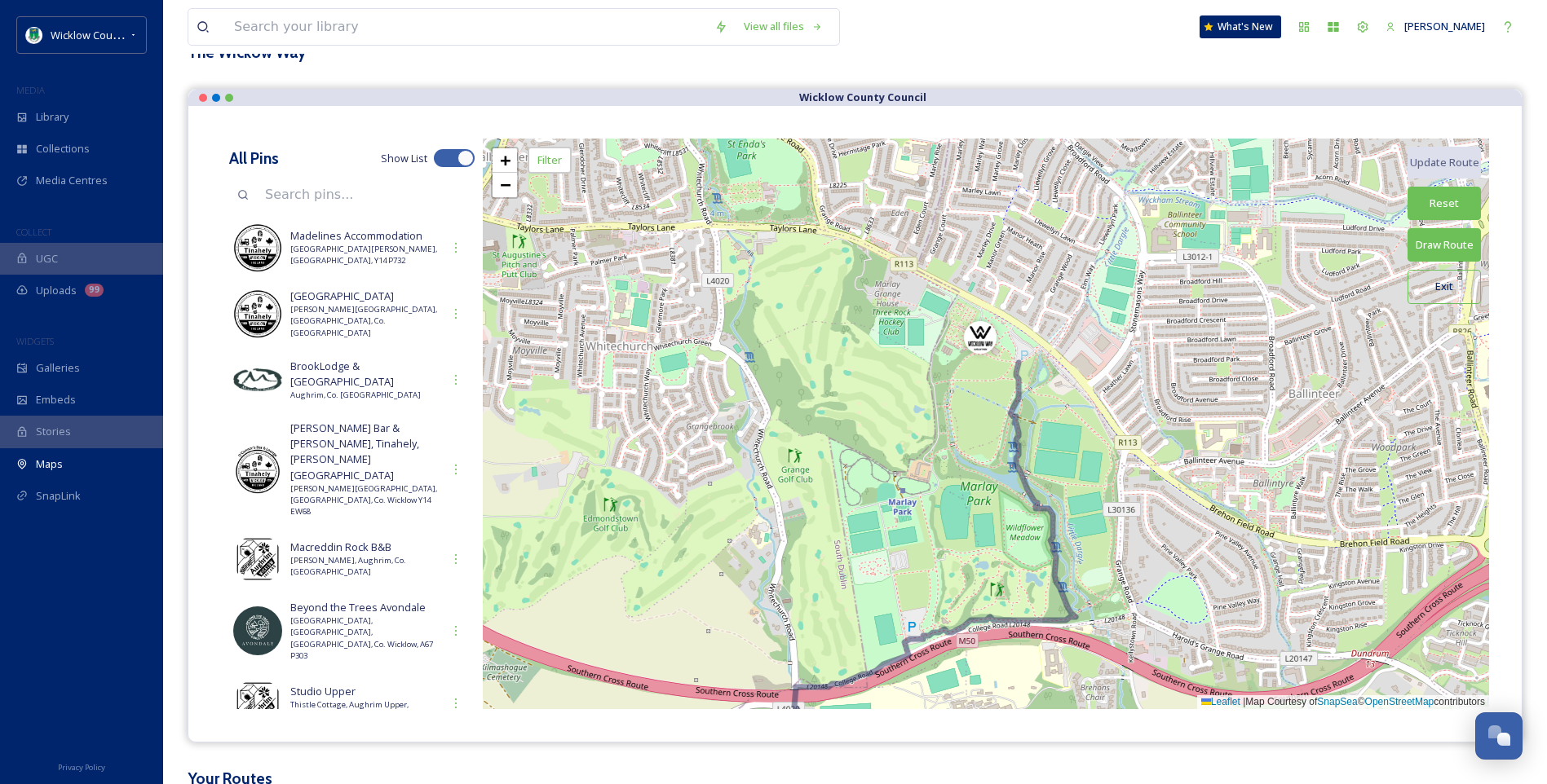
drag, startPoint x: 1195, startPoint y: 526, endPoint x: 1043, endPoint y: 766, distance: 284.1
click at [1043, 766] on div "View all files What's New [PERSON_NAME] Maps Share Customise Add Map Route Add …" at bounding box center [855, 590] width 1384 height 1403
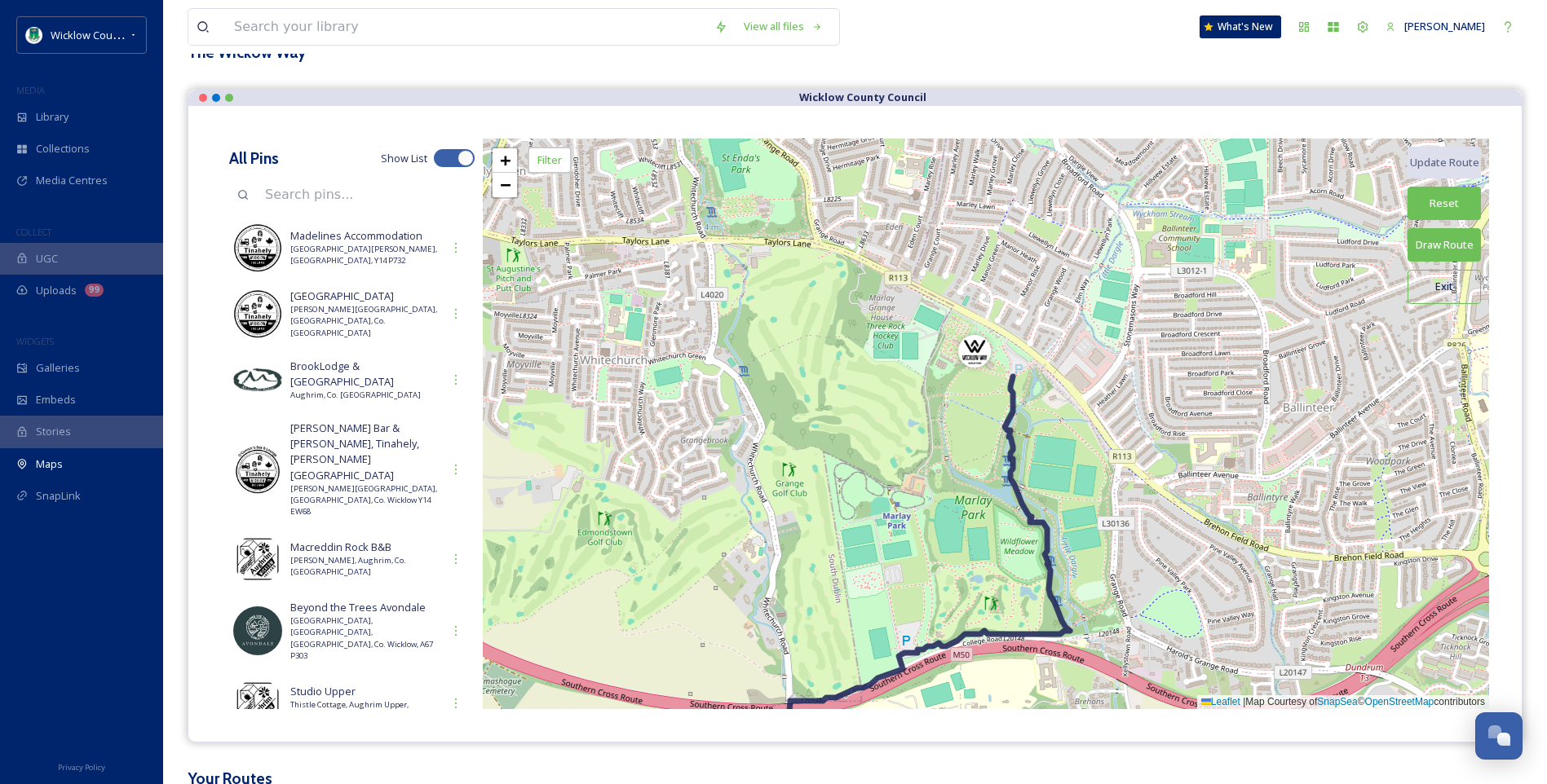
click at [1029, 512] on icon at bounding box center [930, 571] width 282 height 390
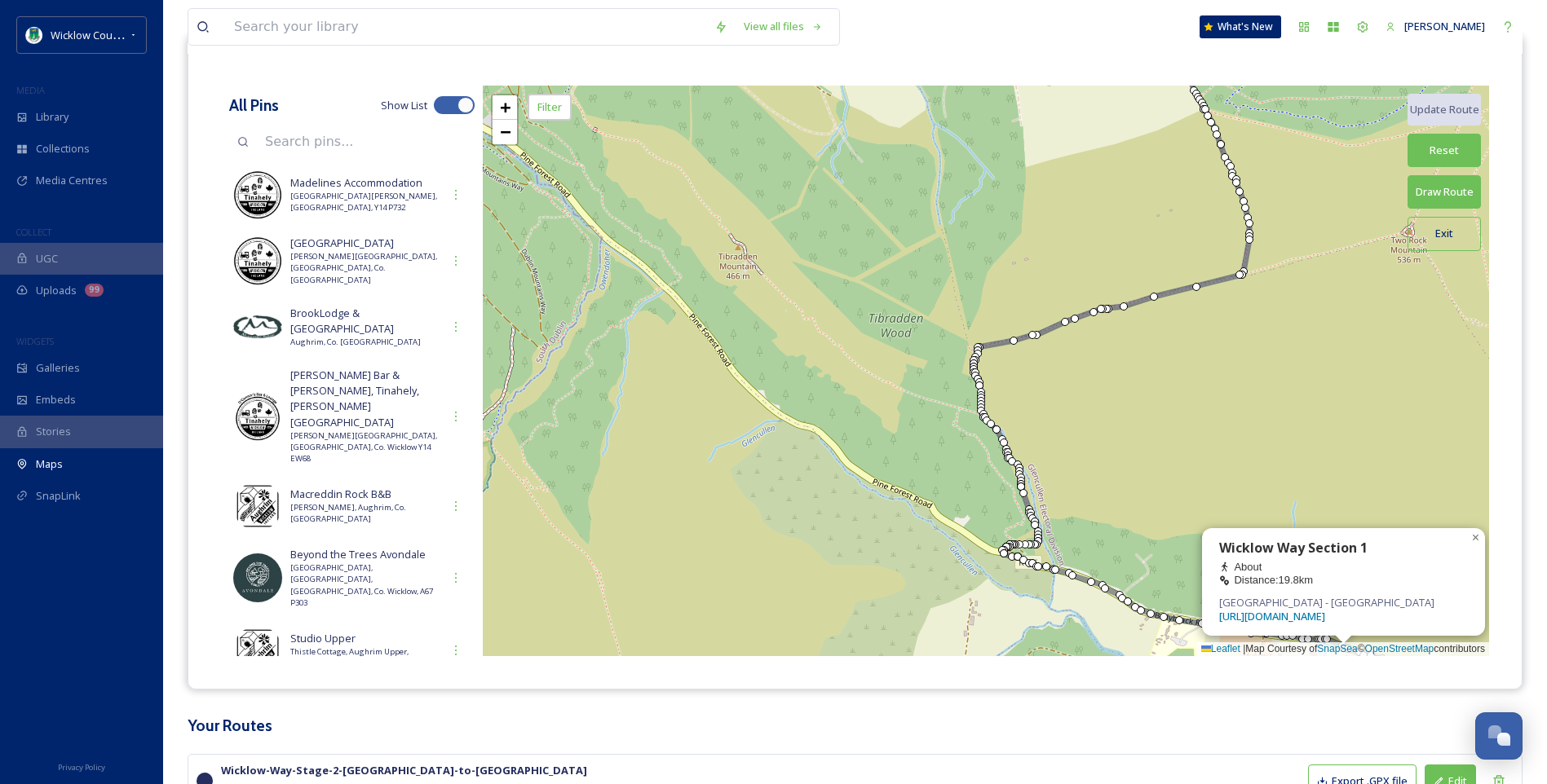
scroll to position [193, 0]
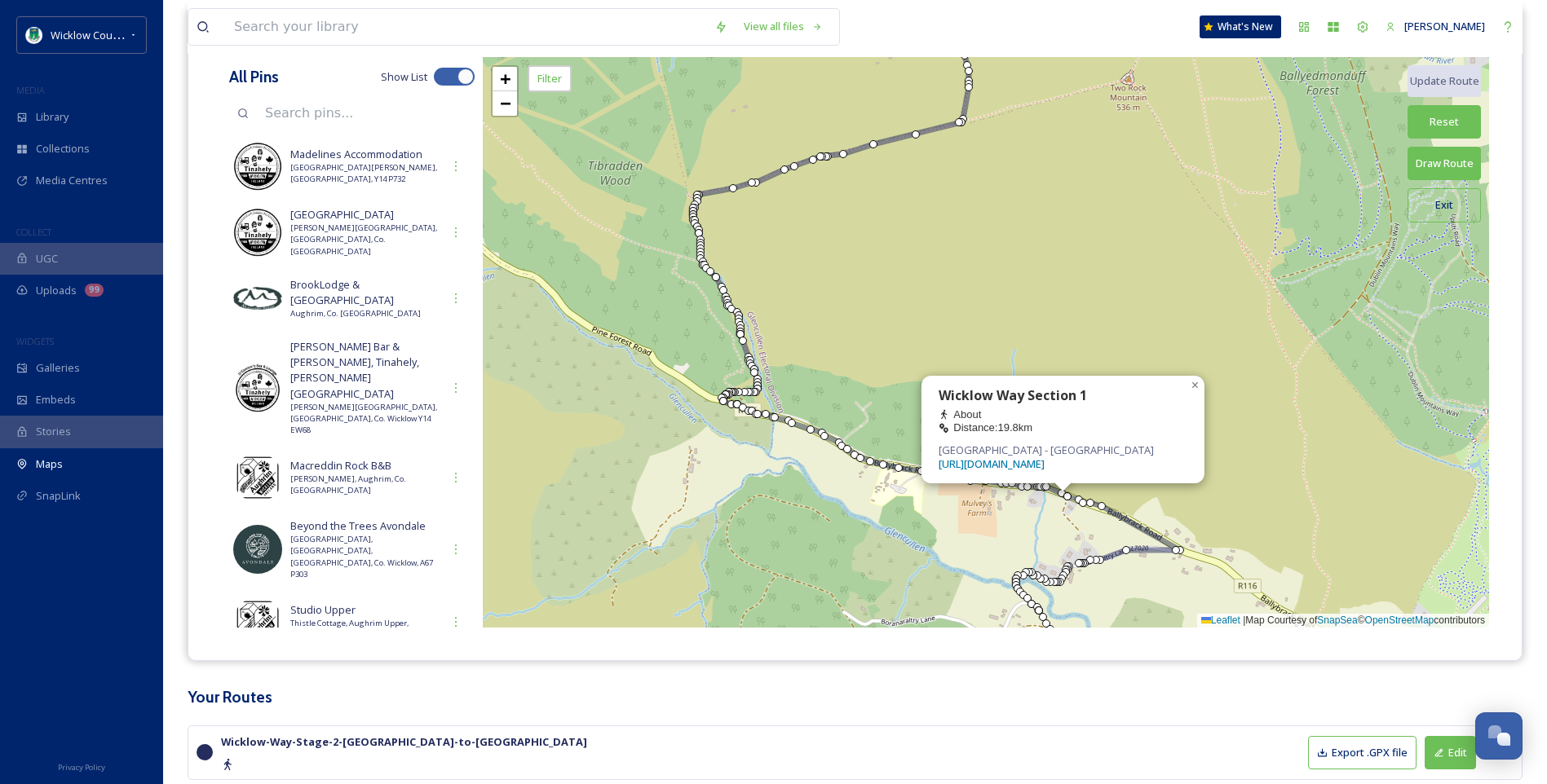
drag, startPoint x: 1197, startPoint y: 413, endPoint x: 900, endPoint y: 279, distance: 325.8
click at [906, 282] on div "Wicklow Way Section 1 About Distance: 19.8[PERSON_NAME][GEOGRAPHIC_DATA] - [GEO…" at bounding box center [986, 342] width 1007 height 571
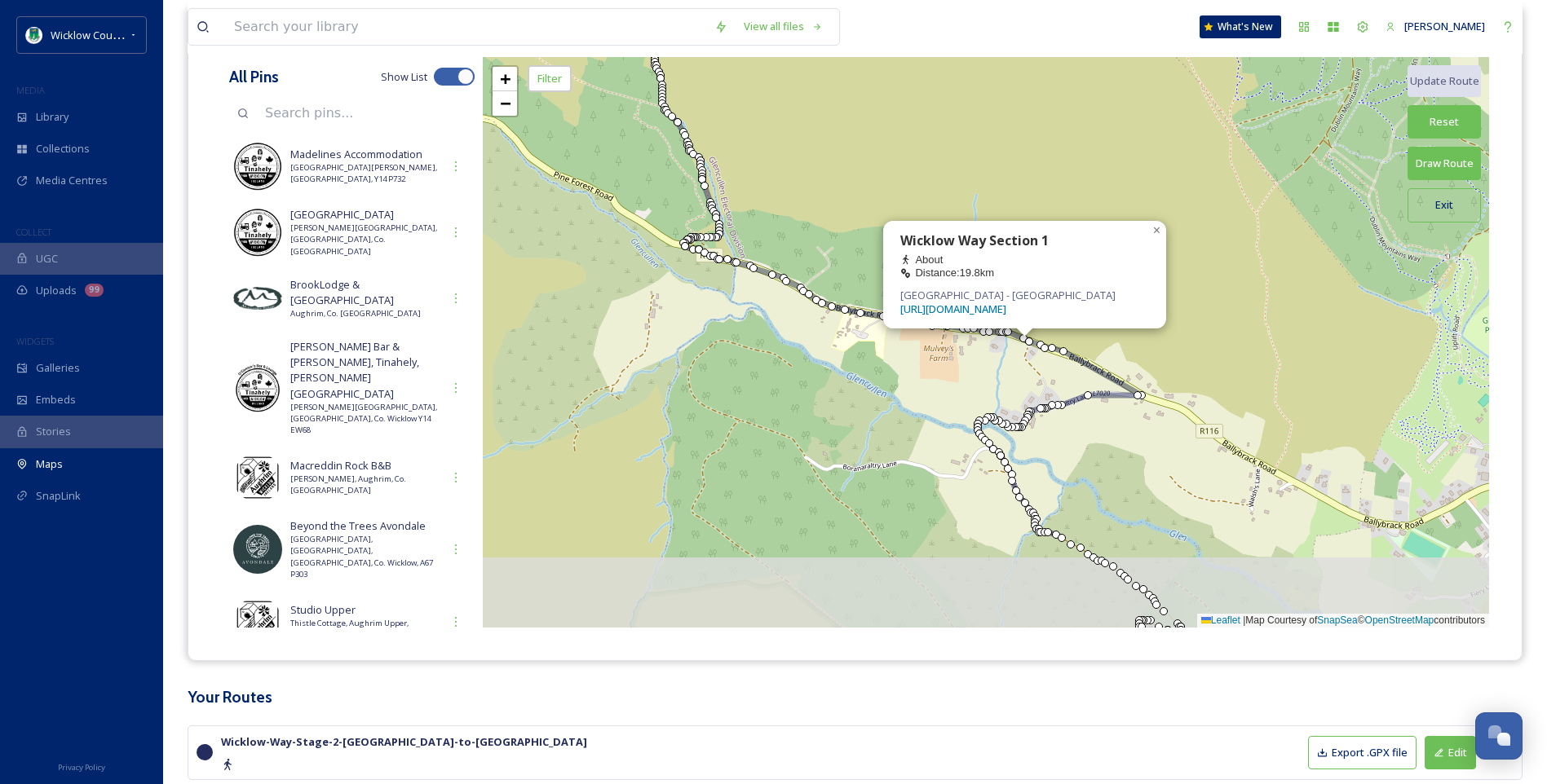
drag, startPoint x: 1256, startPoint y: 492, endPoint x: 1225, endPoint y: 266, distance: 228.1
click at [1224, 272] on div "Wicklow Way Section 1 About Distance: 19.8[PERSON_NAME][GEOGRAPHIC_DATA] - [GEO…" at bounding box center [986, 342] width 1007 height 571
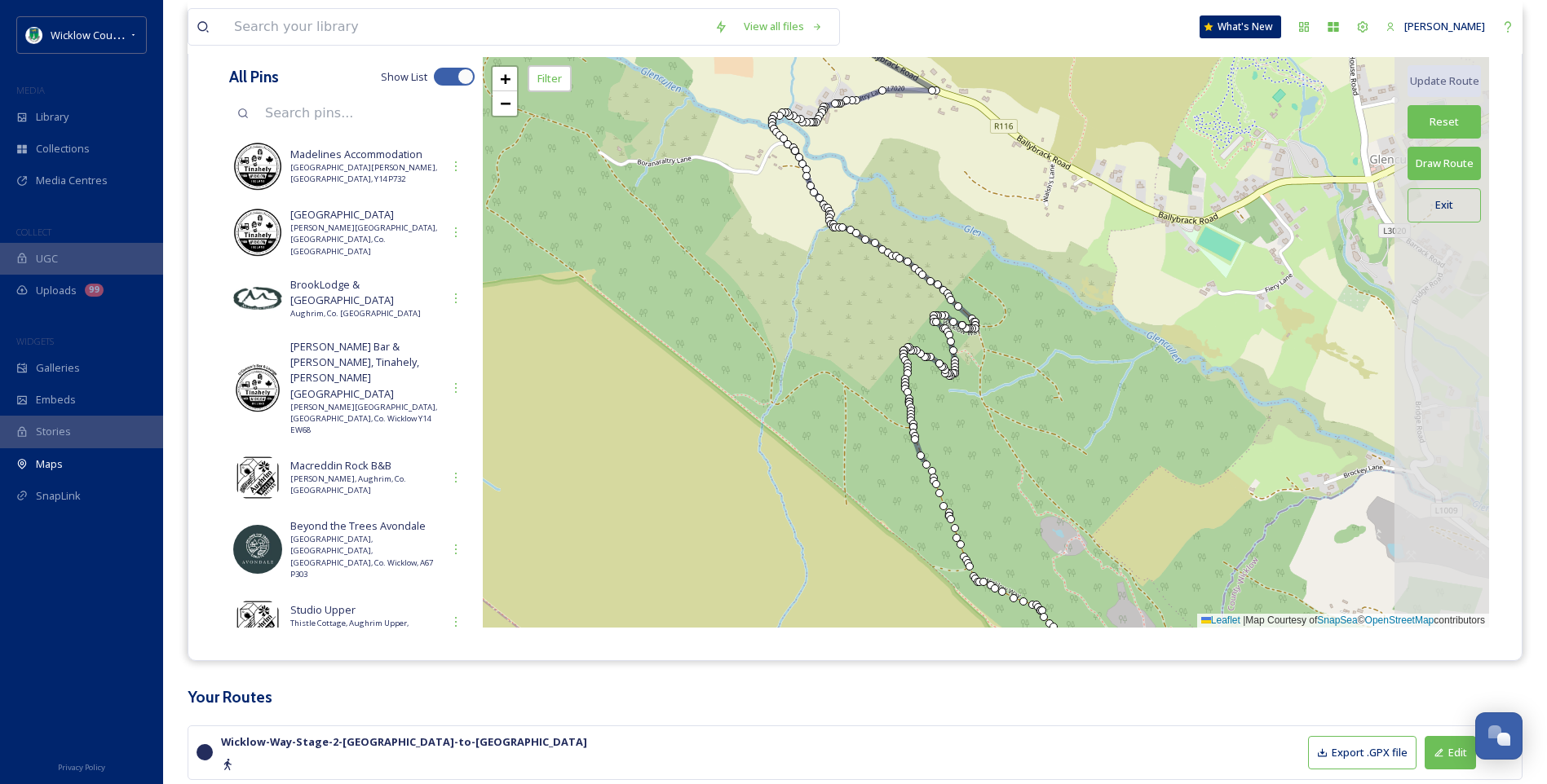
drag, startPoint x: 1254, startPoint y: 521, endPoint x: 1052, endPoint y: 293, distance: 304.6
click at [1052, 295] on div "Wicklow Way Section 1 About Distance: 19.8[PERSON_NAME][GEOGRAPHIC_DATA] - [GEO…" at bounding box center [986, 342] width 1007 height 571
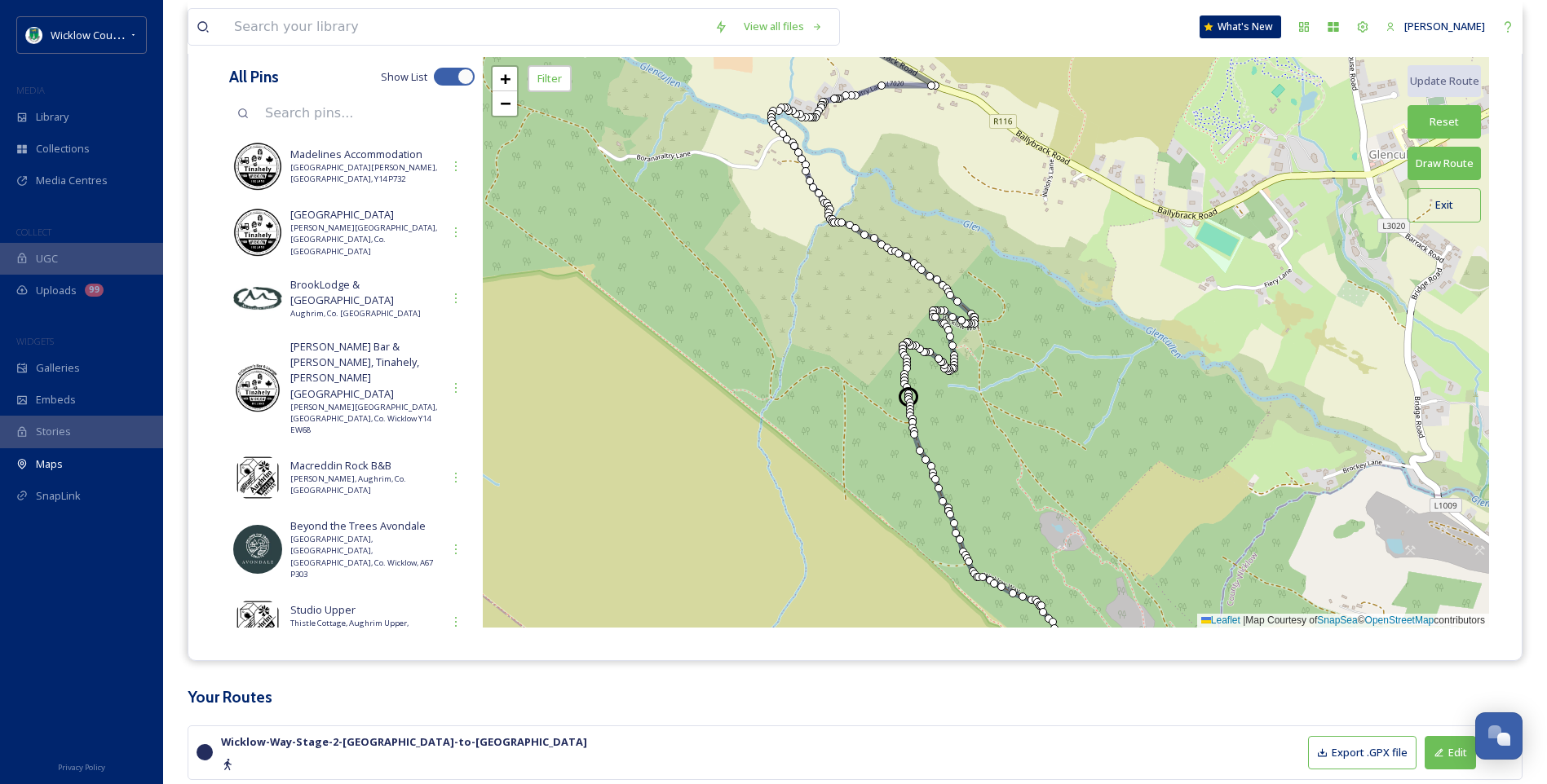
click at [906, 393] on div at bounding box center [909, 397] width 8 height 8
click at [1425, 161] on button "Delete Point" at bounding box center [1444, 163] width 73 height 34
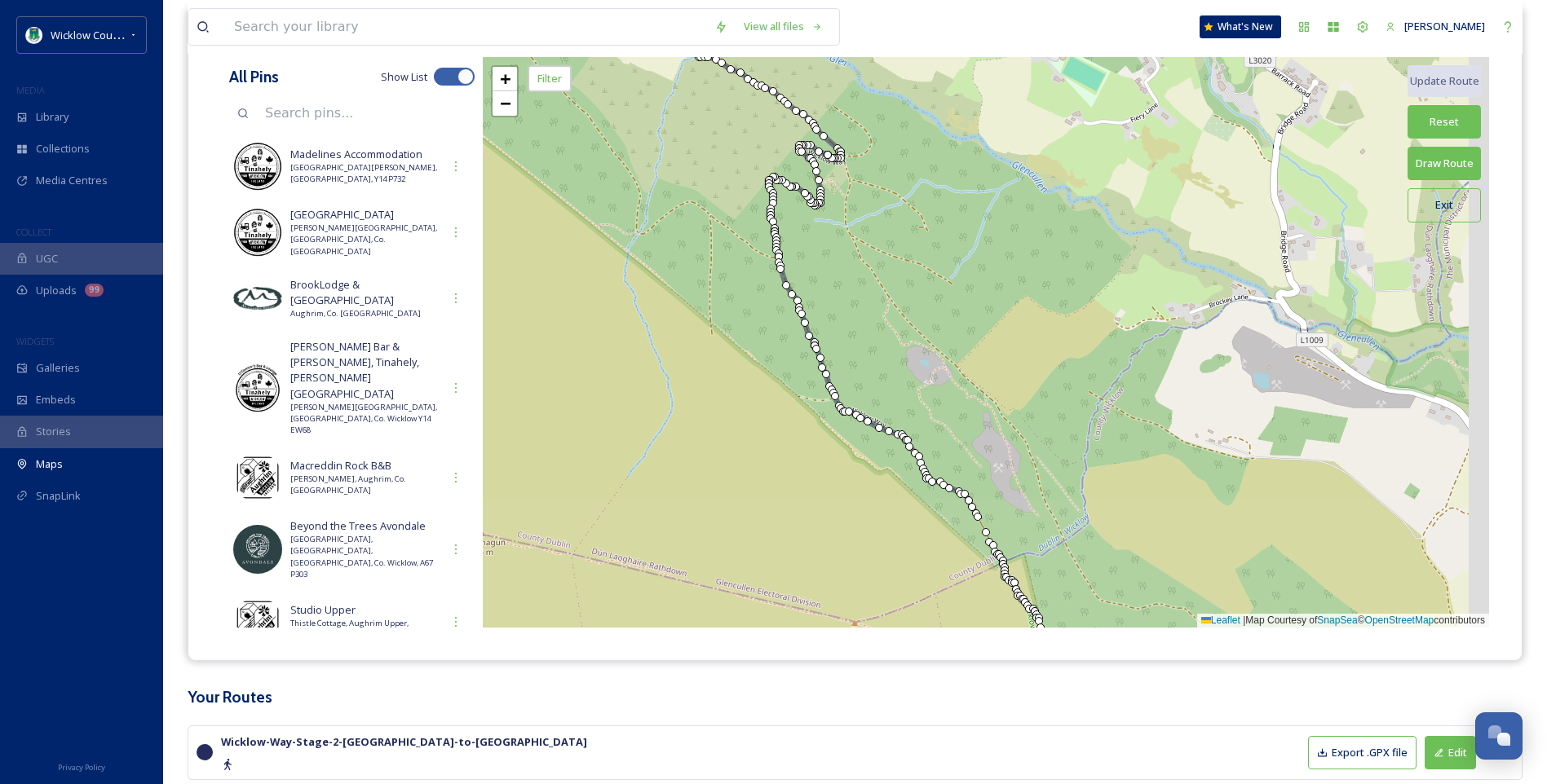
drag, startPoint x: 1163, startPoint y: 458, endPoint x: 1028, endPoint y: 288, distance: 217.1
click at [1028, 288] on div "+ − Leaflet | Map Courtesy of SnapSea © OpenStreetMap contributors Update Route…" at bounding box center [986, 342] width 1007 height 571
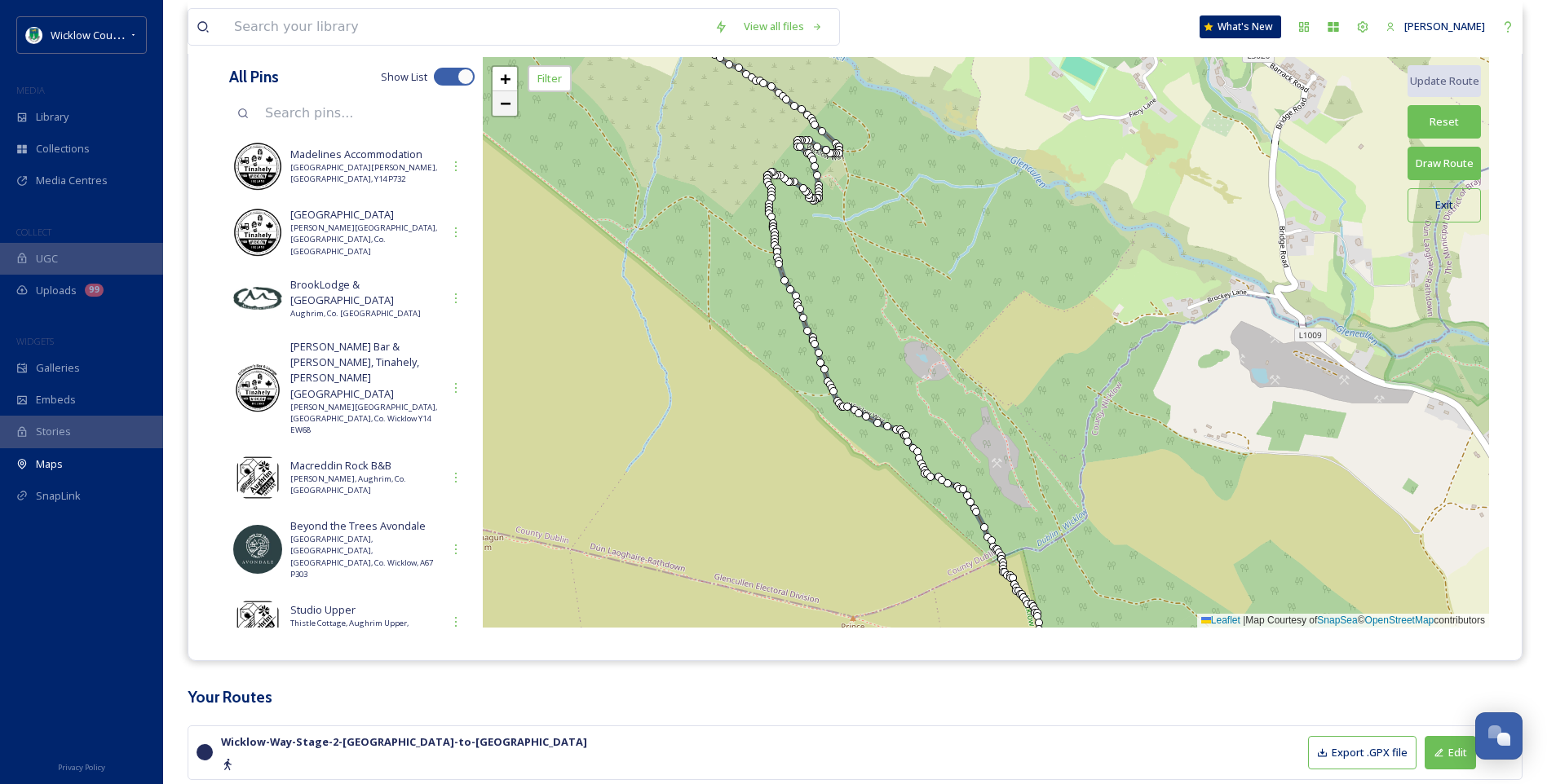
click at [509, 106] on span "−" at bounding box center [505, 103] width 11 height 21
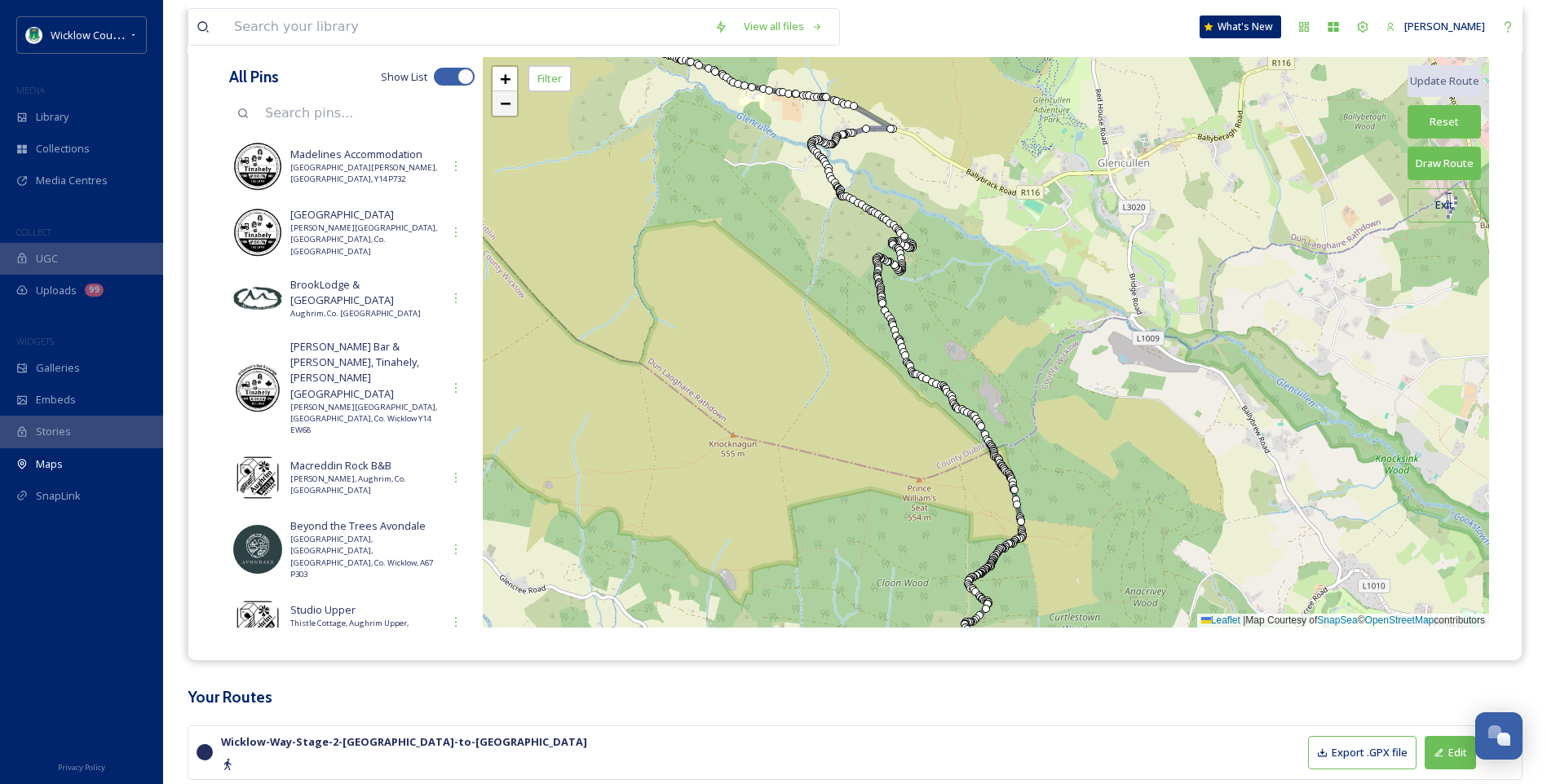
click at [509, 106] on span "−" at bounding box center [505, 103] width 11 height 21
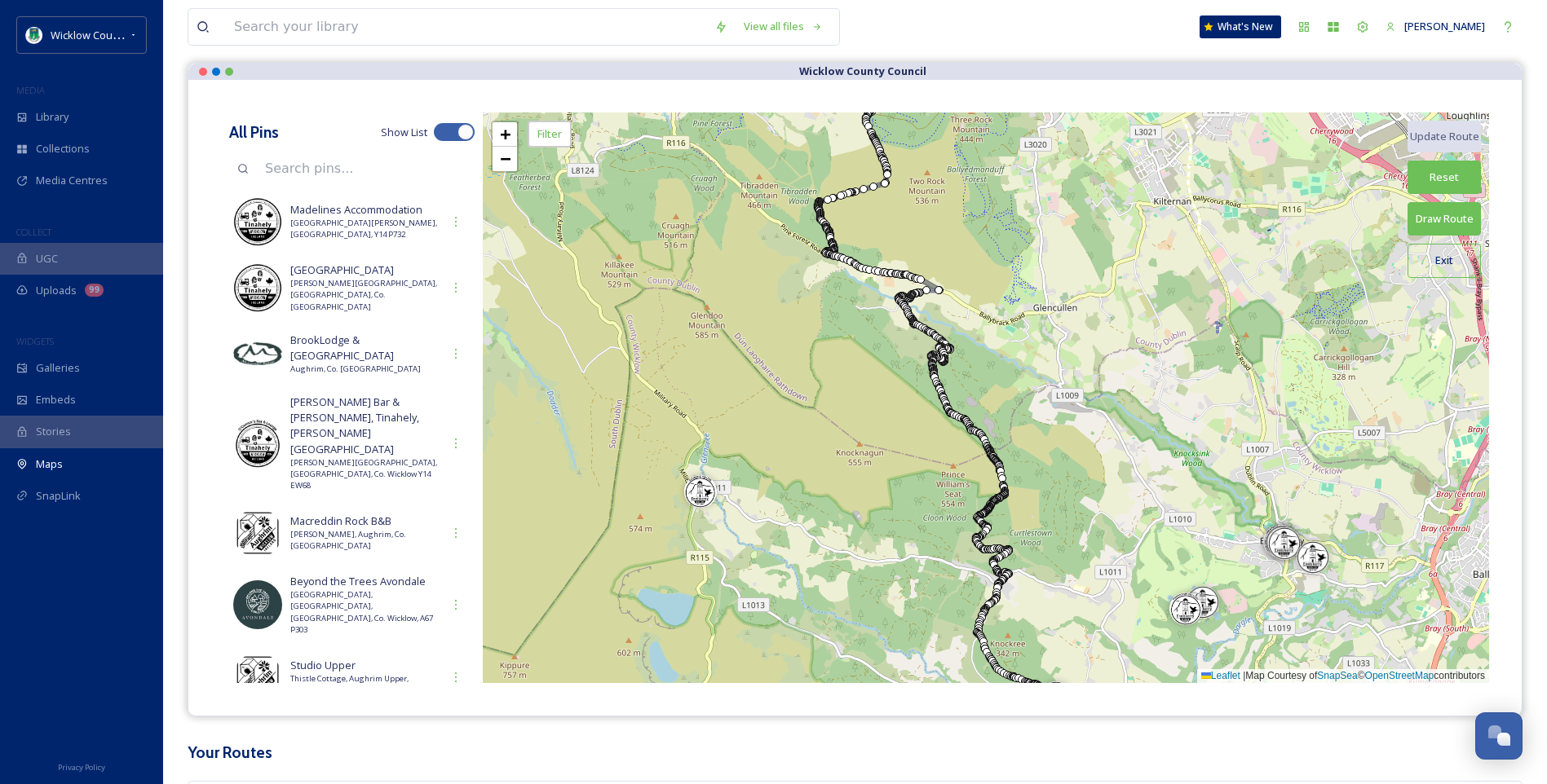
scroll to position [274, 0]
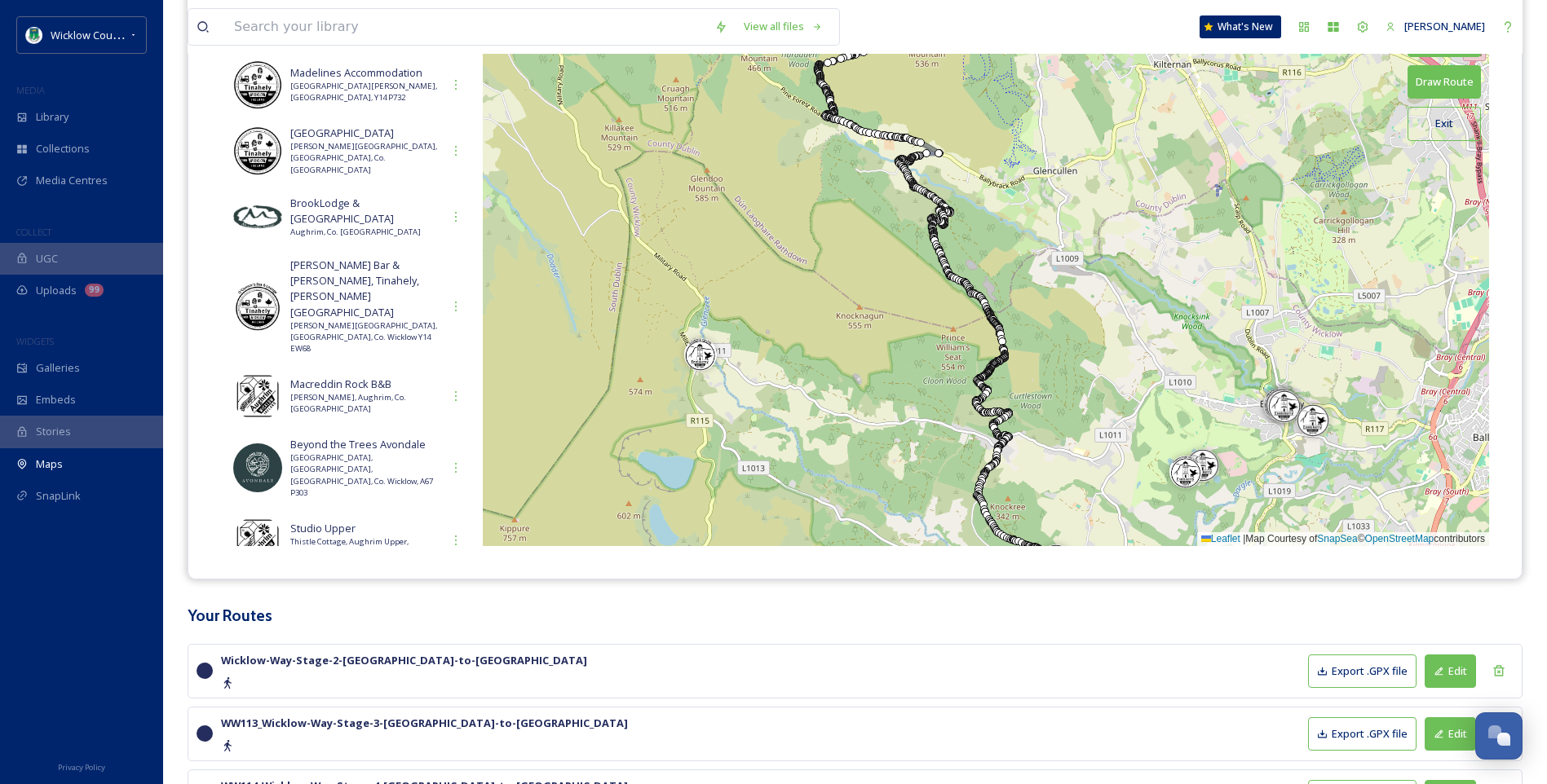
click at [358, 656] on strong "Wicklow-Way-Stage-2-[GEOGRAPHIC_DATA]-to-[GEOGRAPHIC_DATA]" at bounding box center [404, 660] width 367 height 15
click at [762, 692] on div "Wicklow-Way-Stage-2-Knockree-to-Oldbridge Export .GPX file Edit" at bounding box center [855, 671] width 1335 height 54
click at [761, 685] on div at bounding box center [764, 684] width 1087 height 13
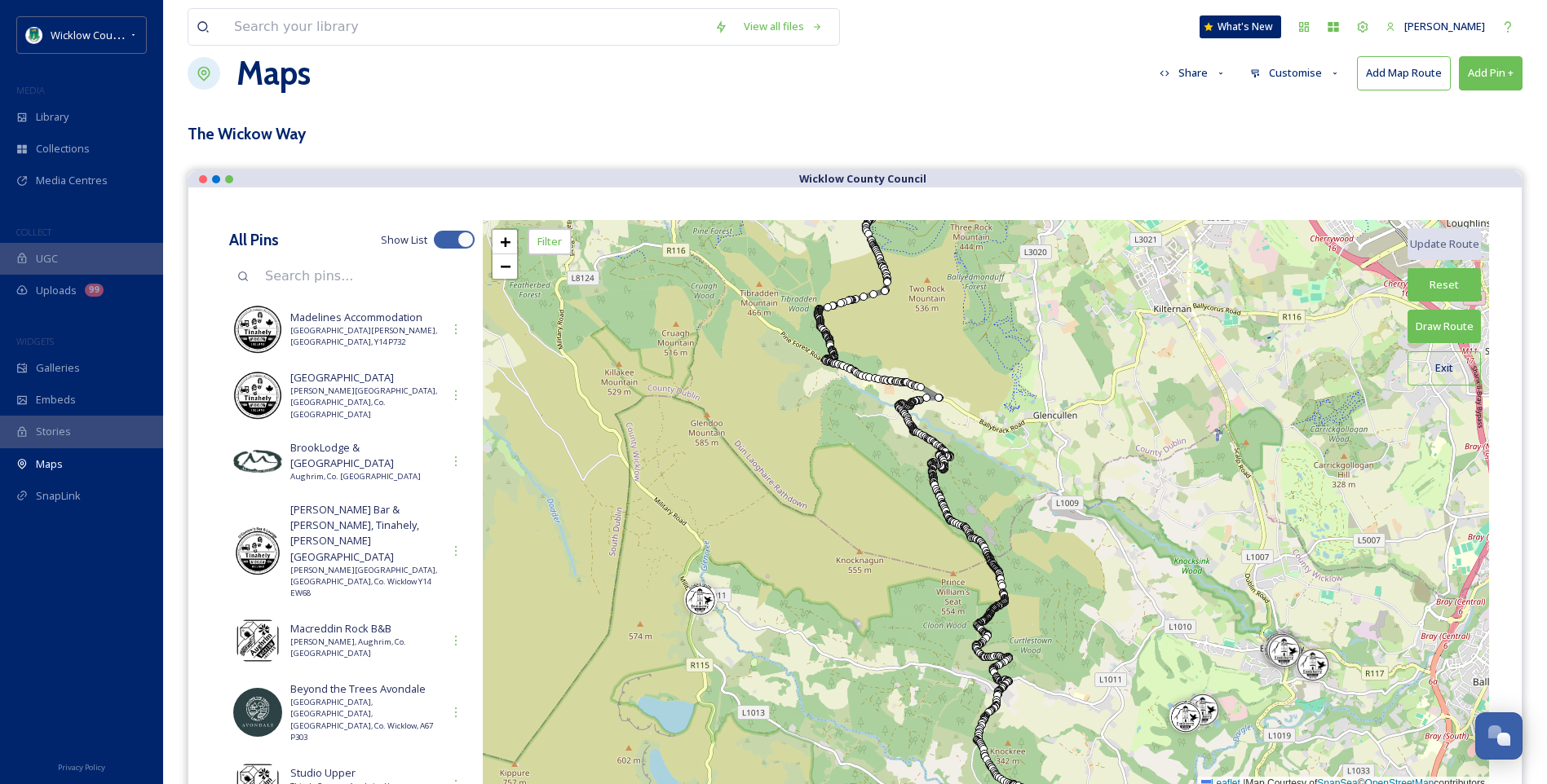
scroll to position [0, 0]
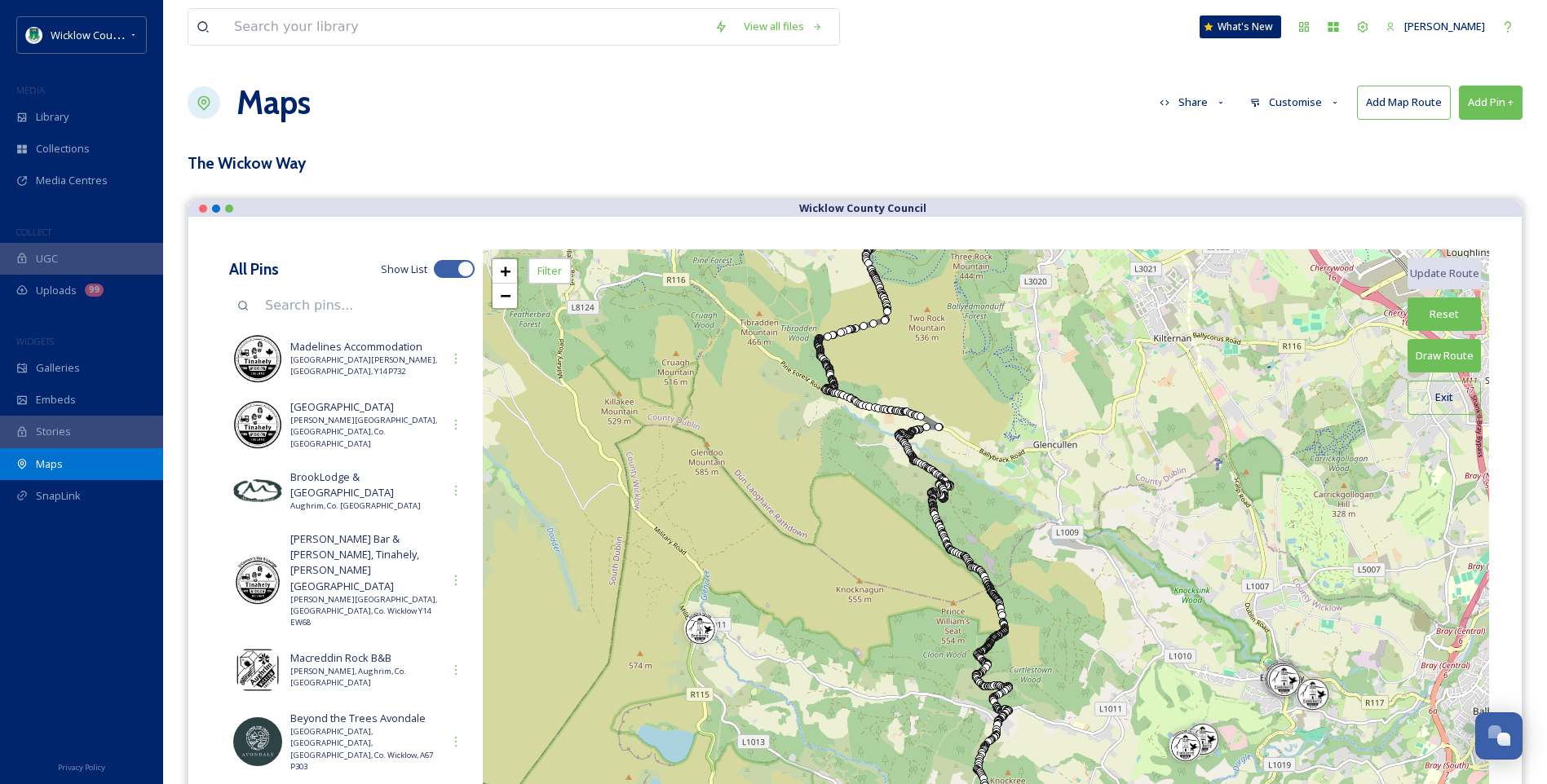
click at [54, 456] on span "Maps" at bounding box center [49, 464] width 27 height 16
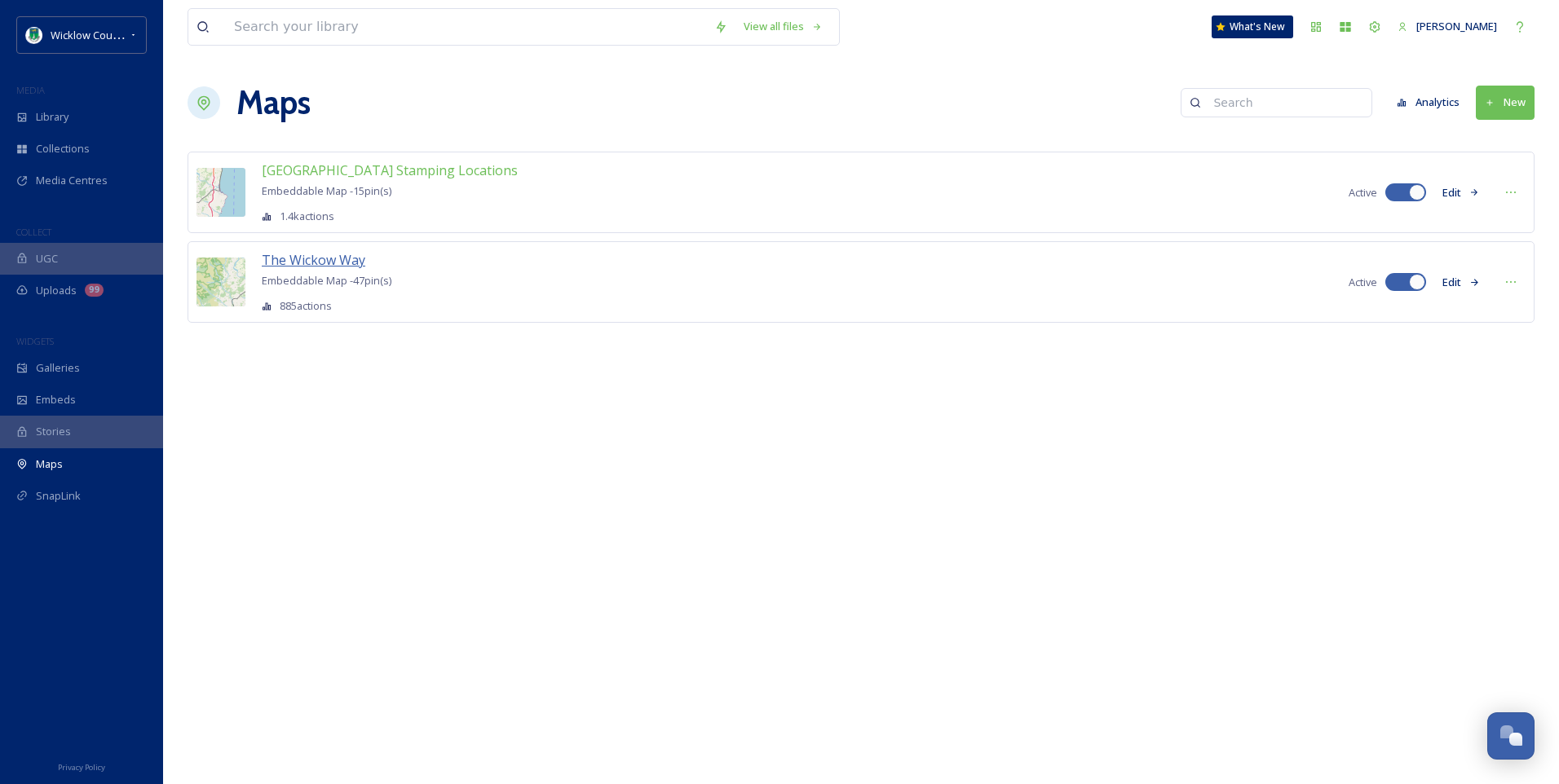
click at [316, 259] on span "The Wickow Way" at bounding box center [314, 260] width 104 height 18
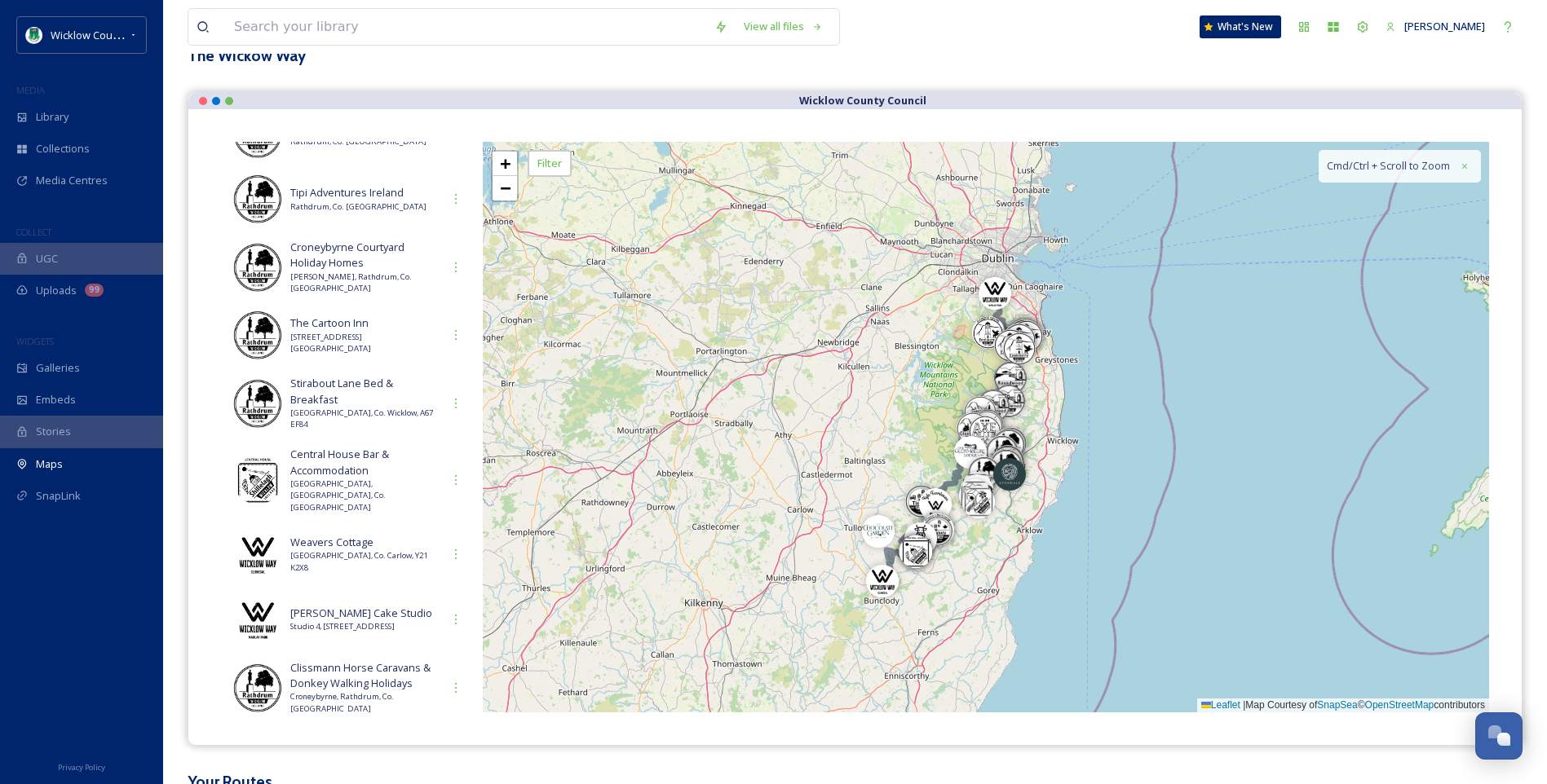
scroll to position [326, 0]
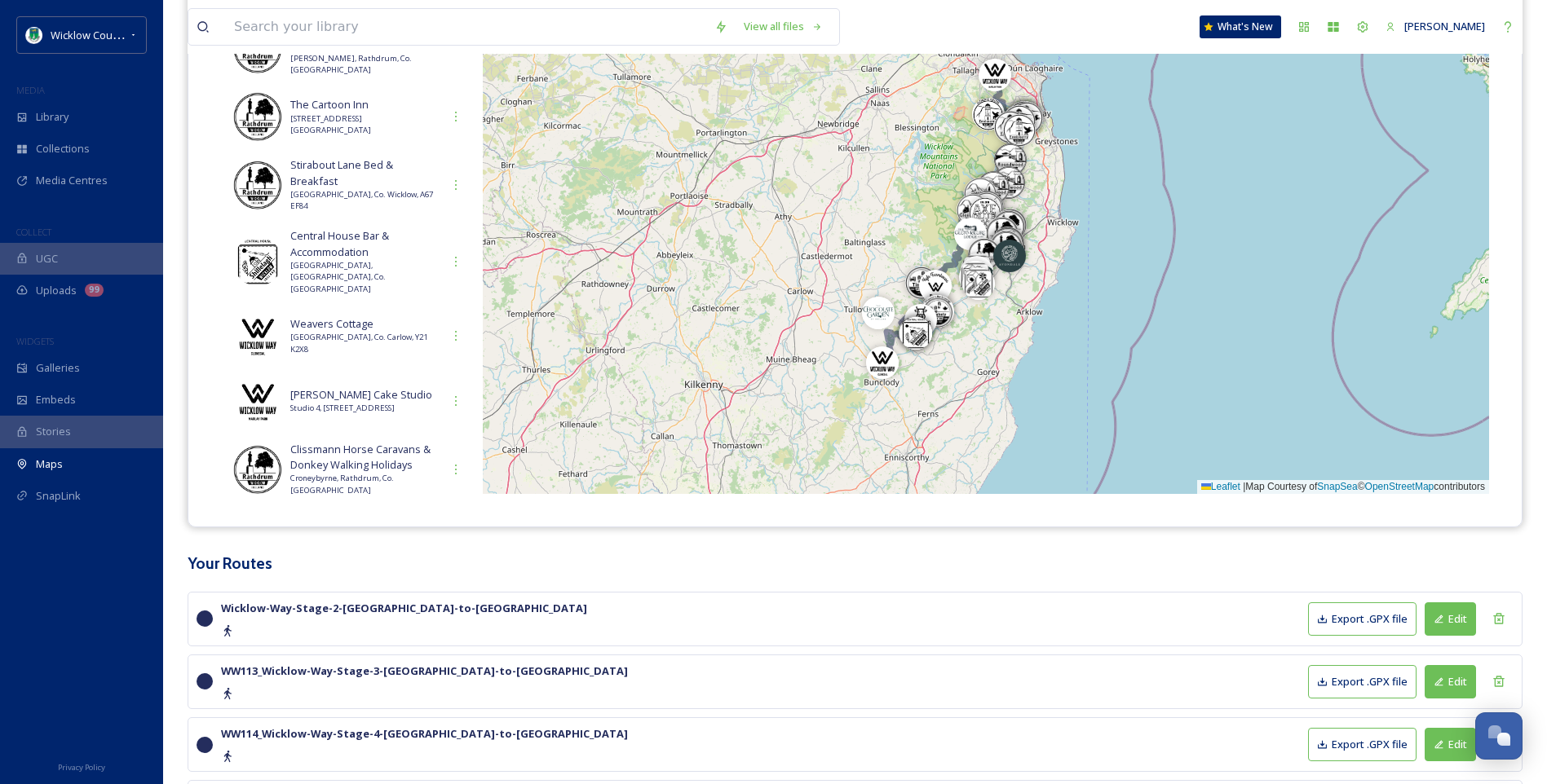
click at [535, 621] on div "Wicklow-Way-Stage-2-[GEOGRAPHIC_DATA]-to-[GEOGRAPHIC_DATA]" at bounding box center [764, 619] width 1087 height 37
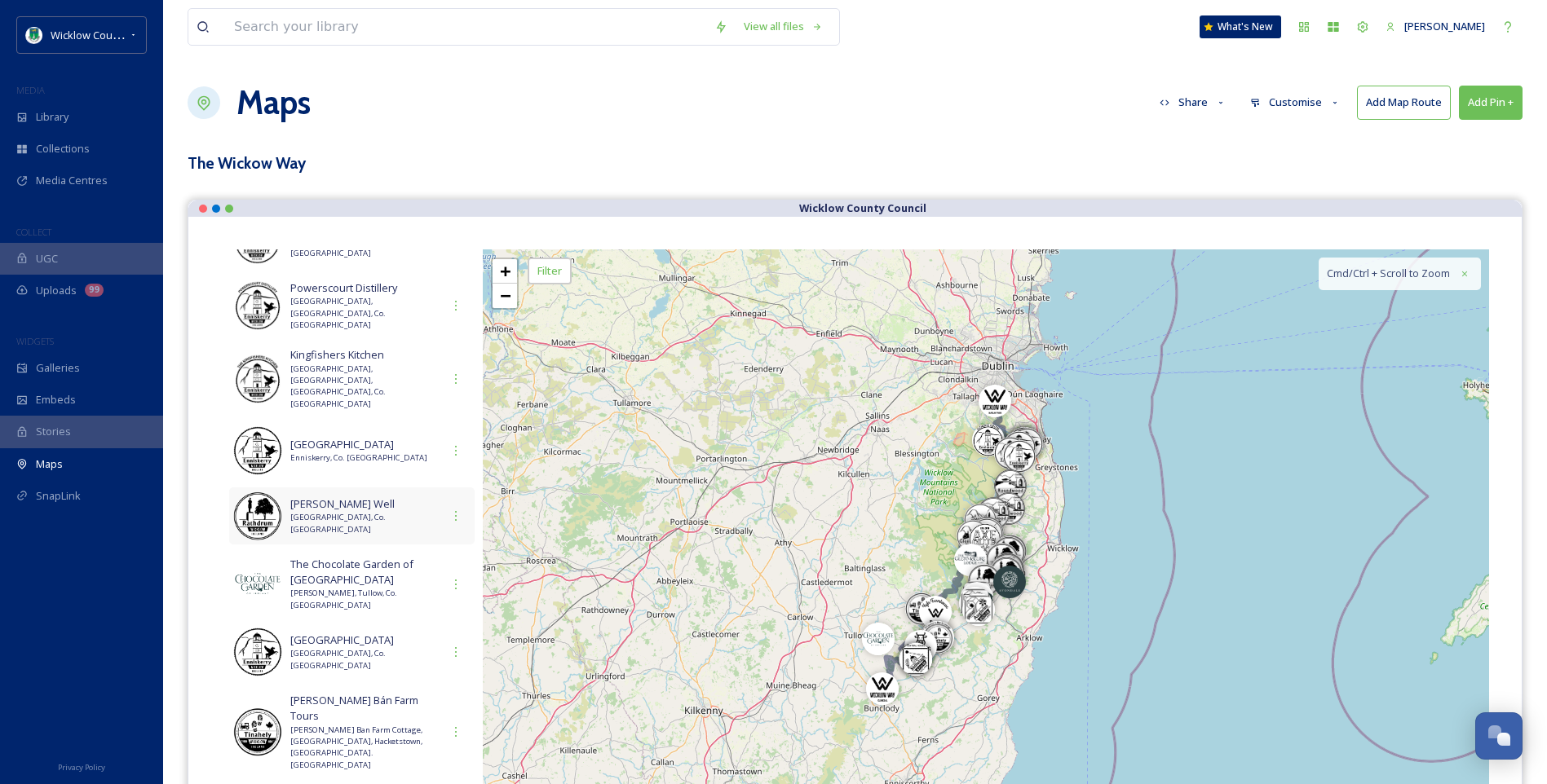
scroll to position [1720, 0]
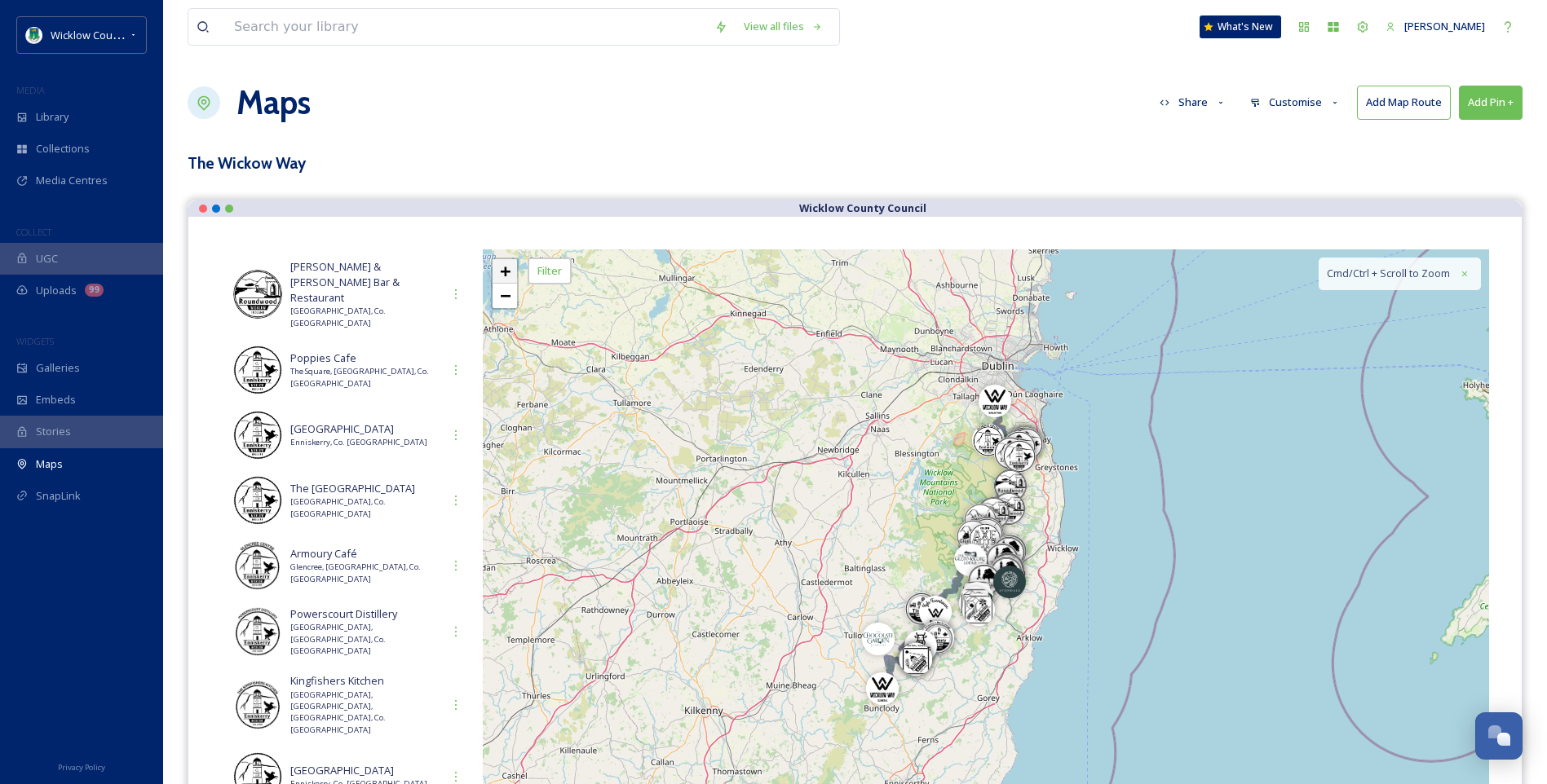
click at [502, 271] on span "+" at bounding box center [505, 271] width 11 height 21
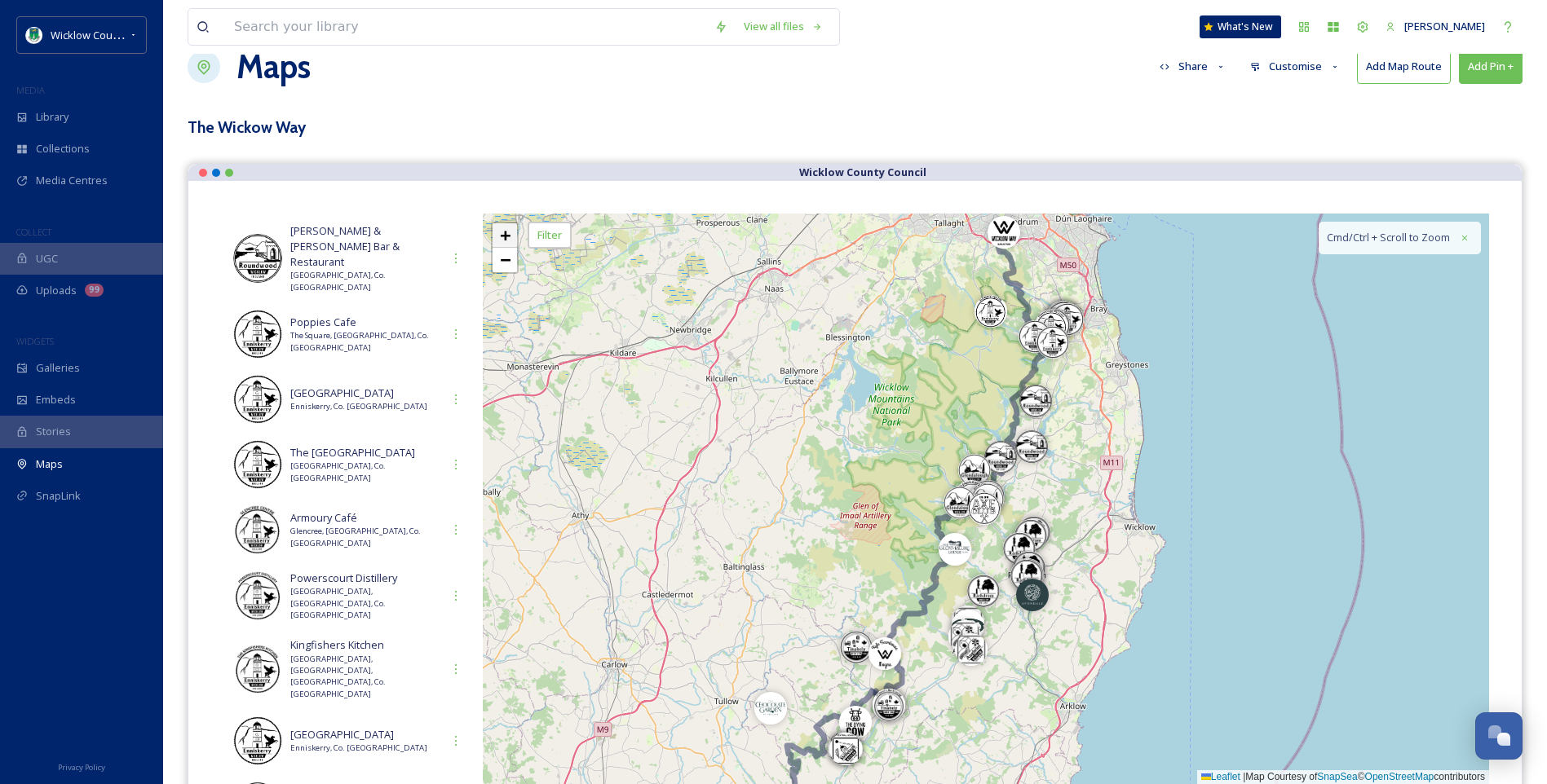
click at [499, 228] on link "+" at bounding box center [505, 236] width 25 height 25
